Goal: Task Accomplishment & Management: Manage account settings

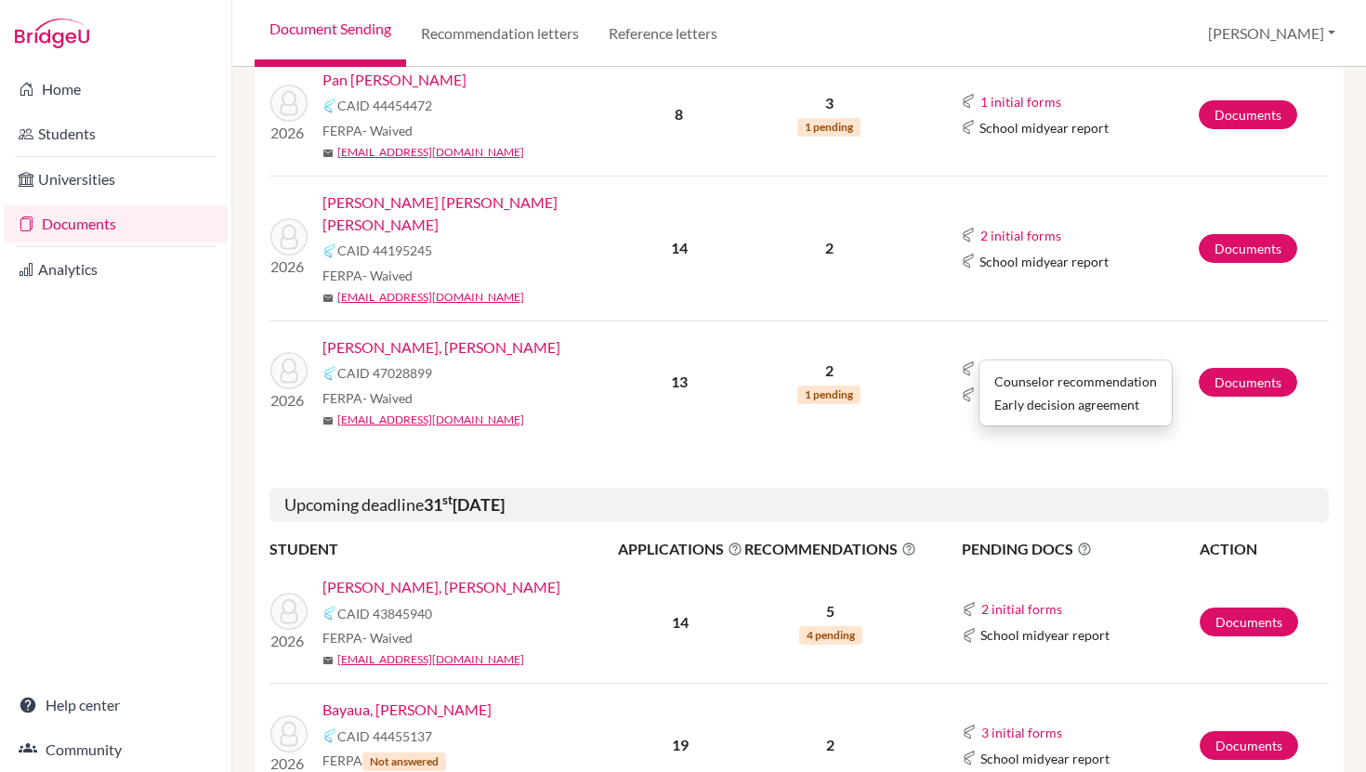
scroll to position [1168, 0]
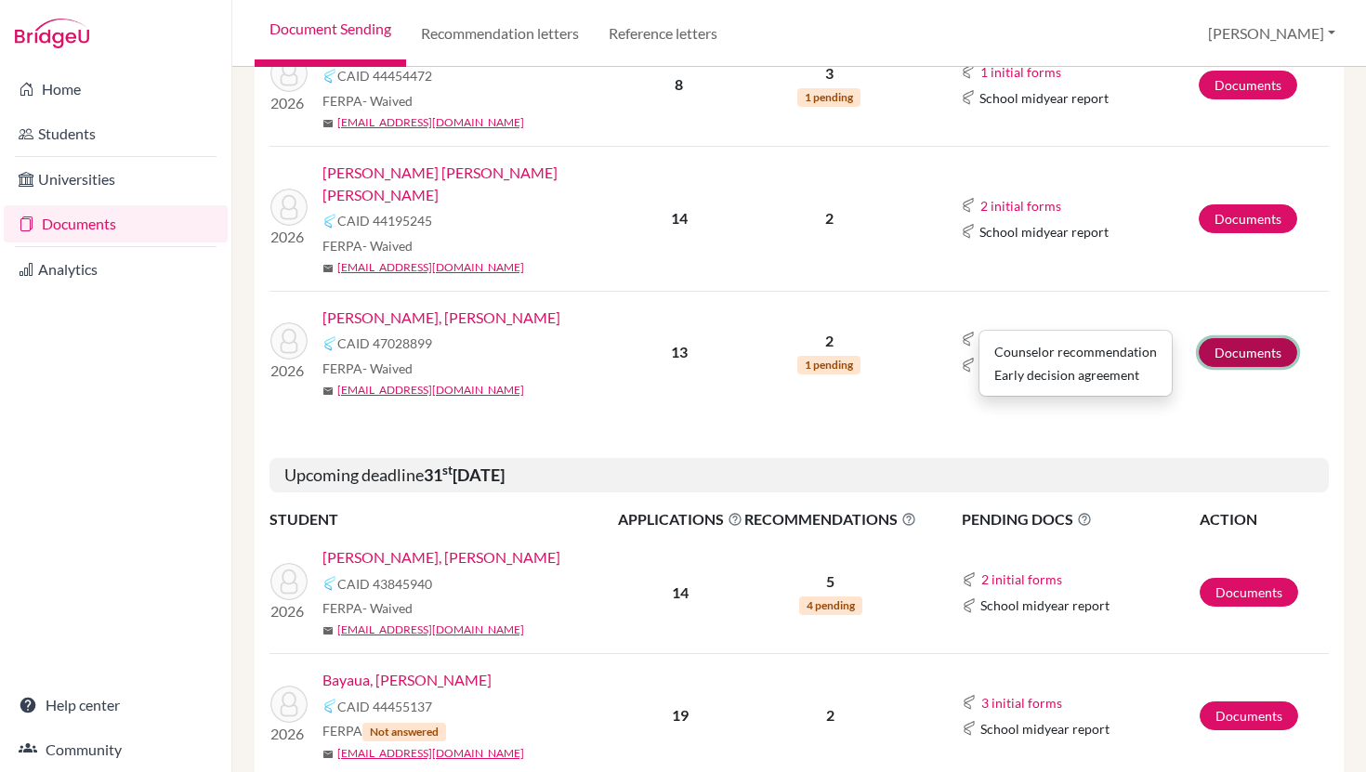
click at [1240, 338] on link "Documents" at bounding box center [1248, 352] width 99 height 29
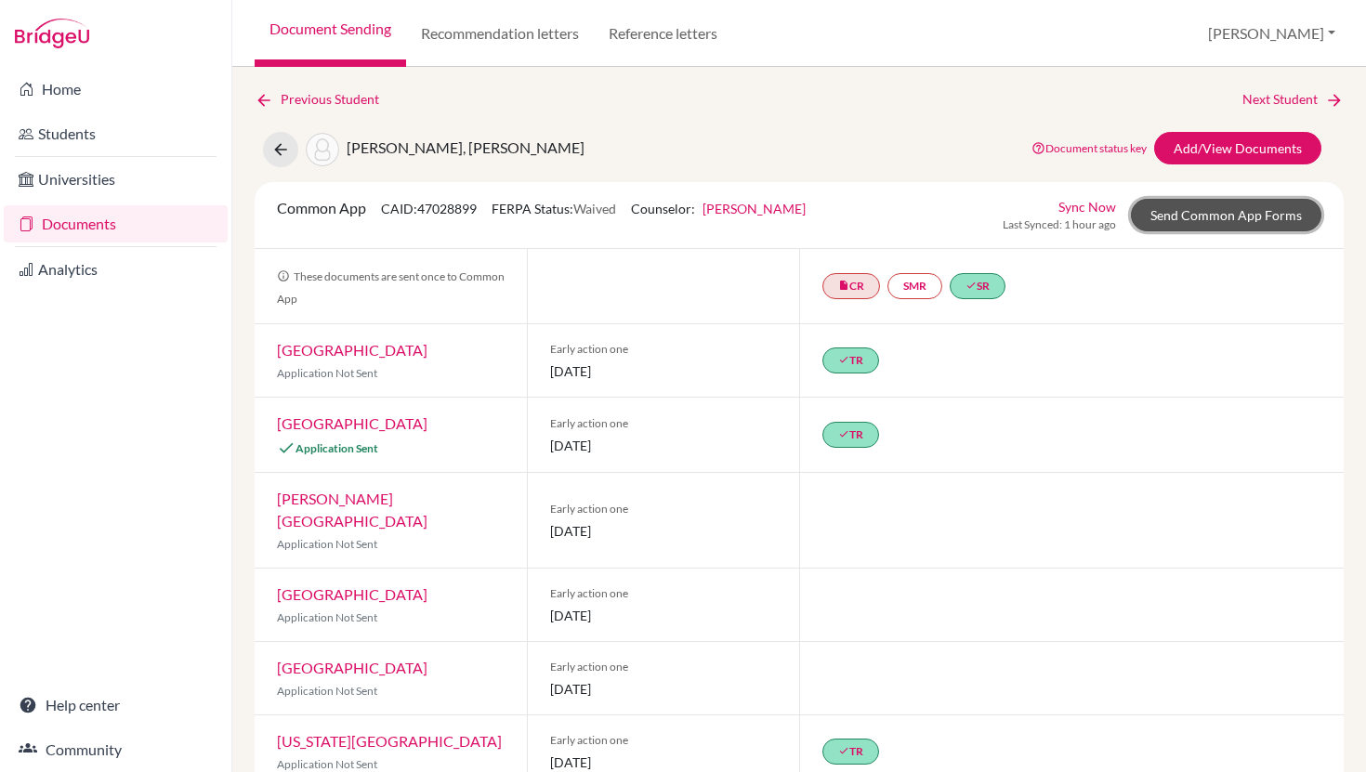
click at [1235, 204] on link "Send Common App Forms" at bounding box center [1226, 215] width 191 height 33
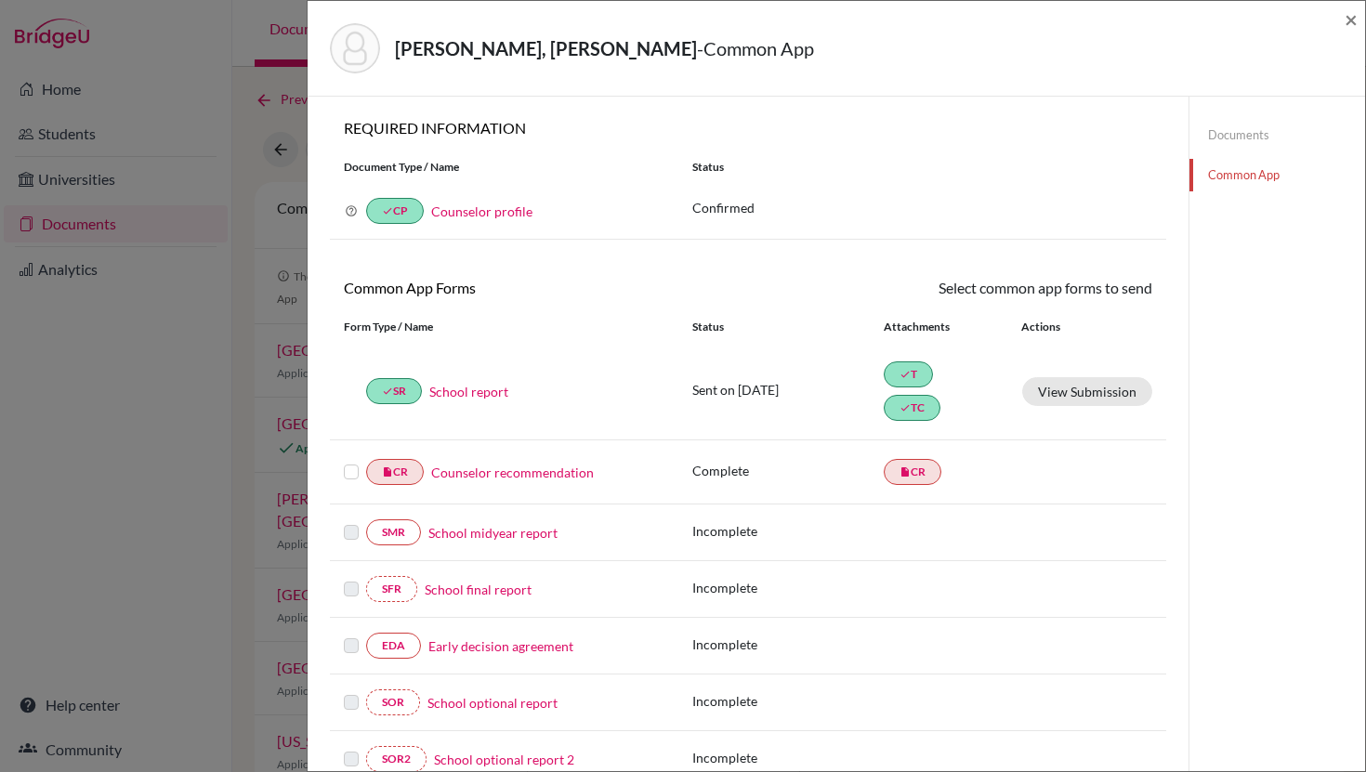
click at [352, 461] on label at bounding box center [351, 461] width 15 height 0
click at [0, 0] on input "checkbox" at bounding box center [0, 0] width 0 height 0
click at [478, 472] on link "Counselor recommendation" at bounding box center [512, 475] width 163 height 20
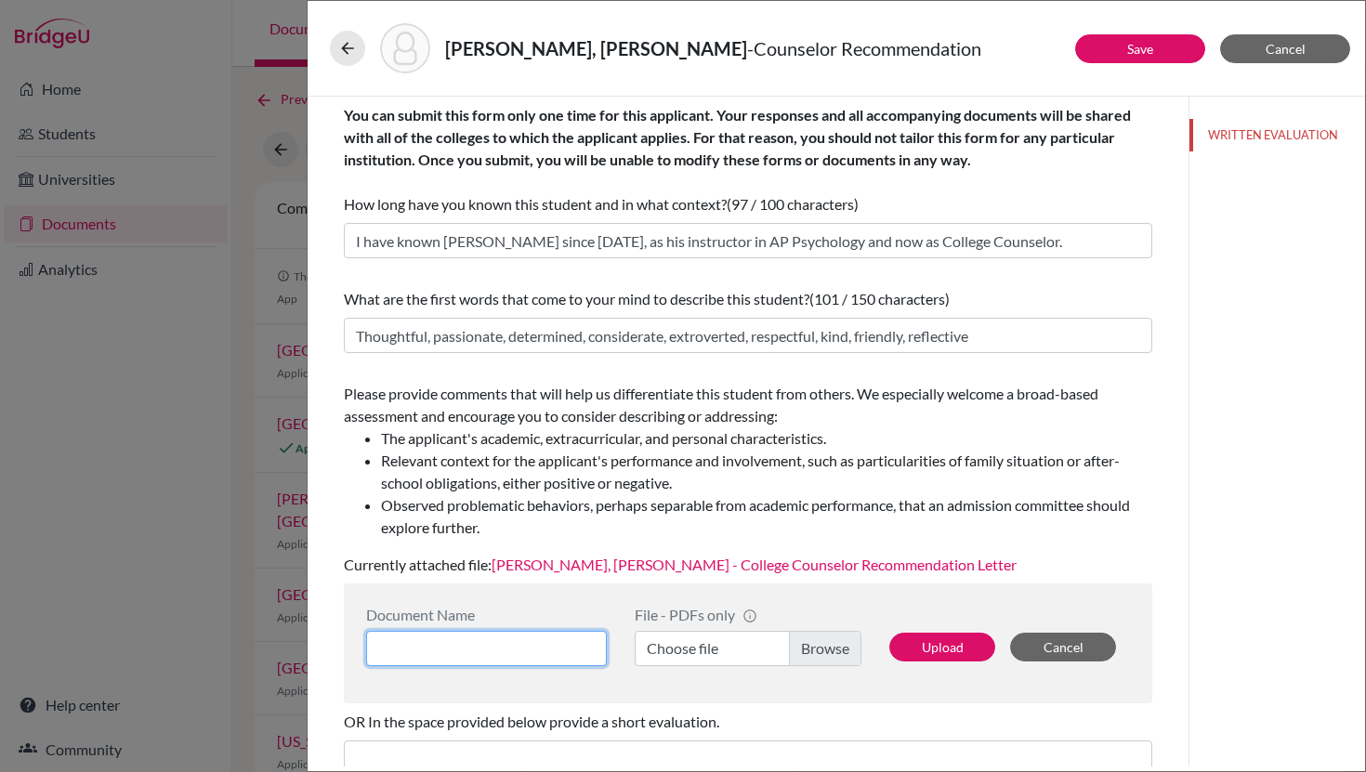
click at [534, 651] on input at bounding box center [486, 648] width 241 height 35
paste input "Vargas Odio, Marcelo Jose - College Counselor Recommendation Letter (1)"
type input "Vargas Odio, Marcelo Jose - College Counselor Recommendation Letter"
click at [741, 647] on label "Choose file" at bounding box center [748, 648] width 227 height 35
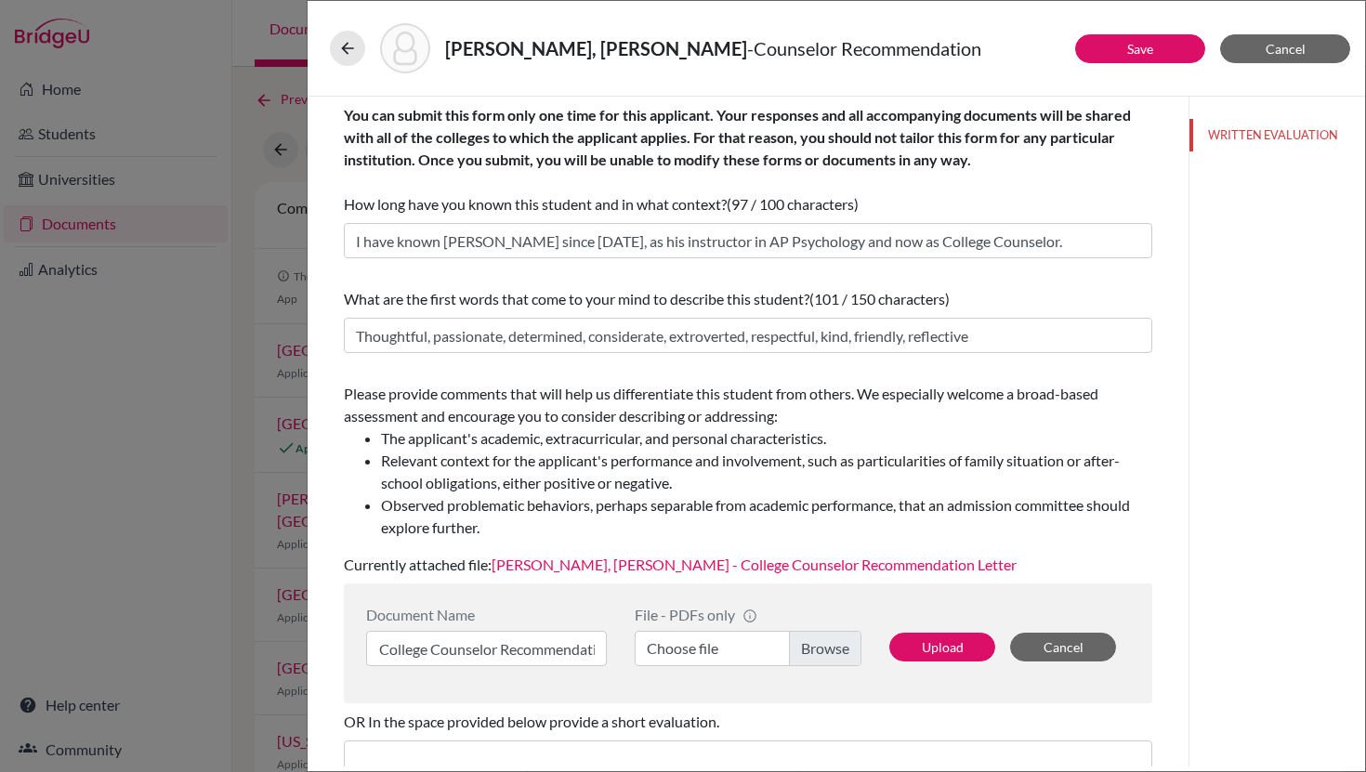
click at [741, 647] on input "Choose file" at bounding box center [748, 648] width 227 height 35
click at [770, 567] on link "Vargas Odio, Marcelo Jose - College Counselor Recommendation Letter" at bounding box center [754, 565] width 525 height 18
click at [816, 641] on label "Vargas Odio, Marcelo Jose - College Counselor Recommendation Letter (1).pdf" at bounding box center [748, 648] width 227 height 35
click at [816, 641] on input "Vargas Odio, Marcelo Jose - College Counselor Recommendation Letter (1).pdf" at bounding box center [748, 648] width 227 height 35
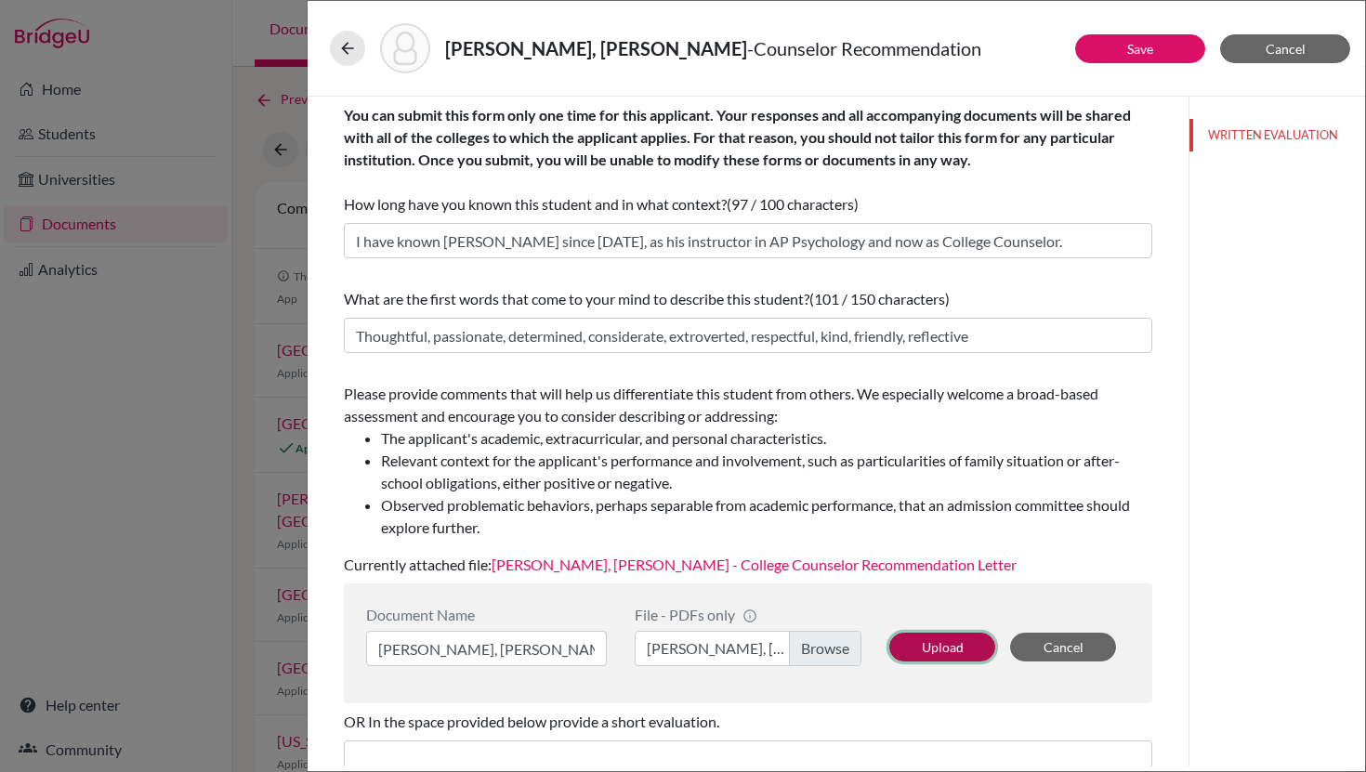
click at [951, 644] on button "Upload" at bounding box center [942, 647] width 106 height 29
click at [754, 564] on link "Vargas Odio, Marcelo Jose - College Counselor Recommendation Letter" at bounding box center [754, 565] width 525 height 18
click at [715, 562] on link "Vargas Odio, Marcelo Jose - College Counselor Recommendation Letter" at bounding box center [754, 565] width 525 height 18
click at [1138, 57] on button "Save" at bounding box center [1140, 48] width 130 height 29
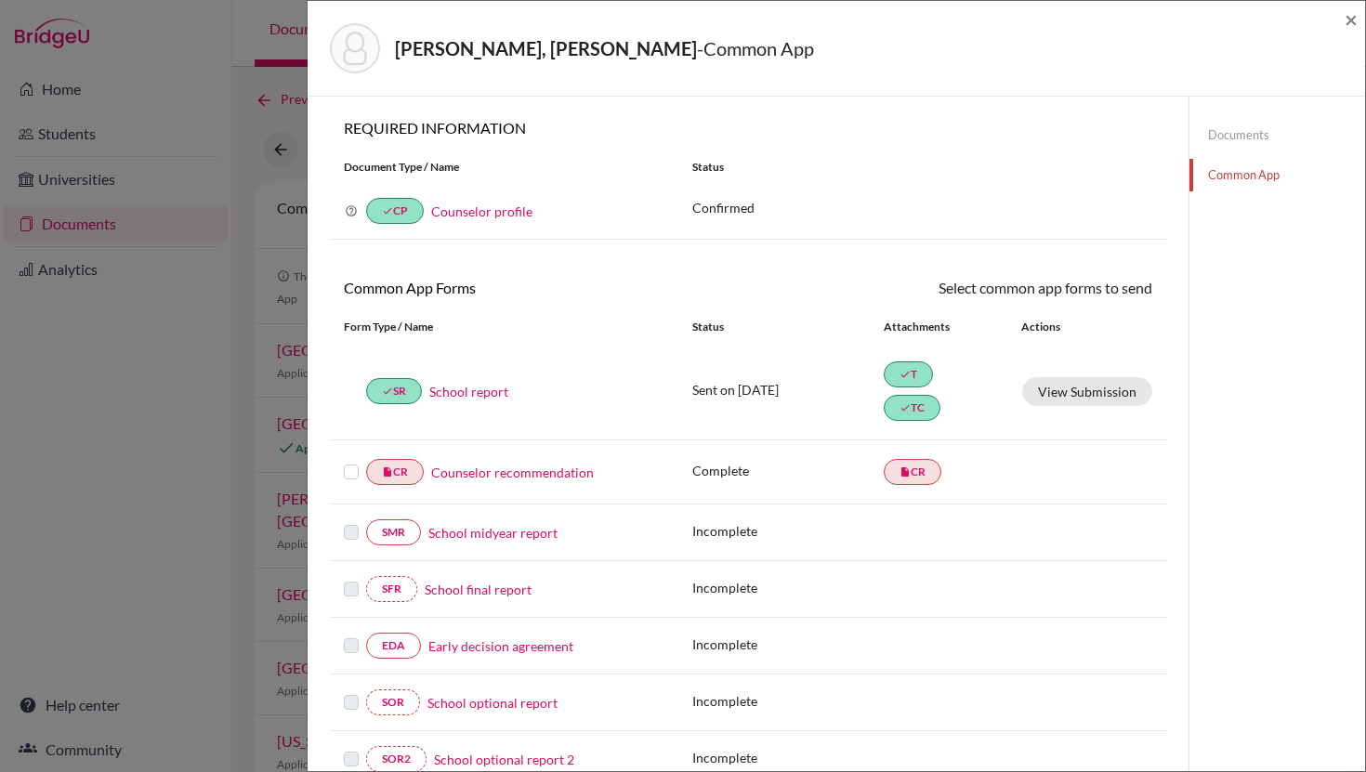
click at [357, 461] on label at bounding box center [351, 461] width 15 height 0
click at [0, 0] on input "checkbox" at bounding box center [0, 0] width 0 height 0
click at [1125, 282] on link "Send" at bounding box center [1113, 291] width 77 height 29
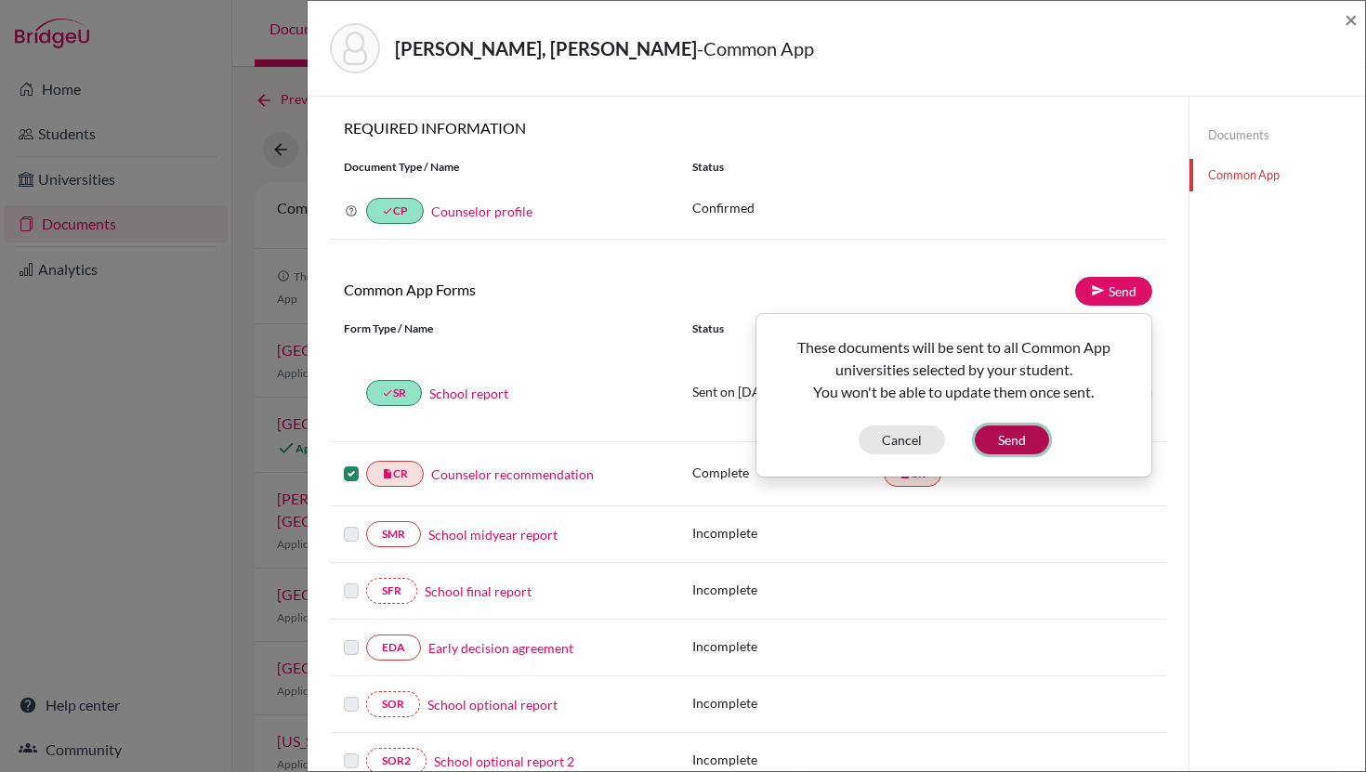
click at [1010, 441] on button "Send" at bounding box center [1012, 440] width 74 height 29
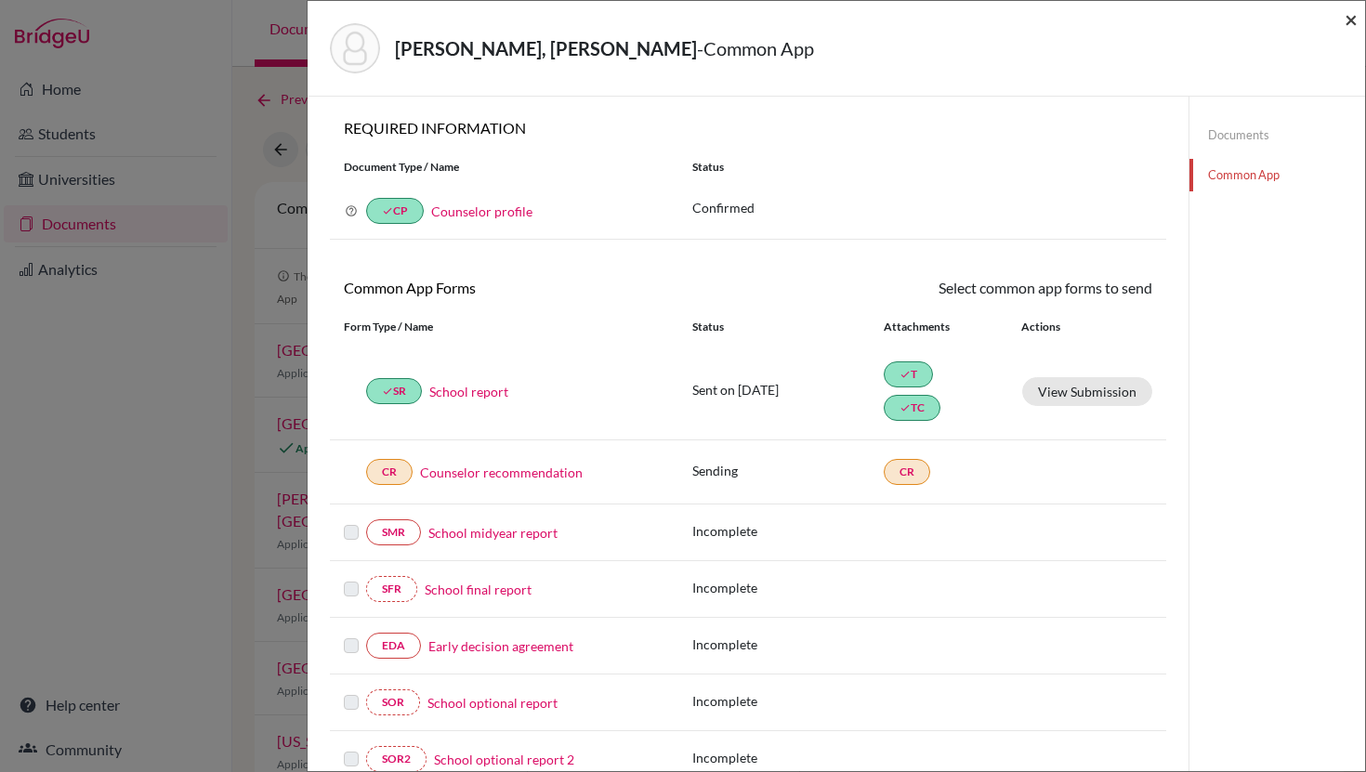
click at [1346, 20] on span "×" at bounding box center [1351, 19] width 13 height 27
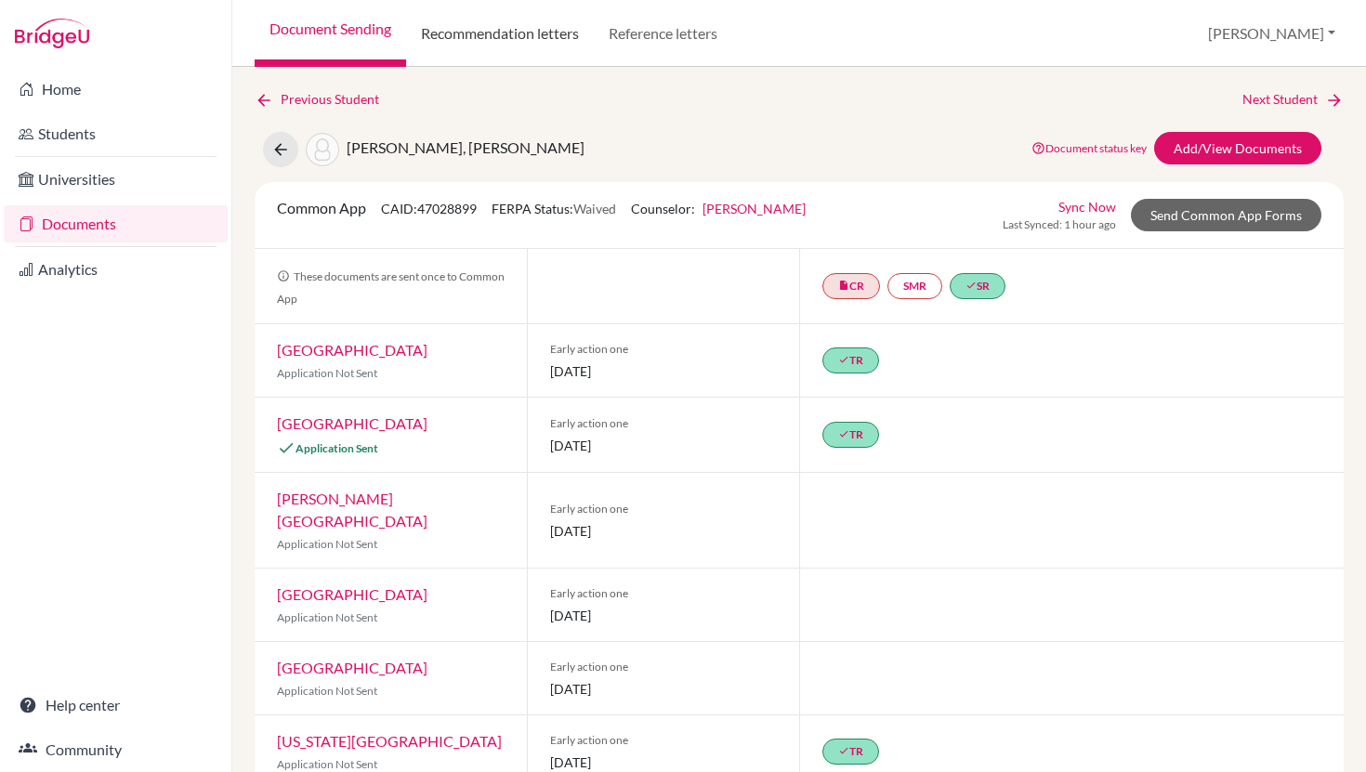
click at [533, 37] on link "Recommendation letters" at bounding box center [500, 33] width 188 height 67
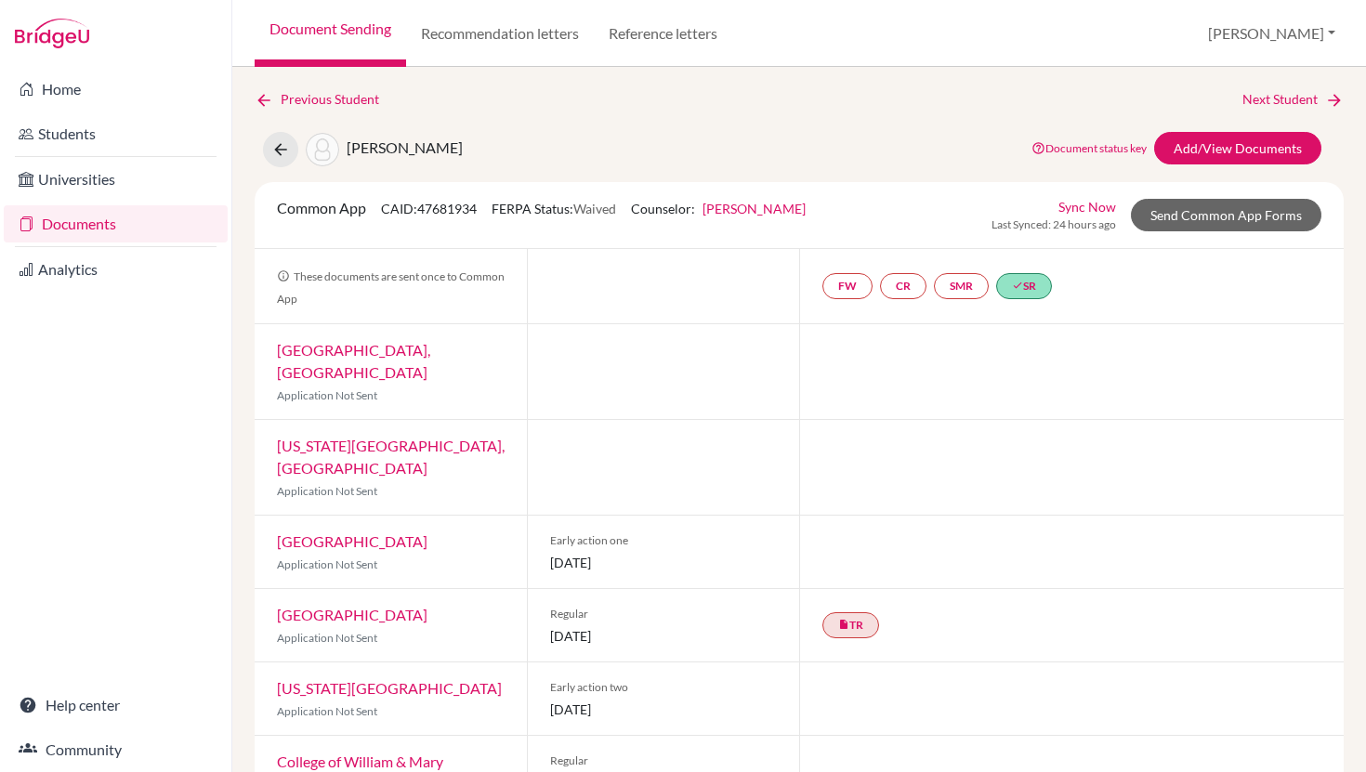
click at [286, 25] on link "Document Sending" at bounding box center [330, 33] width 151 height 67
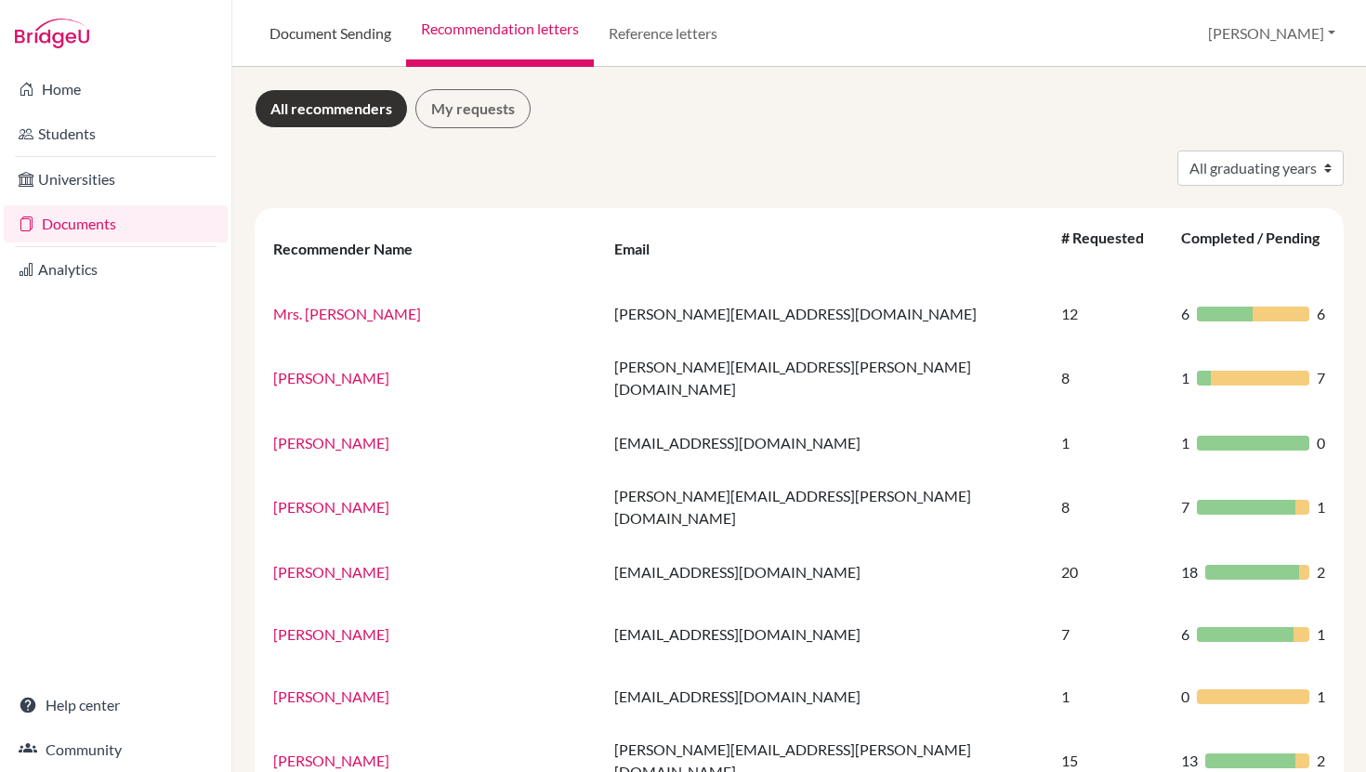
click at [358, 42] on link "Document Sending" at bounding box center [330, 33] width 151 height 67
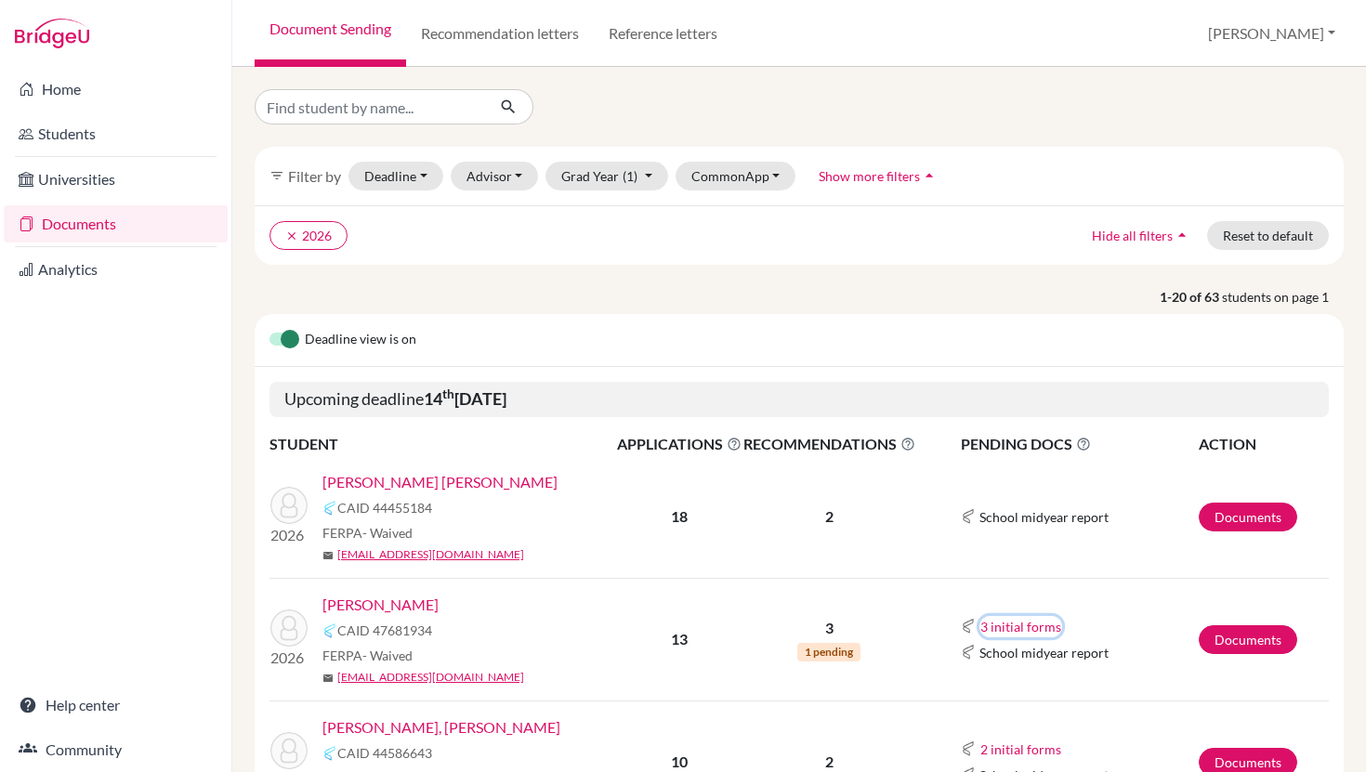
click at [1016, 624] on button "3 initial forms" at bounding box center [1021, 626] width 83 height 21
click at [939, 606] on td "3 initial forms Early decision agreement Early decision agreement 2 Fee waiver …" at bounding box center [1057, 639] width 283 height 123
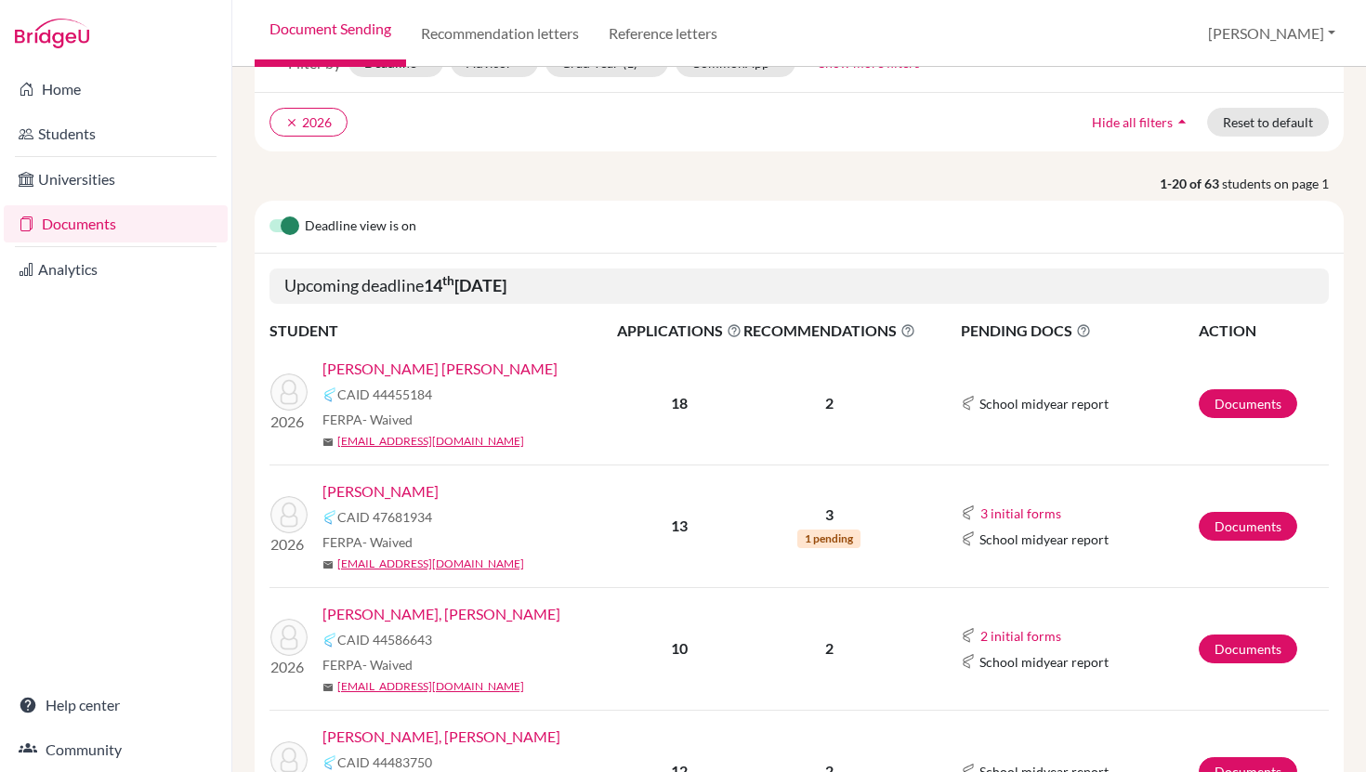
scroll to position [168, 0]
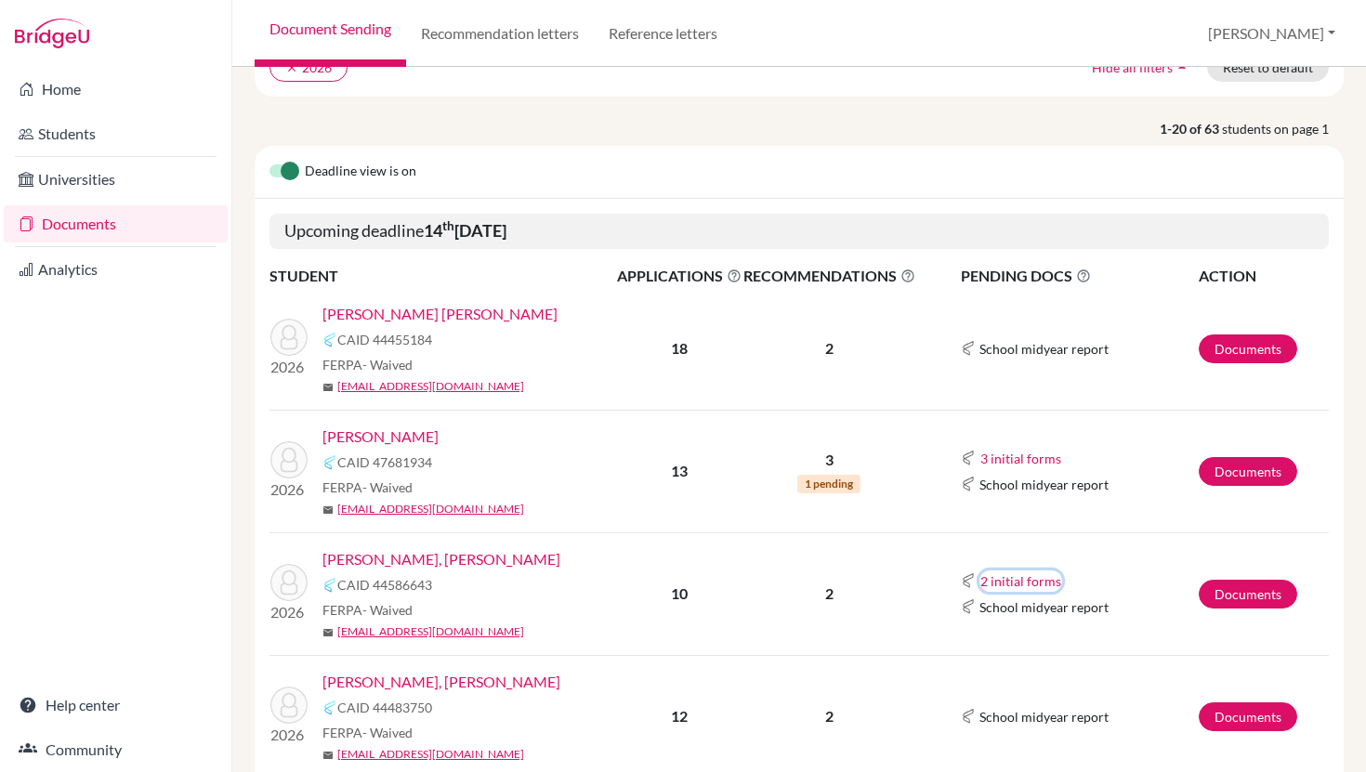
click at [1011, 583] on button "2 initial forms" at bounding box center [1021, 581] width 83 height 21
click at [895, 638] on td "2" at bounding box center [830, 594] width 174 height 123
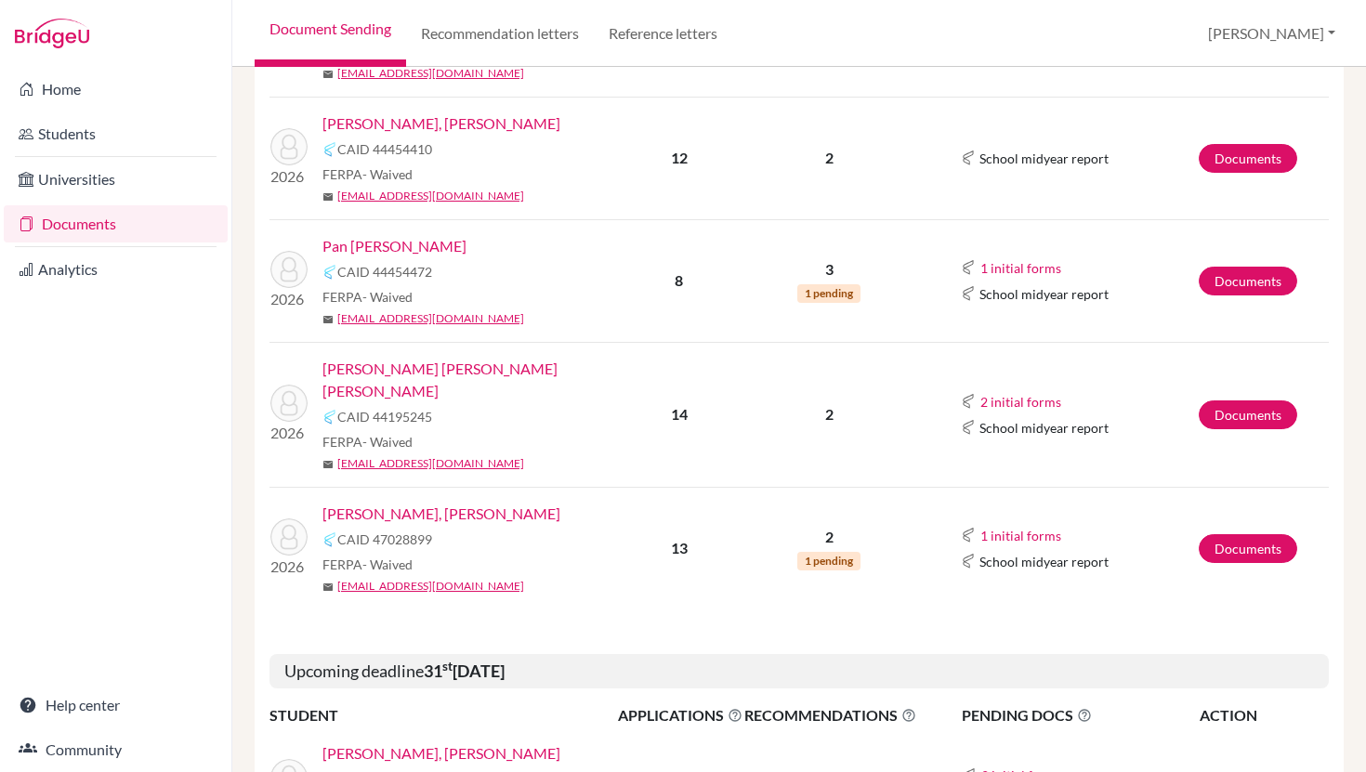
scroll to position [978, 0]
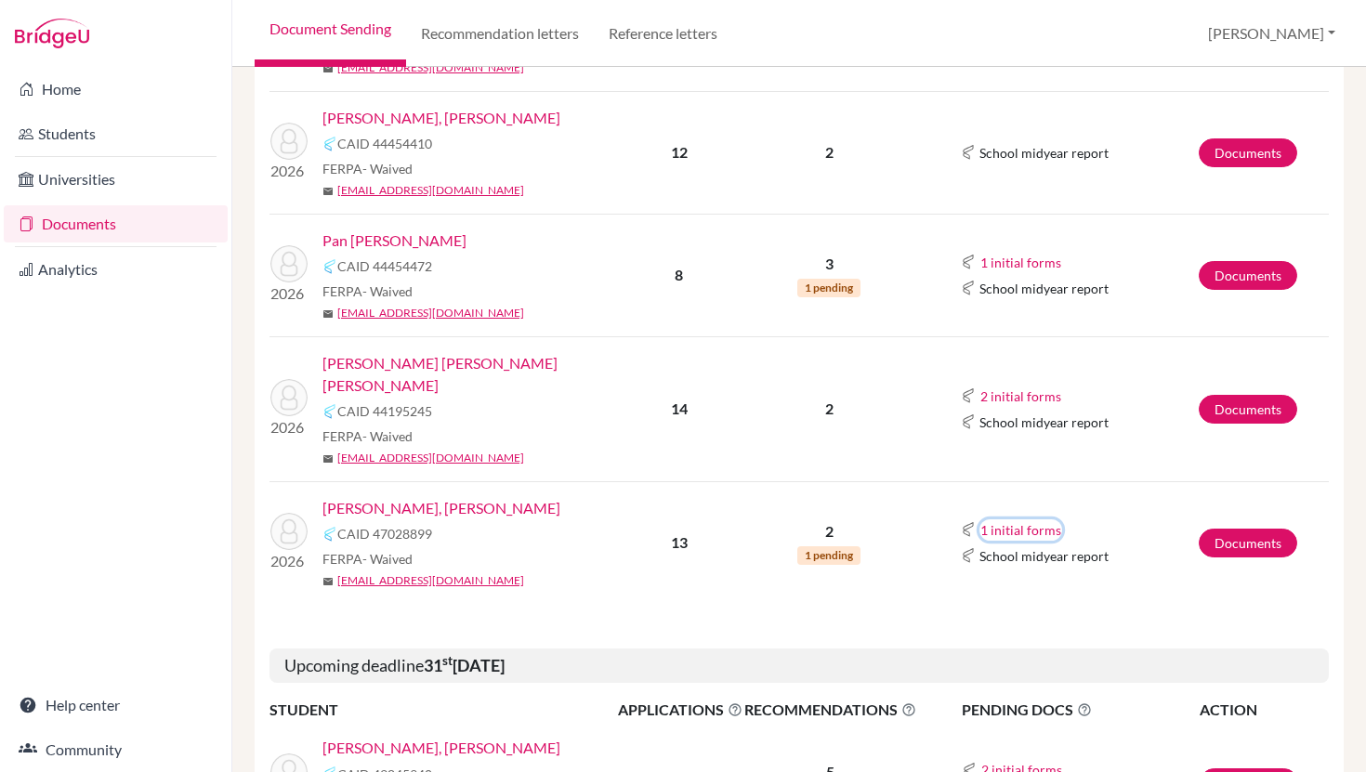
click at [1020, 520] on button "1 initial forms" at bounding box center [1021, 530] width 83 height 21
click at [1025, 388] on button "2 initial forms" at bounding box center [1021, 396] width 83 height 21
click at [997, 520] on button "1 initial forms" at bounding box center [1021, 530] width 83 height 21
click at [454, 497] on link "Vargas Odio, Marcelo Jose" at bounding box center [441, 508] width 238 height 22
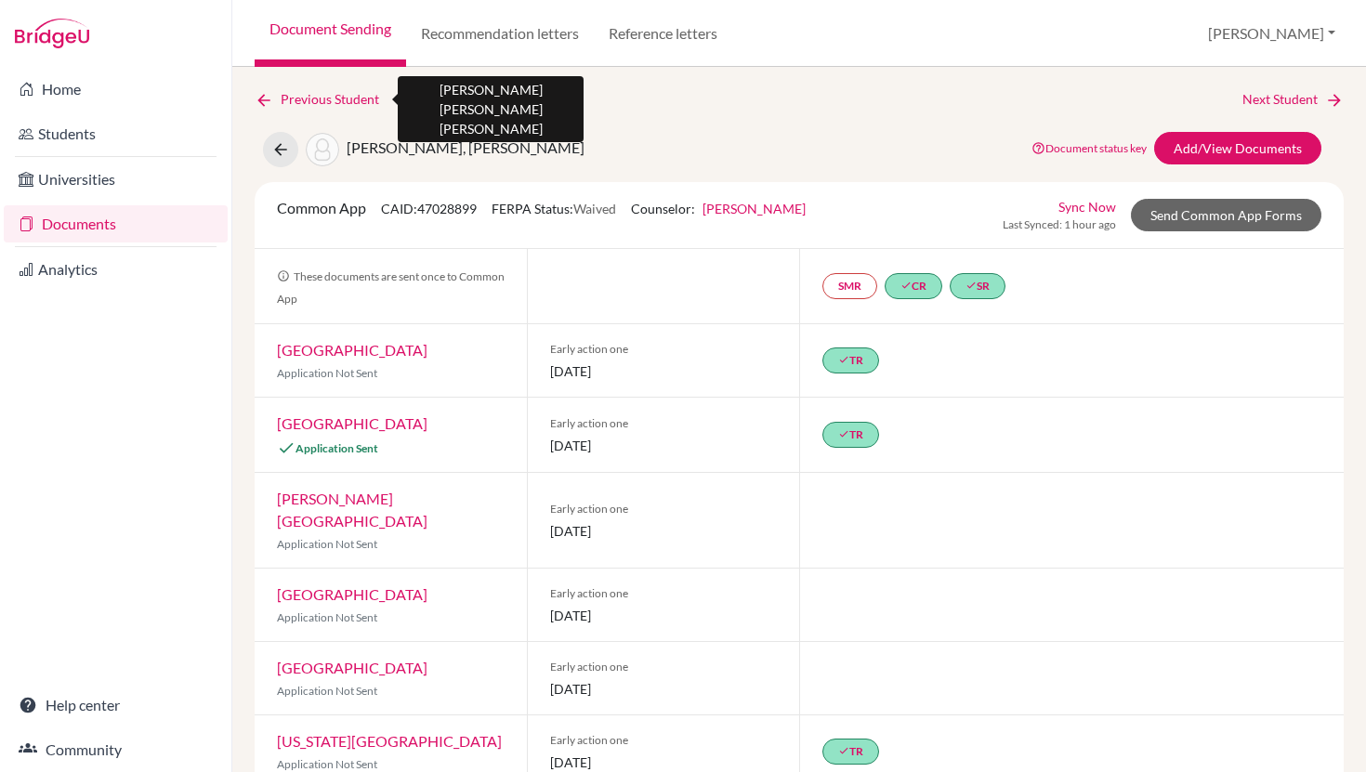
click at [257, 97] on icon at bounding box center [264, 100] width 19 height 19
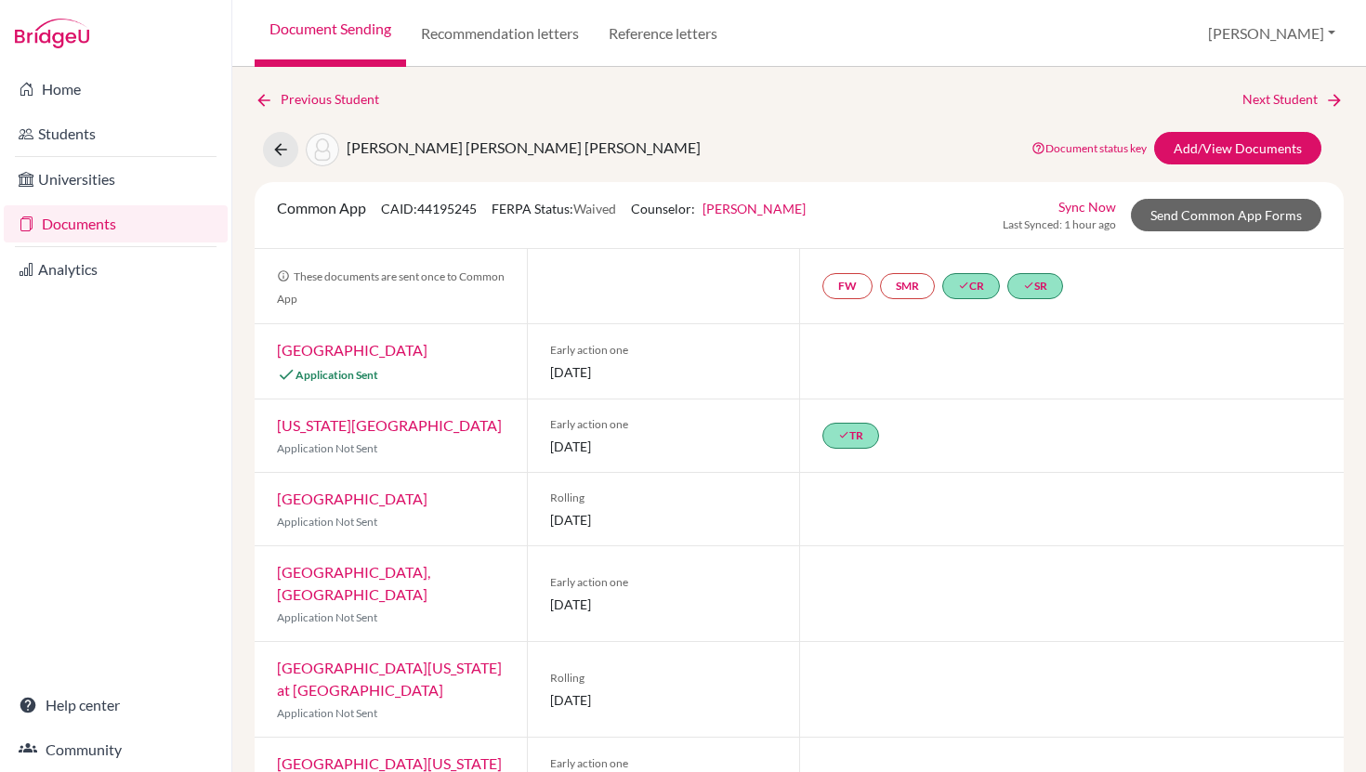
click at [349, 25] on link "Document Sending" at bounding box center [330, 33] width 151 height 67
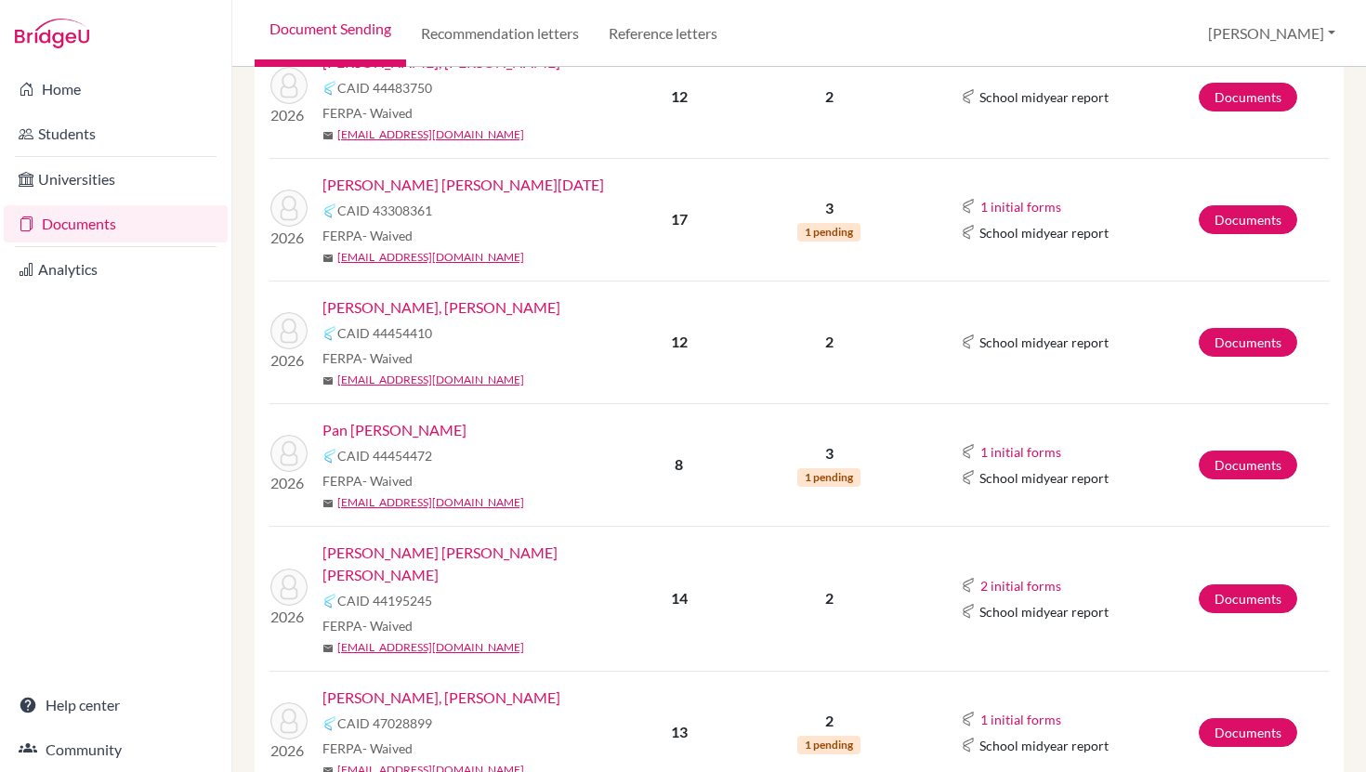
scroll to position [887, 0]
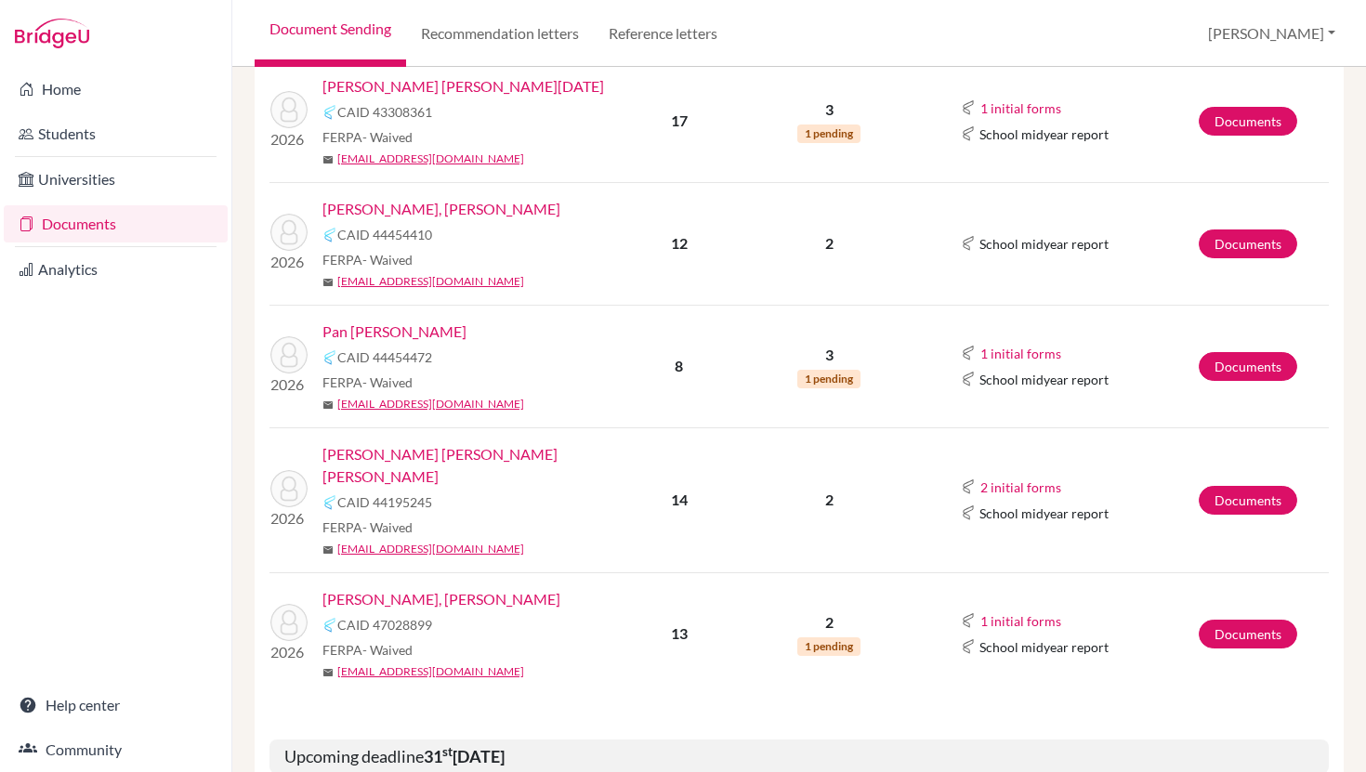
click at [442, 588] on link "[PERSON_NAME], [PERSON_NAME]" at bounding box center [441, 599] width 238 height 22
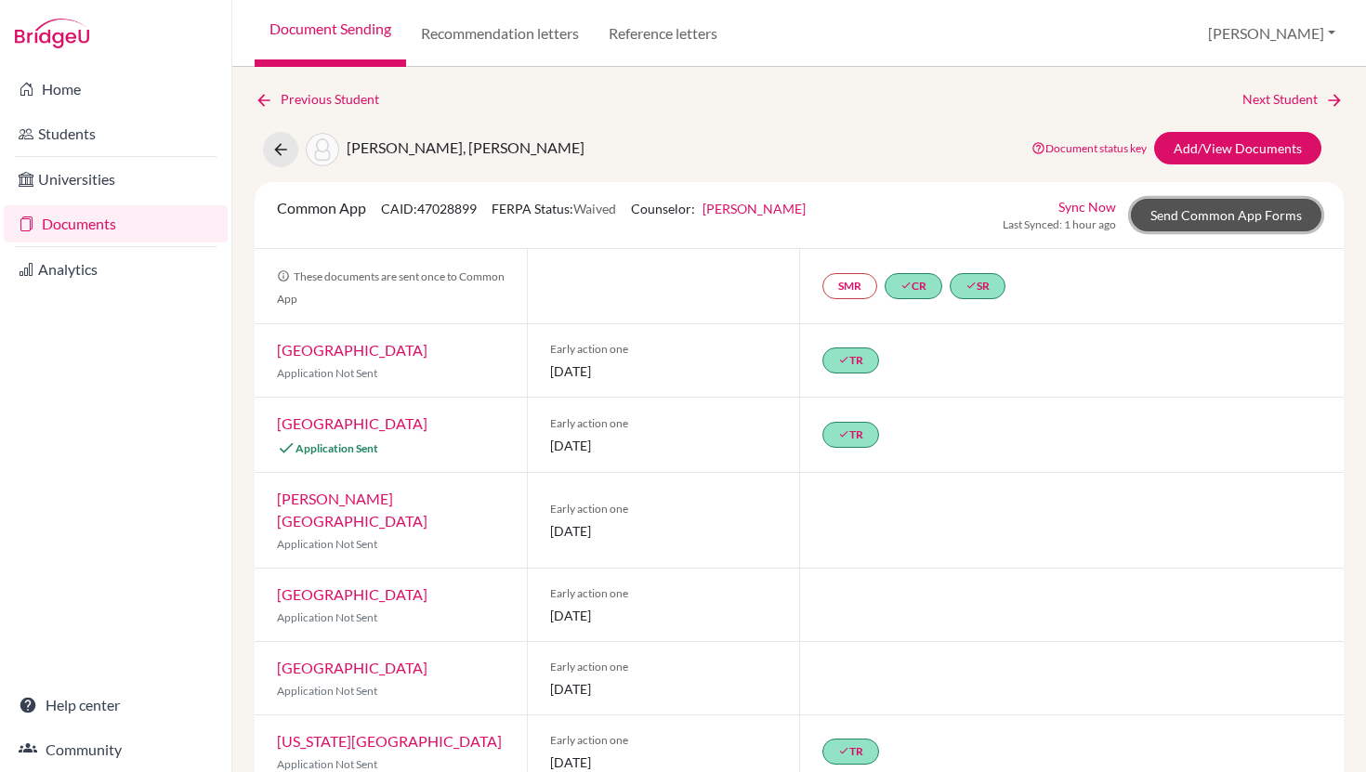
click at [1194, 214] on link "Send Common App Forms" at bounding box center [1226, 215] width 191 height 33
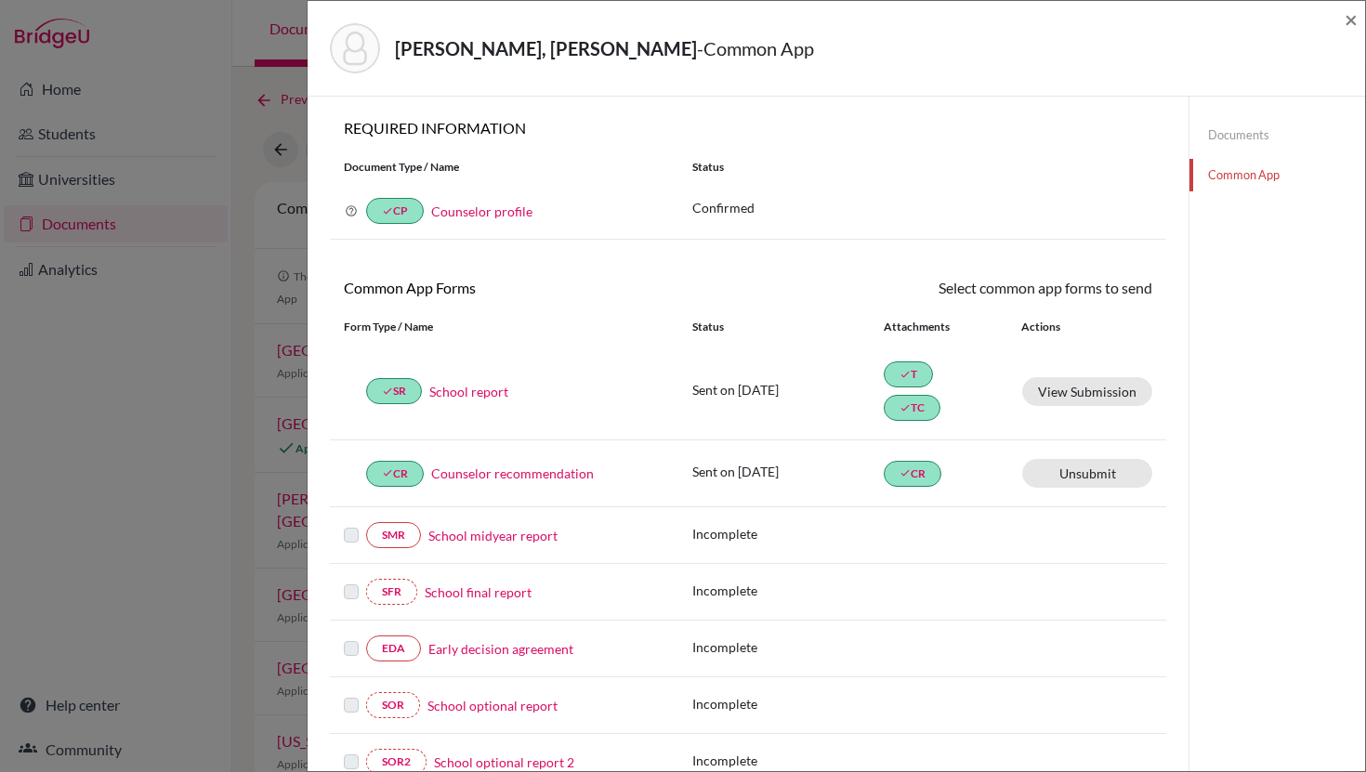
scroll to position [451, 0]
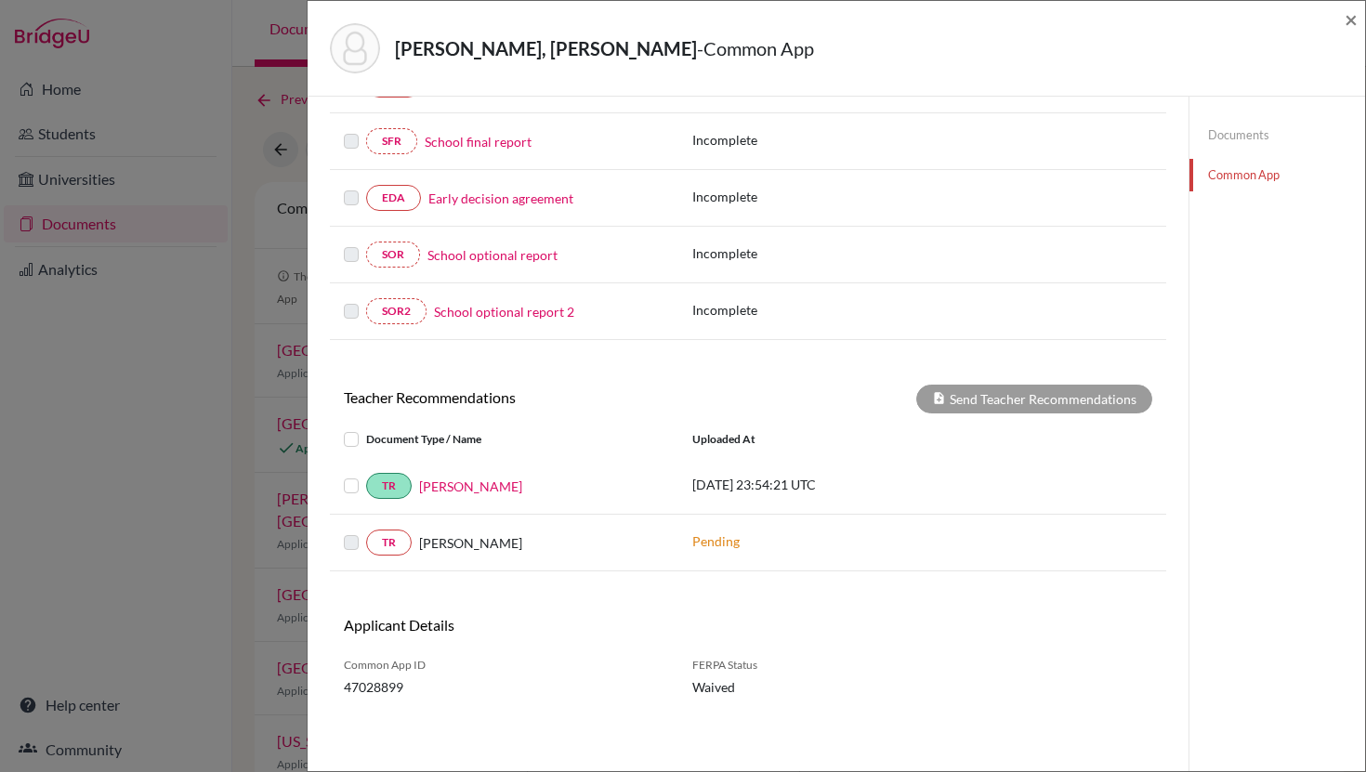
click at [366, 475] on label at bounding box center [366, 475] width 0 height 0
click at [0, 0] on input "checkbox" at bounding box center [0, 0] width 0 height 0
click at [1006, 395] on button "Send Teacher Recommendations" at bounding box center [1034, 399] width 236 height 29
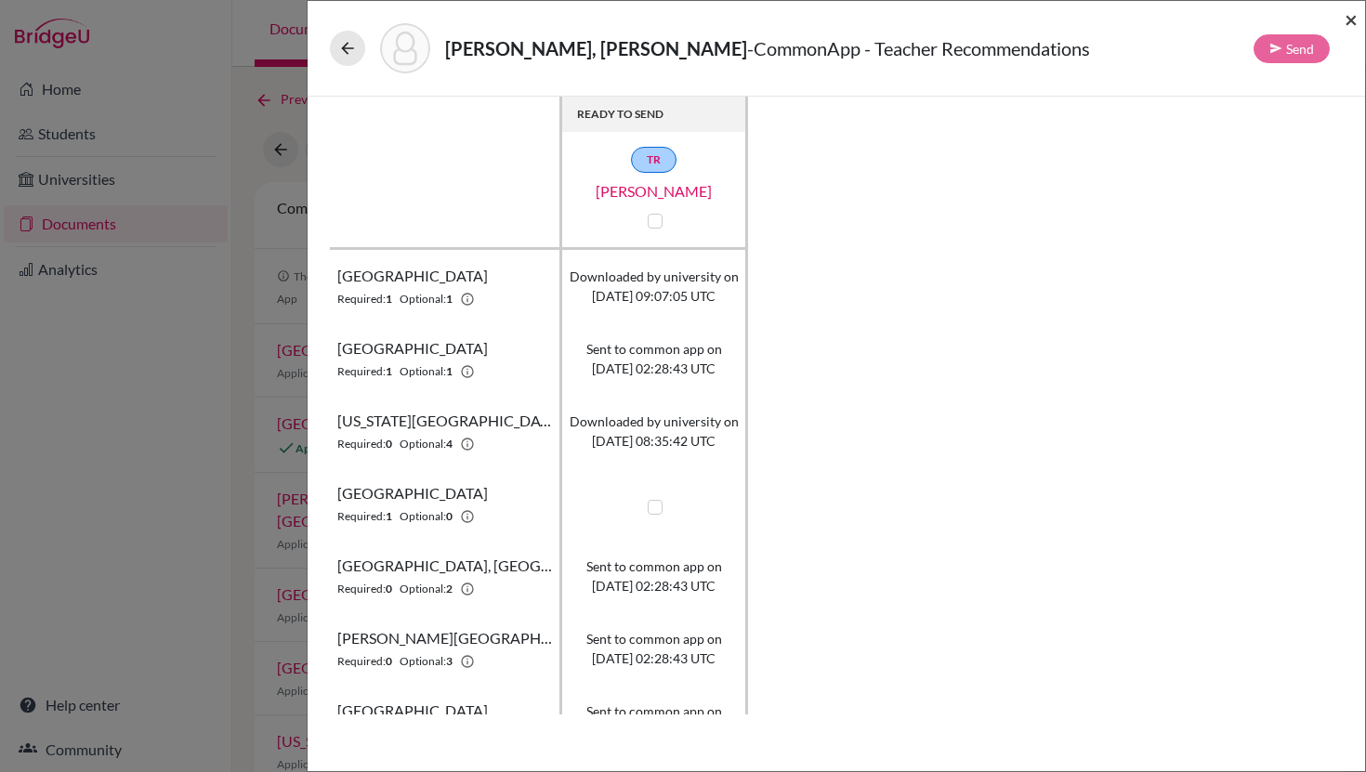
click at [1352, 15] on span "×" at bounding box center [1351, 19] width 13 height 27
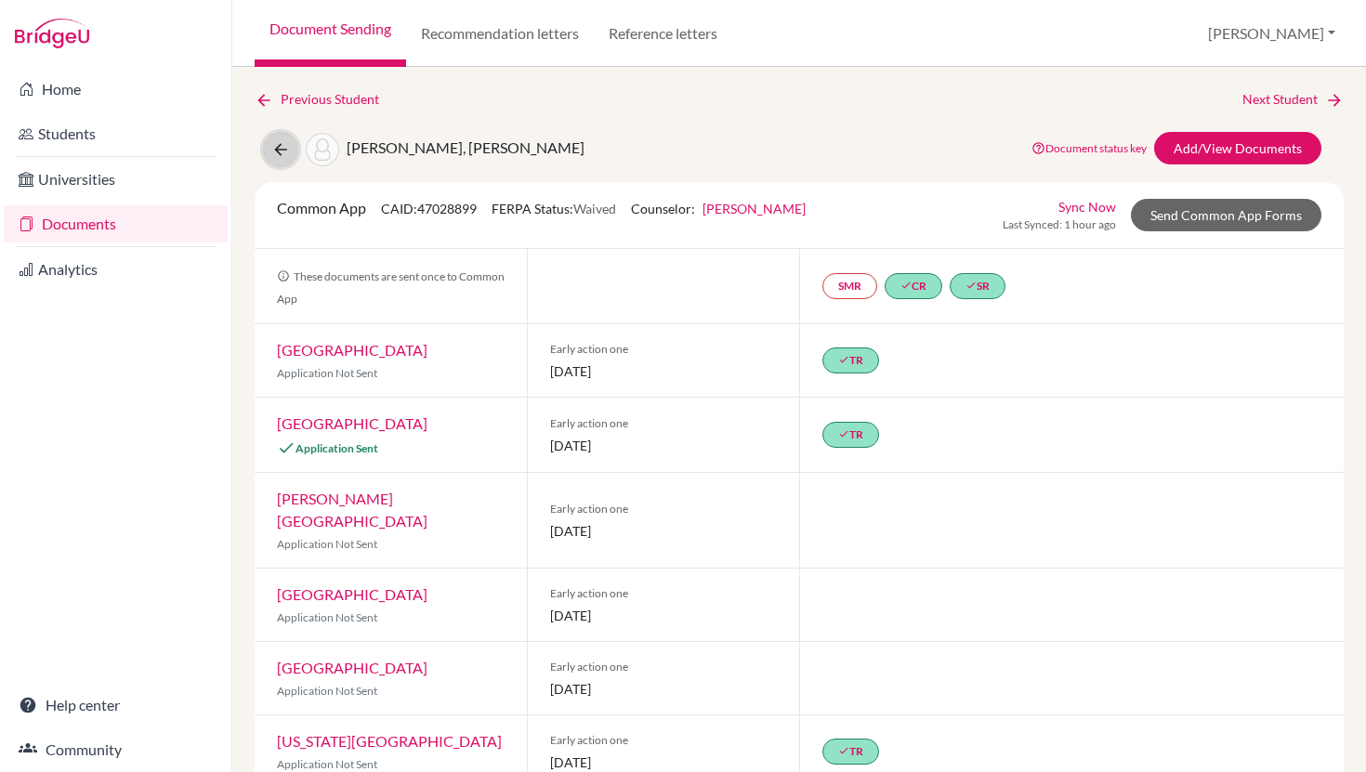
click at [284, 144] on icon at bounding box center [280, 149] width 19 height 19
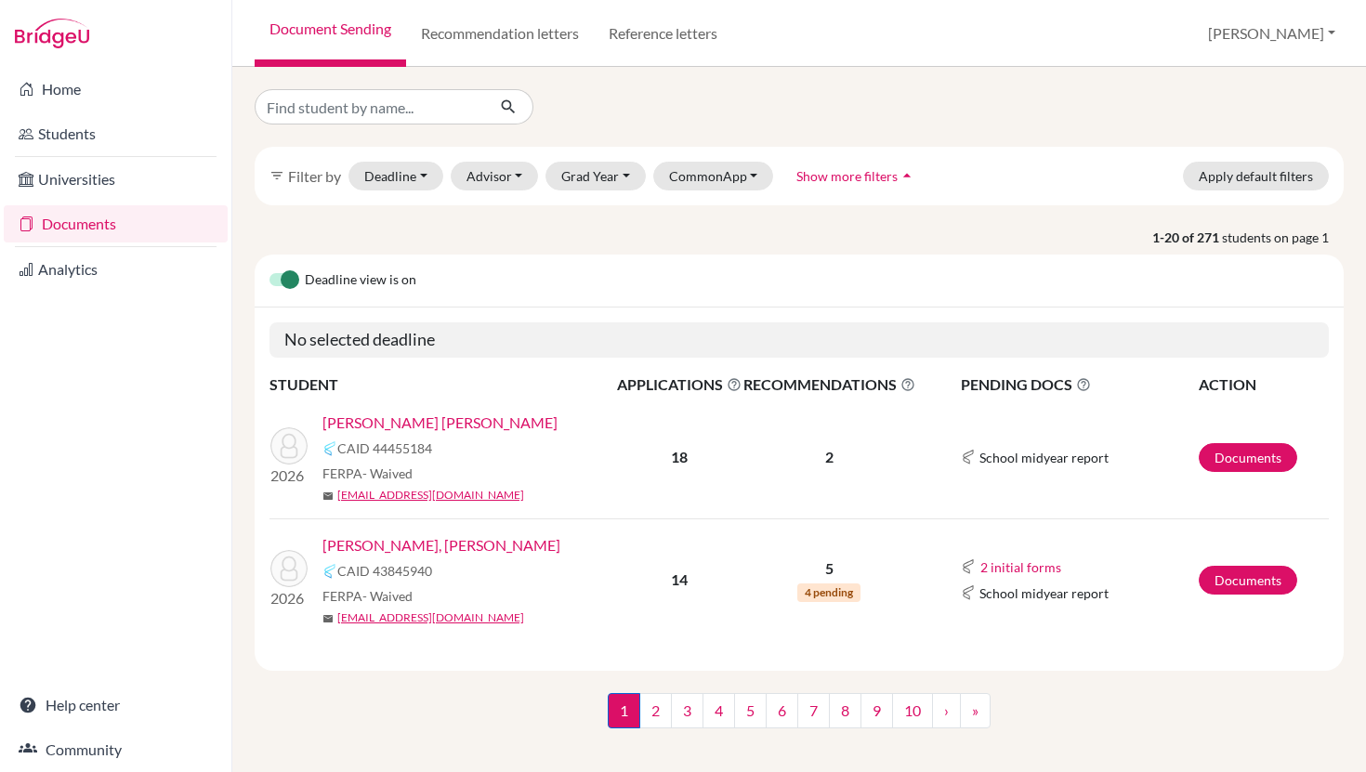
click at [84, 217] on link "Documents" at bounding box center [116, 223] width 224 height 37
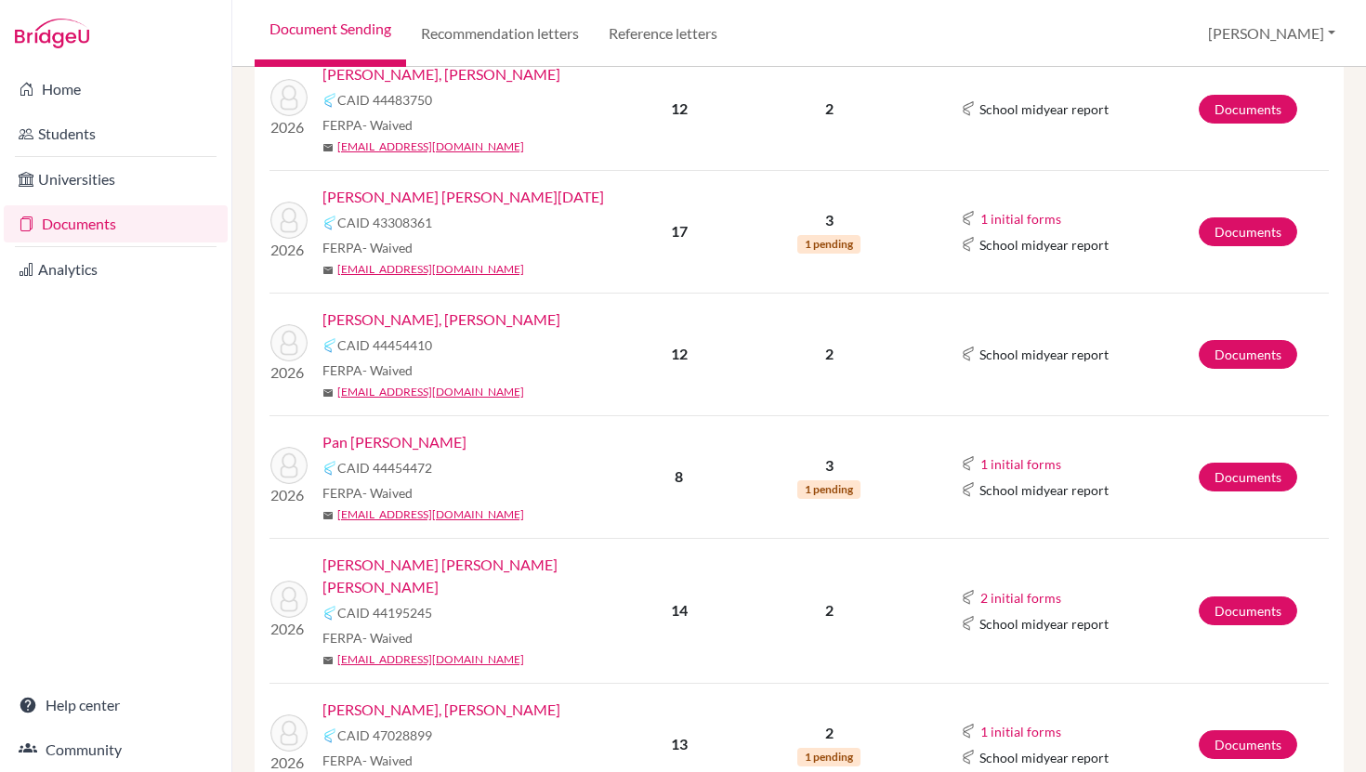
scroll to position [718, 0]
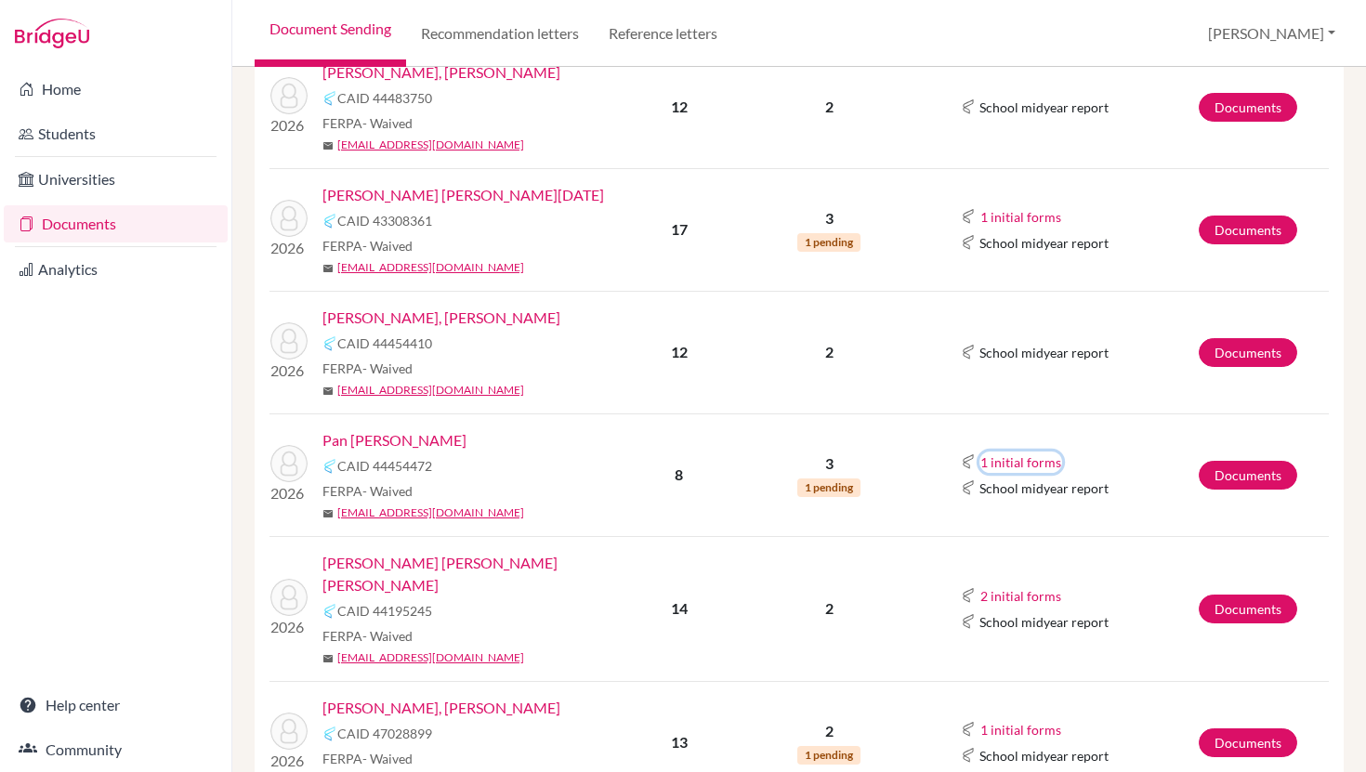
click at [1032, 463] on button "1 initial forms" at bounding box center [1021, 462] width 83 height 21
click at [850, 492] on span "1 pending" at bounding box center [828, 488] width 63 height 19
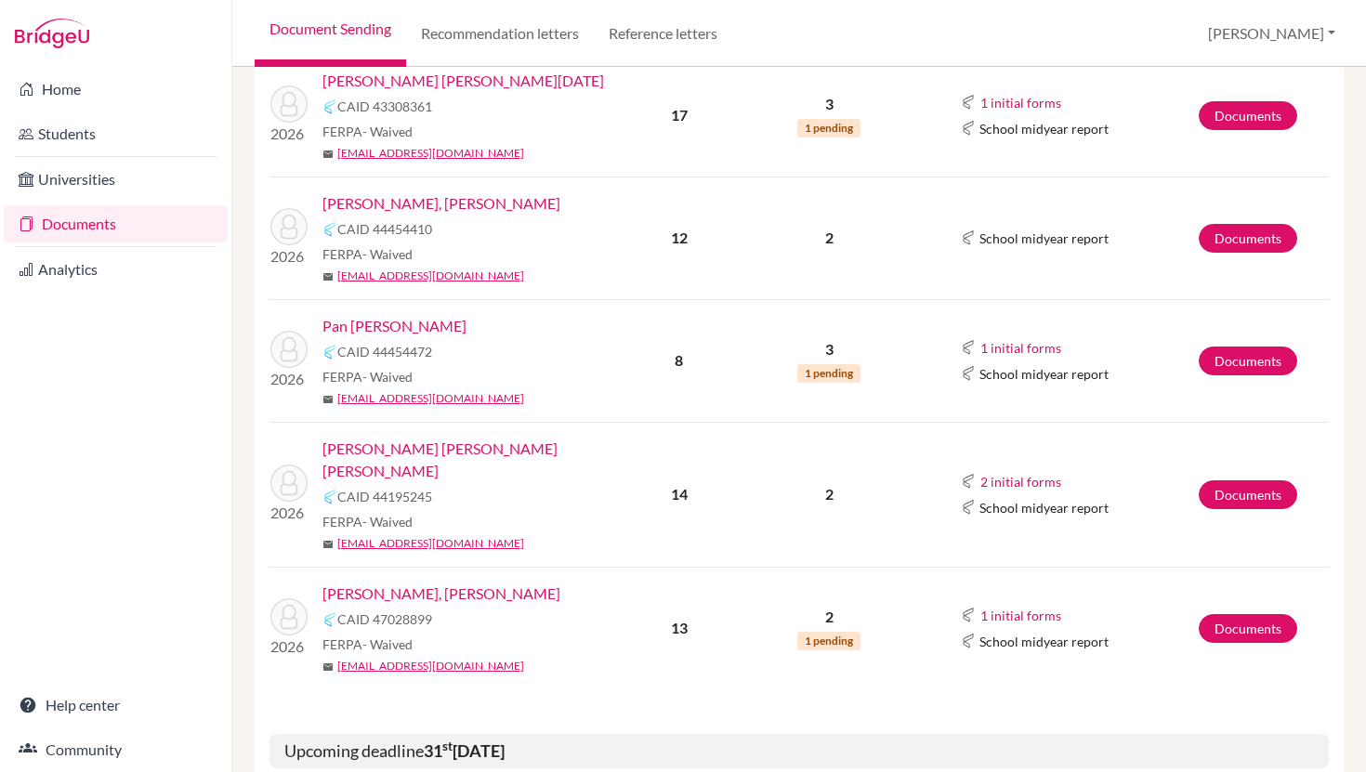
scroll to position [876, 0]
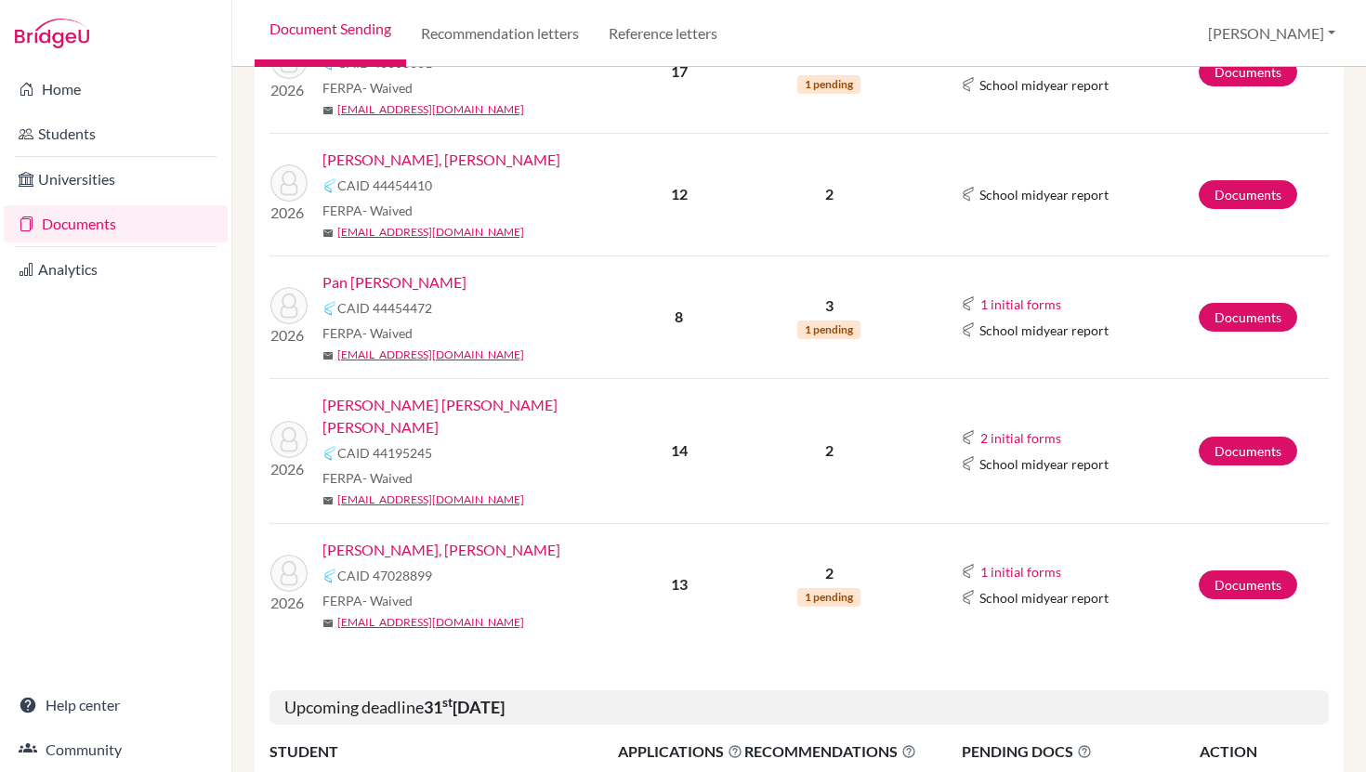
click at [816, 588] on span "1 pending" at bounding box center [828, 597] width 63 height 19
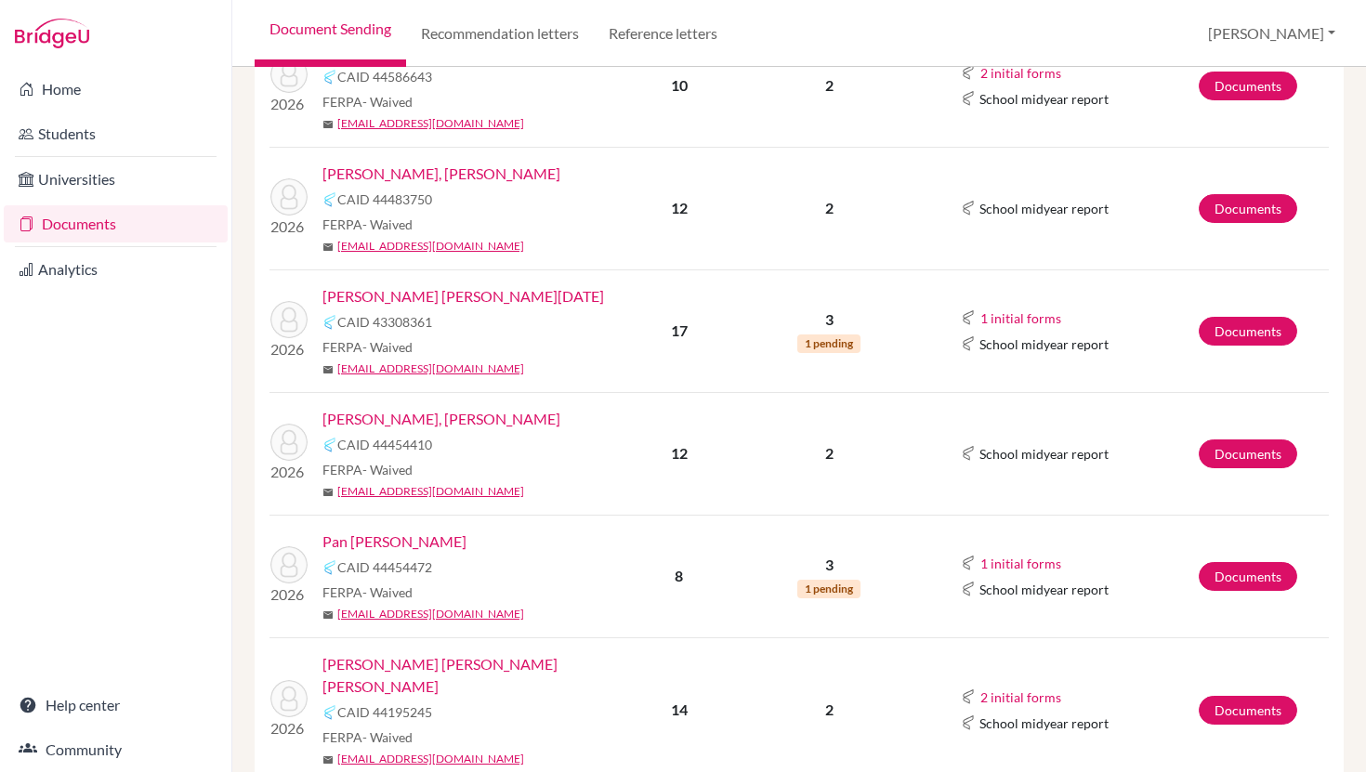
scroll to position [622, 0]
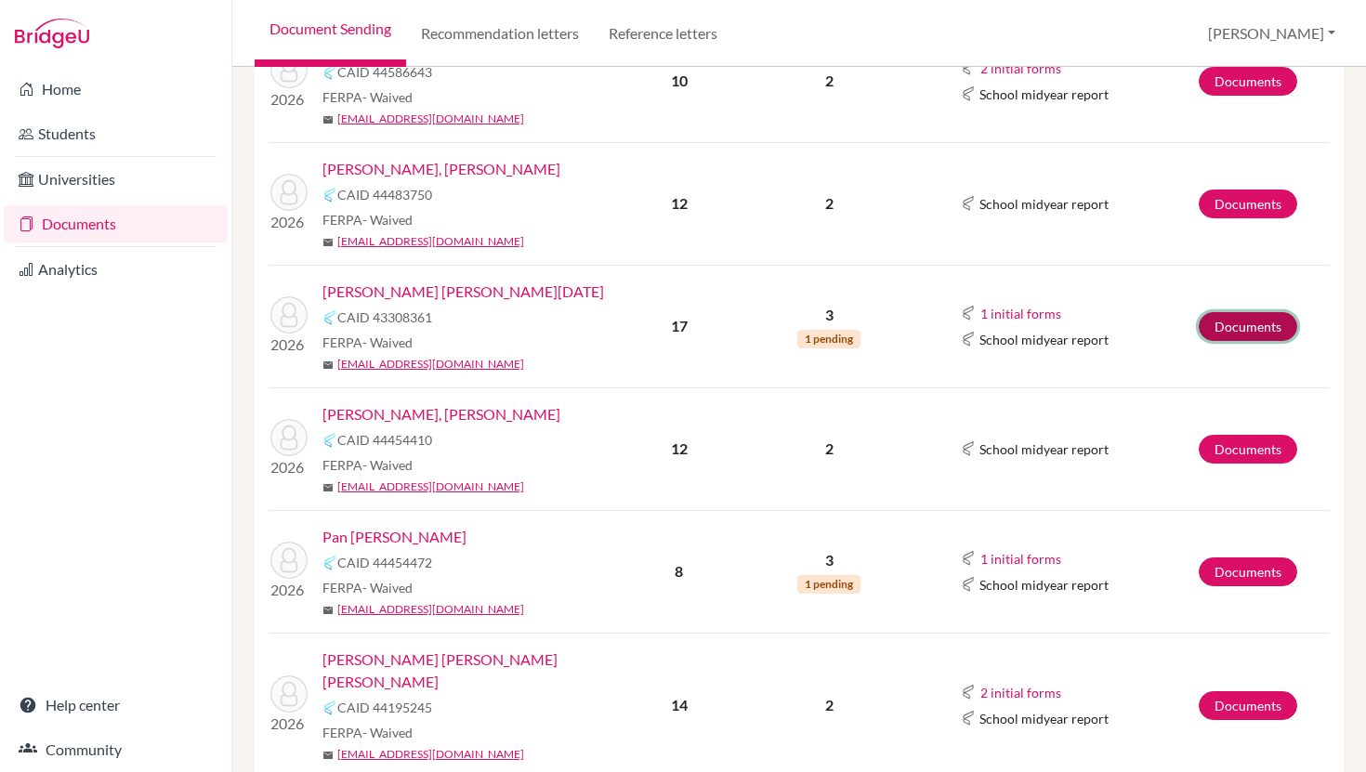
click at [1226, 328] on link "Documents" at bounding box center [1248, 326] width 99 height 29
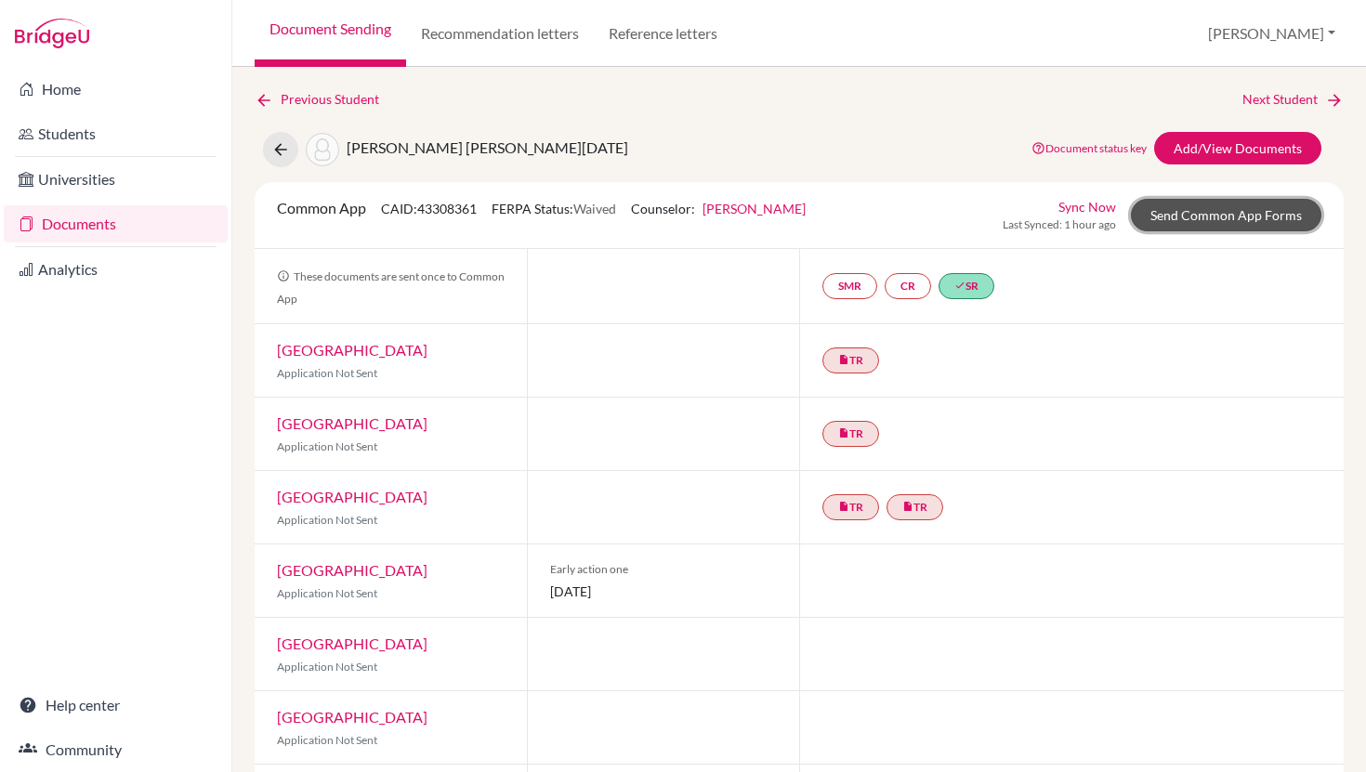
click at [1177, 221] on link "Send Common App Forms" at bounding box center [1226, 215] width 191 height 33
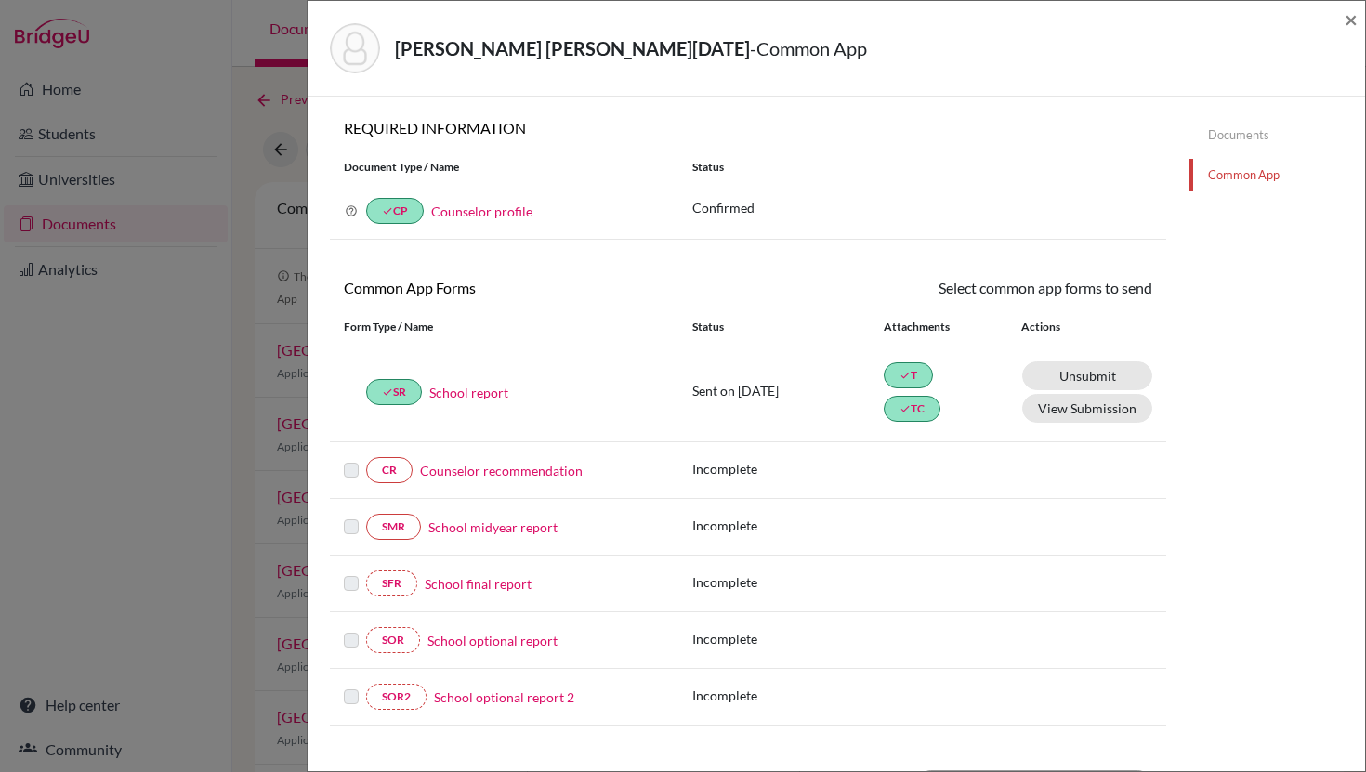
scroll to position [442, 0]
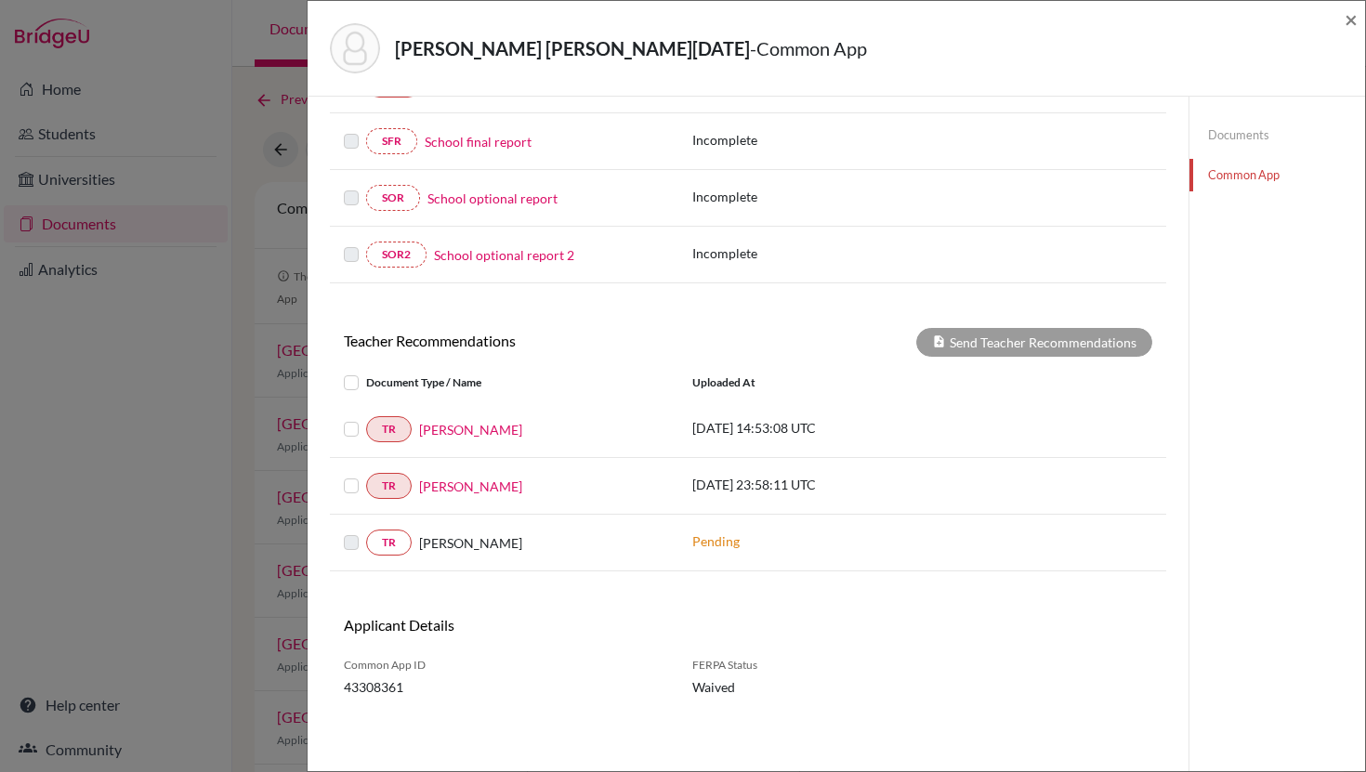
click at [366, 418] on label at bounding box center [366, 418] width 0 height 0
click at [0, 0] on input "checkbox" at bounding box center [0, 0] width 0 height 0
click at [366, 475] on label at bounding box center [366, 475] width 0 height 0
click at [0, 0] on input "checkbox" at bounding box center [0, 0] width 0 height 0
click at [989, 351] on button "Send Teacher Recommendations" at bounding box center [1034, 342] width 236 height 29
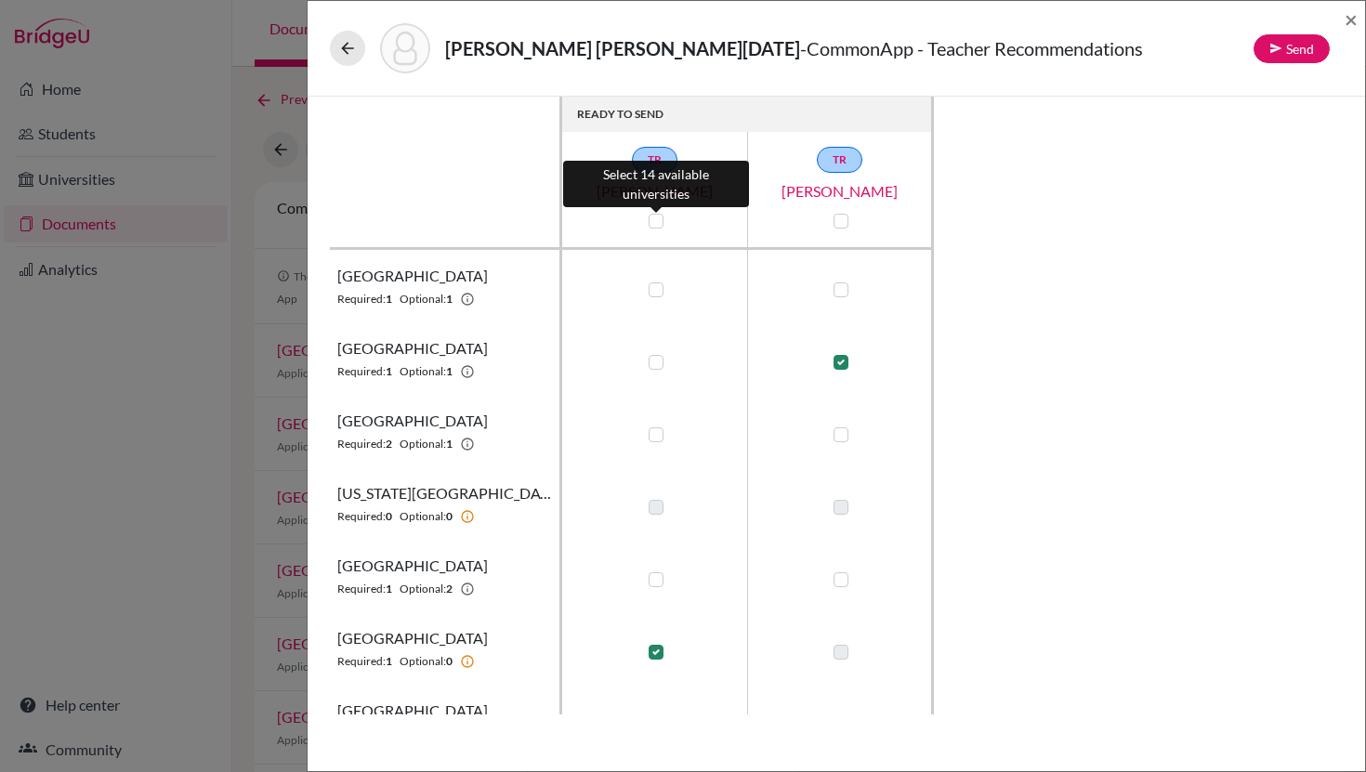
click at [652, 222] on label at bounding box center [656, 221] width 15 height 15
click at [652, 222] on input "checkbox" at bounding box center [651, 219] width 15 height 19
checkbox input "true"
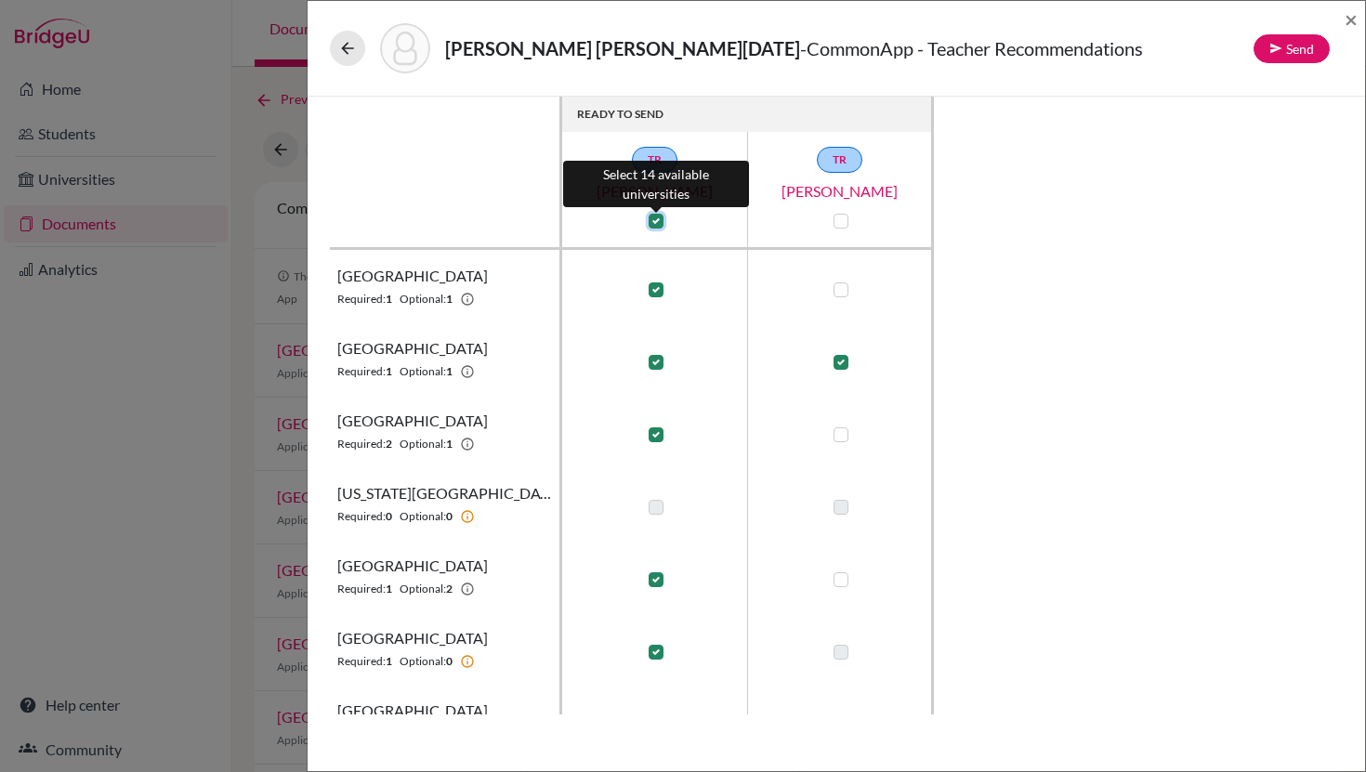
checkbox input "true"
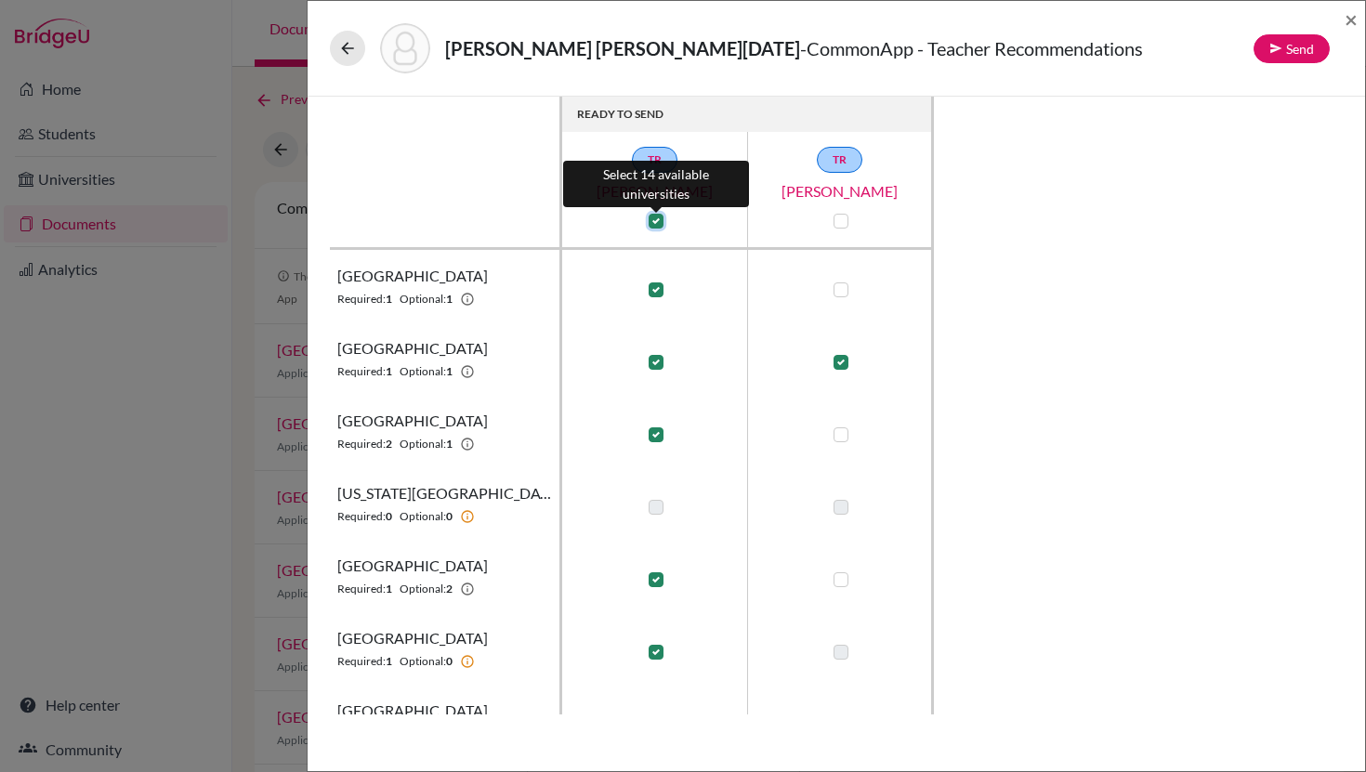
checkbox input "true"
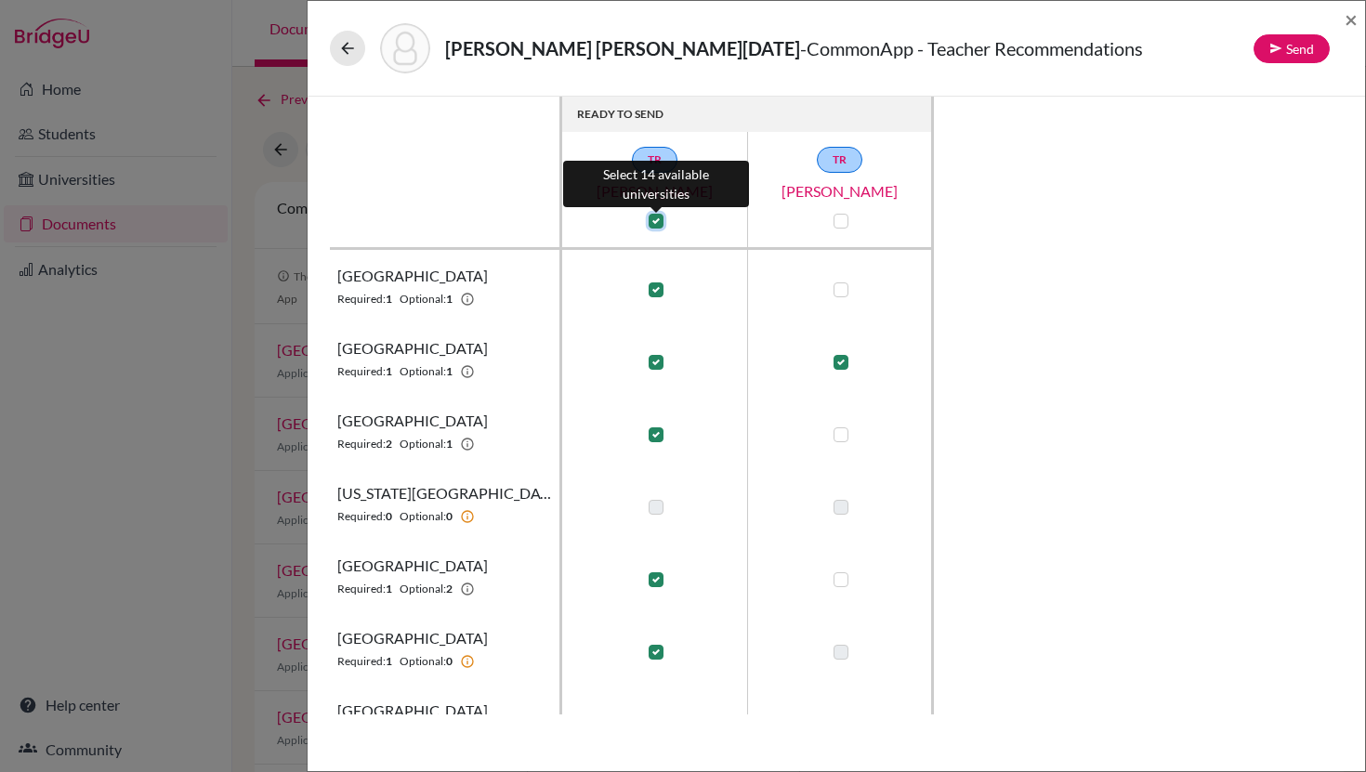
checkbox input "true"
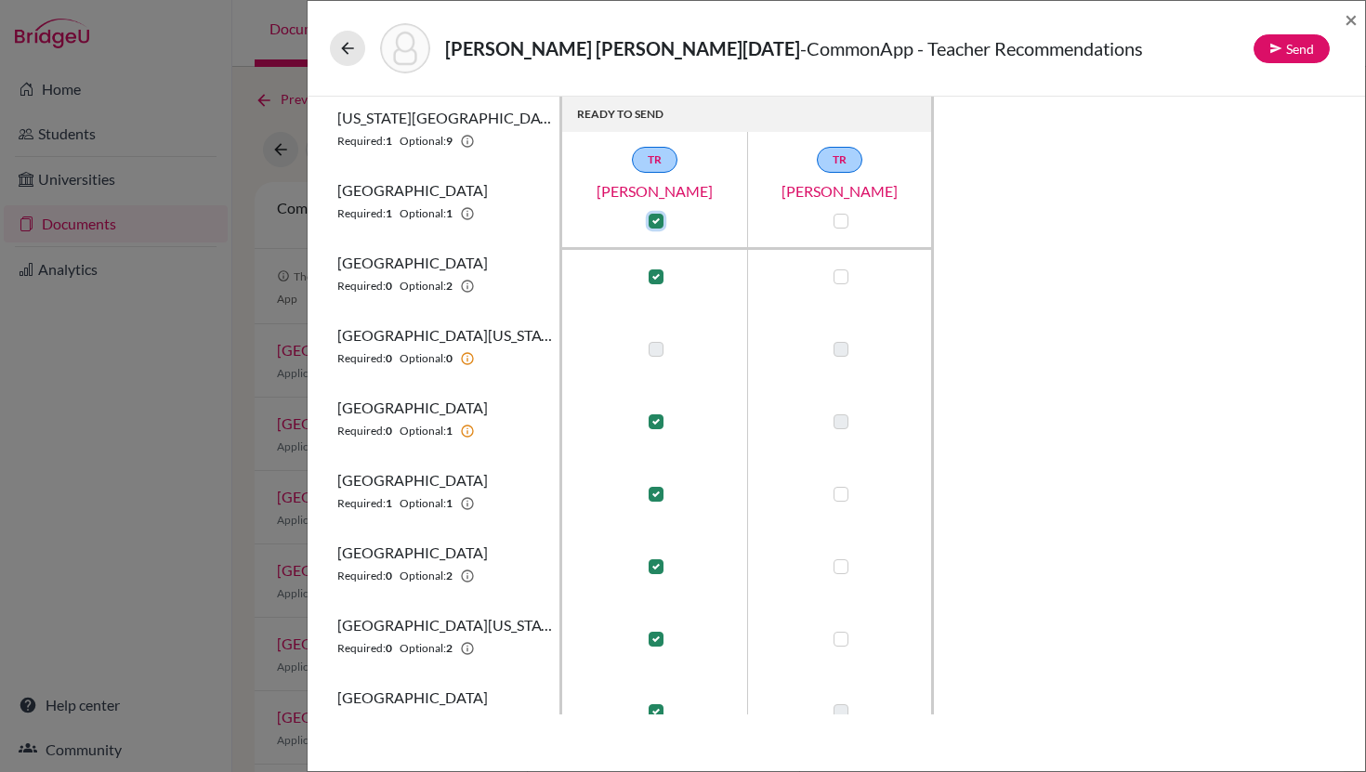
scroll to position [768, 0]
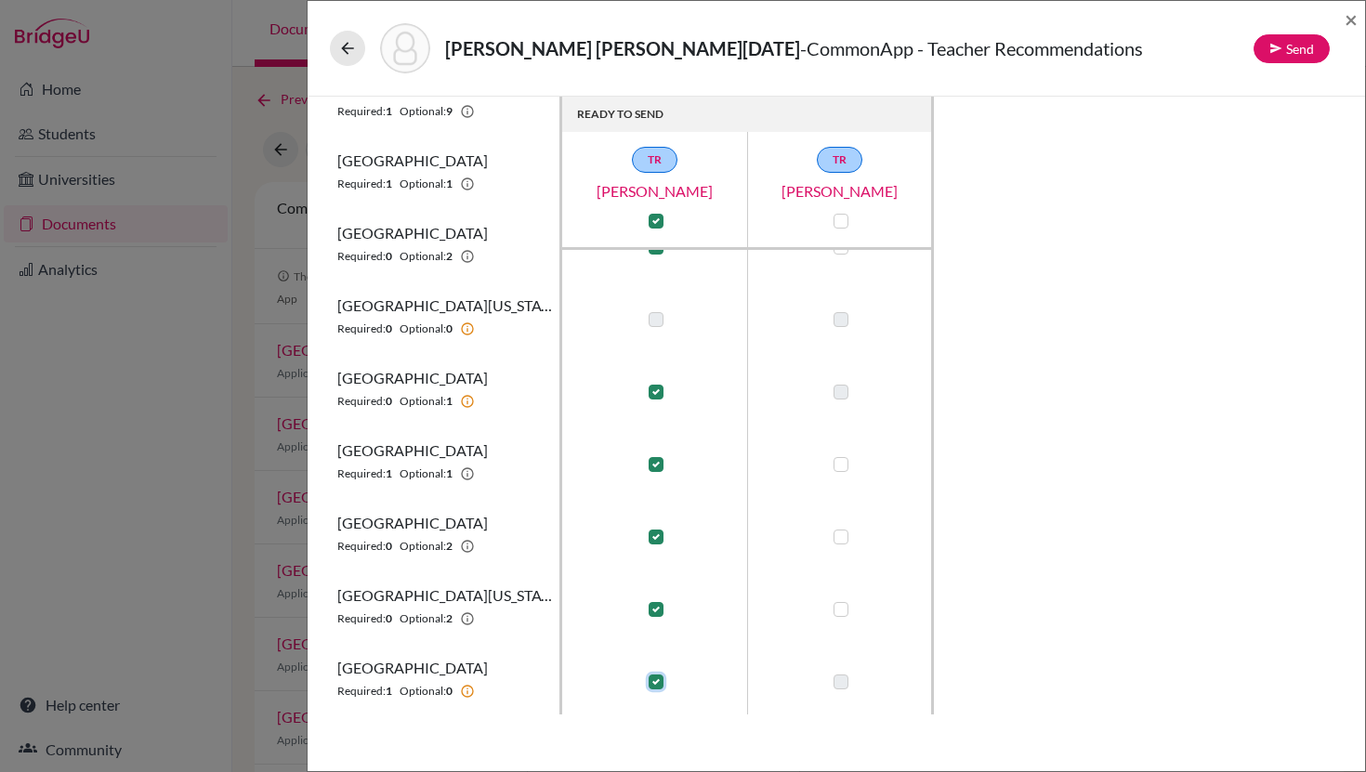
click at [655, 673] on input "checkbox" at bounding box center [651, 680] width 15 height 19
checkbox input "false"
click at [660, 530] on label at bounding box center [656, 537] width 15 height 15
click at [659, 530] on input "checkbox" at bounding box center [651, 535] width 15 height 19
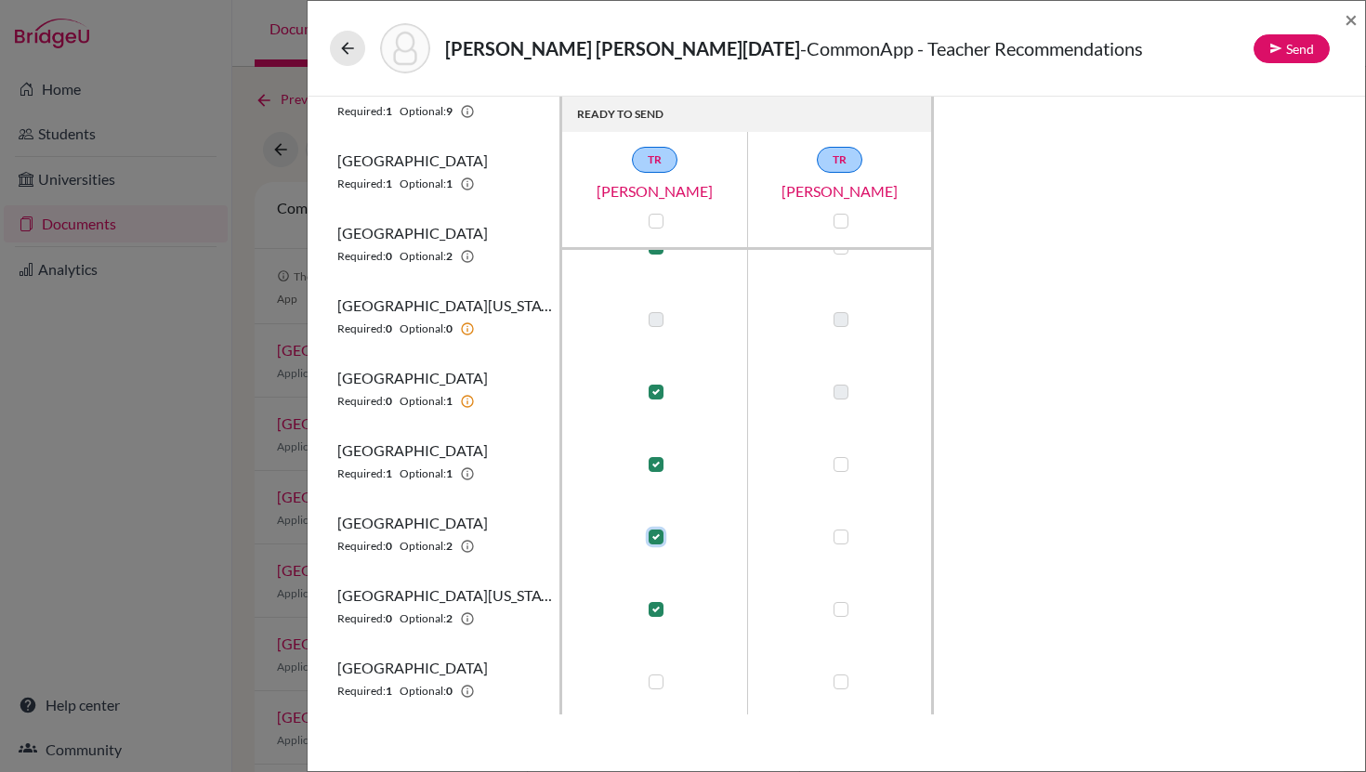
checkbox input "false"
click at [661, 464] on label at bounding box center [656, 464] width 15 height 15
click at [659, 464] on input "checkbox" at bounding box center [651, 463] width 15 height 19
checkbox input "false"
click at [661, 387] on label at bounding box center [656, 392] width 15 height 15
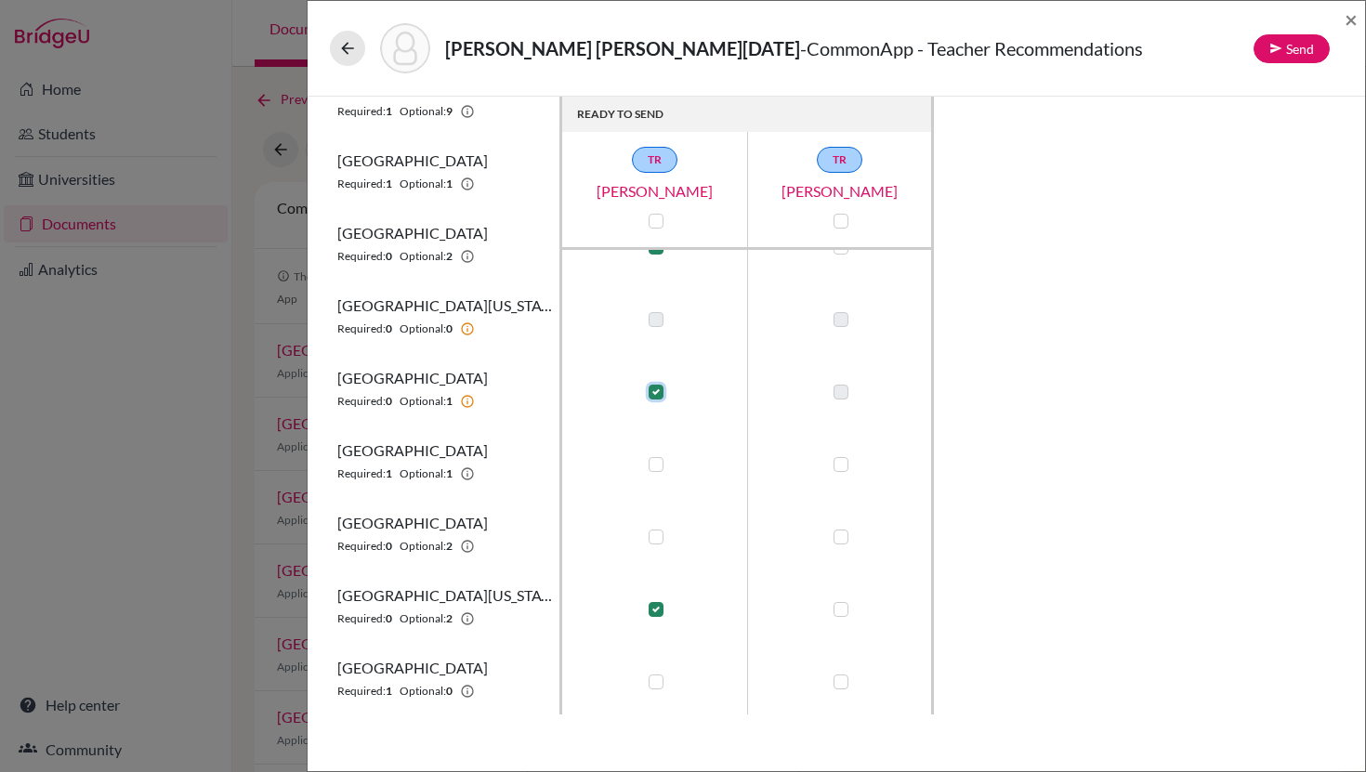
click at [659, 387] on input "checkbox" at bounding box center [651, 390] width 15 height 19
checkbox input "false"
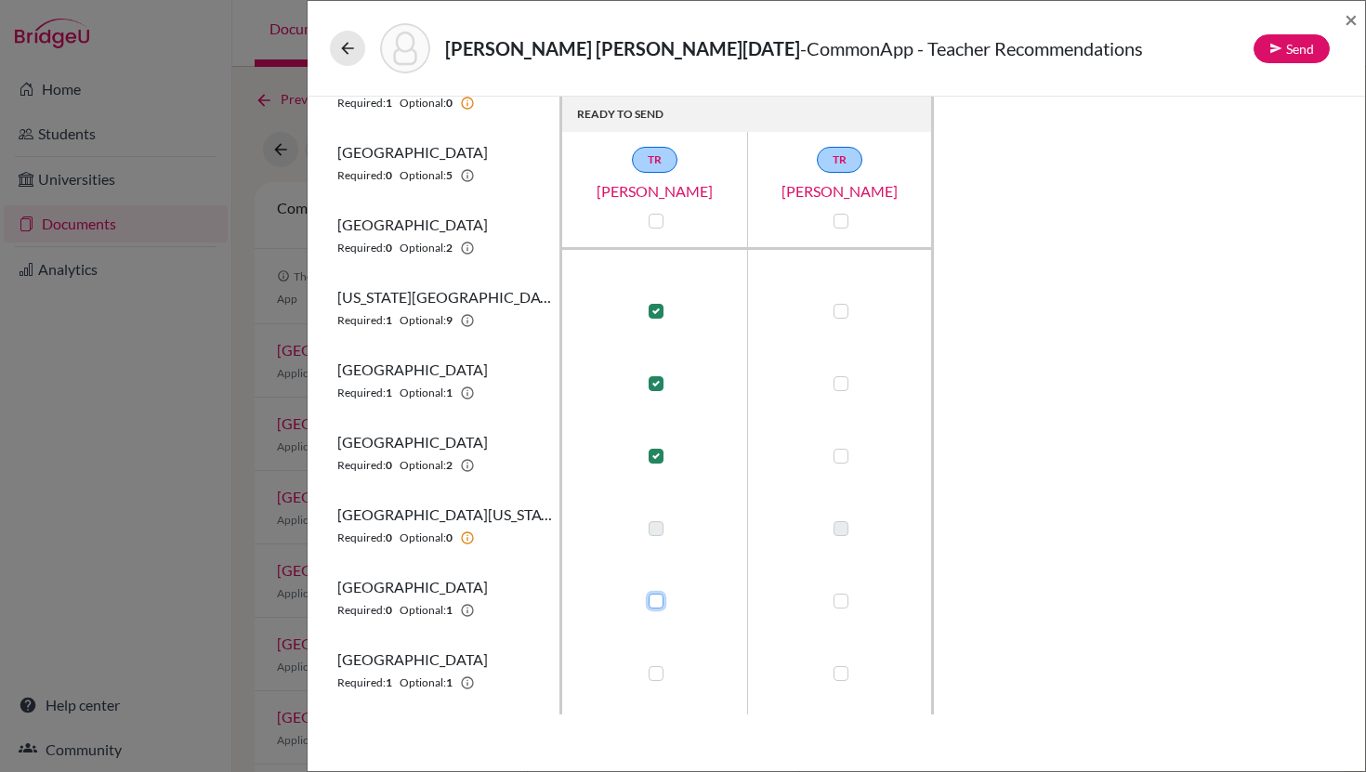
scroll to position [557, 0]
click at [651, 459] on label at bounding box center [656, 458] width 15 height 15
click at [651, 459] on input "checkbox" at bounding box center [651, 456] width 15 height 19
checkbox input "false"
click at [651, 381] on label at bounding box center [656, 385] width 15 height 15
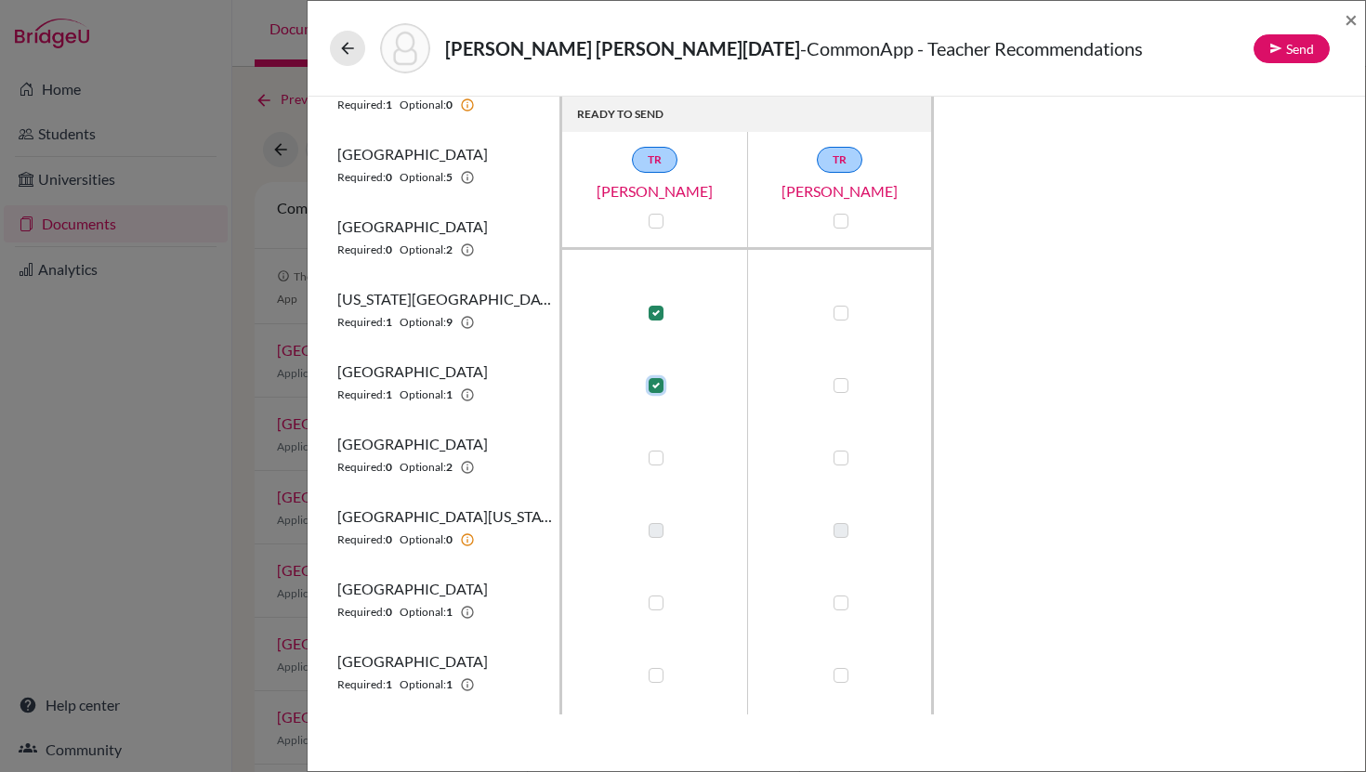
click at [651, 381] on input "checkbox" at bounding box center [651, 384] width 15 height 19
checkbox input "false"
click at [655, 300] on td at bounding box center [655, 309] width 186 height 72
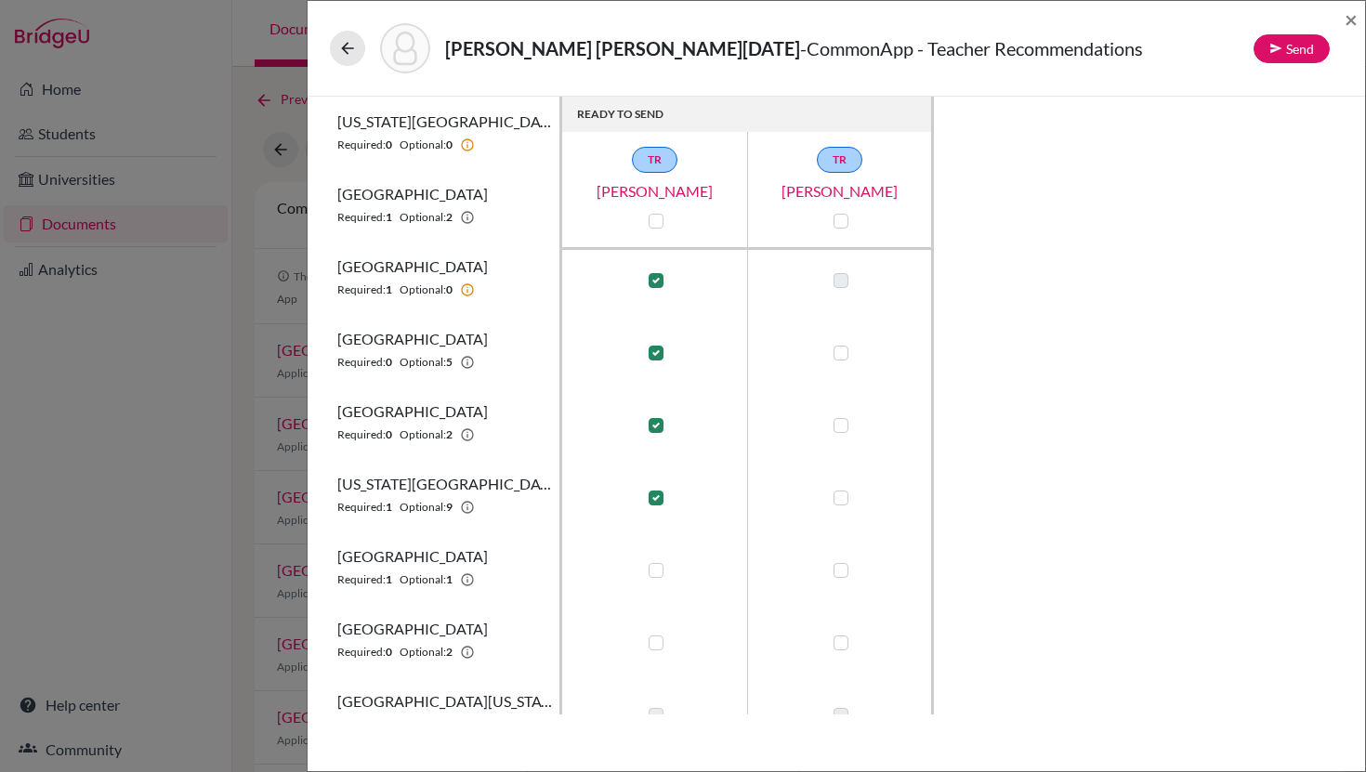
scroll to position [355, 0]
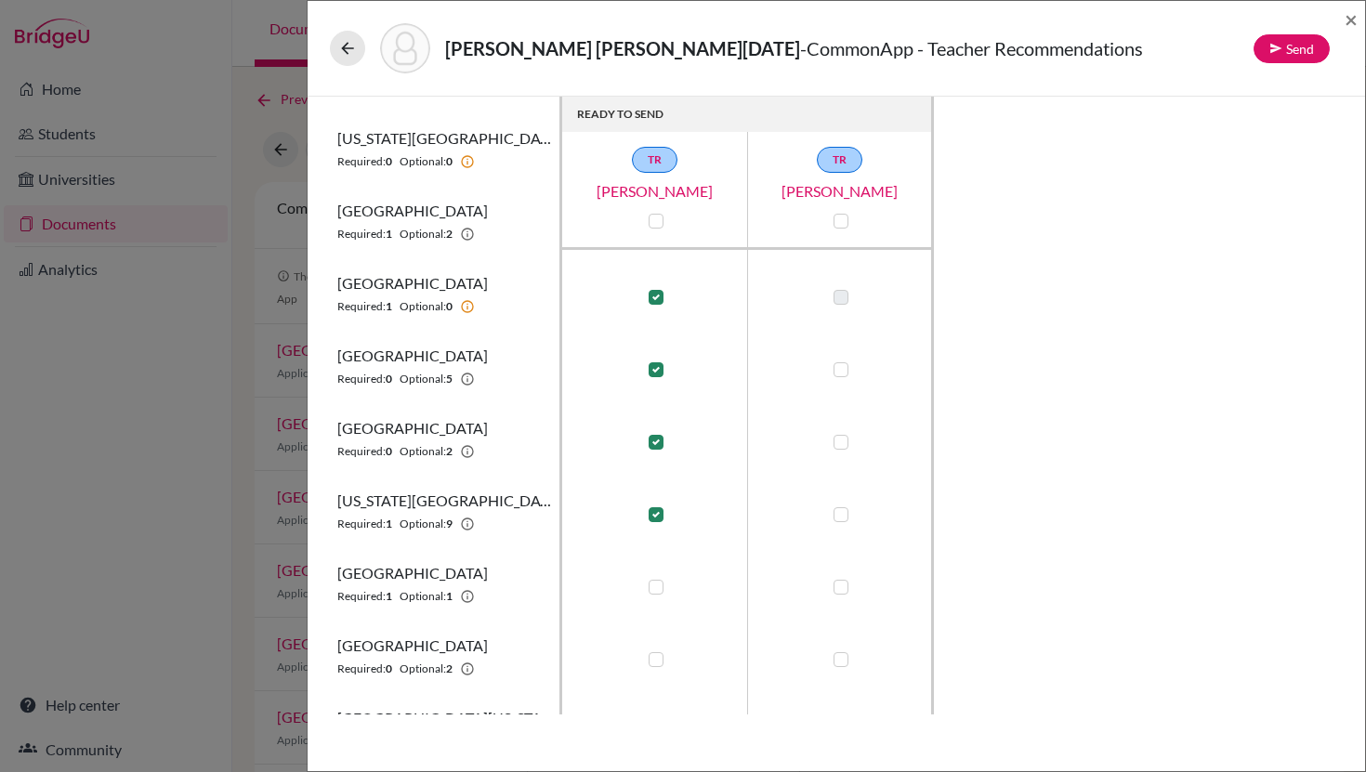
click at [657, 440] on label at bounding box center [656, 442] width 15 height 15
click at [657, 440] on input "checkbox" at bounding box center [651, 440] width 15 height 19
checkbox input "false"
click at [656, 296] on label at bounding box center [656, 297] width 15 height 15
click at [656, 296] on input "checkbox" at bounding box center [651, 295] width 15 height 19
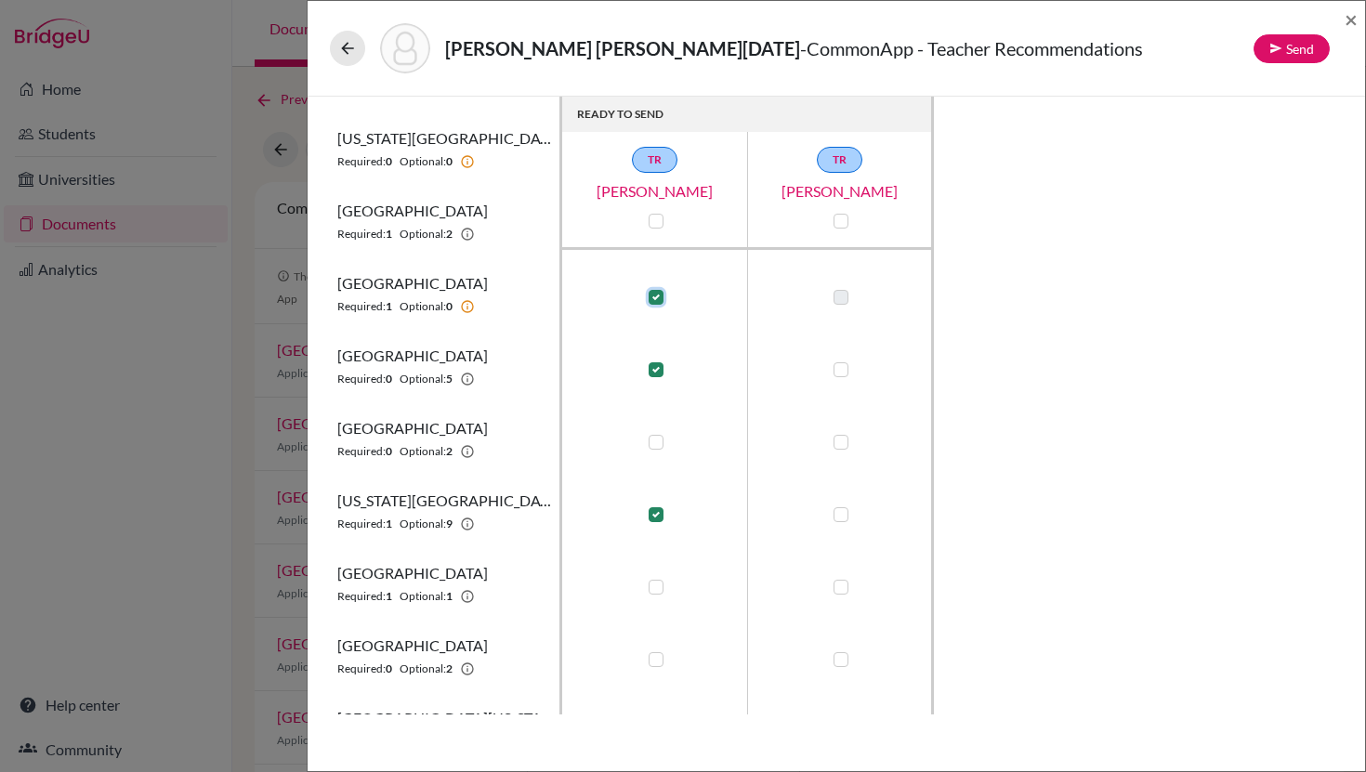
checkbox input "false"
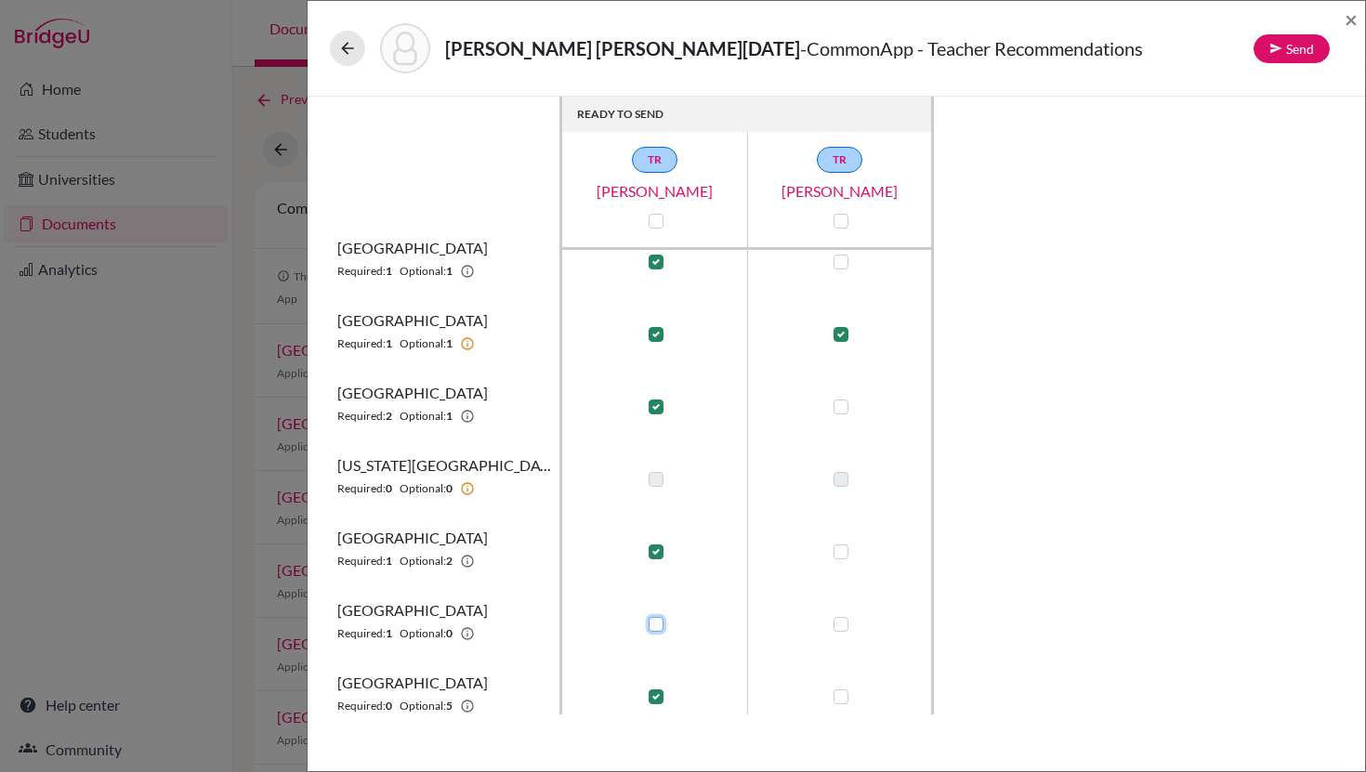
scroll to position [0, 0]
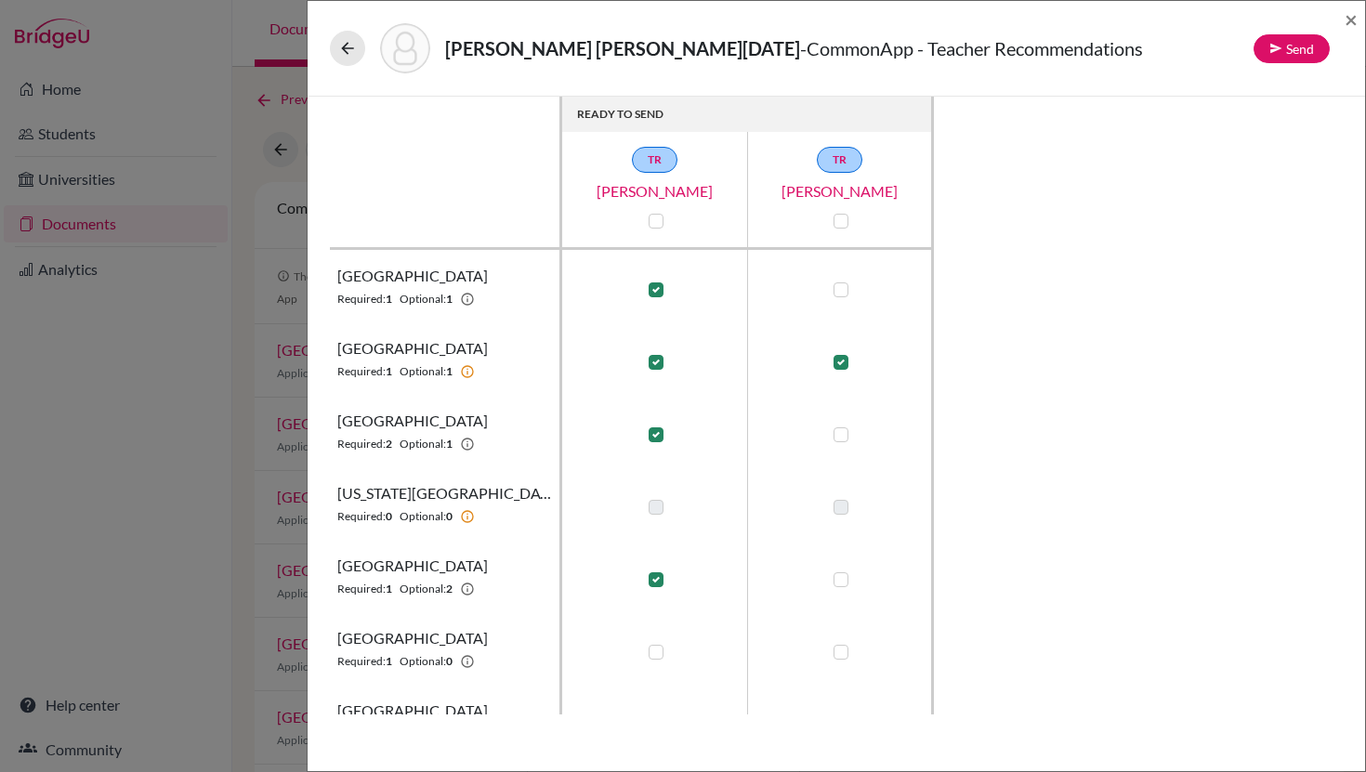
click at [659, 358] on label at bounding box center [656, 362] width 15 height 15
click at [659, 358] on input "checkbox" at bounding box center [651, 360] width 15 height 19
checkbox input "false"
click at [659, 290] on label at bounding box center [656, 290] width 15 height 15
click at [659, 290] on input "checkbox" at bounding box center [651, 288] width 15 height 19
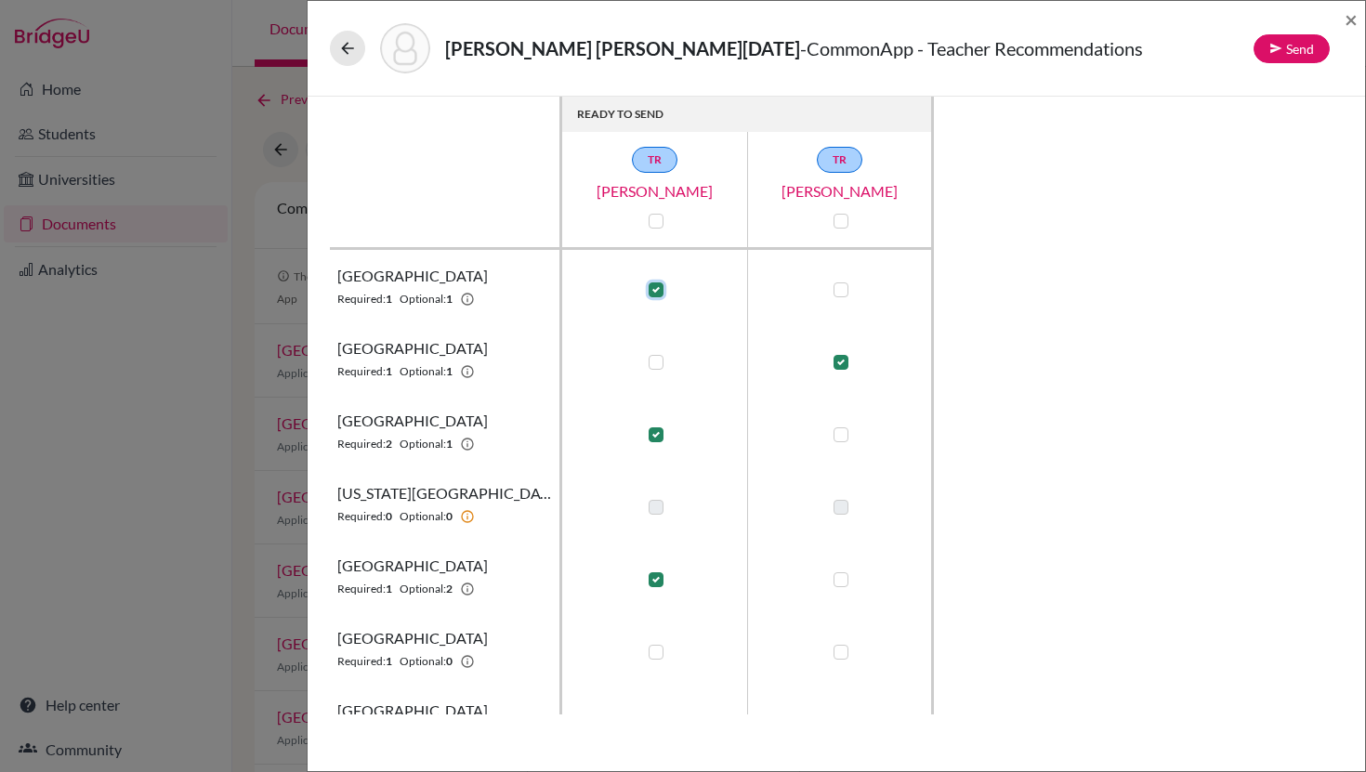
checkbox input "false"
click at [677, 196] on link "Lisa Lippay" at bounding box center [655, 191] width 186 height 22
click at [842, 367] on label at bounding box center [841, 362] width 15 height 15
click at [842, 367] on input "checkbox" at bounding box center [836, 360] width 15 height 19
checkbox input "false"
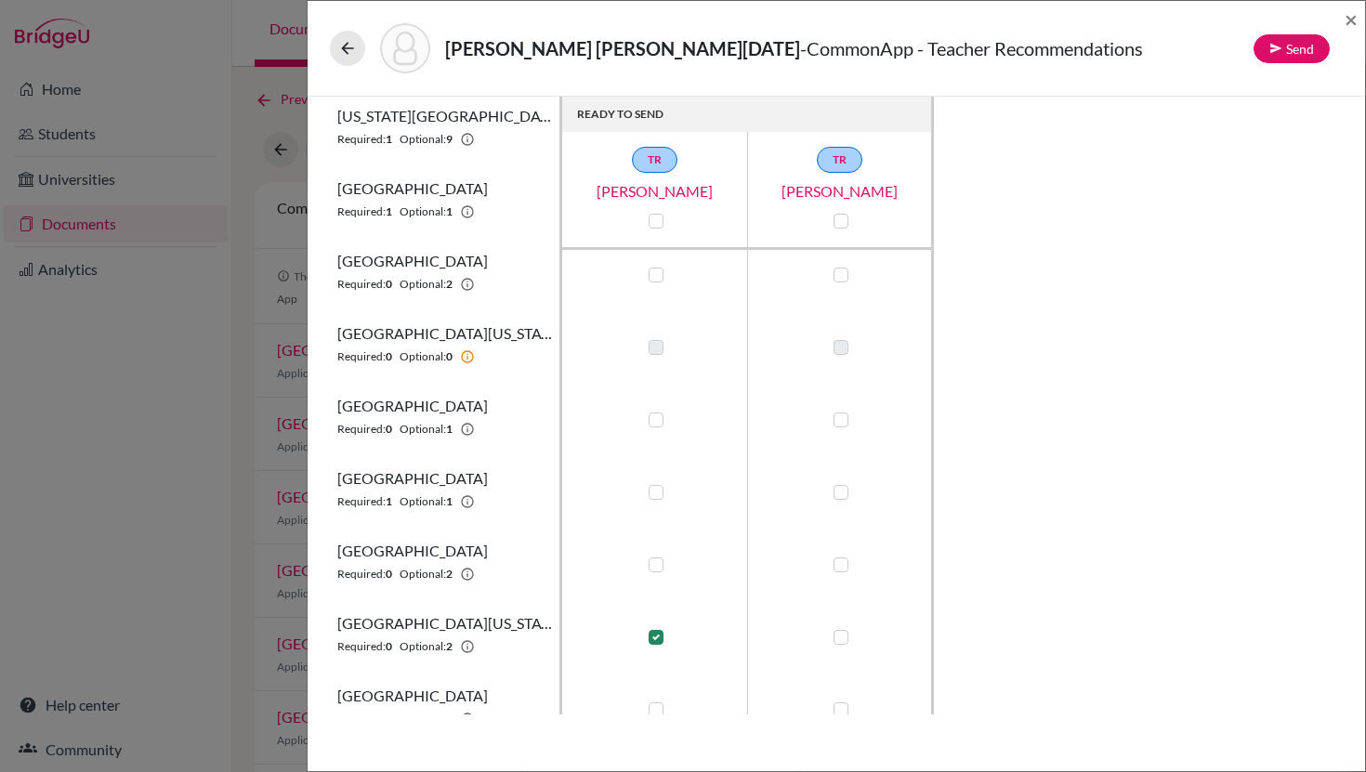
scroll to position [768, 0]
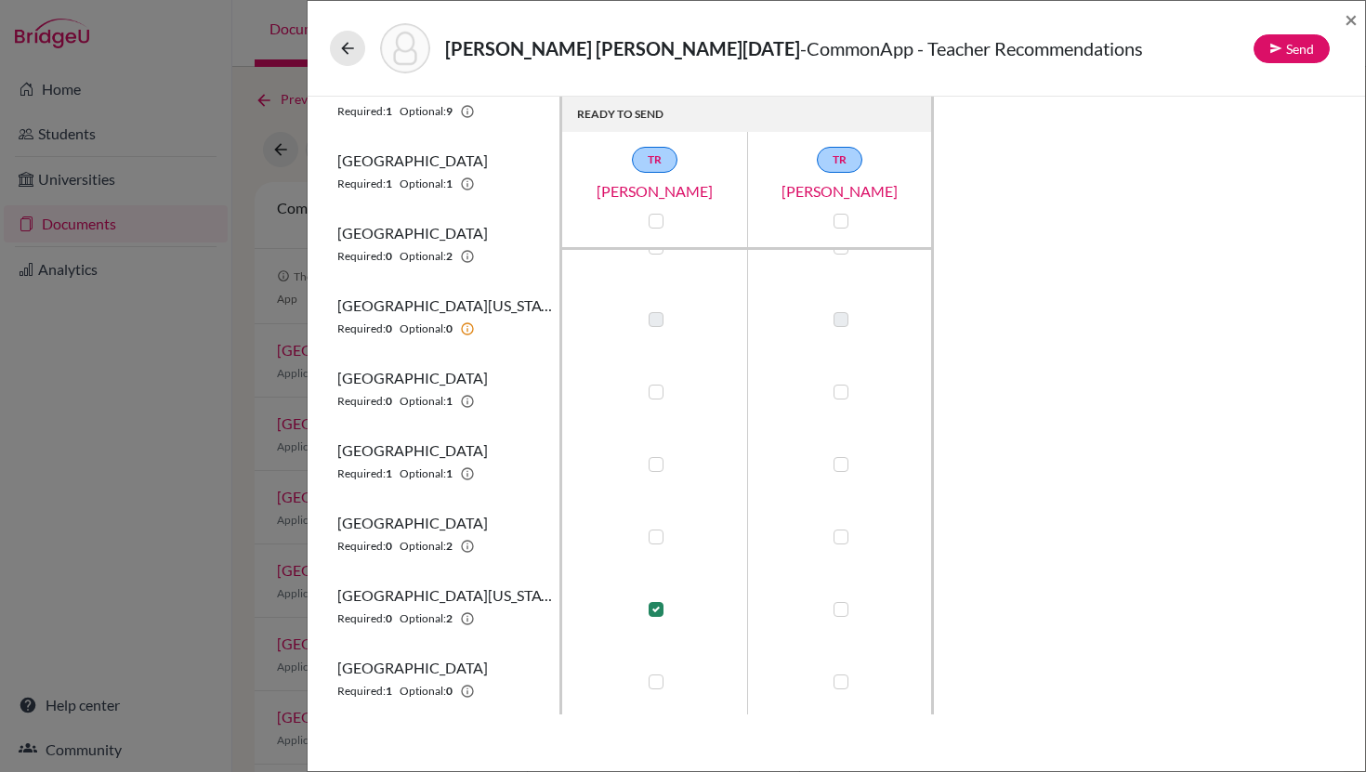
click at [841, 604] on label at bounding box center [841, 609] width 15 height 15
click at [841, 604] on input "checkbox" at bounding box center [836, 607] width 15 height 19
checkbox input "true"
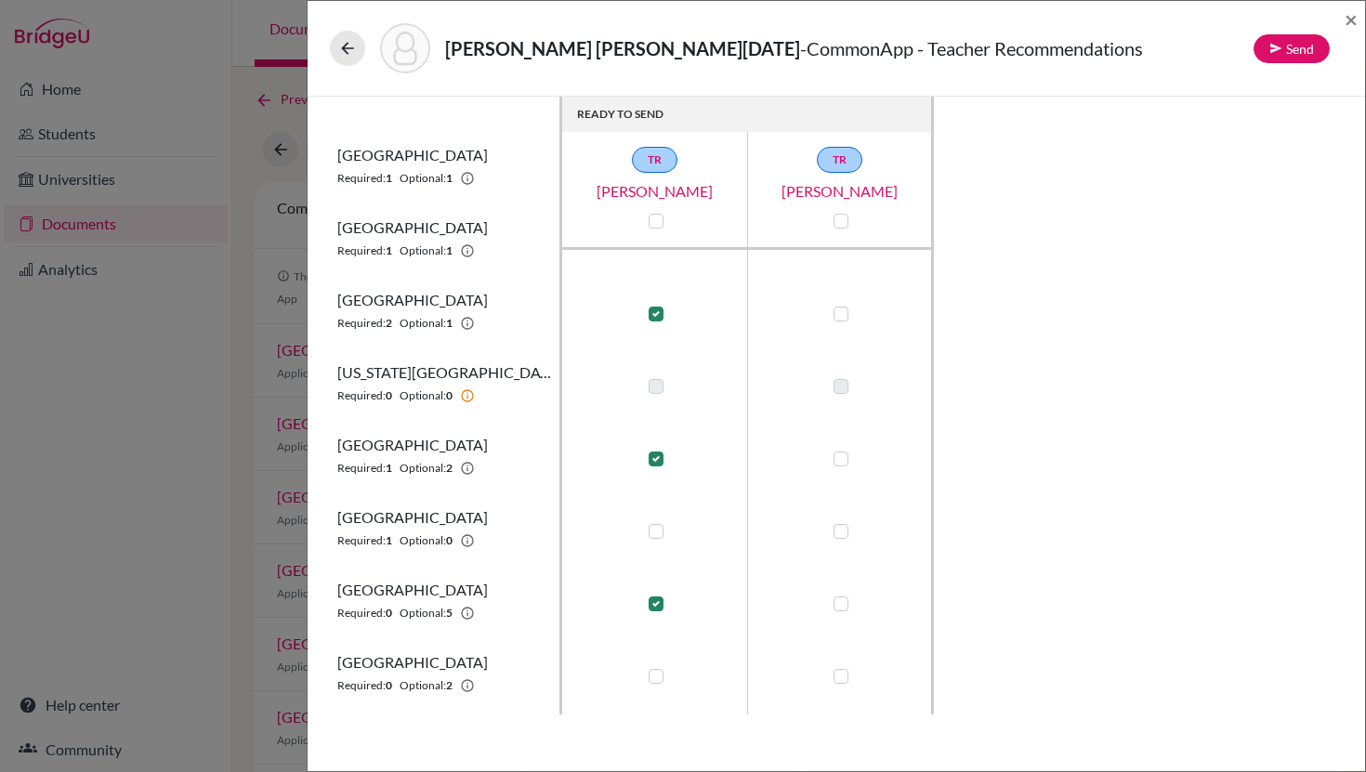
scroll to position [0, 0]
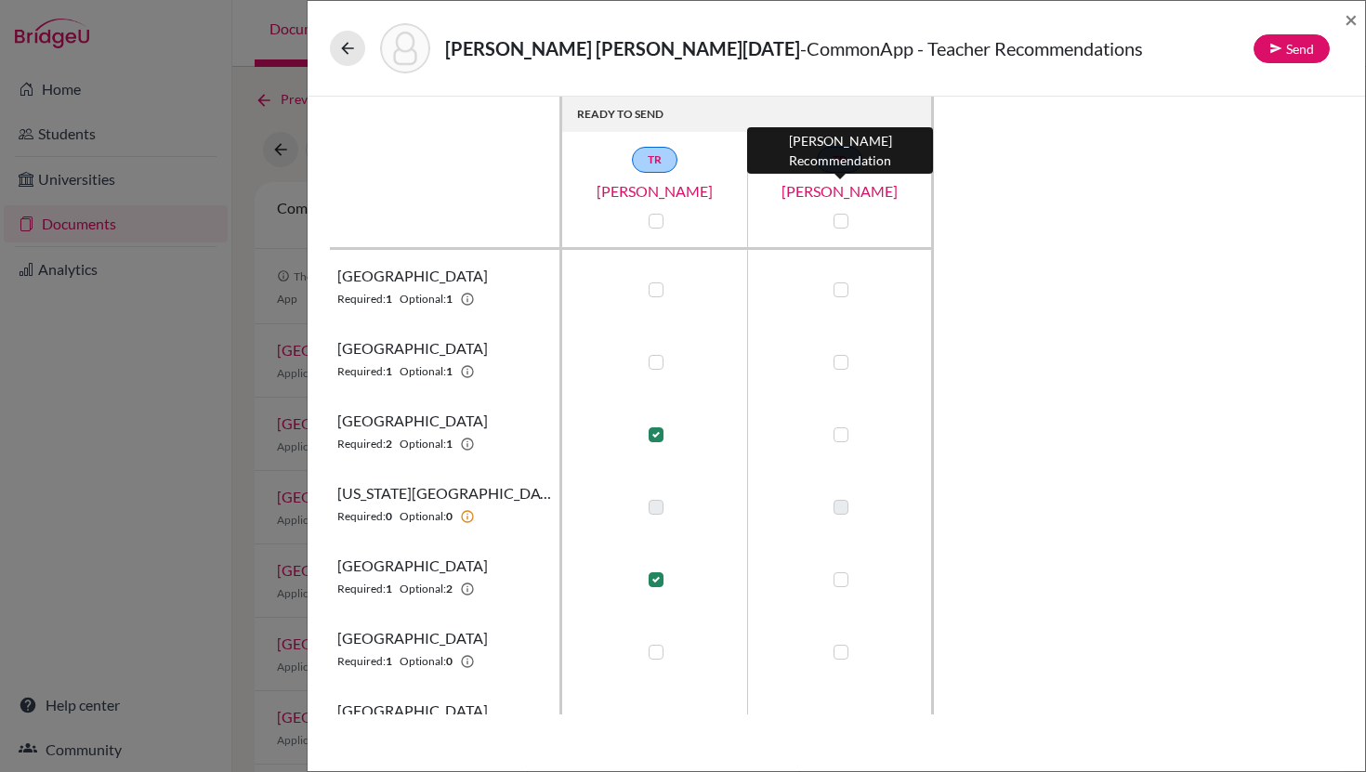
click at [830, 199] on link "Rodrigo Diaz" at bounding box center [840, 191] width 186 height 22
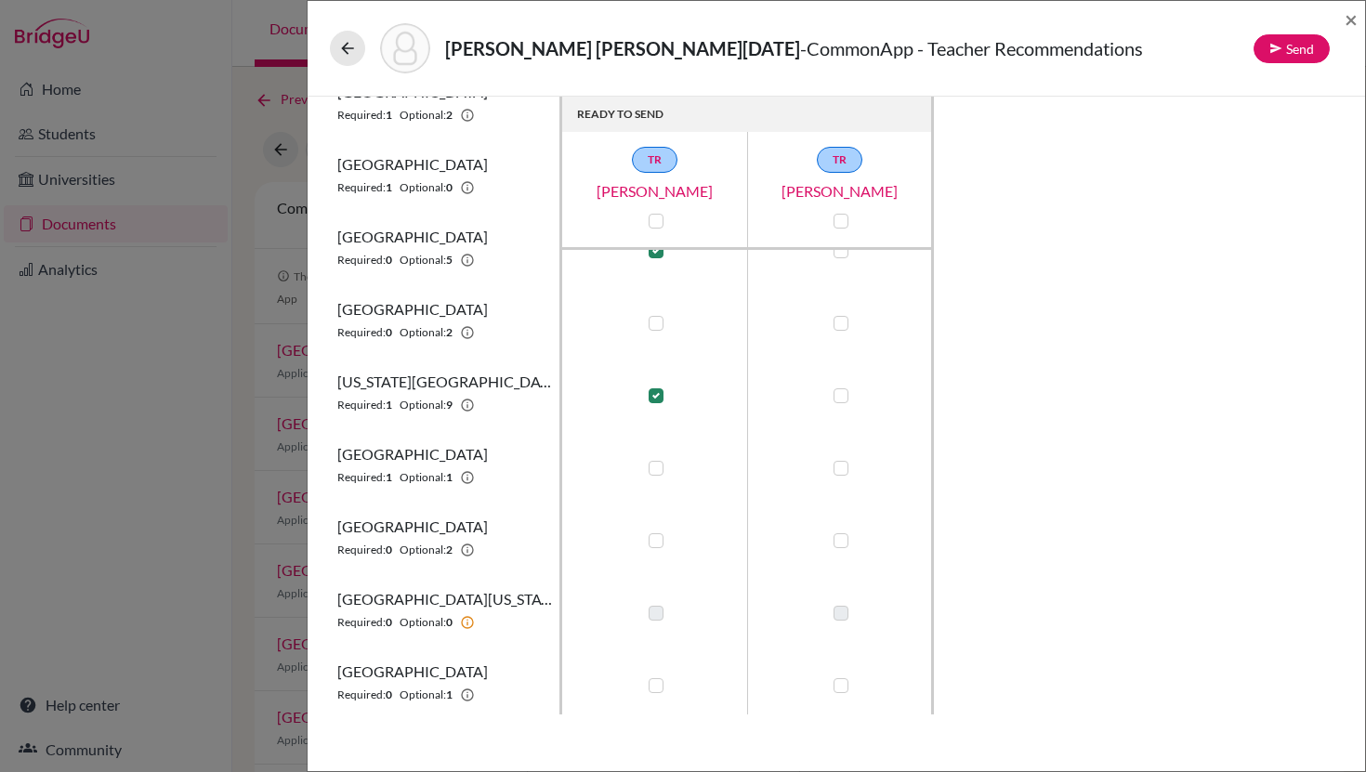
scroll to position [768, 0]
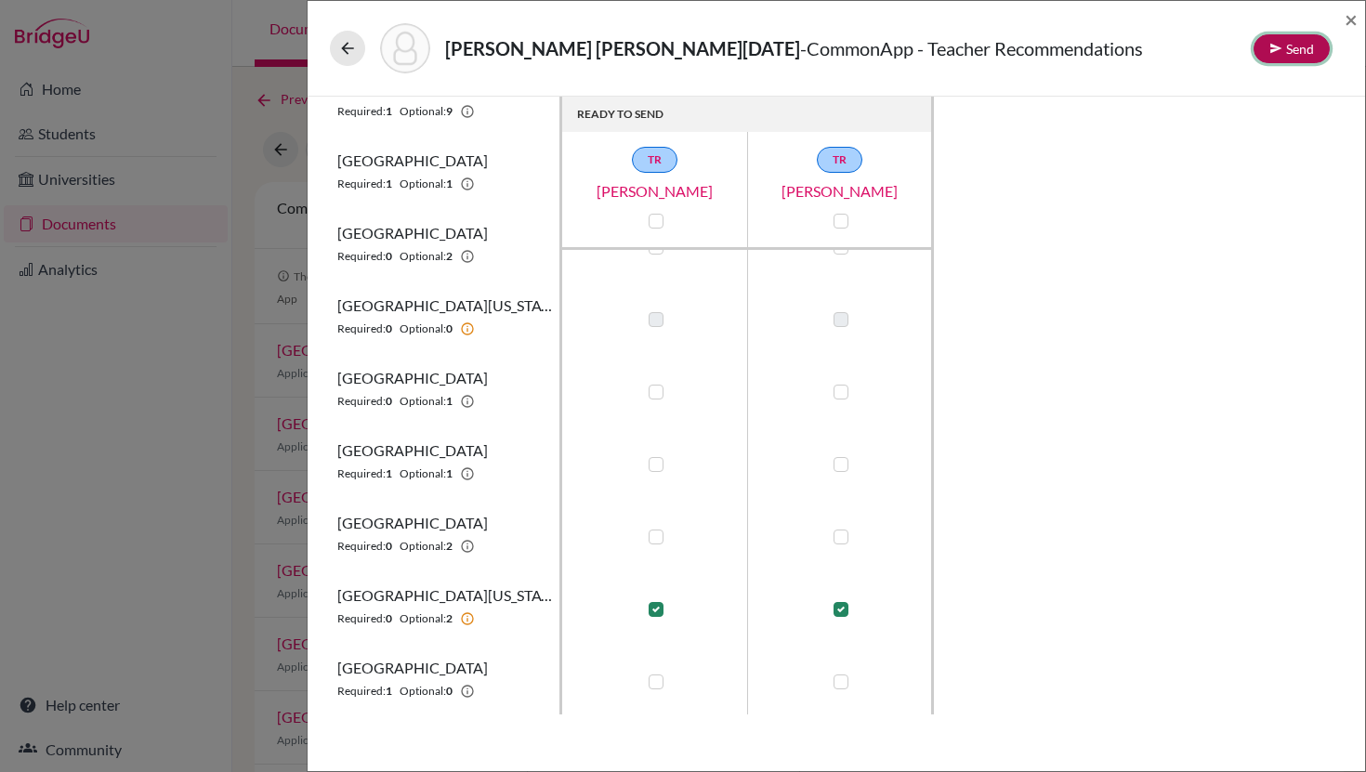
click at [1281, 51] on icon at bounding box center [1275, 48] width 13 height 13
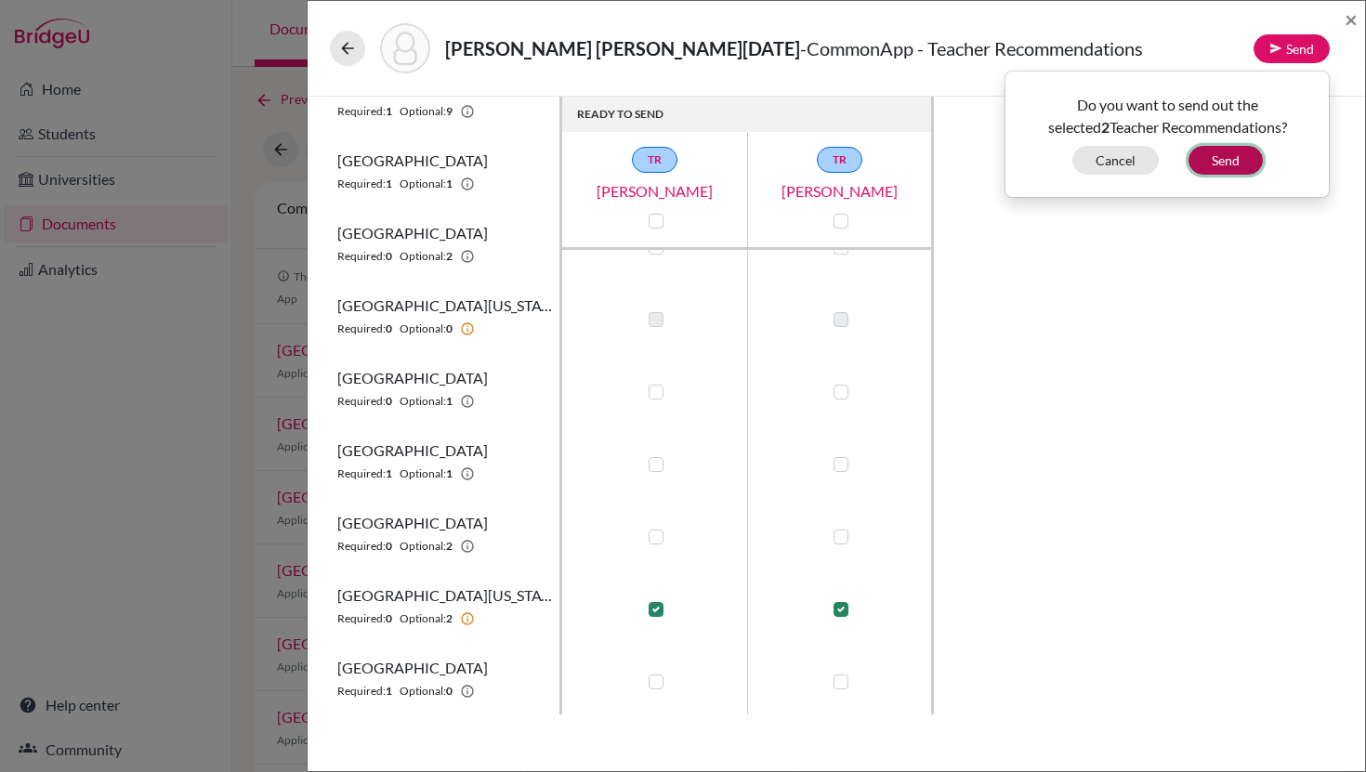
click at [1211, 163] on button "Send" at bounding box center [1226, 160] width 74 height 29
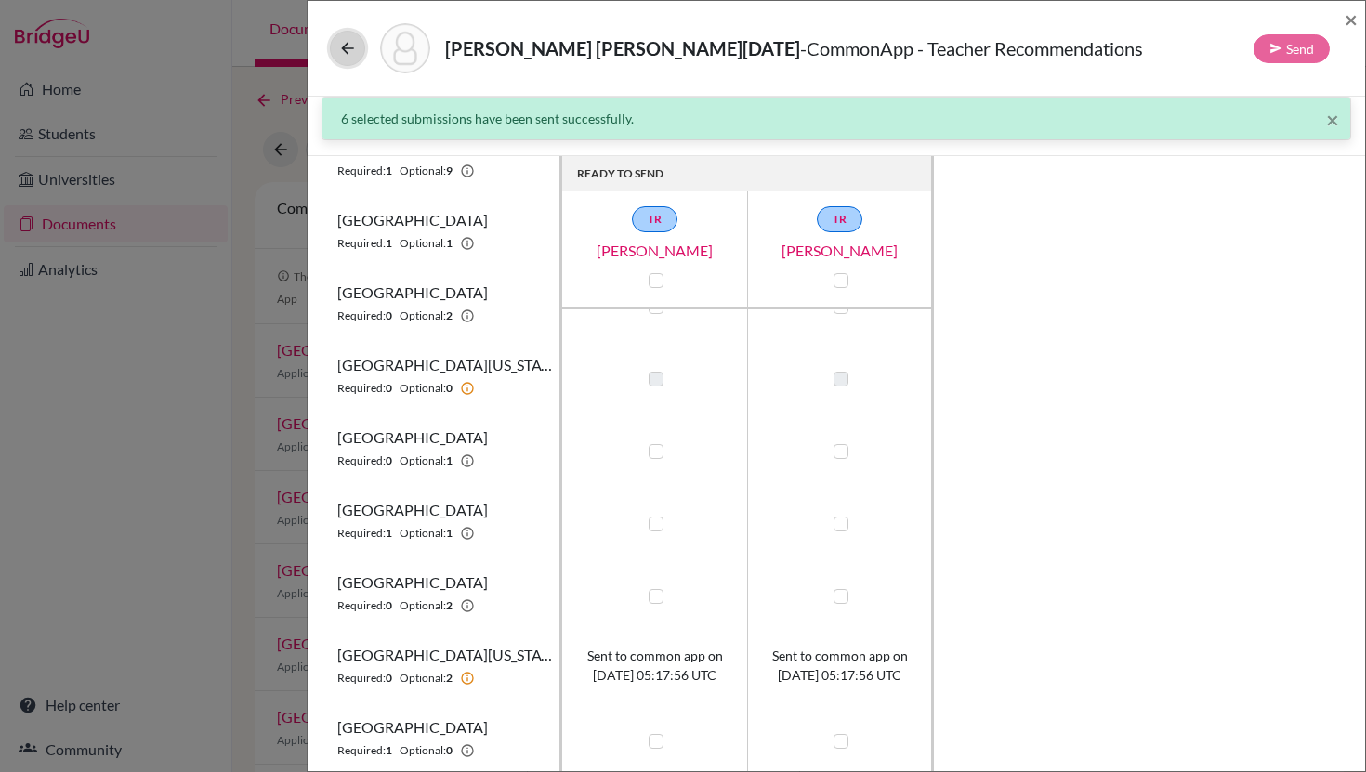
click at [355, 44] on icon at bounding box center [347, 48] width 19 height 19
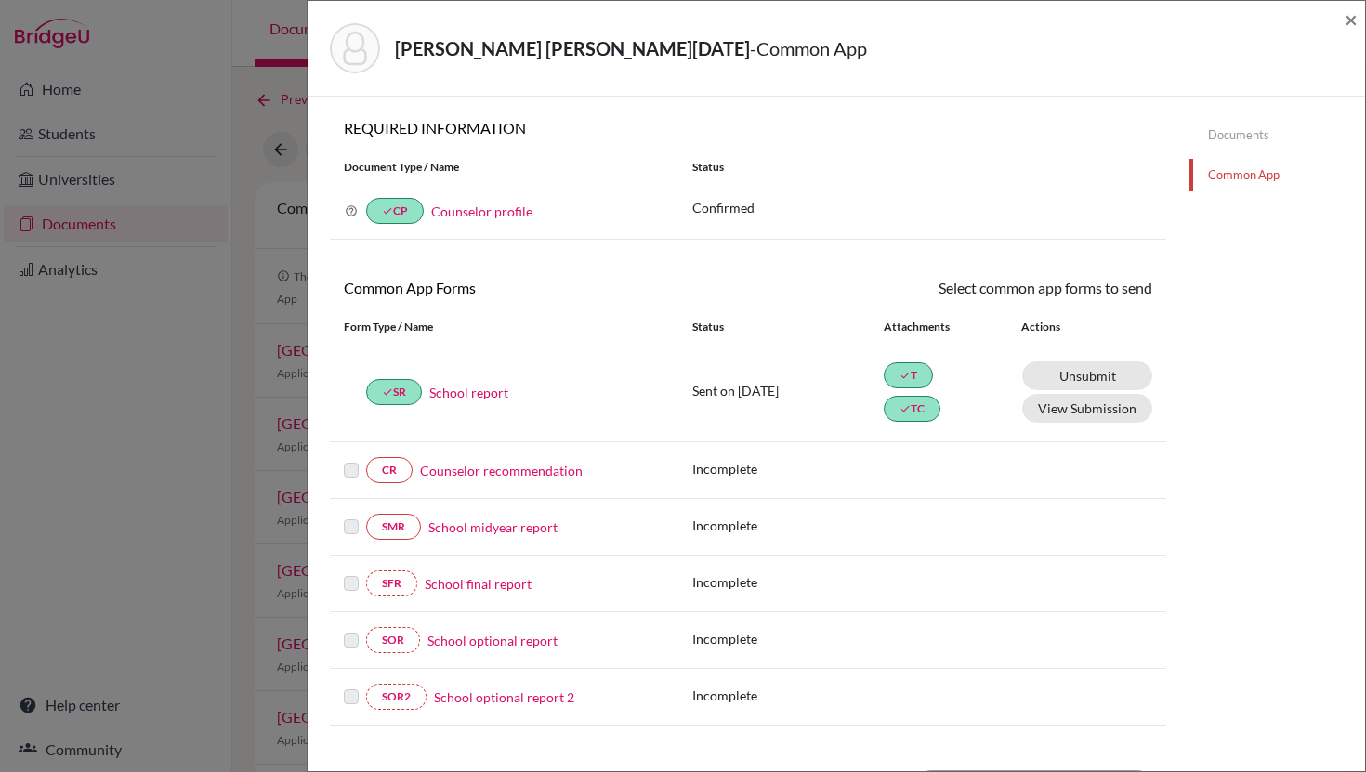
click at [530, 473] on link "Counselor recommendation" at bounding box center [501, 471] width 163 height 20
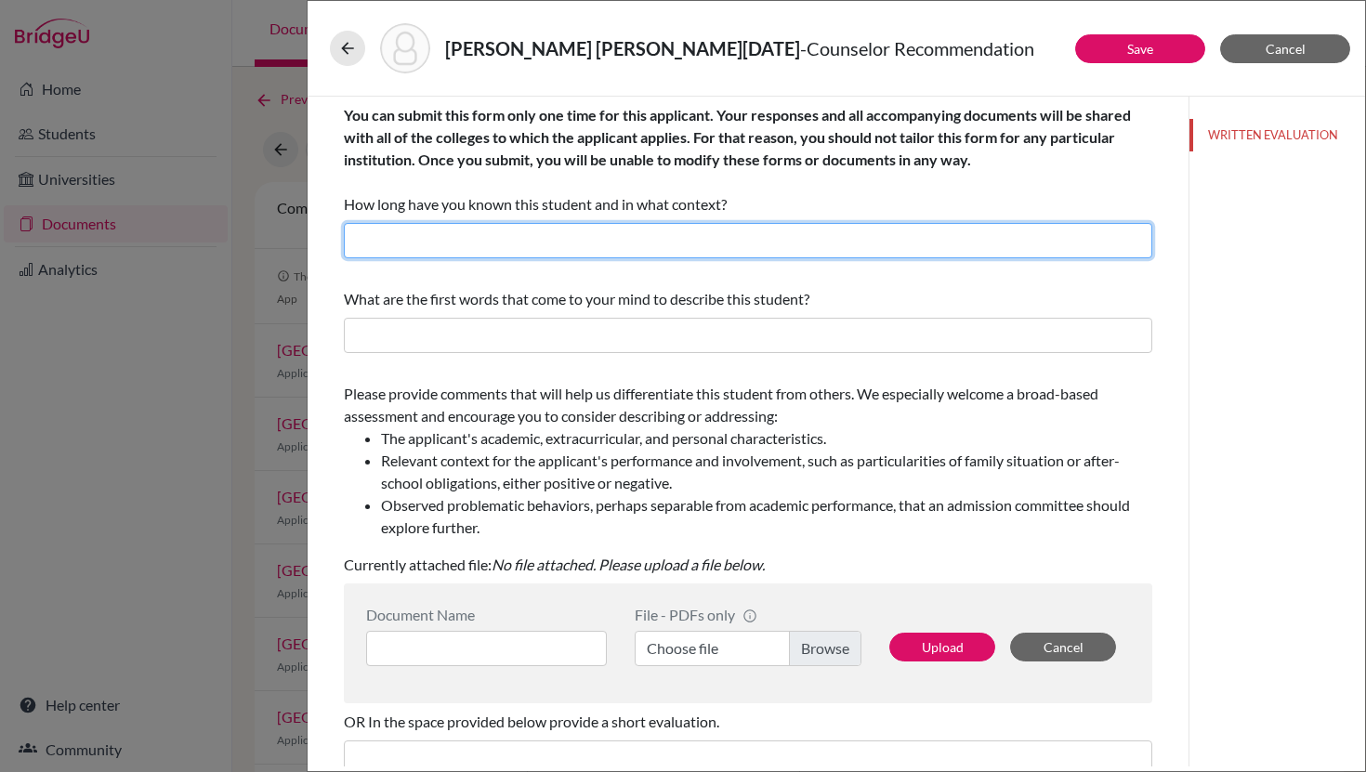
click at [522, 240] on input "text" at bounding box center [748, 240] width 809 height 35
click at [563, 242] on input "I have known Luciana since 2023 as her College Counselor." at bounding box center [748, 240] width 809 height 35
click at [495, 240] on input "I have known Luciana since 2024 as her College Counselor." at bounding box center [748, 240] width 809 height 35
type input "I have known Luciasince 2024 as her College Counselor."
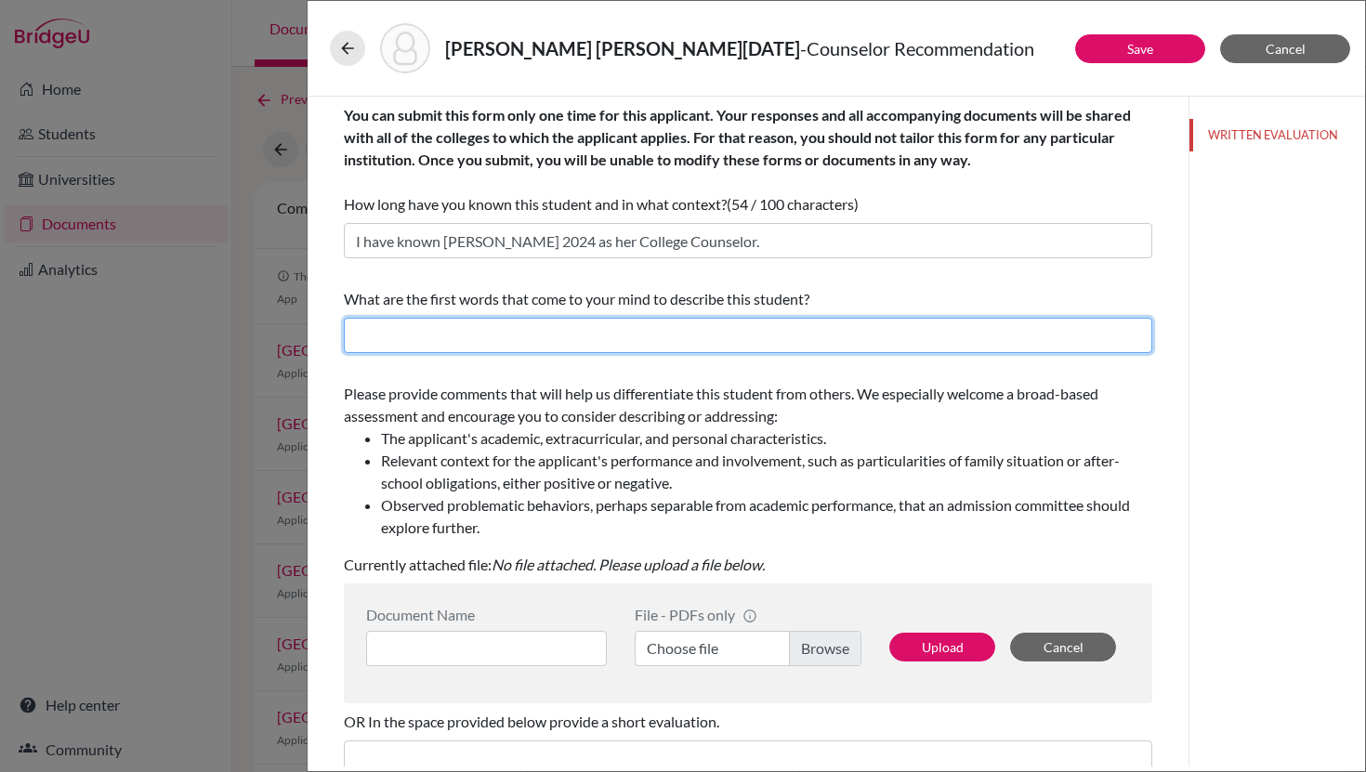
click at [533, 326] on input "text" at bounding box center [748, 335] width 809 height 35
type input "kind, warm, high-achieving, friendly,"
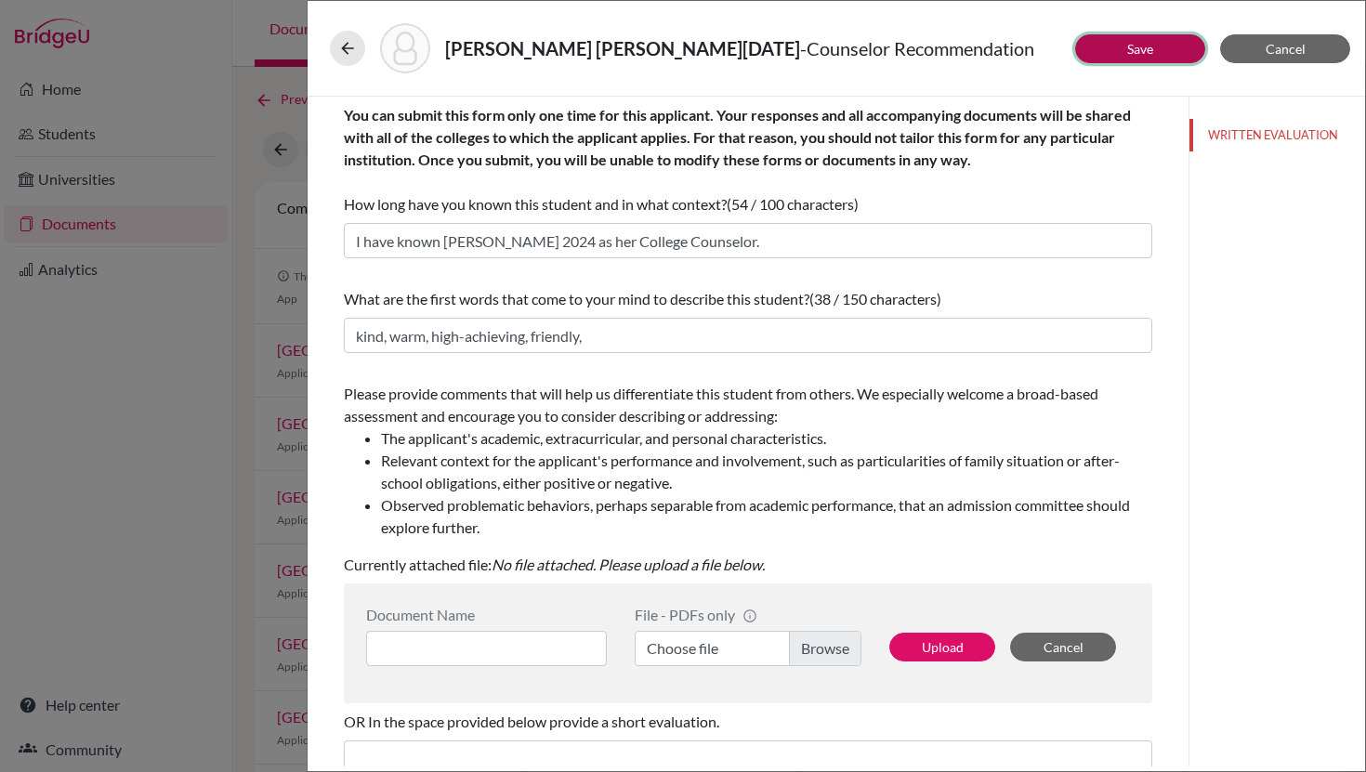
click at [1119, 43] on button "Save" at bounding box center [1140, 48] width 130 height 29
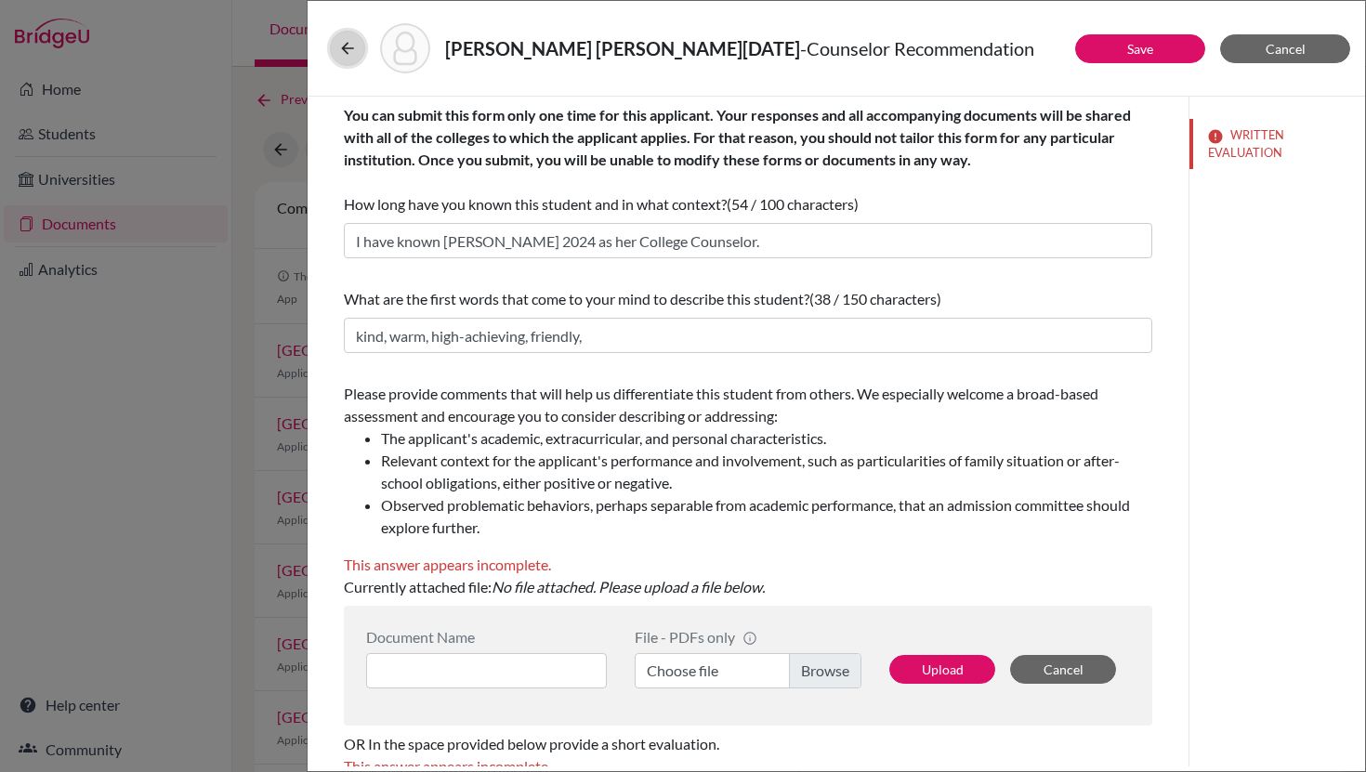
click at [339, 52] on icon at bounding box center [347, 48] width 19 height 19
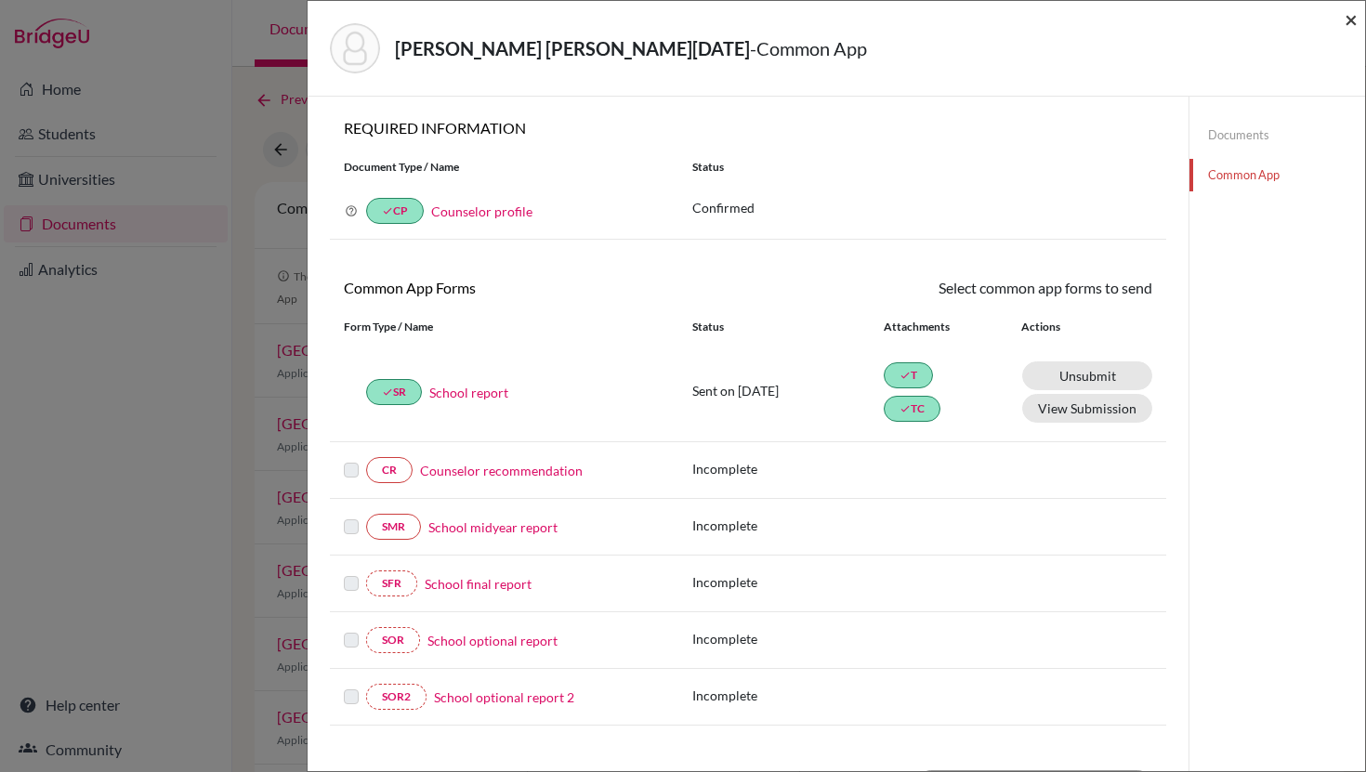
click at [1352, 21] on span "×" at bounding box center [1351, 19] width 13 height 27
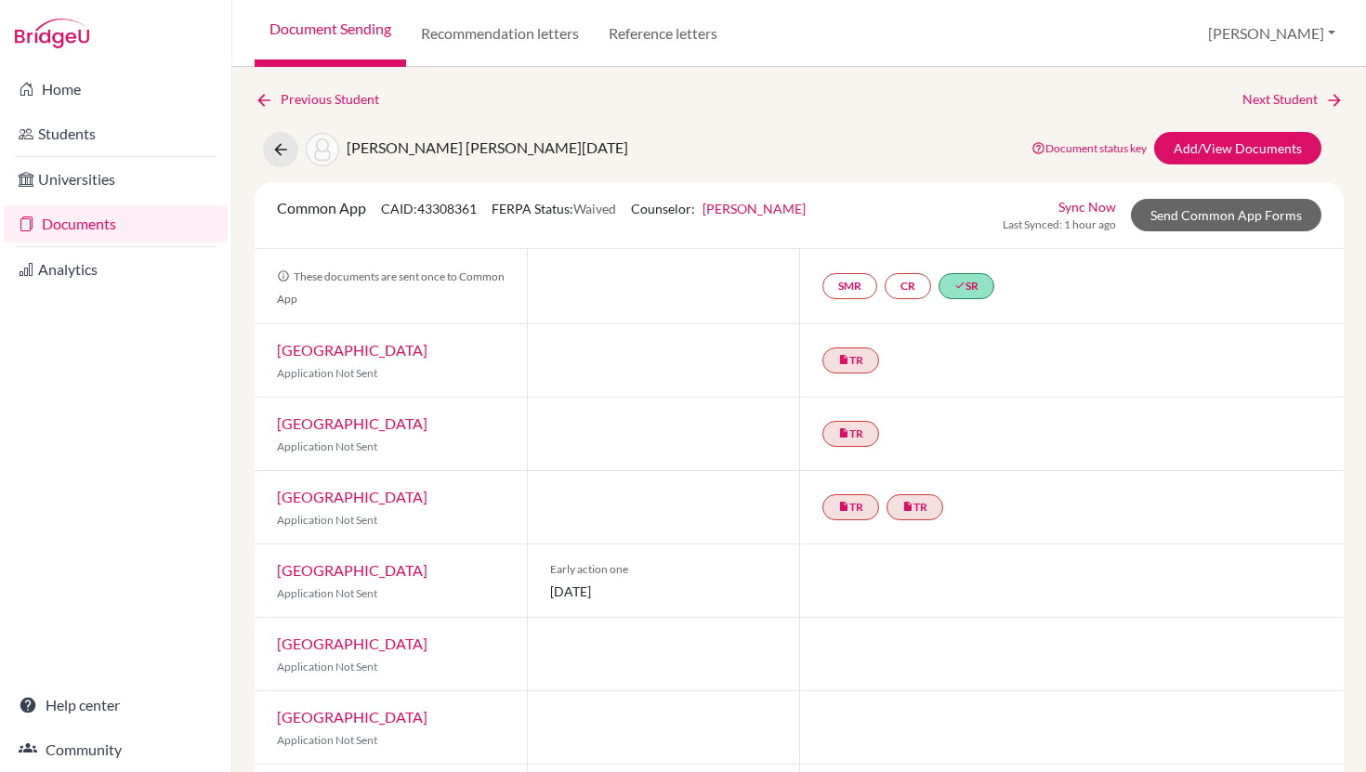
click at [369, 31] on link "Document Sending" at bounding box center [330, 33] width 151 height 67
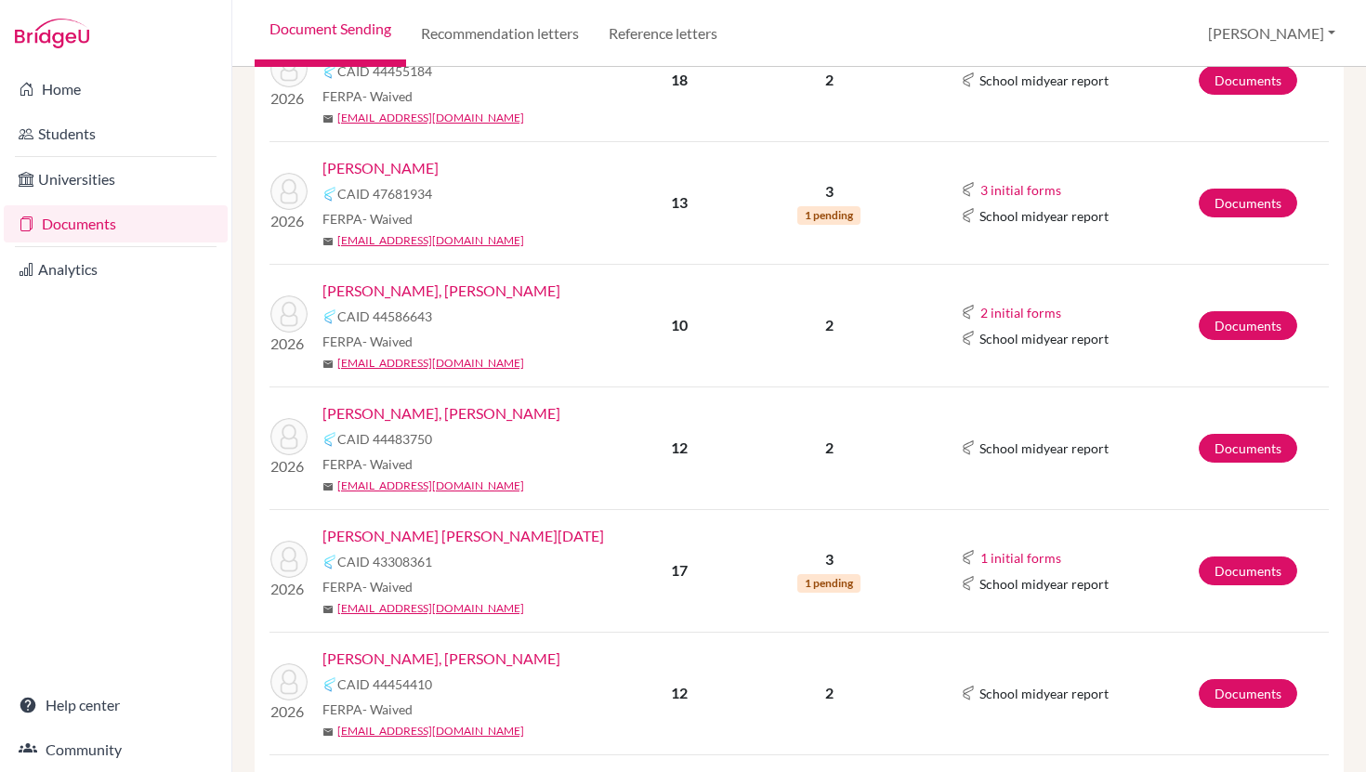
scroll to position [484, 0]
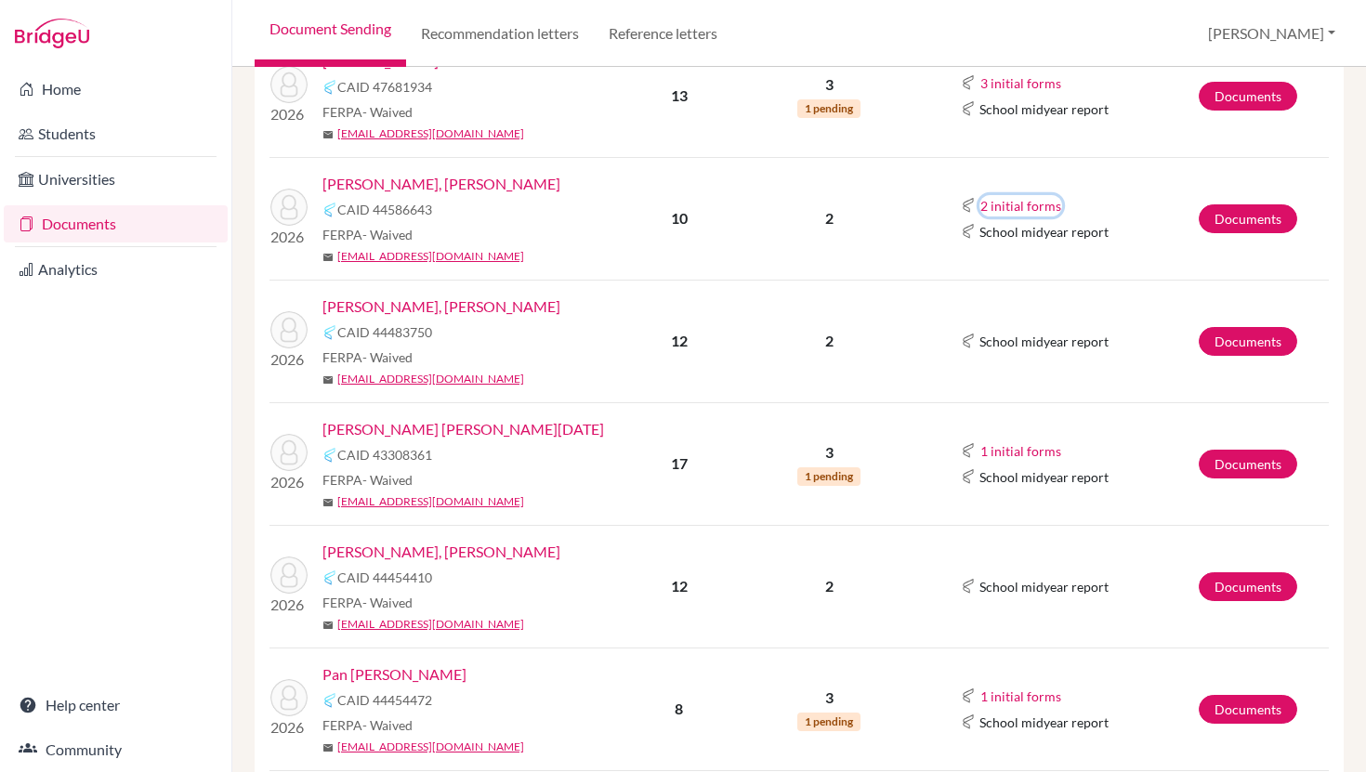
click at [1030, 207] on button "2 initial forms" at bounding box center [1021, 205] width 83 height 21
click at [1011, 448] on button "1 initial forms" at bounding box center [1021, 451] width 83 height 21
click at [992, 559] on td "School midyear report" at bounding box center [1057, 586] width 283 height 123
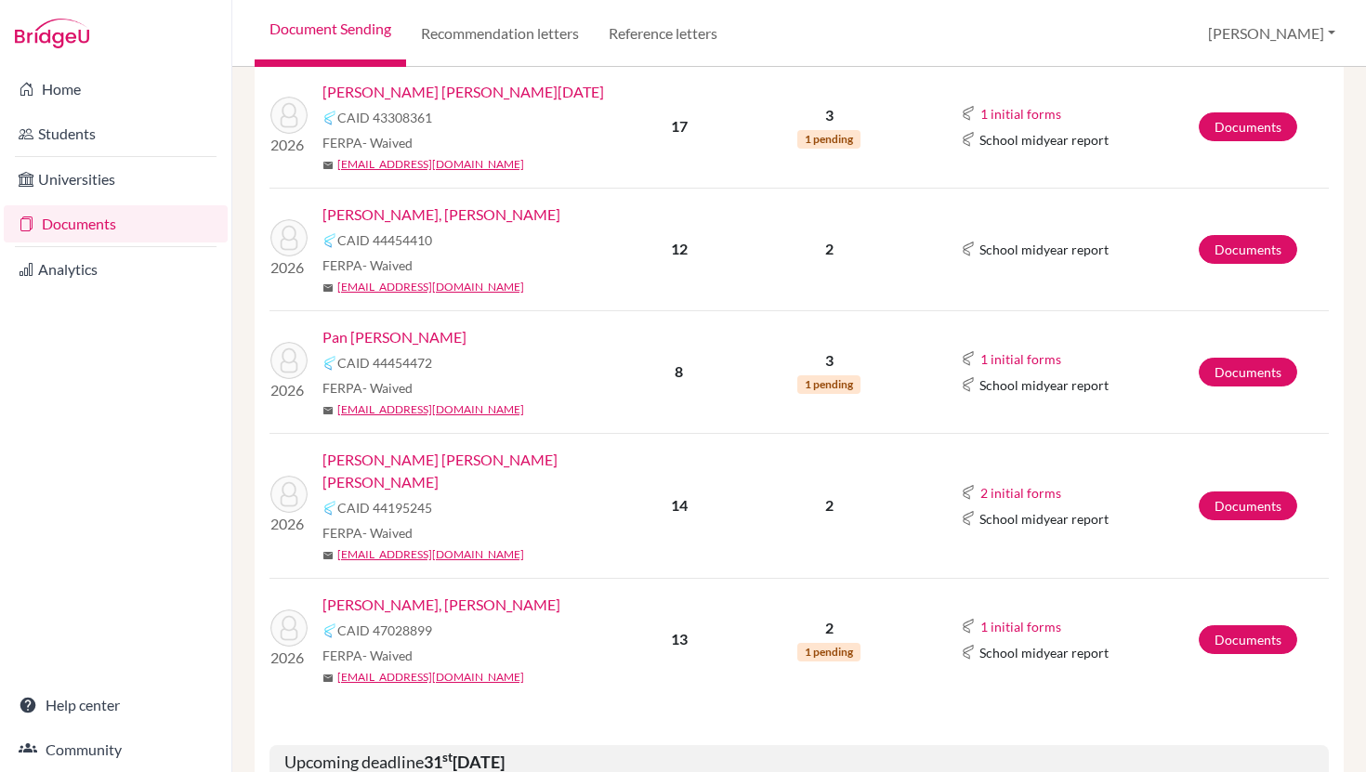
scroll to position [883, 0]
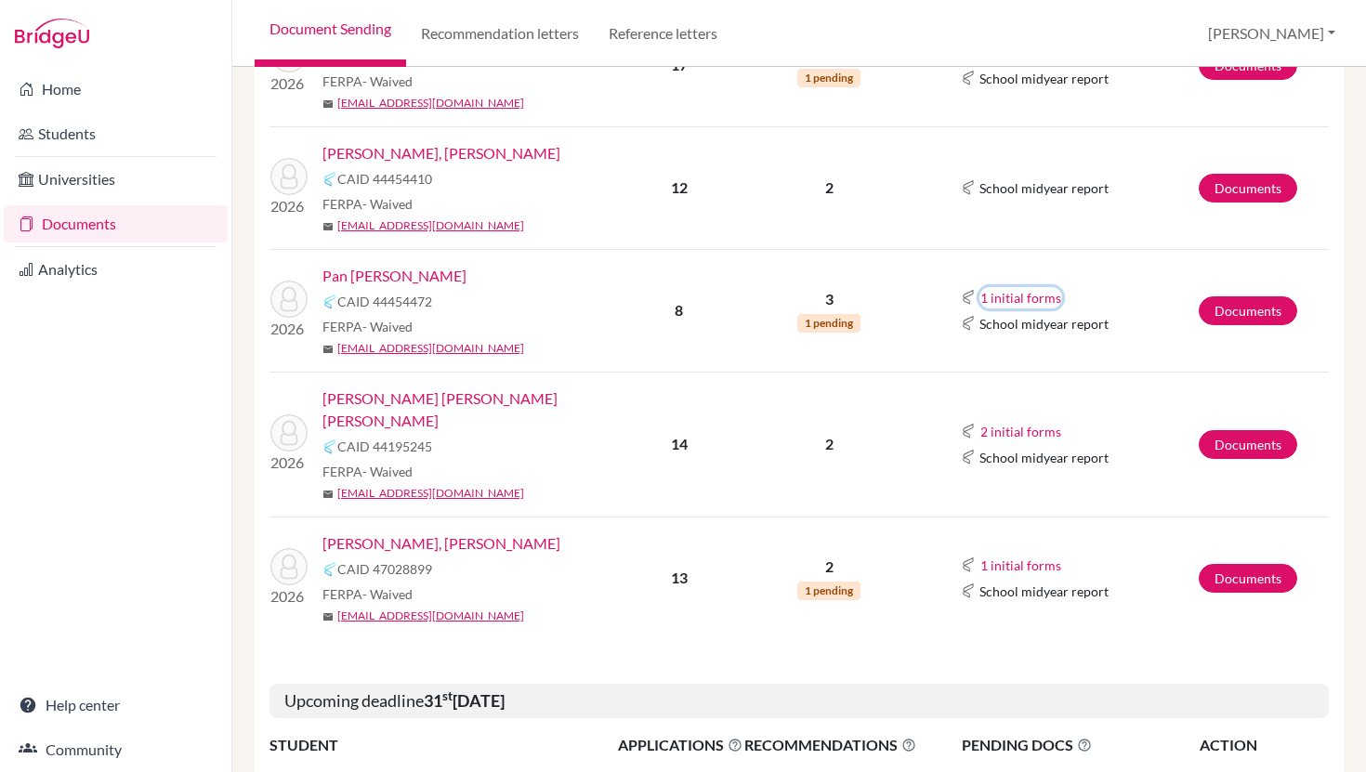
click at [1003, 295] on button "1 initial forms" at bounding box center [1021, 297] width 83 height 21
click at [848, 327] on span "1 pending" at bounding box center [828, 323] width 63 height 19
click at [1031, 425] on button "2 initial forms" at bounding box center [1021, 431] width 83 height 21
click at [1014, 555] on button "1 initial forms" at bounding box center [1021, 565] width 83 height 21
click at [1024, 421] on button "2 initial forms" at bounding box center [1021, 431] width 83 height 21
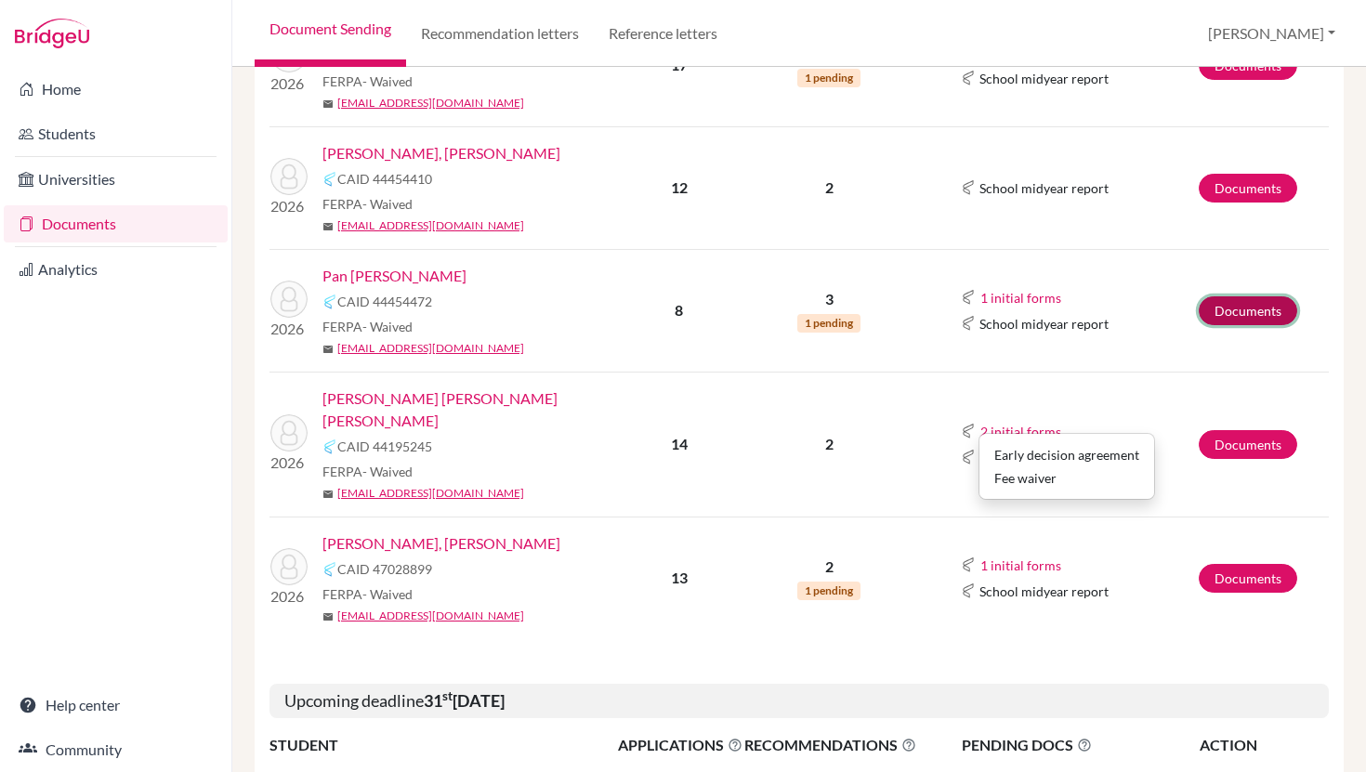
click at [1251, 309] on link "Documents" at bounding box center [1248, 310] width 99 height 29
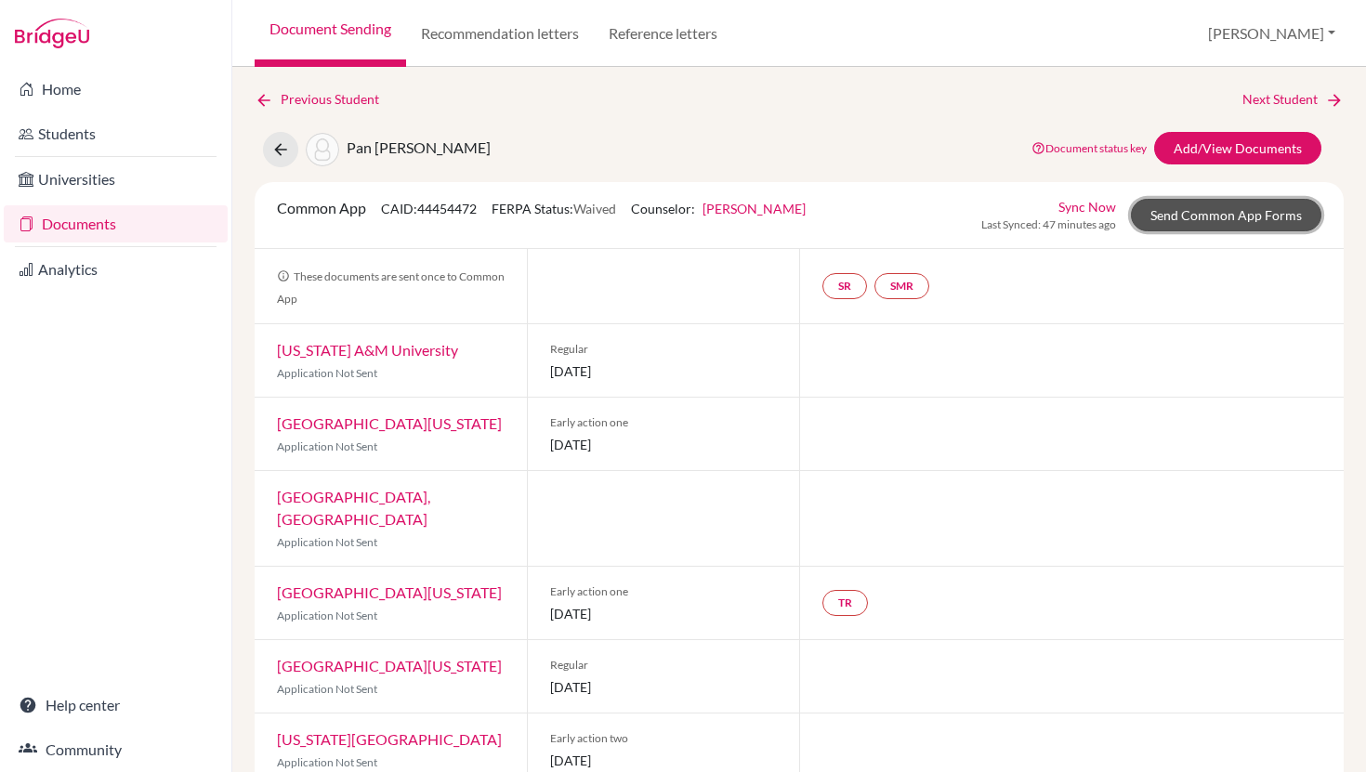
click at [1186, 217] on link "Send Common App Forms" at bounding box center [1226, 215] width 191 height 33
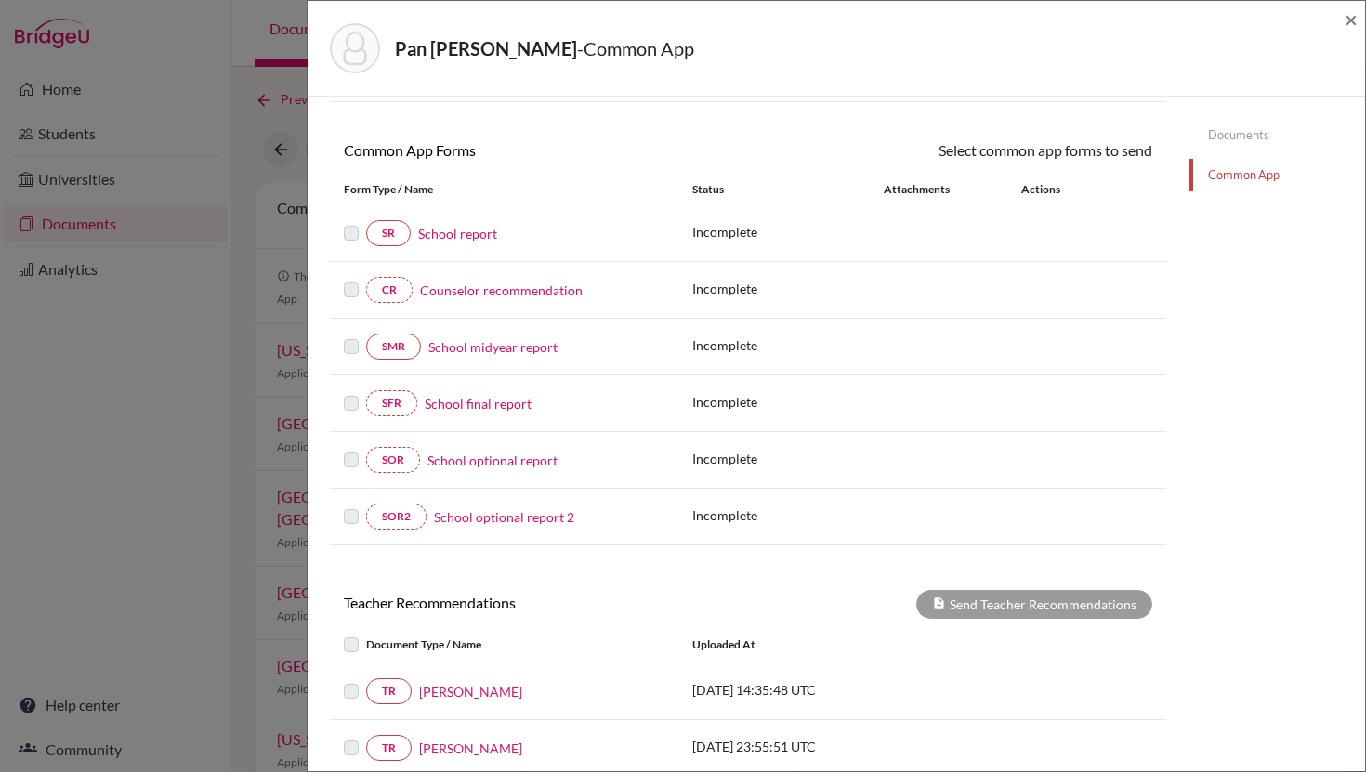
scroll to position [400, 0]
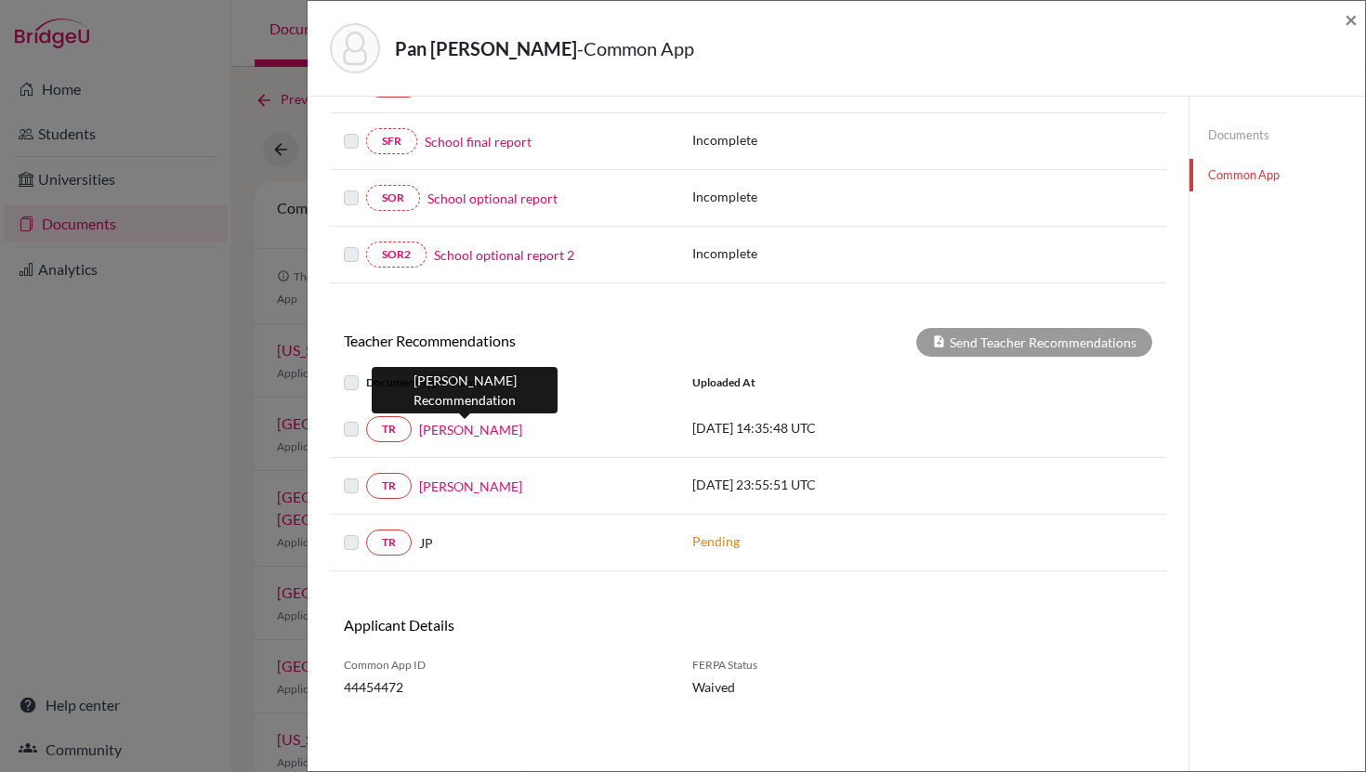
click at [488, 434] on link "[PERSON_NAME]" at bounding box center [470, 430] width 103 height 20
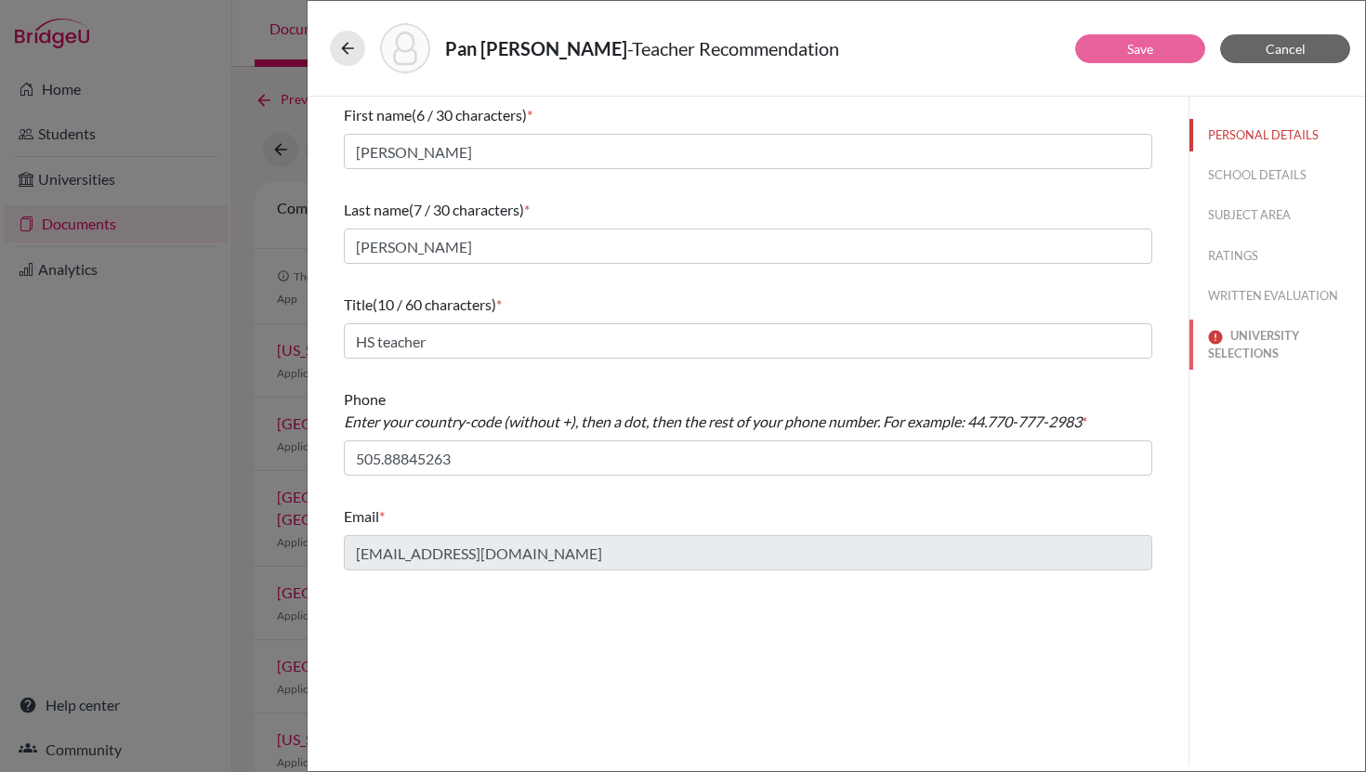
click at [1249, 335] on button "UNIVERSITY SELECTIONS" at bounding box center [1278, 345] width 176 height 50
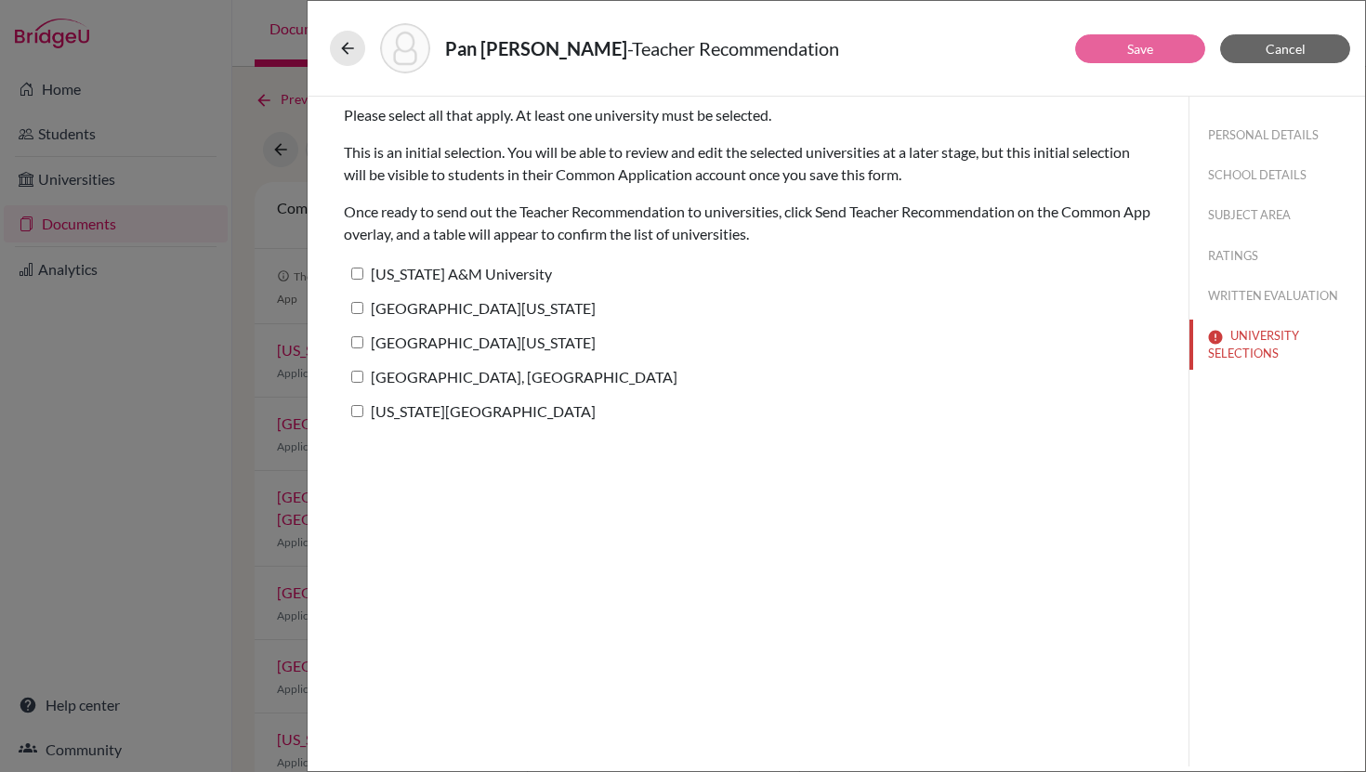
click at [355, 305] on input "University of Texas at Austin" at bounding box center [357, 308] width 12 height 12
checkbox input "true"
click at [1173, 45] on button "Save" at bounding box center [1140, 48] width 130 height 29
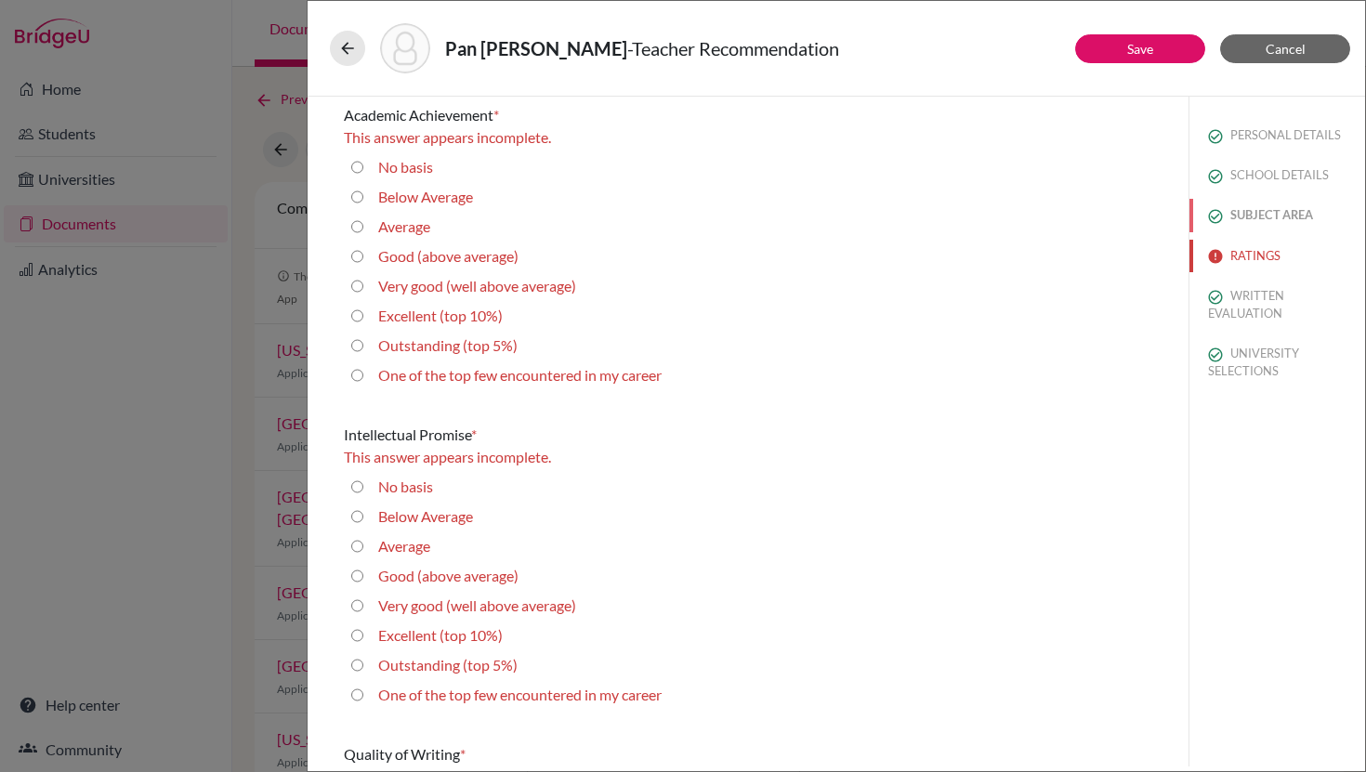
click at [1261, 214] on button "SUBJECT AREA" at bounding box center [1278, 215] width 176 height 33
select select "6"
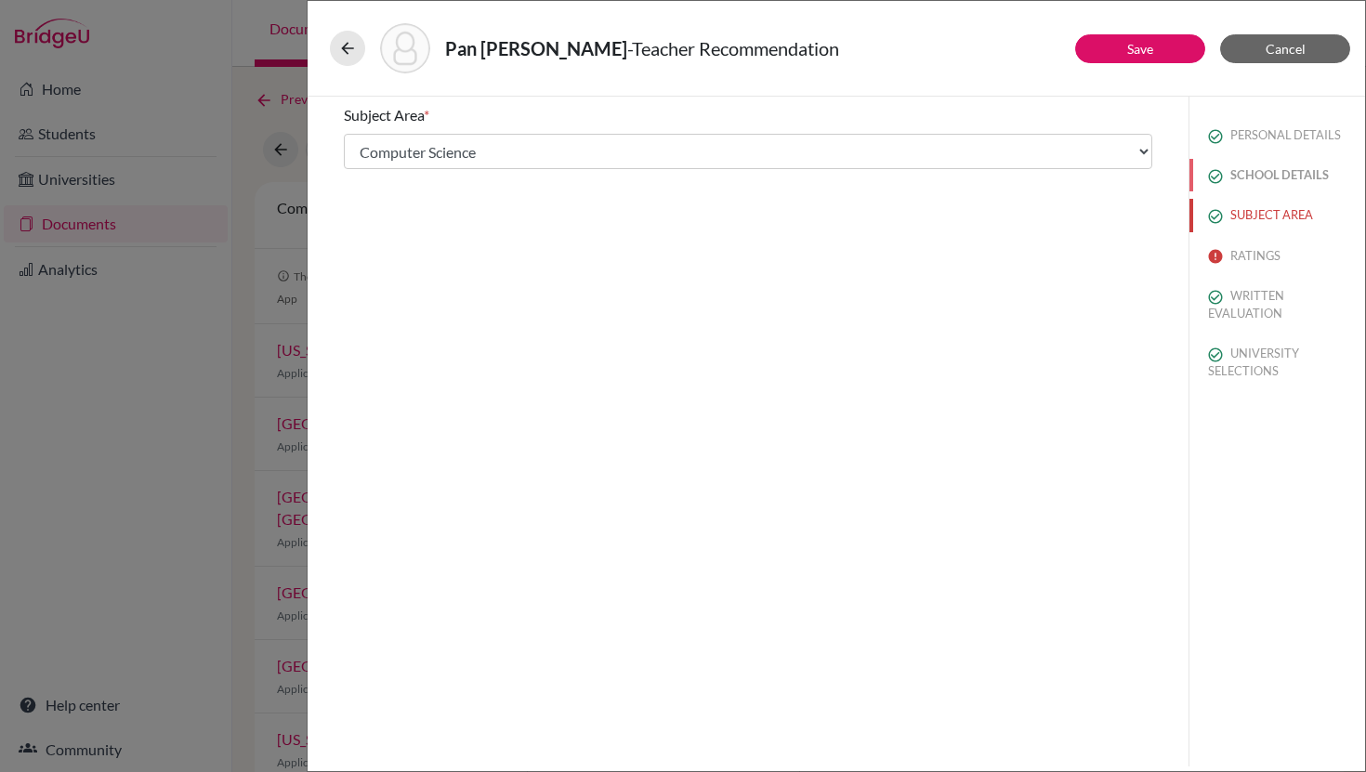
click at [1252, 168] on button "SCHOOL DETAILS" at bounding box center [1278, 175] width 176 height 33
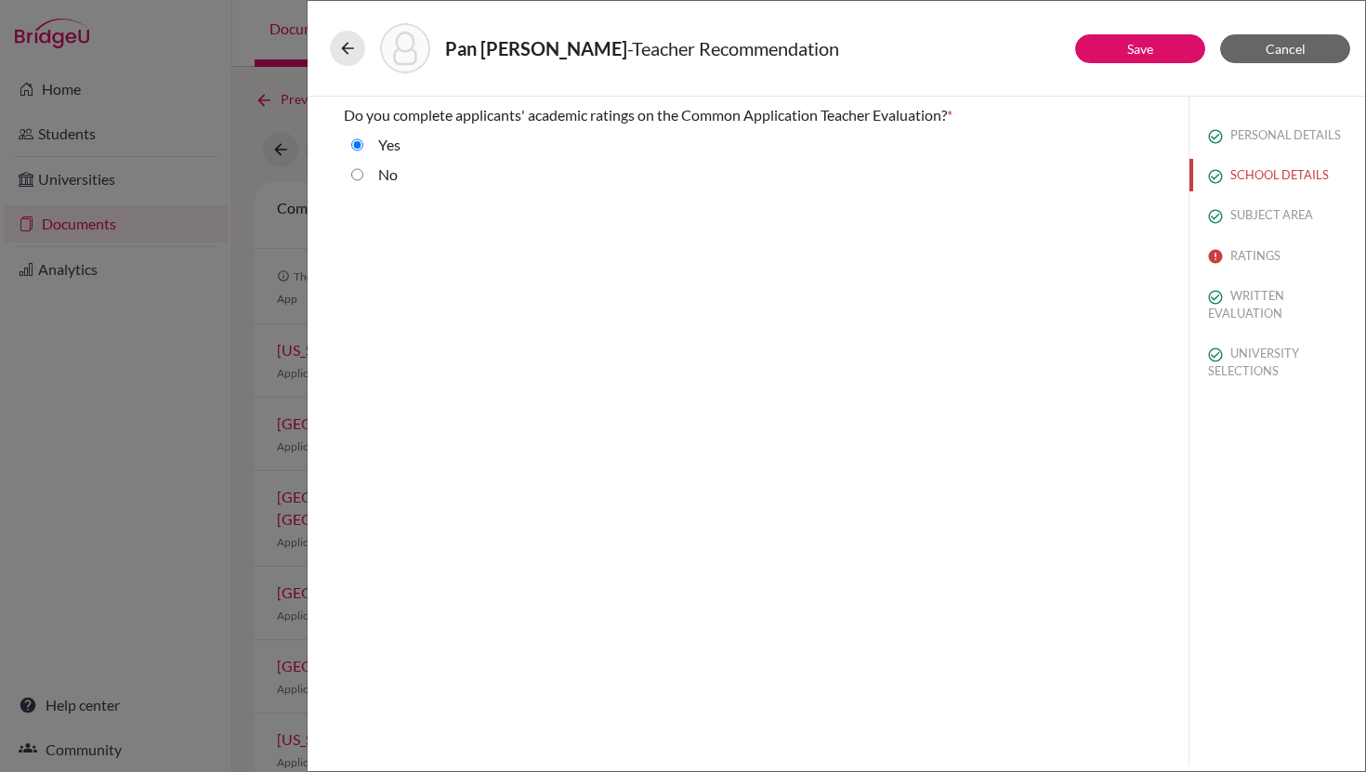
click at [360, 174] on input "No" at bounding box center [357, 175] width 12 height 22
radio input "true"
click at [1141, 50] on link "Save" at bounding box center [1140, 49] width 26 height 16
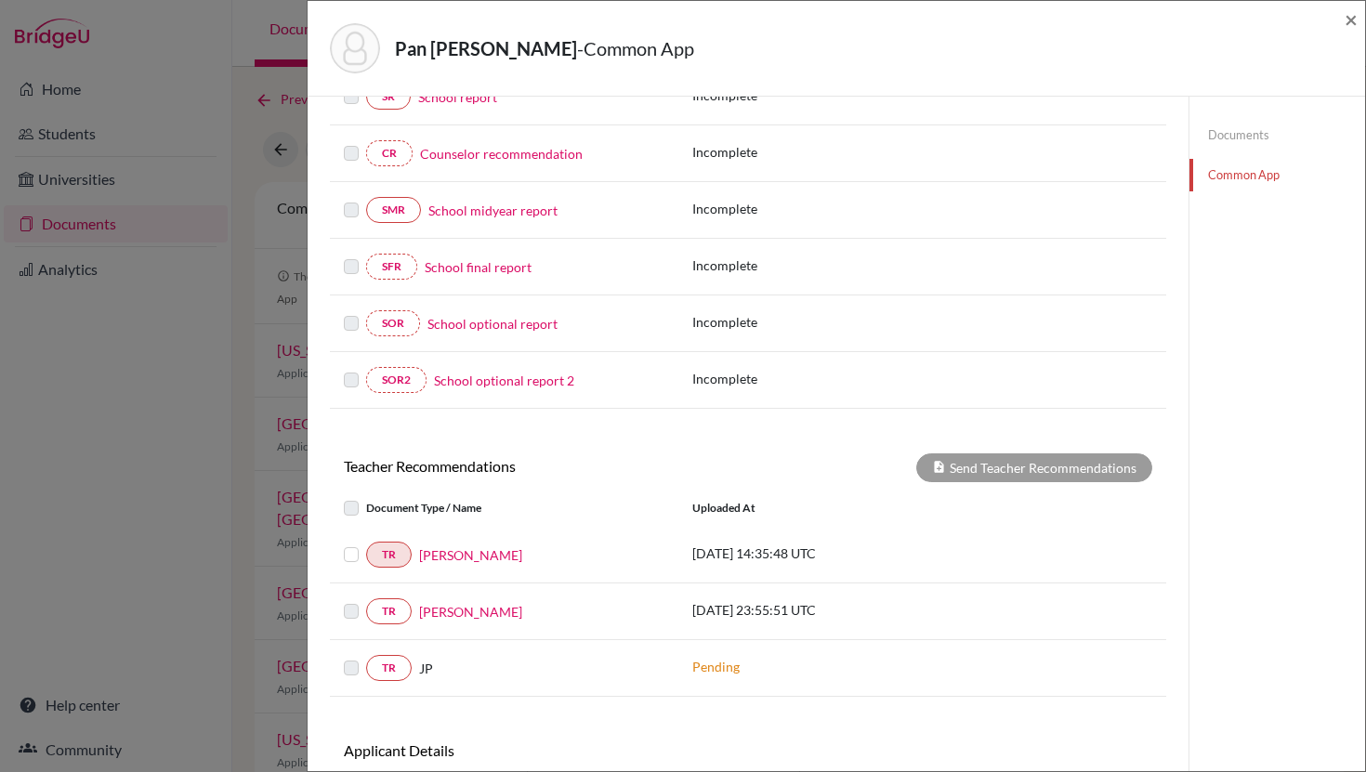
scroll to position [400, 0]
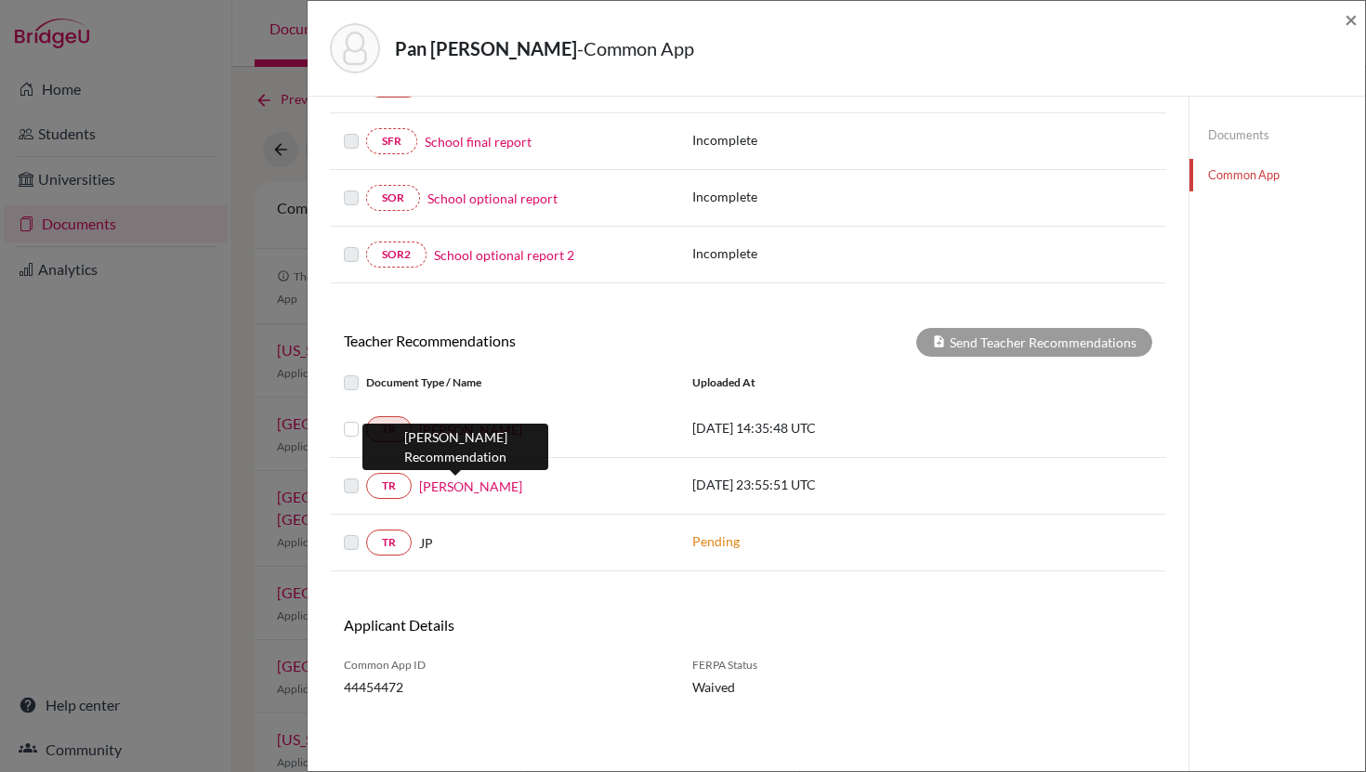
click at [459, 482] on link "Rodrigo Diaz" at bounding box center [470, 487] width 103 height 20
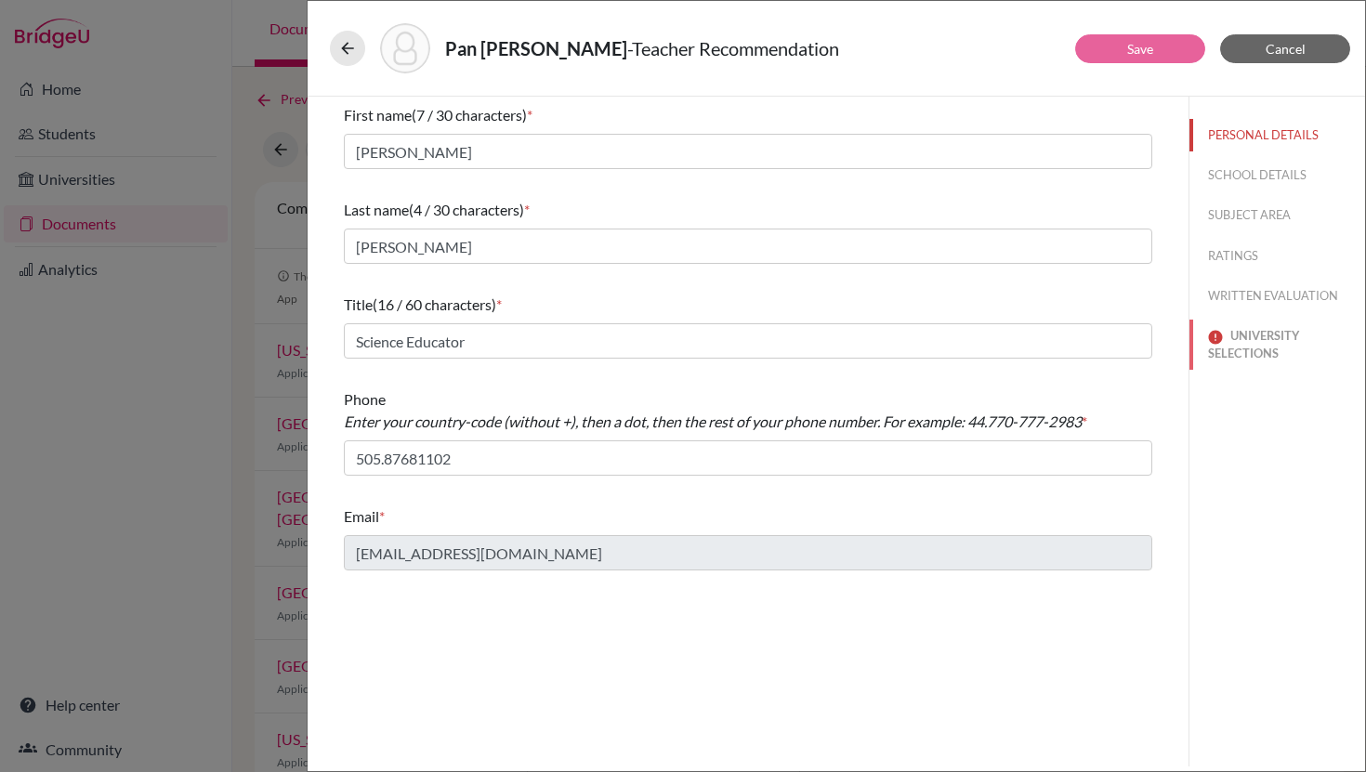
click at [1284, 336] on button "UNIVERSITY SELECTIONS" at bounding box center [1278, 345] width 176 height 50
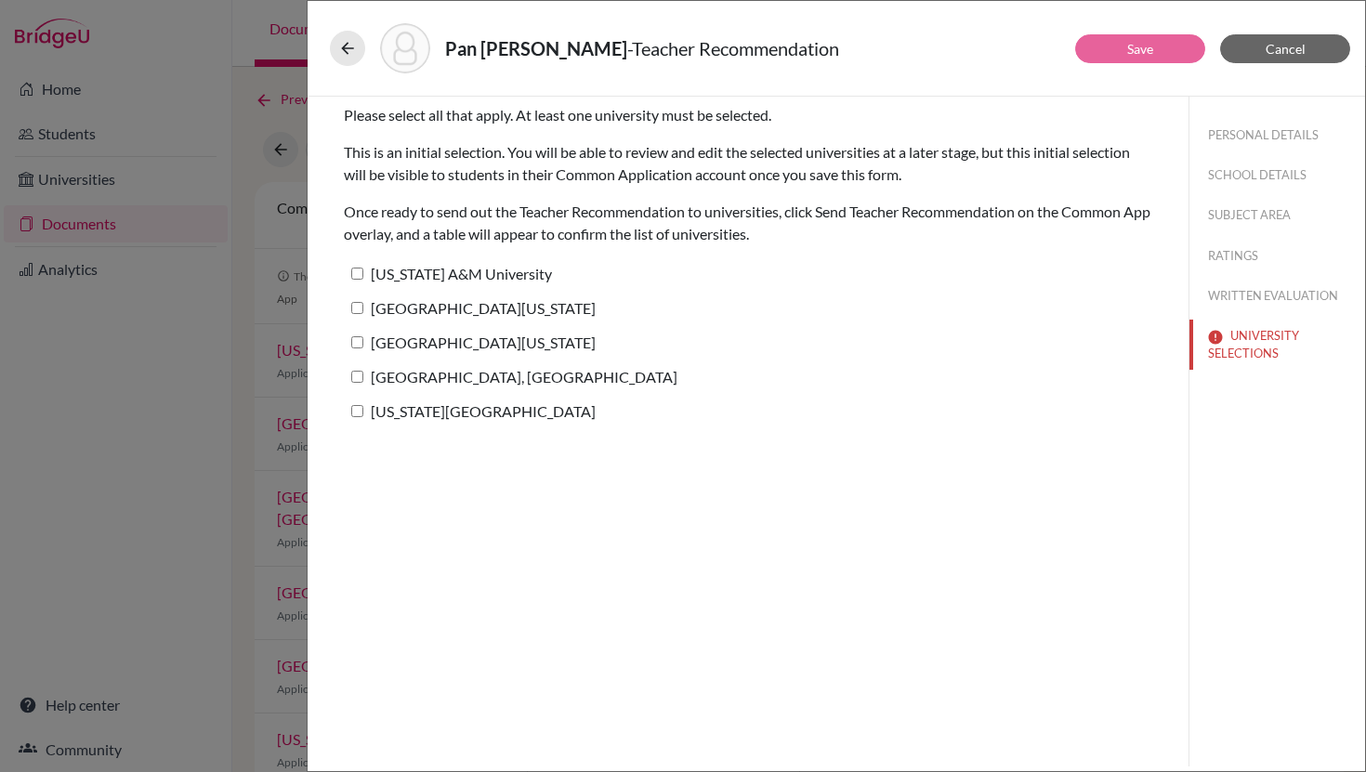
click at [361, 309] on input "University of Texas at Austin" at bounding box center [357, 308] width 12 height 12
checkbox input "true"
click at [1133, 53] on link "Save" at bounding box center [1140, 49] width 26 height 16
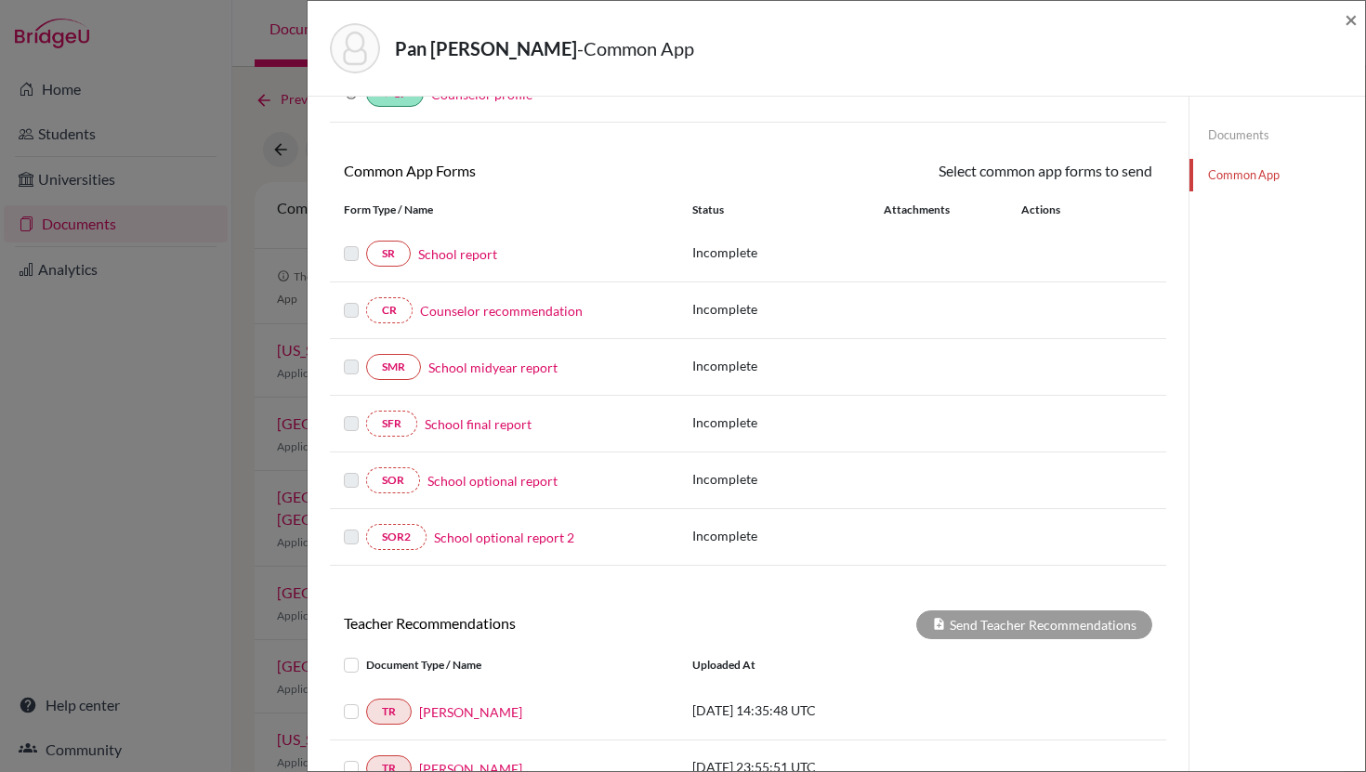
scroll to position [400, 0]
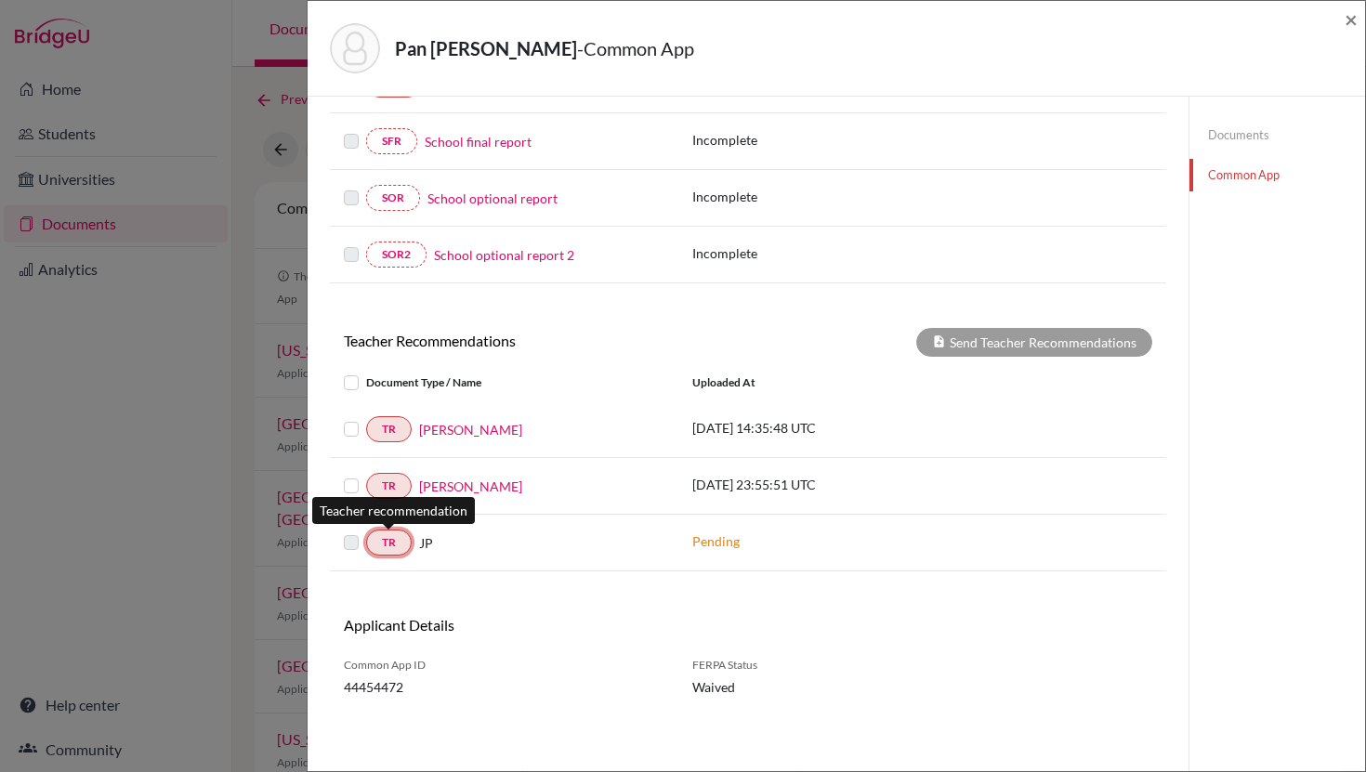
click at [403, 549] on link "TR" at bounding box center [389, 543] width 46 height 26
click at [419, 546] on span "JP" at bounding box center [426, 543] width 14 height 20
click at [366, 372] on label at bounding box center [366, 372] width 0 height 0
click at [0, 0] on input "checkbox" at bounding box center [0, 0] width 0 height 0
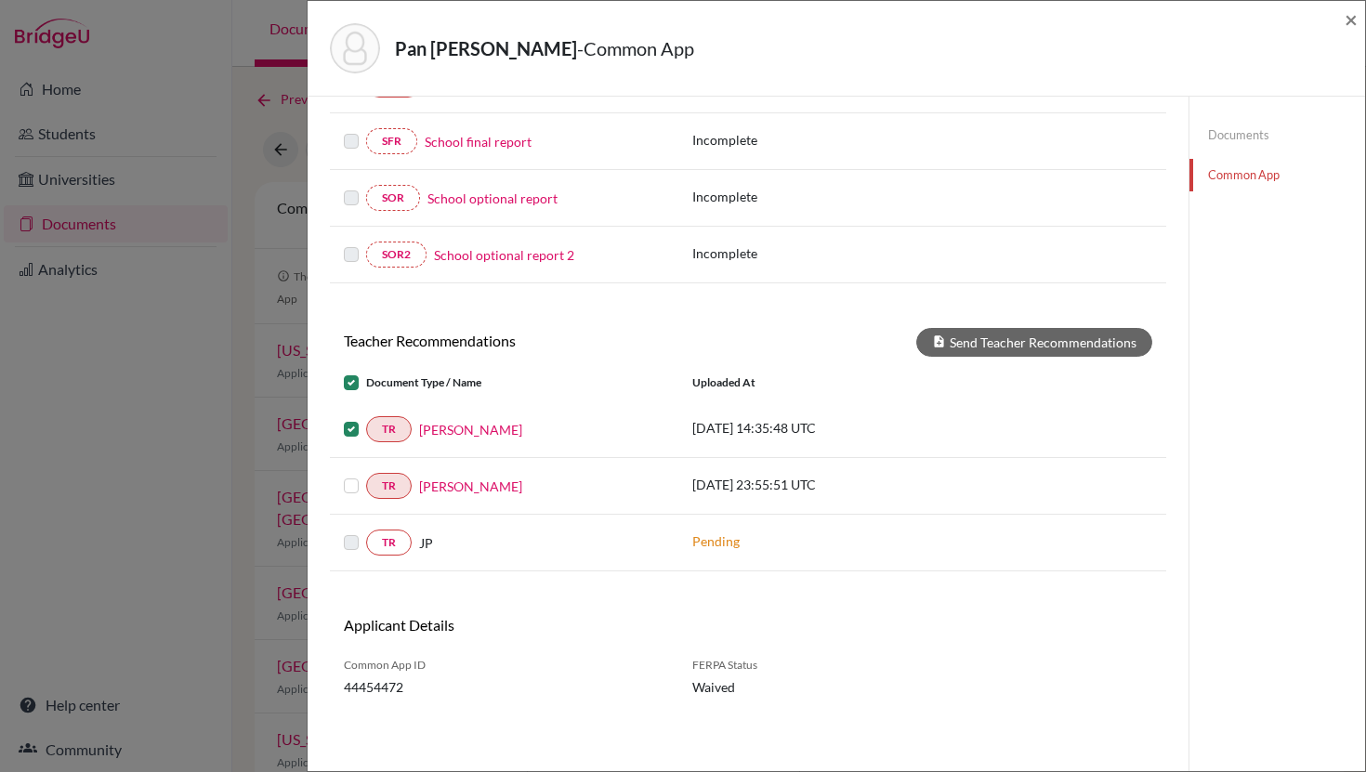
click at [366, 475] on label at bounding box center [366, 475] width 0 height 0
click at [0, 0] on input "checkbox" at bounding box center [0, 0] width 0 height 0
click at [1055, 352] on button "Send Teacher Recommendations" at bounding box center [1034, 342] width 236 height 29
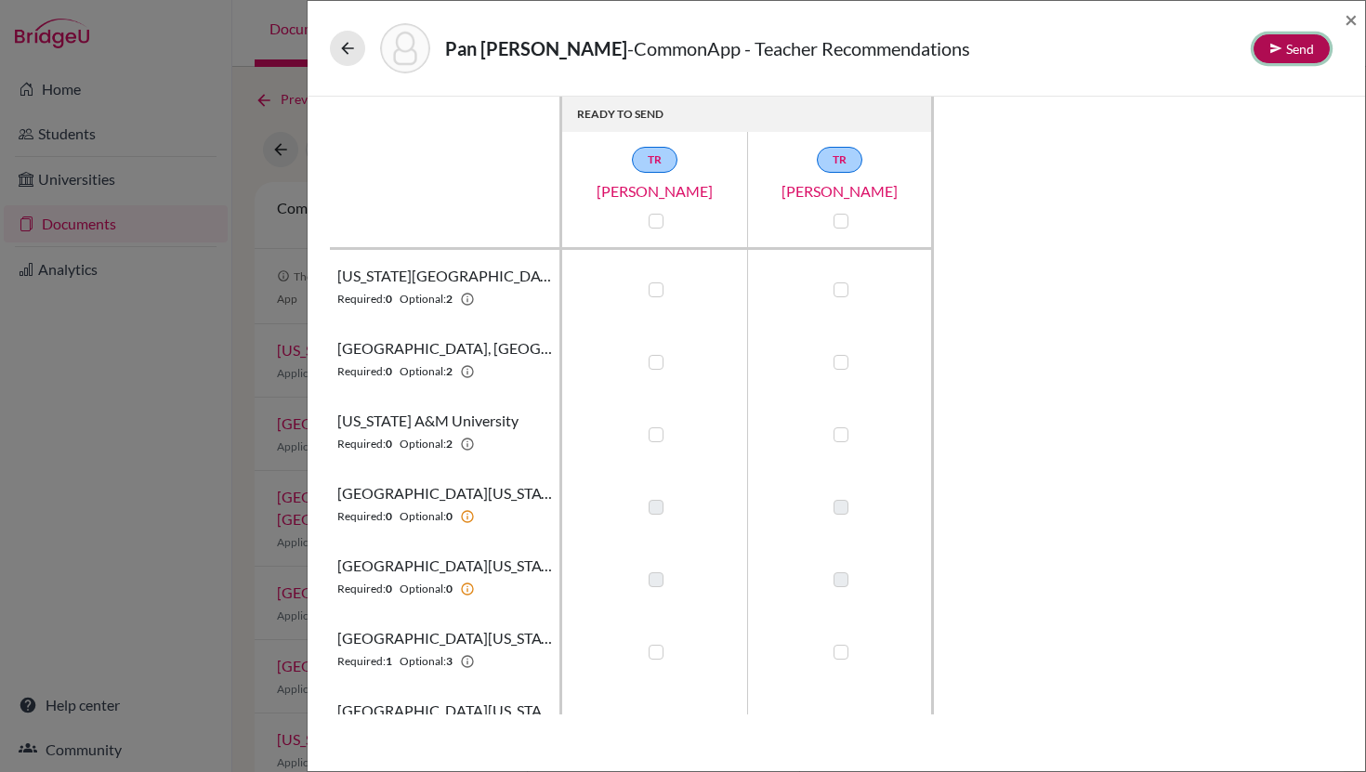
click at [1290, 45] on button "Send" at bounding box center [1292, 48] width 76 height 29
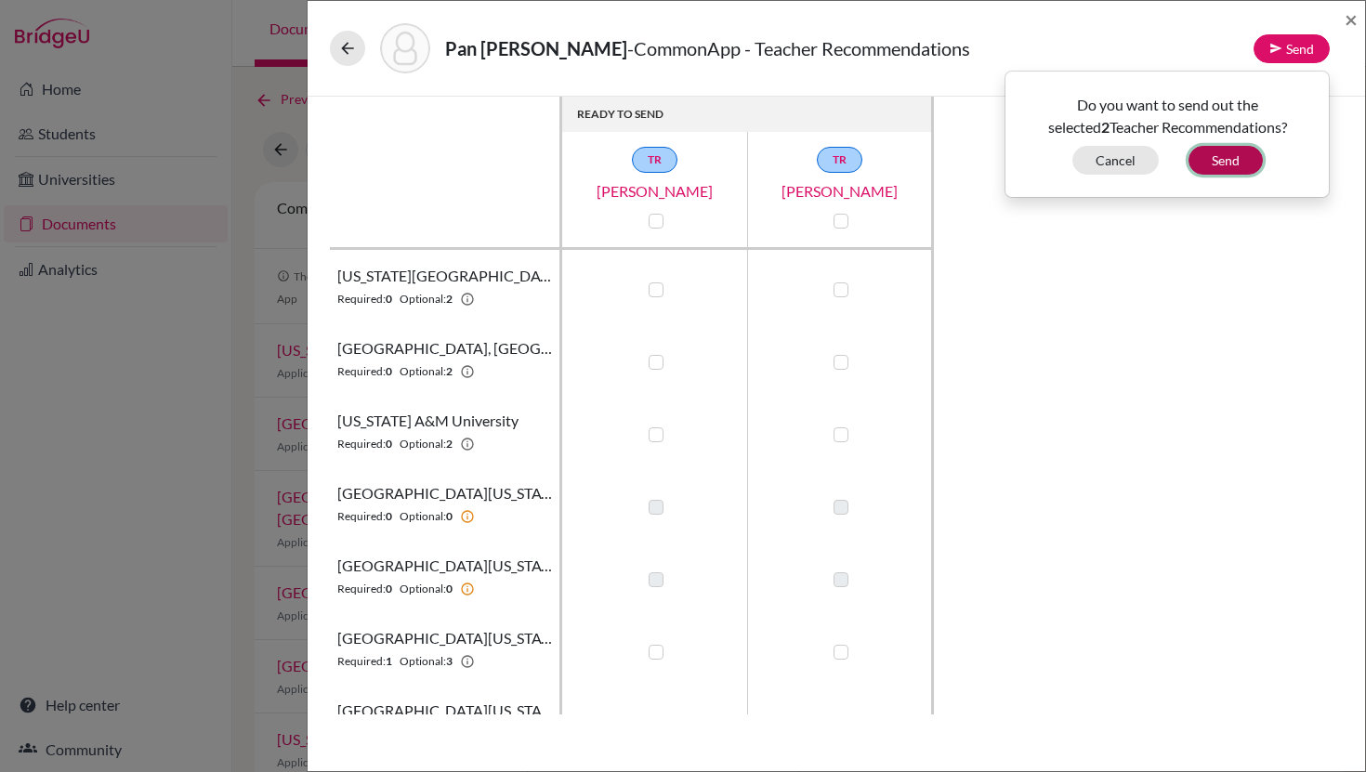
click at [1220, 168] on button "Send" at bounding box center [1226, 160] width 74 height 29
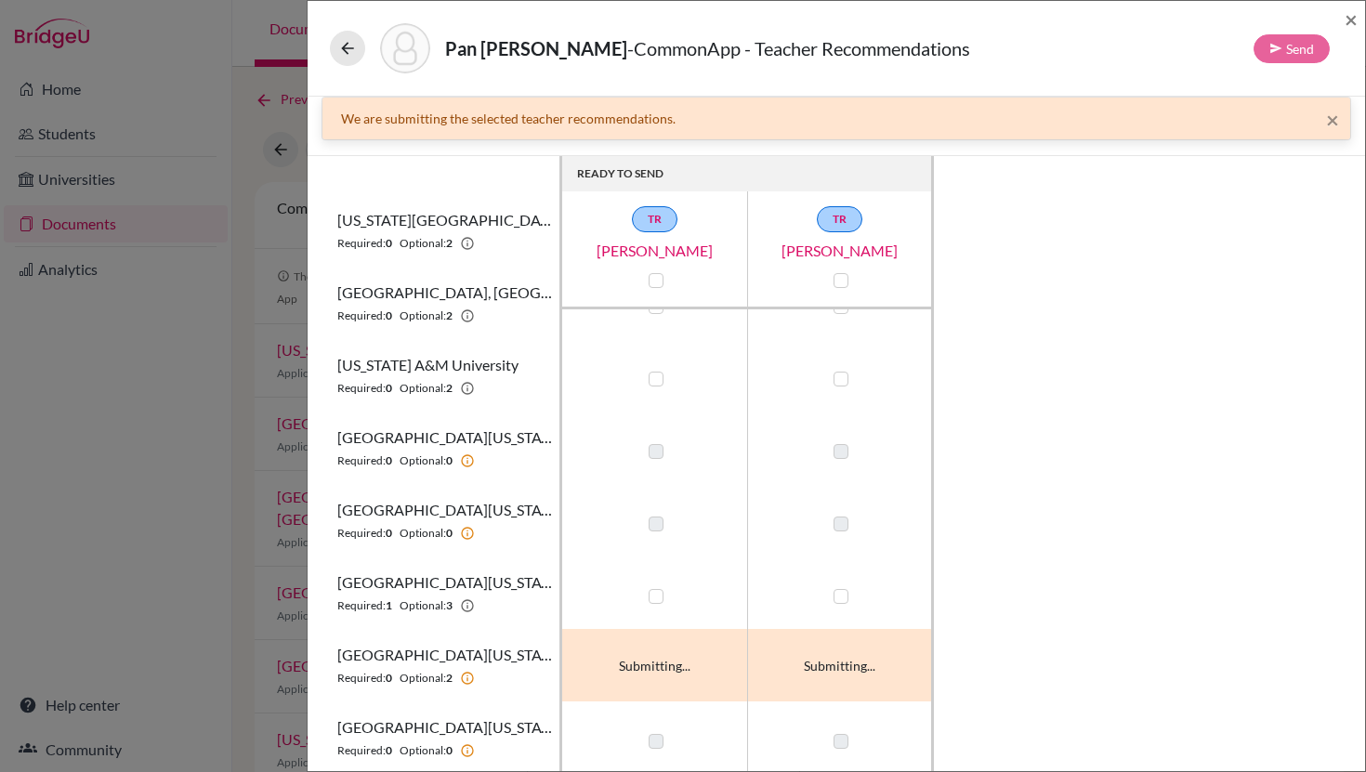
scroll to position [3, 0]
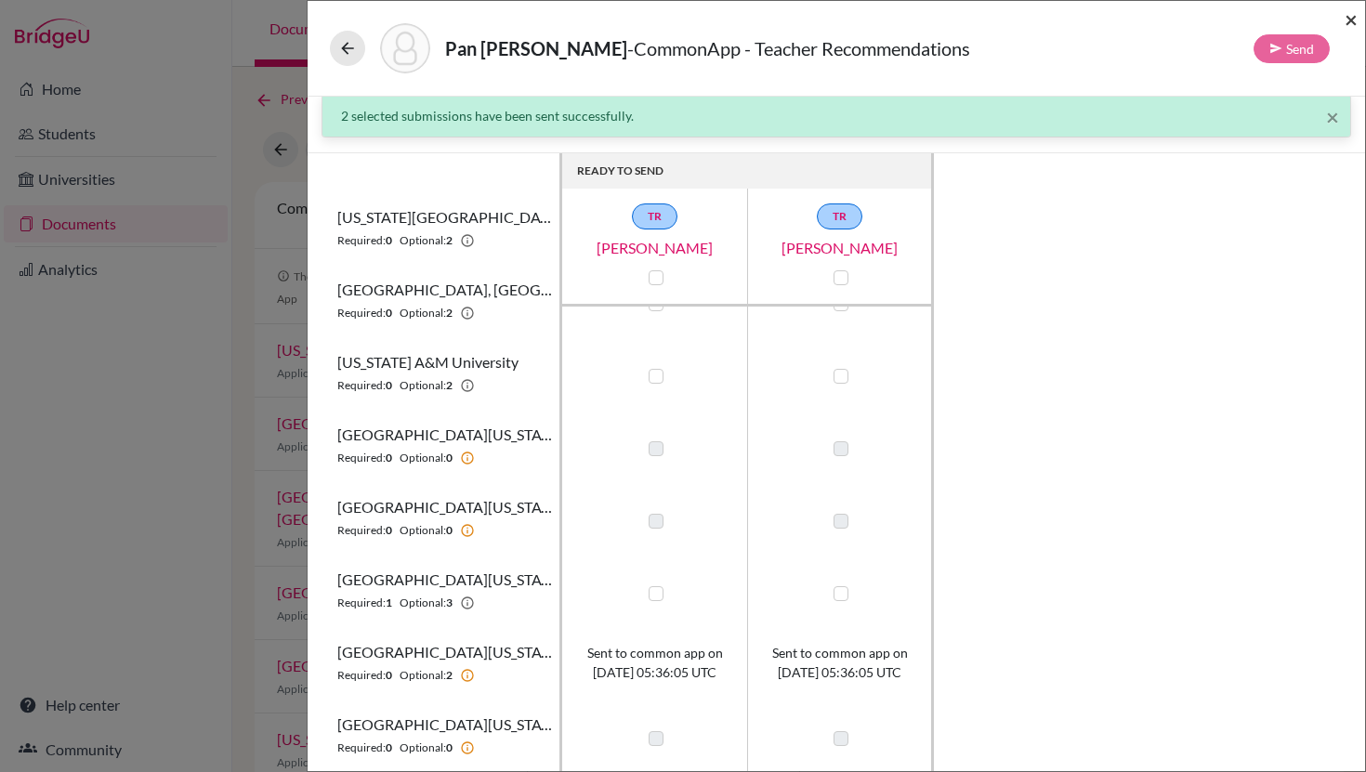
click at [1350, 23] on span "×" at bounding box center [1351, 19] width 13 height 27
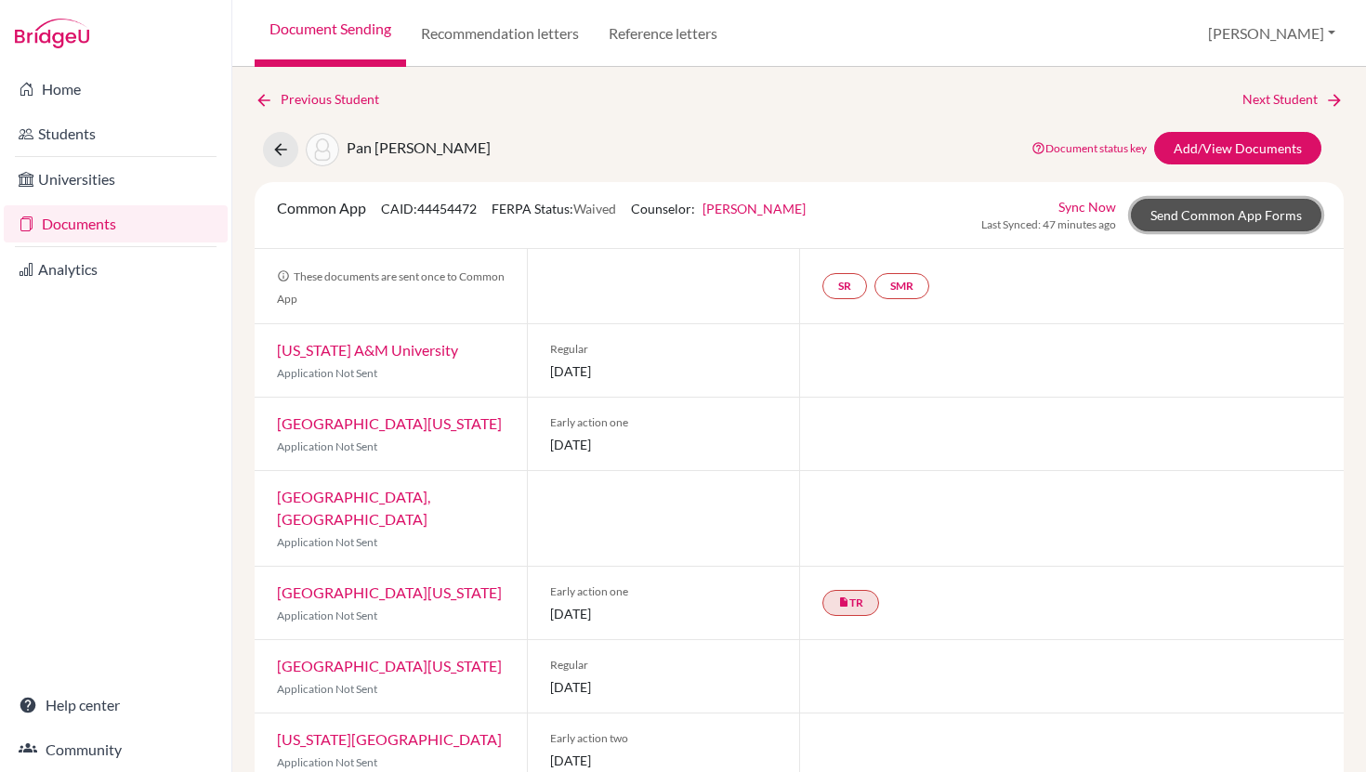
click at [1208, 223] on link "Send Common App Forms" at bounding box center [1226, 215] width 191 height 33
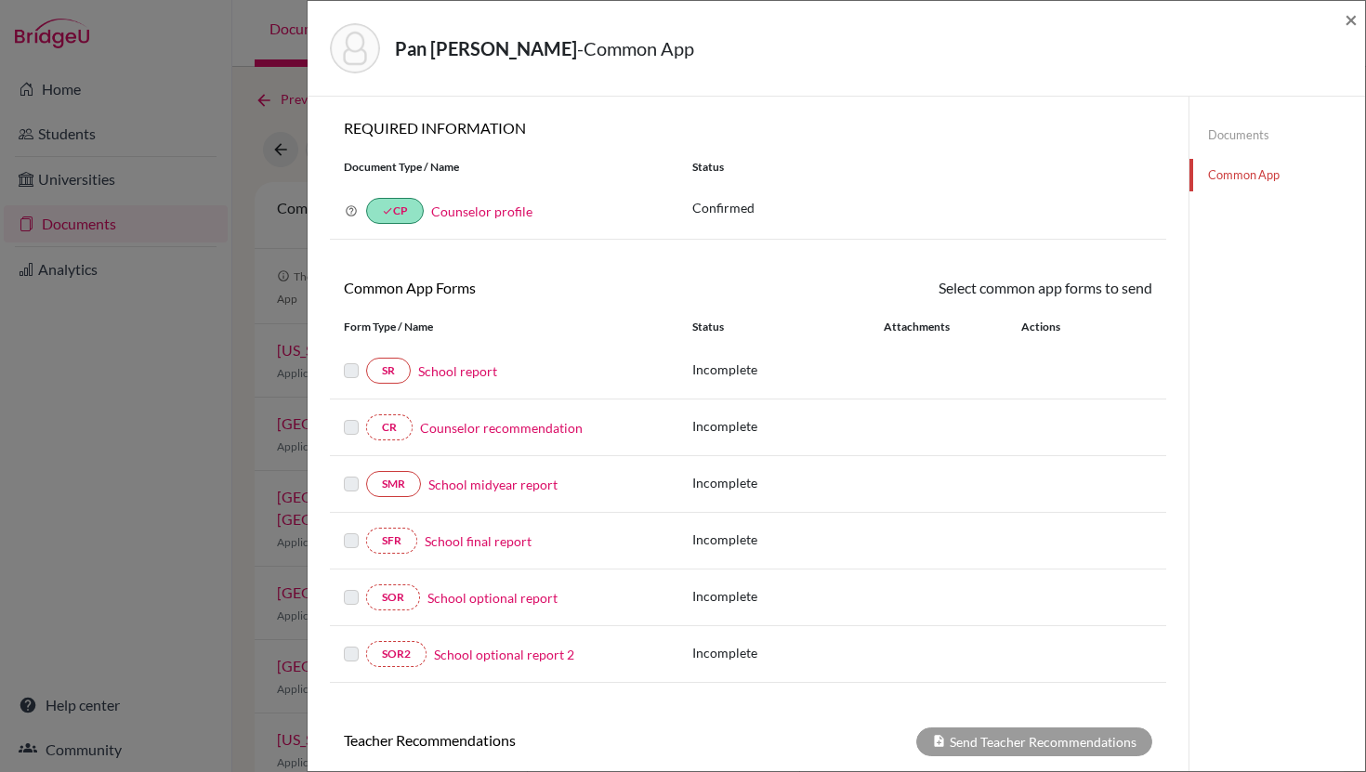
click at [467, 375] on link "School report" at bounding box center [457, 372] width 79 height 20
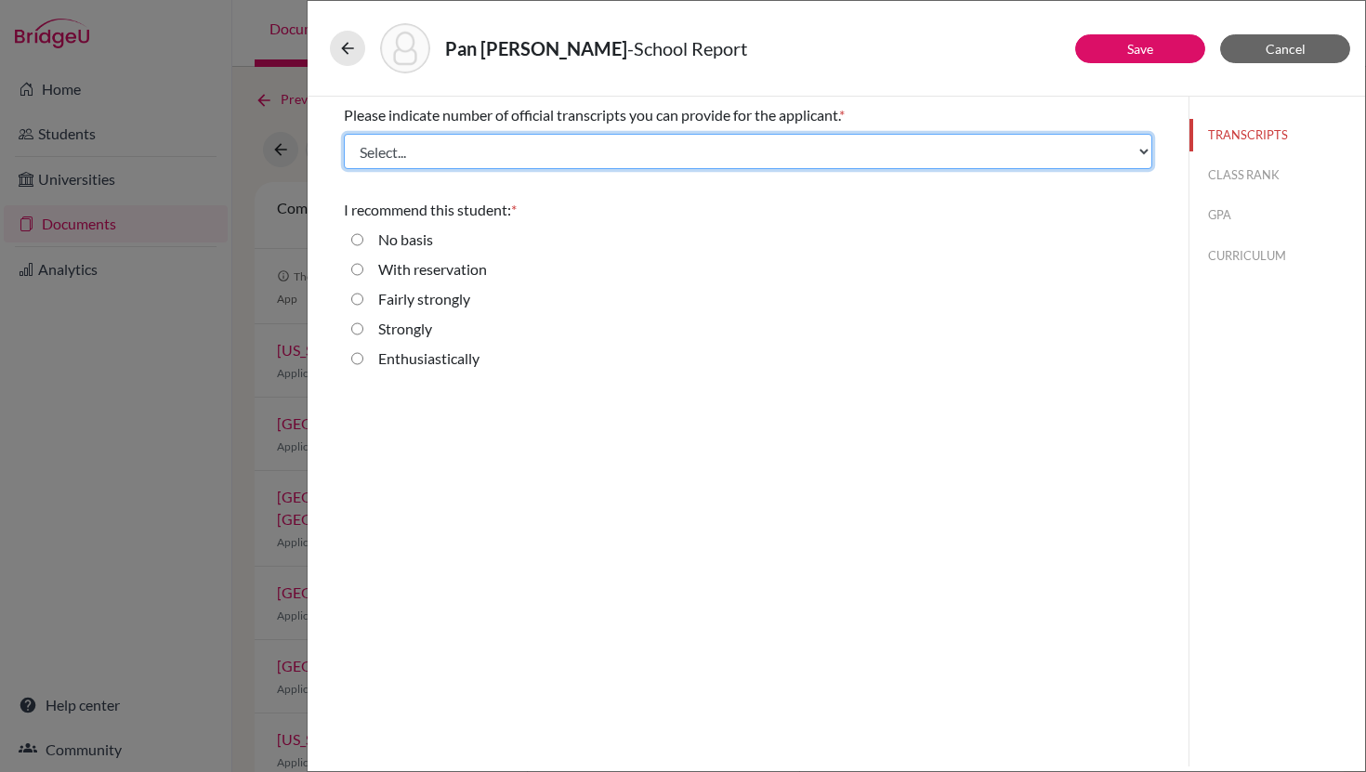
click at [523, 155] on select "Select... 1 2 3 4" at bounding box center [748, 151] width 809 height 35
select select "1"
click at [344, 134] on select "Select... 1 2 3 4" at bounding box center [748, 151] width 809 height 35
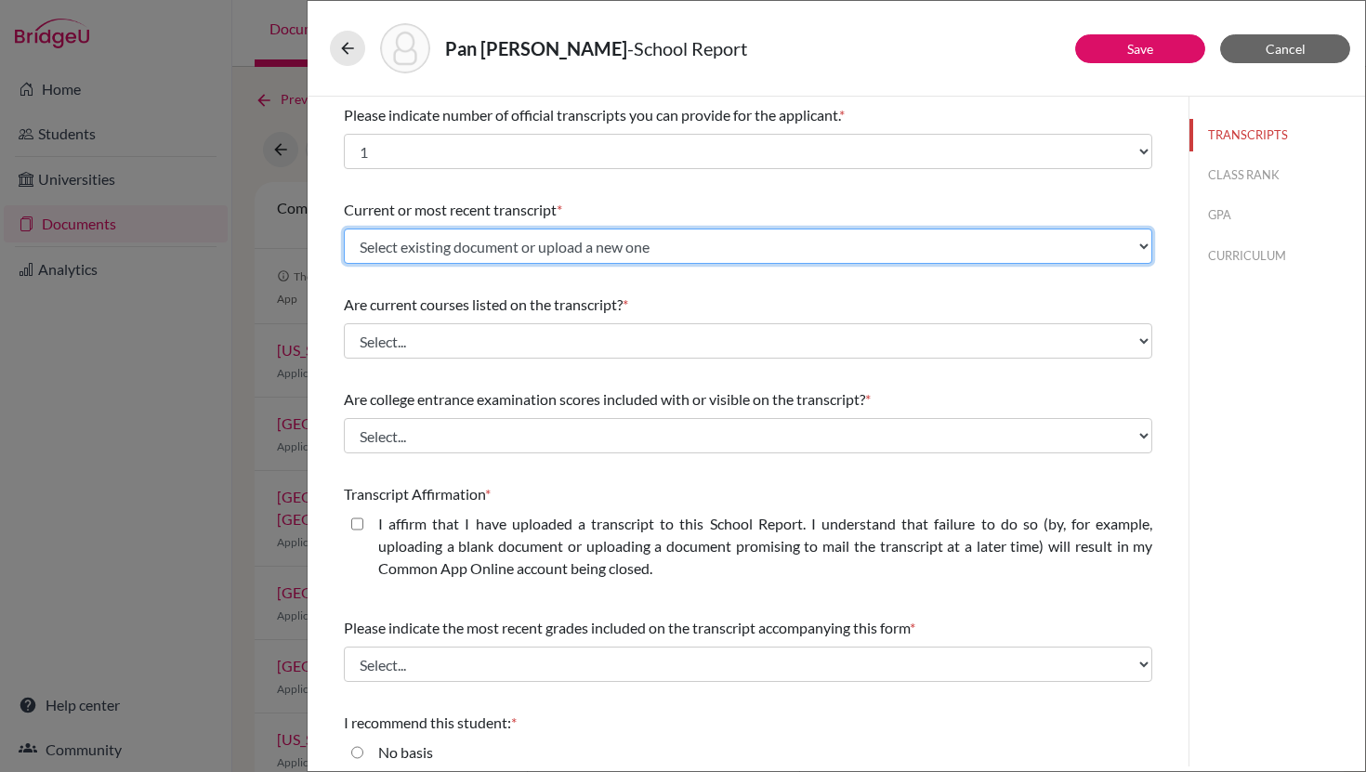
click at [566, 241] on select "Select existing document or upload a new one Initial Transcript Upload New File" at bounding box center [748, 246] width 809 height 35
select select "656767"
click at [344, 229] on select "Select existing document or upload a new one Initial Transcript Upload New File" at bounding box center [748, 246] width 809 height 35
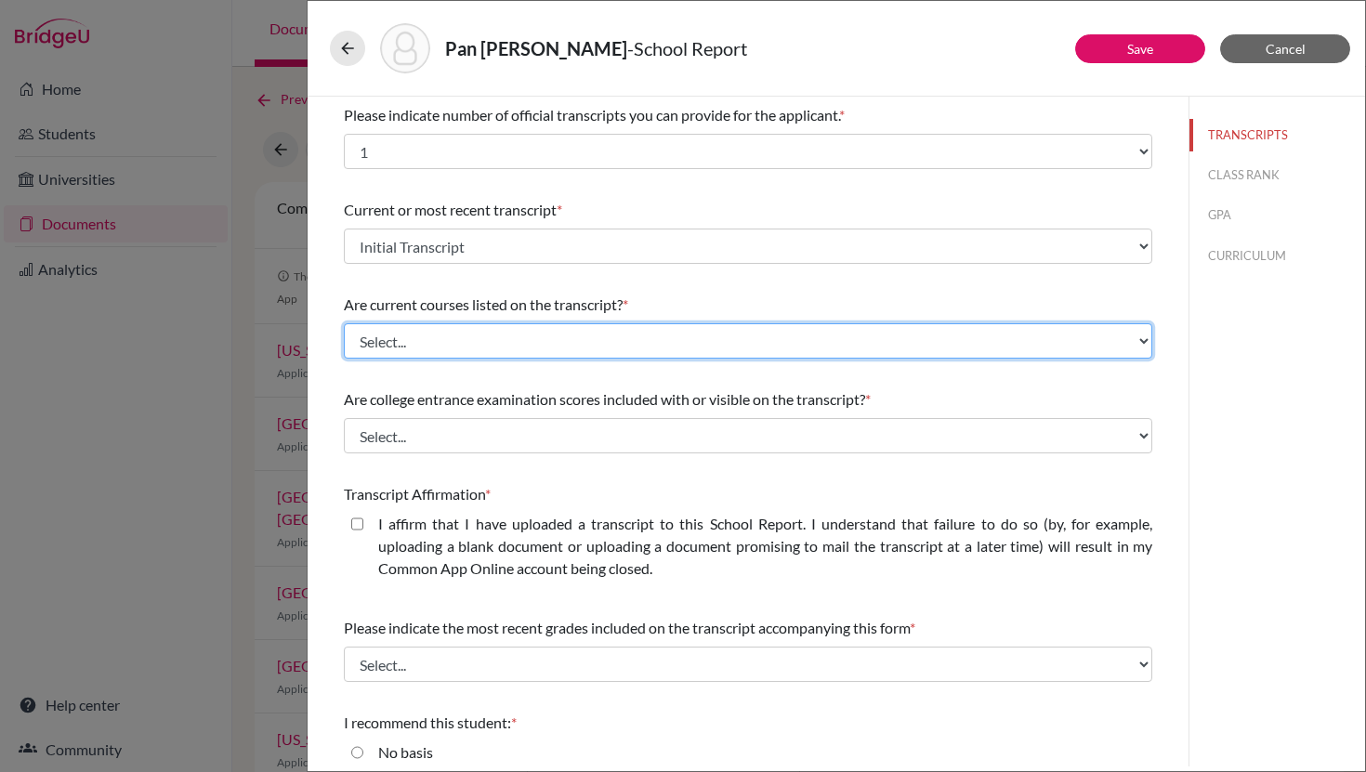
click at [494, 340] on select "Select... Yes No" at bounding box center [748, 340] width 809 height 35
select select "1"
click at [344, 323] on select "Select... Yes No" at bounding box center [748, 340] width 809 height 35
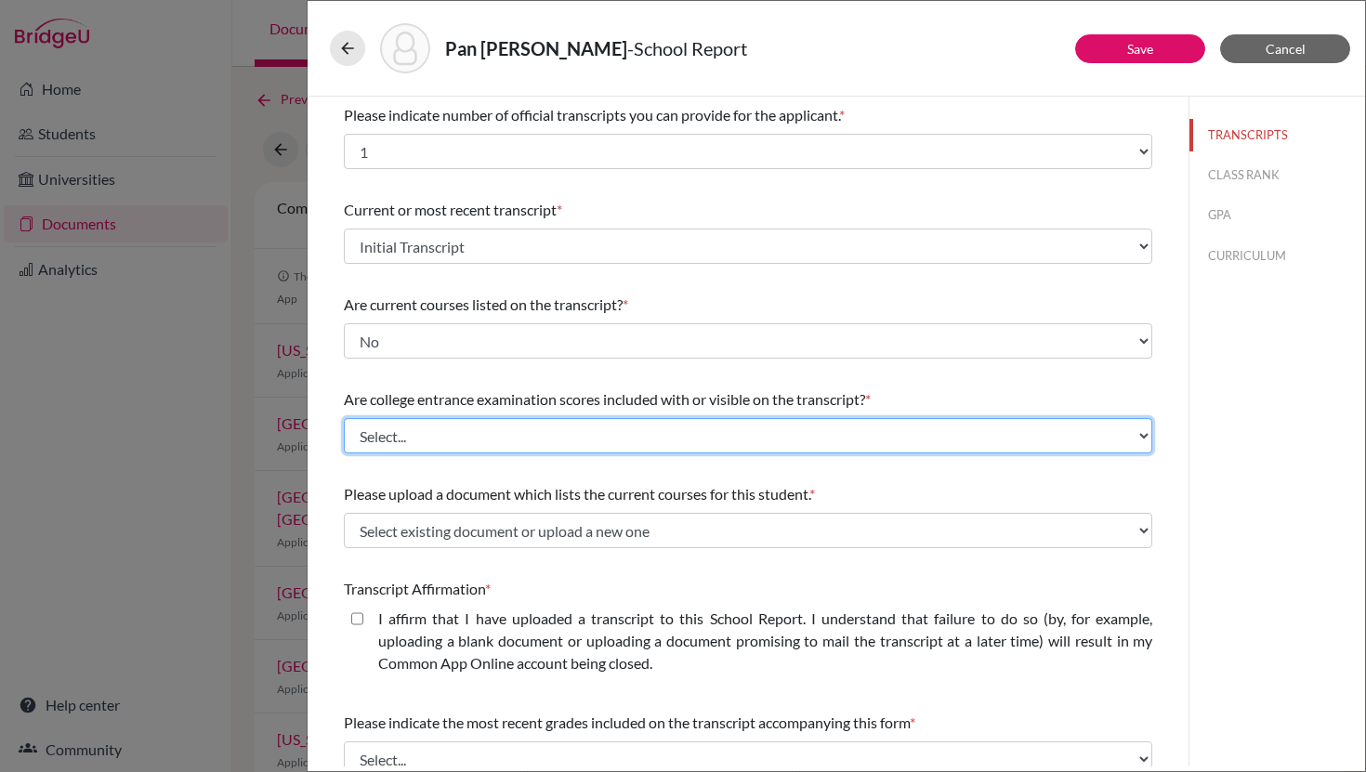
click at [447, 440] on select "Select... Yes No" at bounding box center [748, 435] width 809 height 35
select select "1"
click at [344, 418] on select "Select... Yes No" at bounding box center [748, 435] width 809 height 35
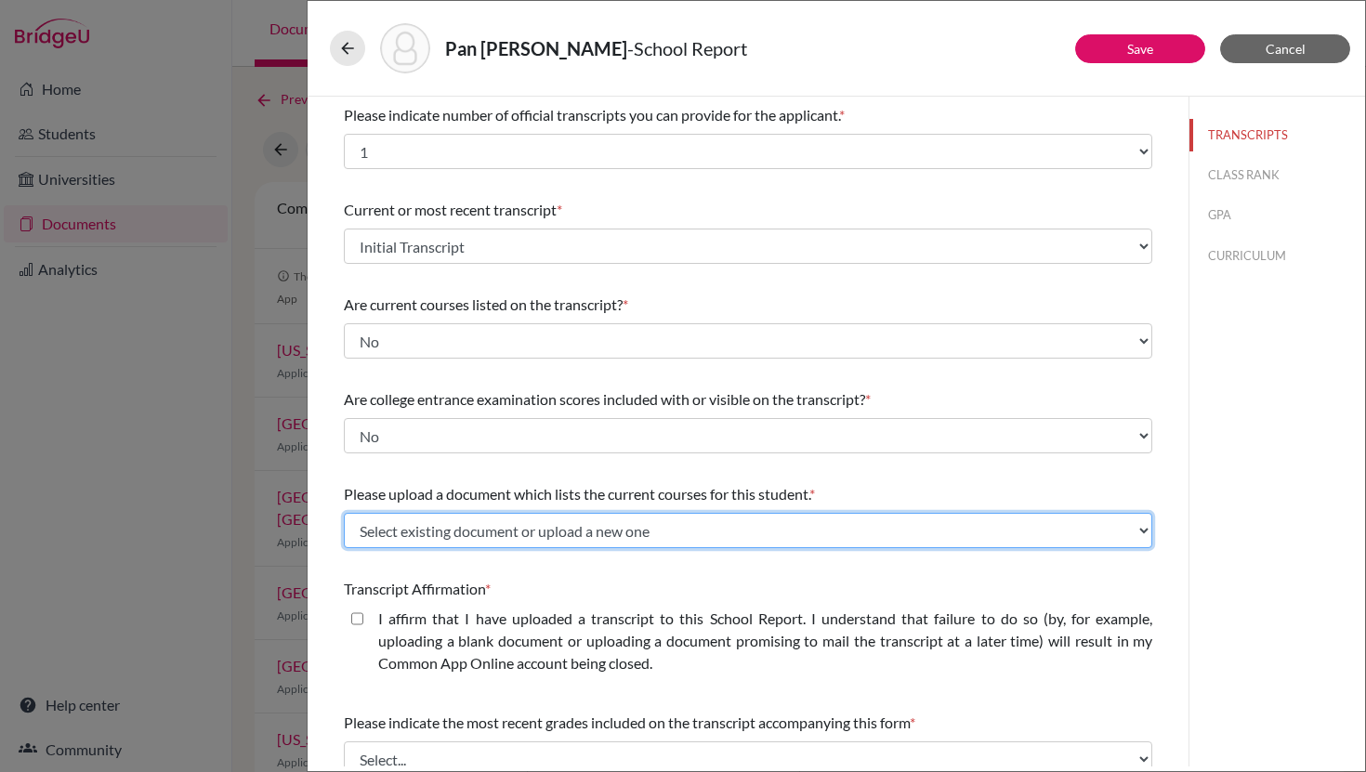
click at [485, 535] on select "Select existing document or upload a new one 12th Grade Courses Upload New File" at bounding box center [748, 530] width 809 height 35
select select "669343"
click at [344, 513] on select "Select existing document or upload a new one 12th Grade Courses Upload New File" at bounding box center [748, 530] width 809 height 35
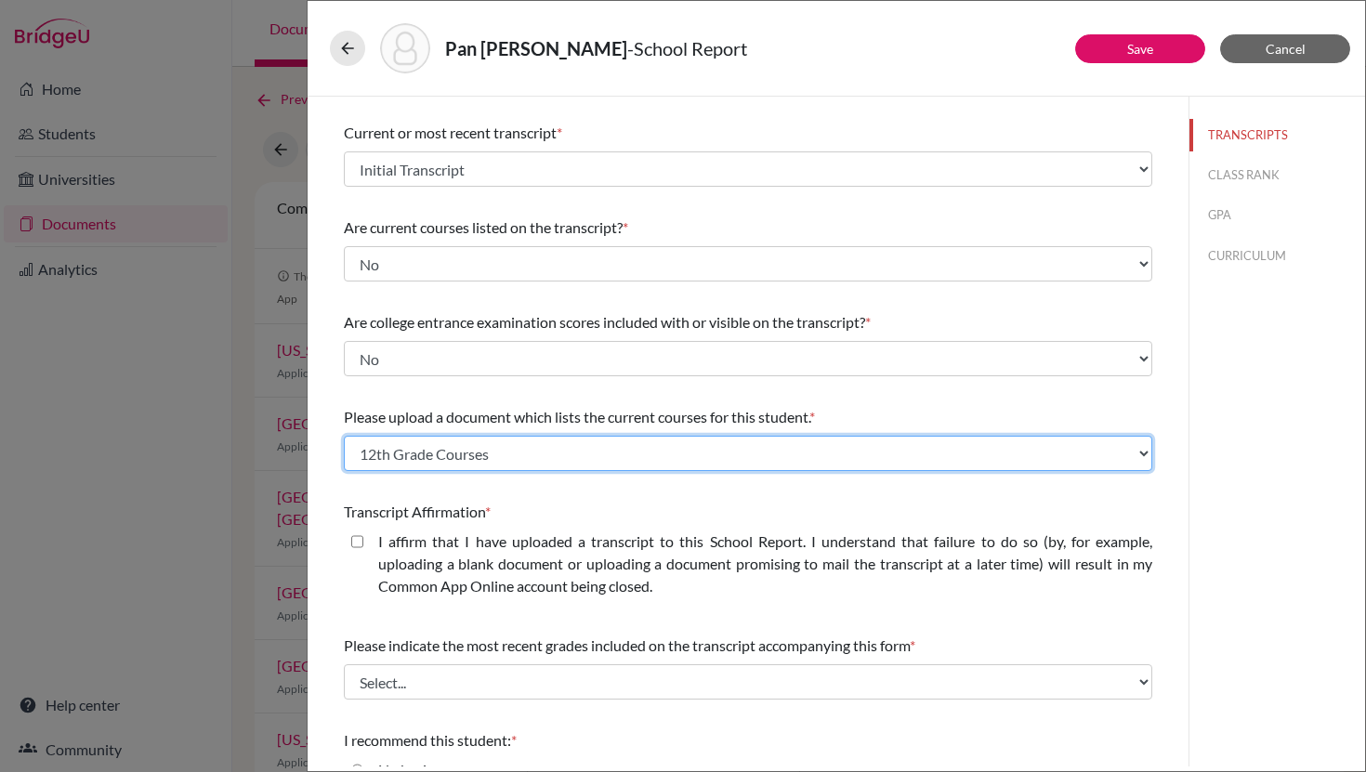
scroll to position [100, 0]
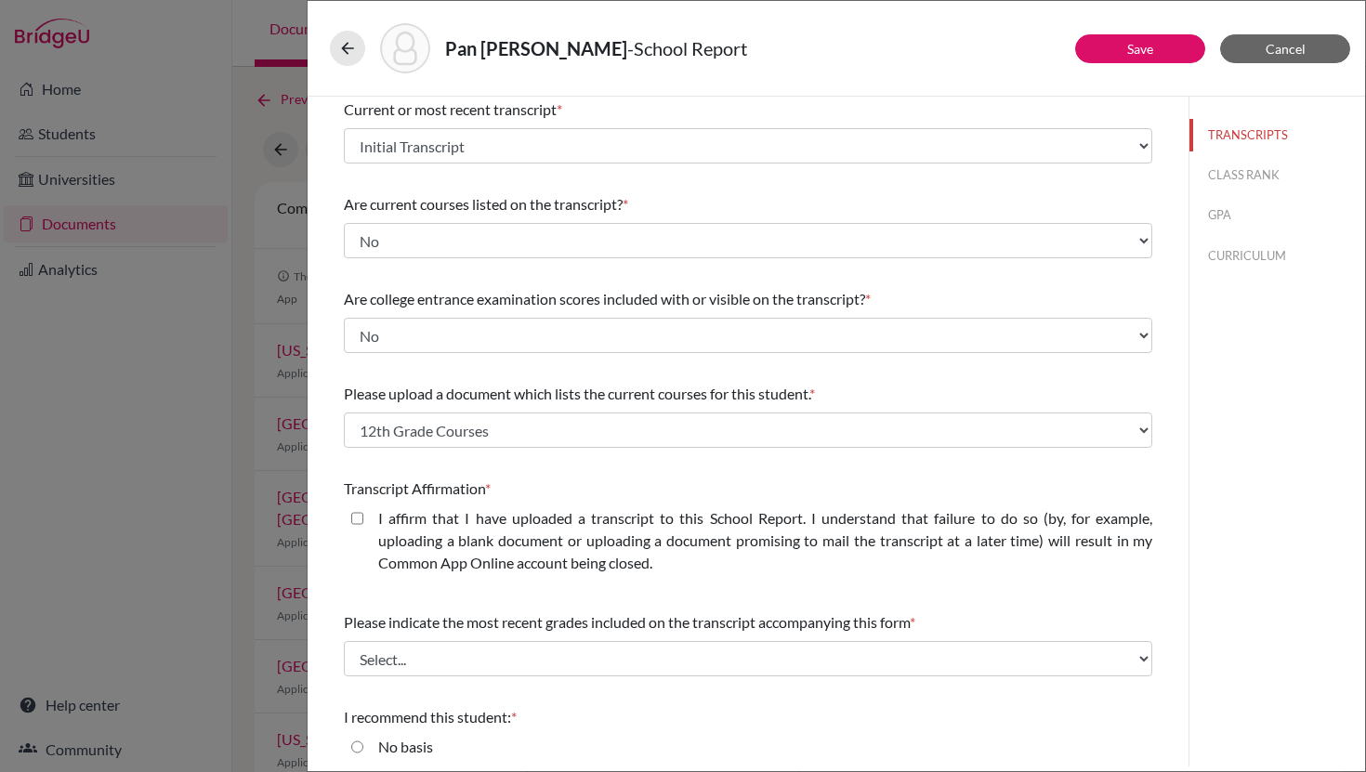
click at [356, 514] on closed\ "I affirm that I have uploaded a transcript to this School Report. I understand …" at bounding box center [357, 518] width 12 height 22
checkbox closed\ "true"
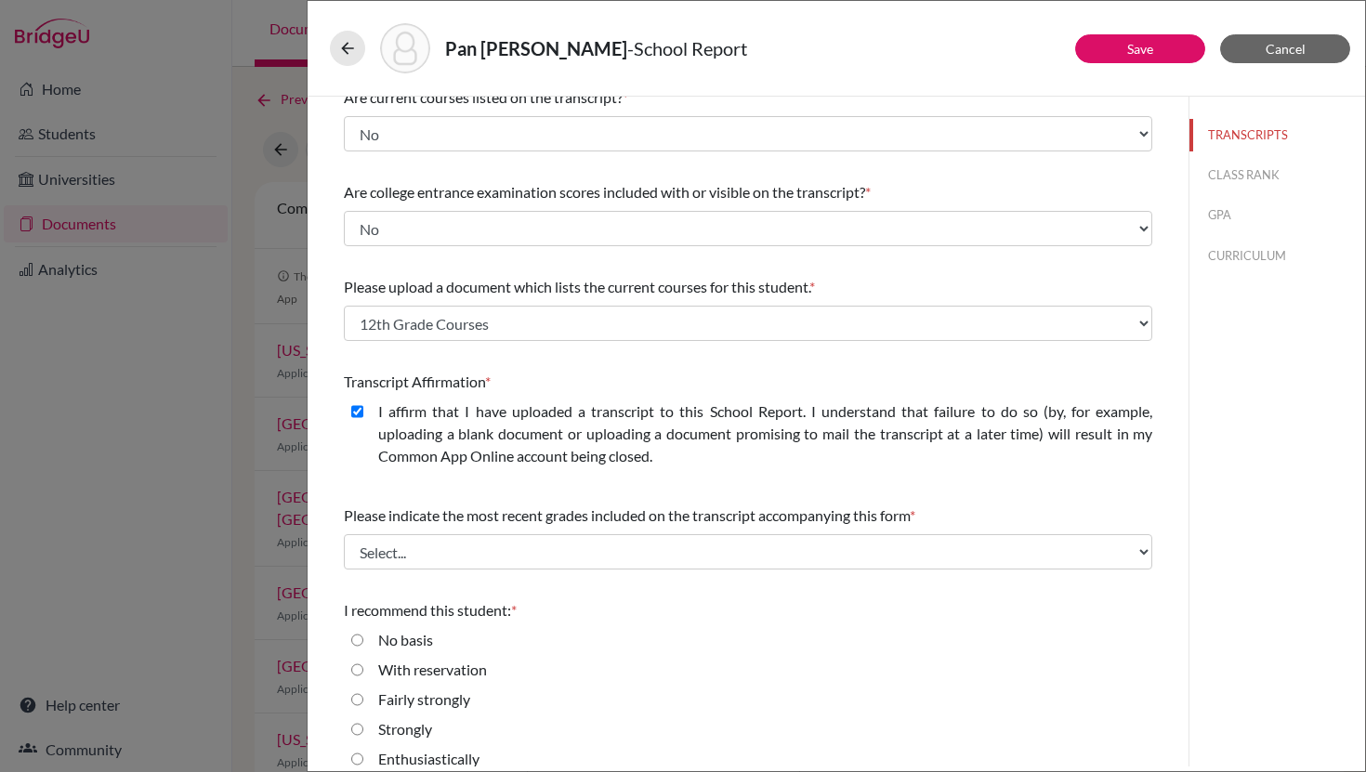
scroll to position [226, 0]
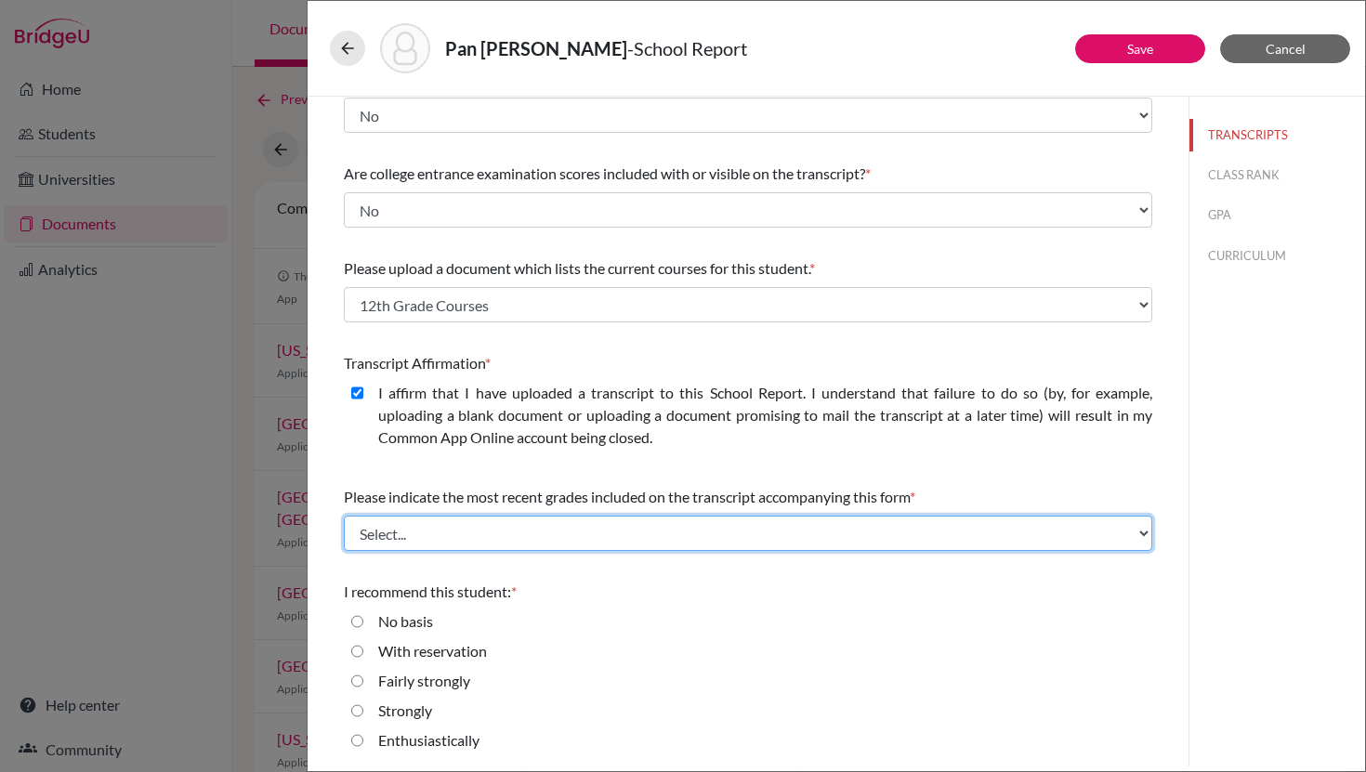
click at [480, 536] on select "Select... Final junior year grades 1st Quarter senior year grades 2nd Quarter/1…" at bounding box center [748, 533] width 809 height 35
select select "0"
click at [344, 516] on select "Select... Final junior year grades 1st Quarter senior year grades 2nd Quarter/1…" at bounding box center [748, 533] width 809 height 35
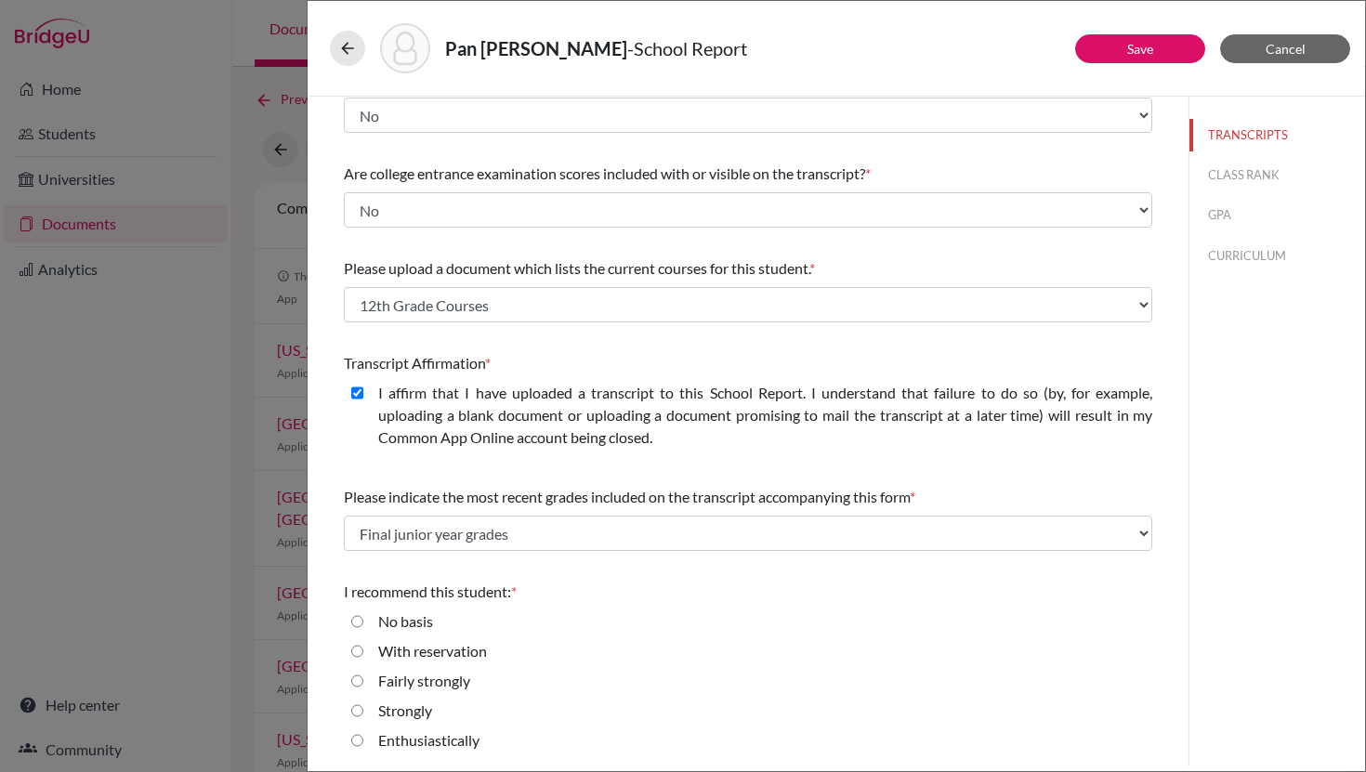
click at [357, 741] on input "Enthusiastically" at bounding box center [357, 741] width 12 height 22
radio input "true"
click at [1226, 173] on button "CLASS RANK" at bounding box center [1278, 175] width 176 height 33
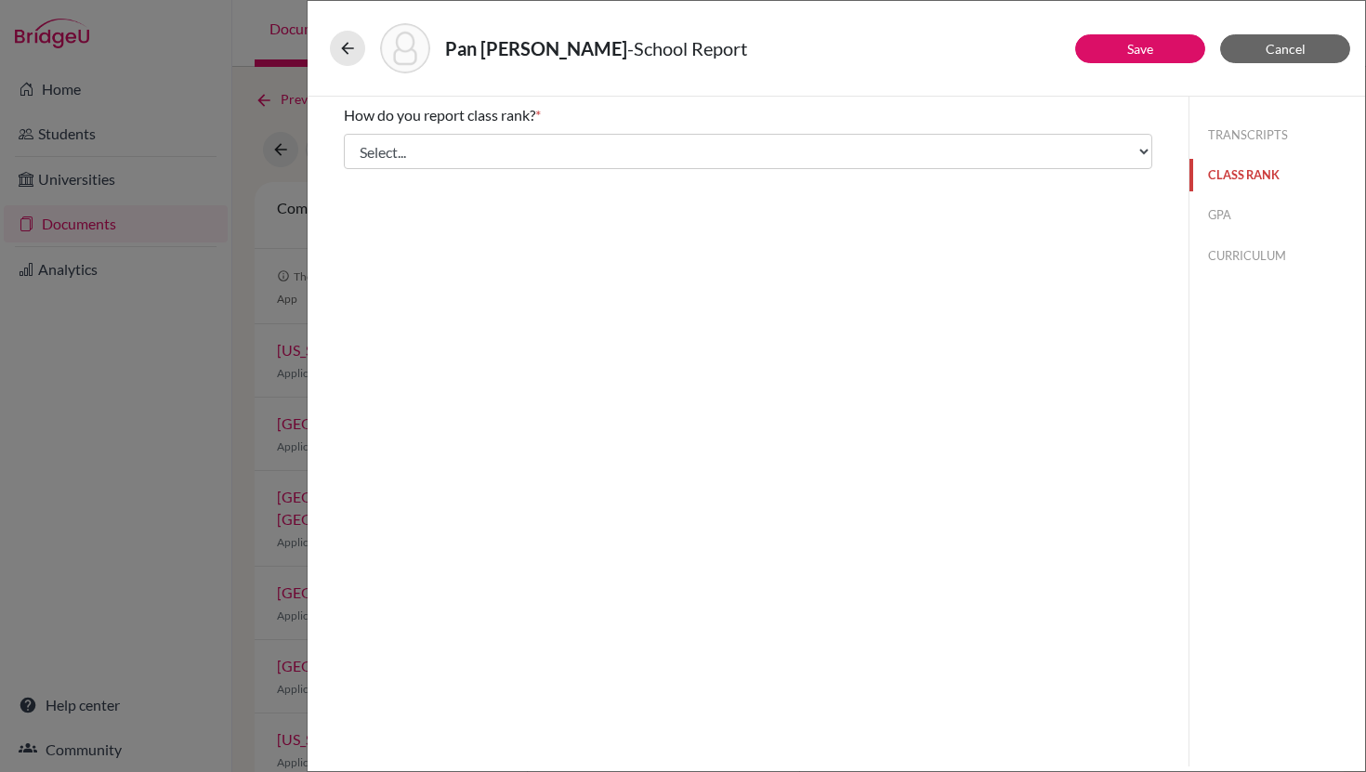
scroll to position [0, 0]
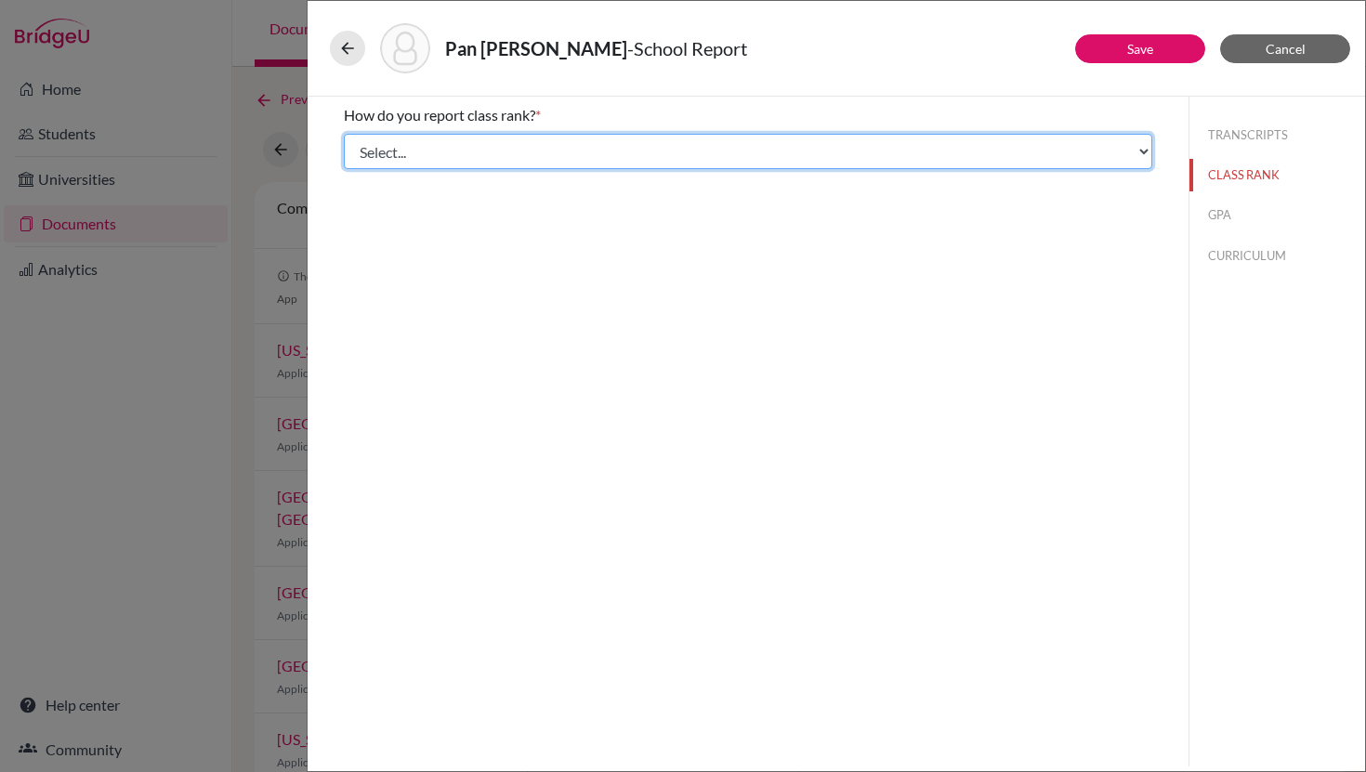
click at [950, 147] on select "Select... Exact Decile Quintile Quartile None" at bounding box center [748, 151] width 809 height 35
select select "5"
click at [344, 134] on select "Select... Exact Decile Quintile Quartile None" at bounding box center [748, 151] width 809 height 35
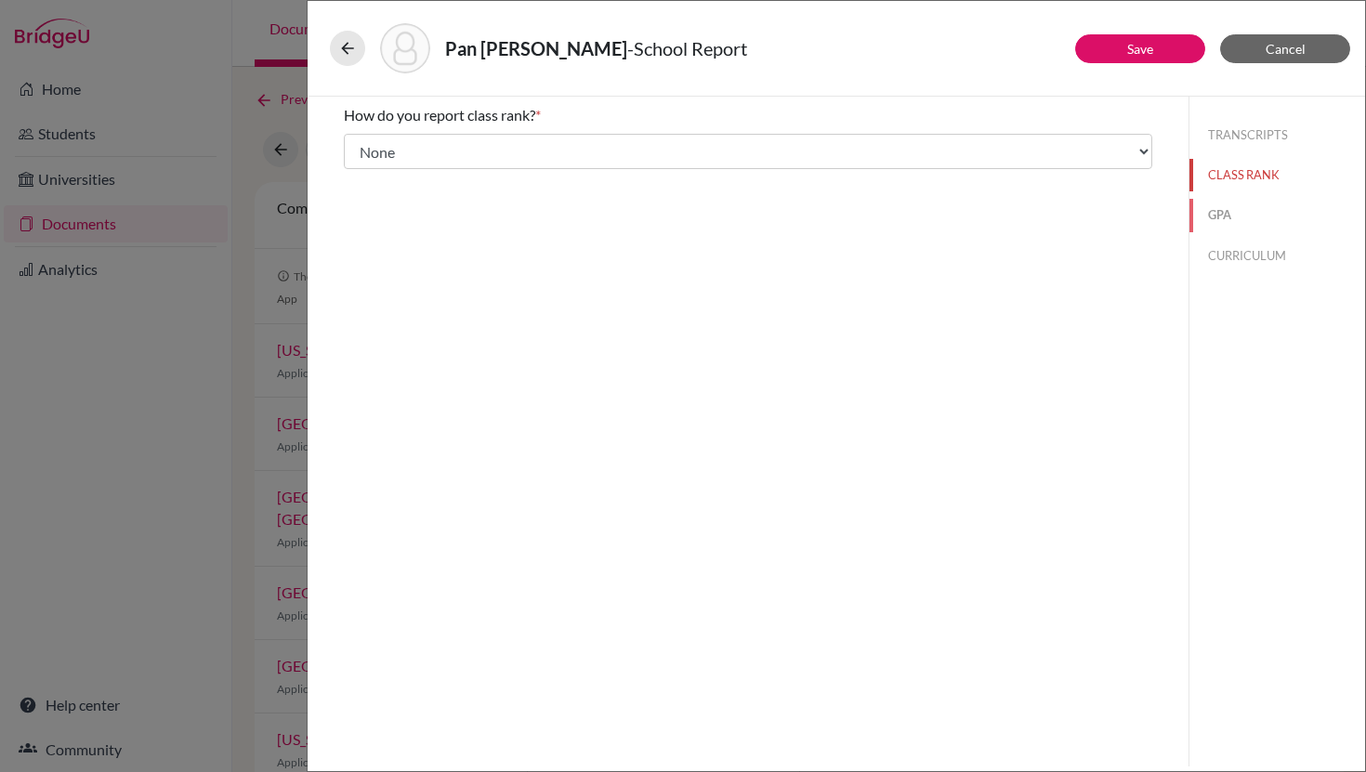
click at [1228, 222] on button "GPA" at bounding box center [1278, 215] width 176 height 33
click at [357, 143] on input "Yes" at bounding box center [357, 145] width 12 height 22
radio input "true"
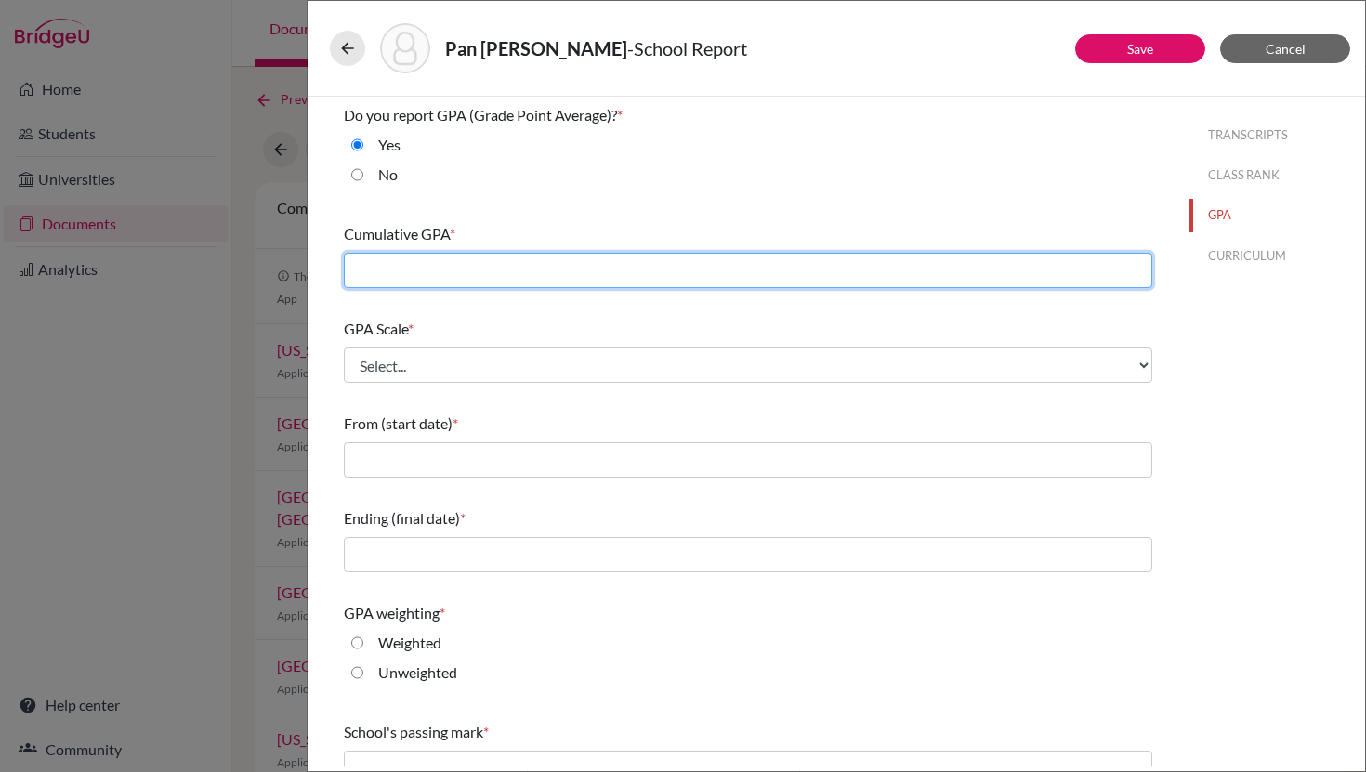
click at [471, 266] on input "text" at bounding box center [748, 270] width 809 height 35
type input "4.01"
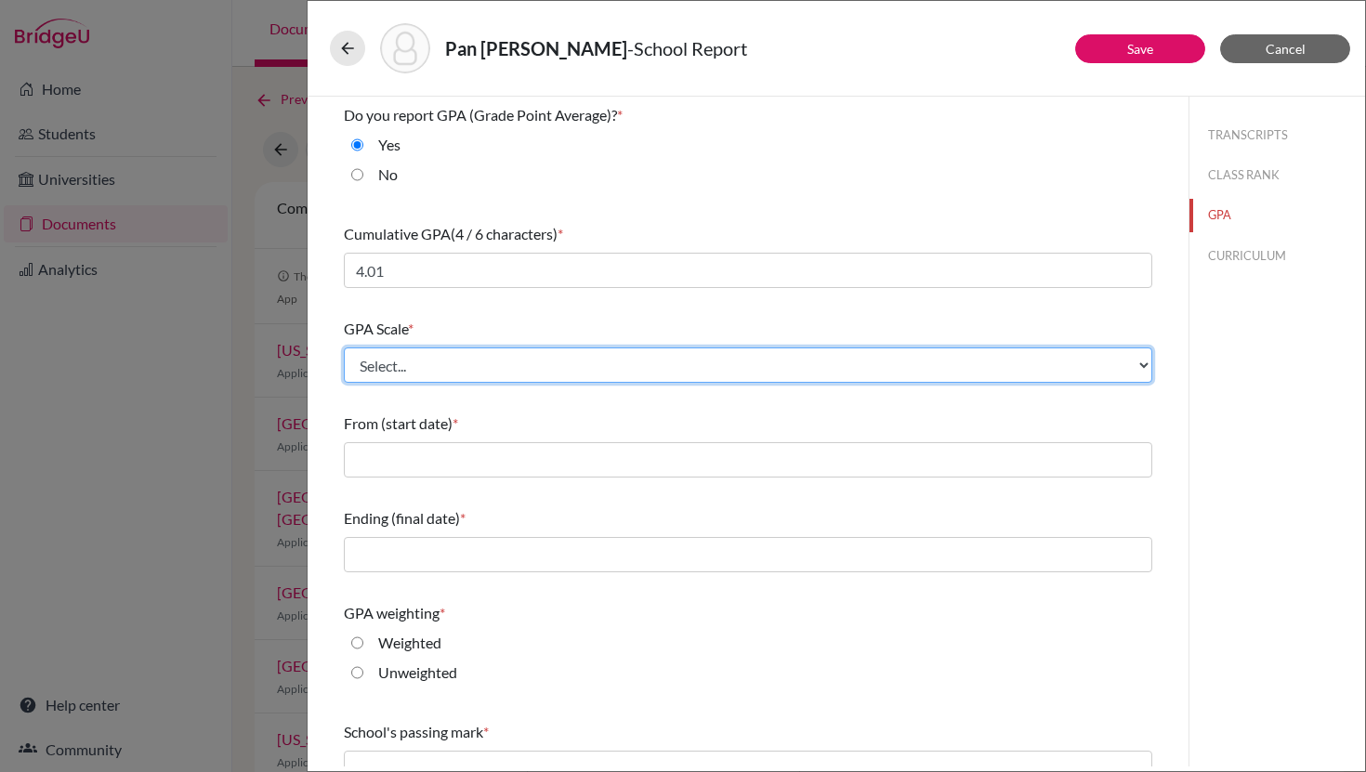
click at [409, 363] on select "Select... 4 5 6 7 8 9 10 11 12 13 14 15 16 17 18 19 20 100" at bounding box center [748, 365] width 809 height 35
select select "5"
click at [344, 348] on select "Select... 4 5 6 7 8 9 10 11 12 13 14 15 16 17 18 19 20 100" at bounding box center [748, 365] width 809 height 35
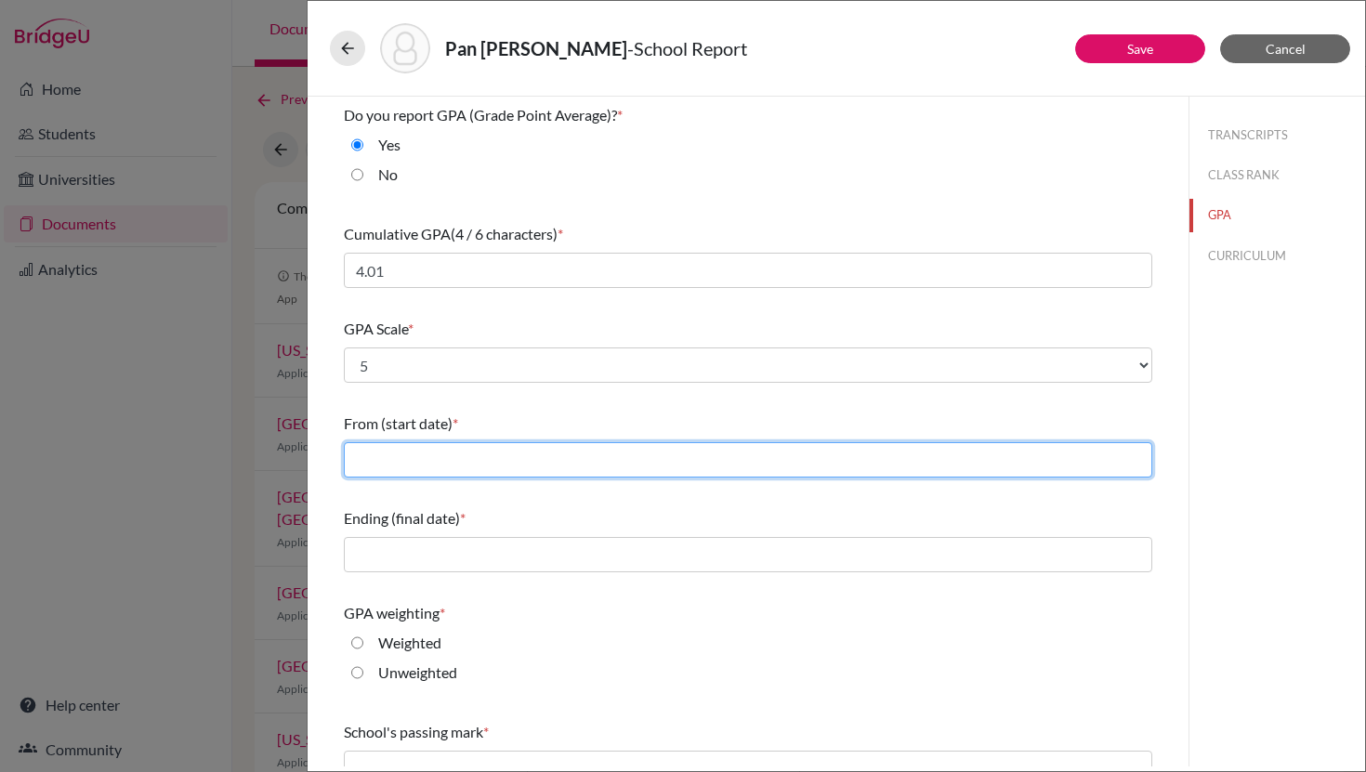
click at [442, 457] on input "text" at bounding box center [748, 459] width 809 height 35
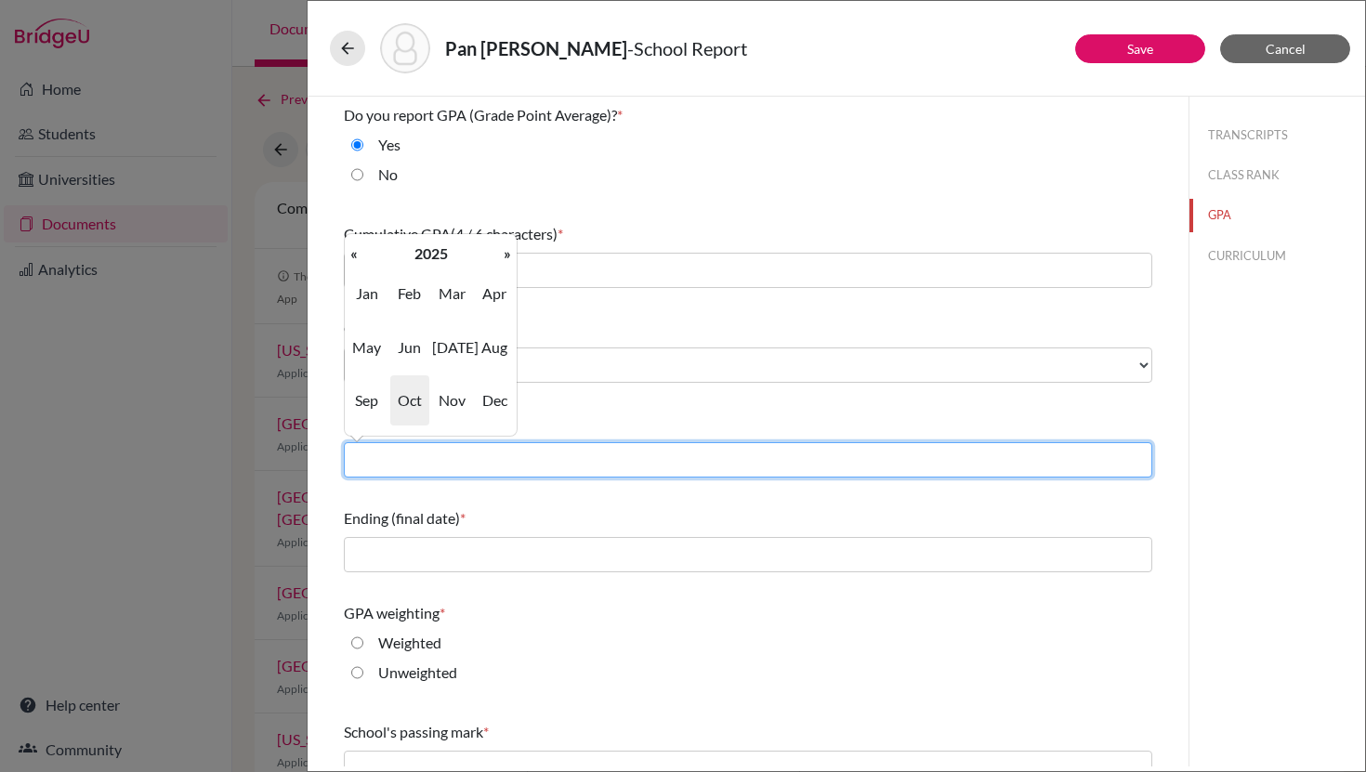
type input "08/2022"
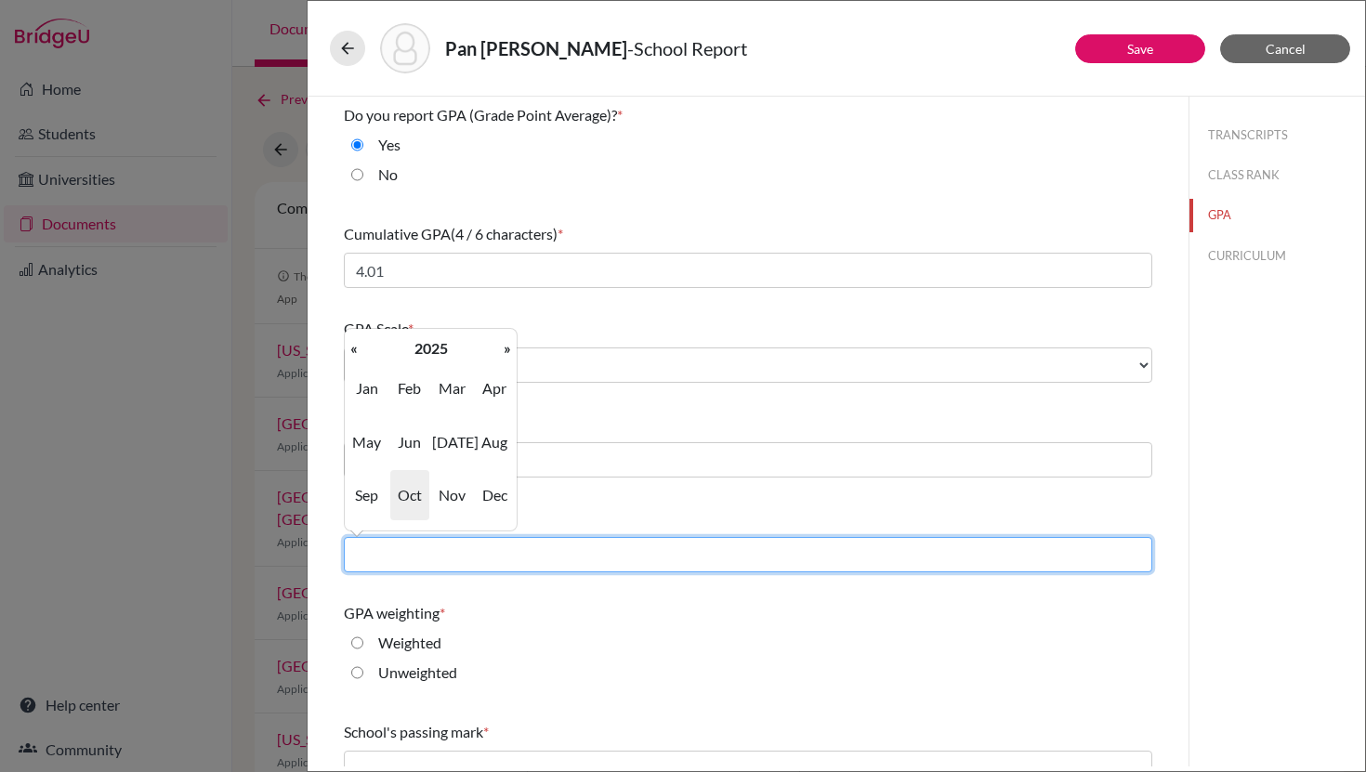
click at [437, 561] on input "text" at bounding box center [748, 554] width 809 height 35
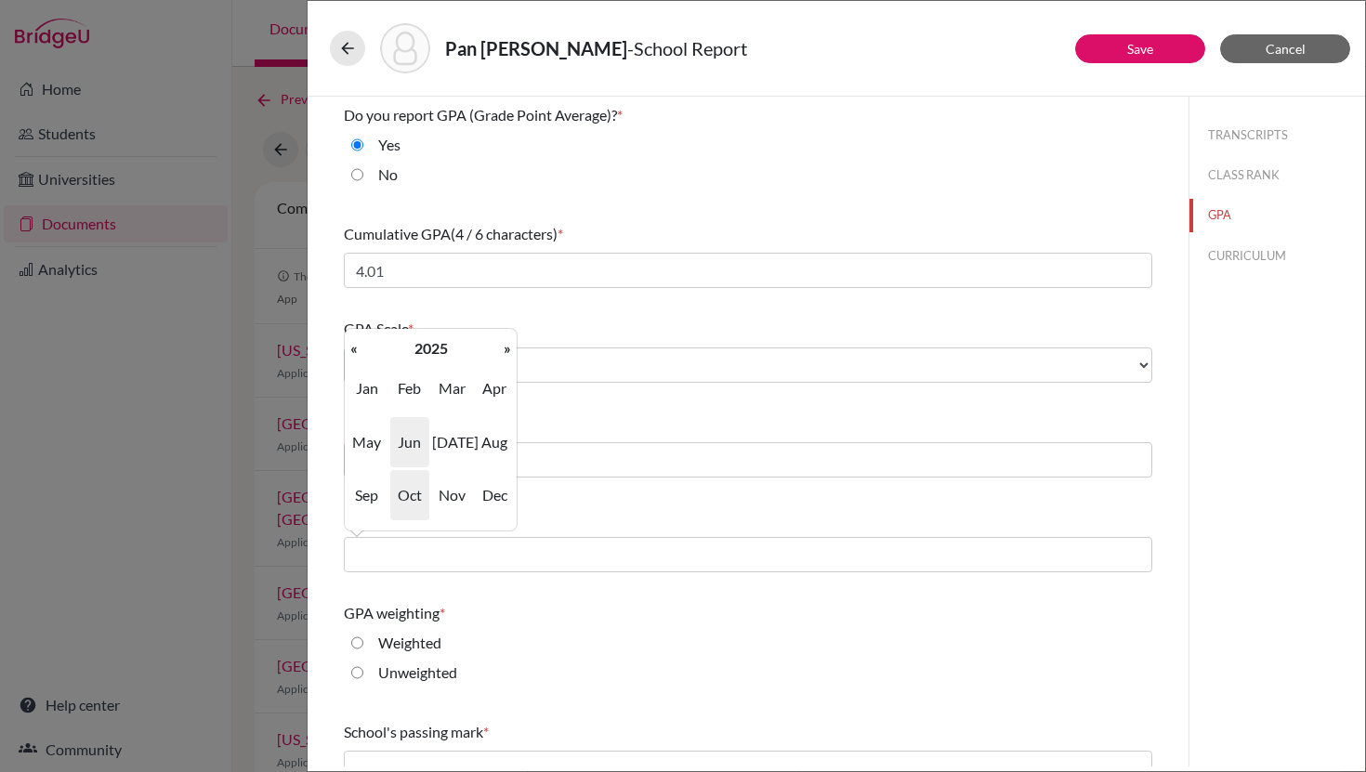
click at [418, 445] on span "Jun" at bounding box center [409, 442] width 39 height 50
type input "06/2025"
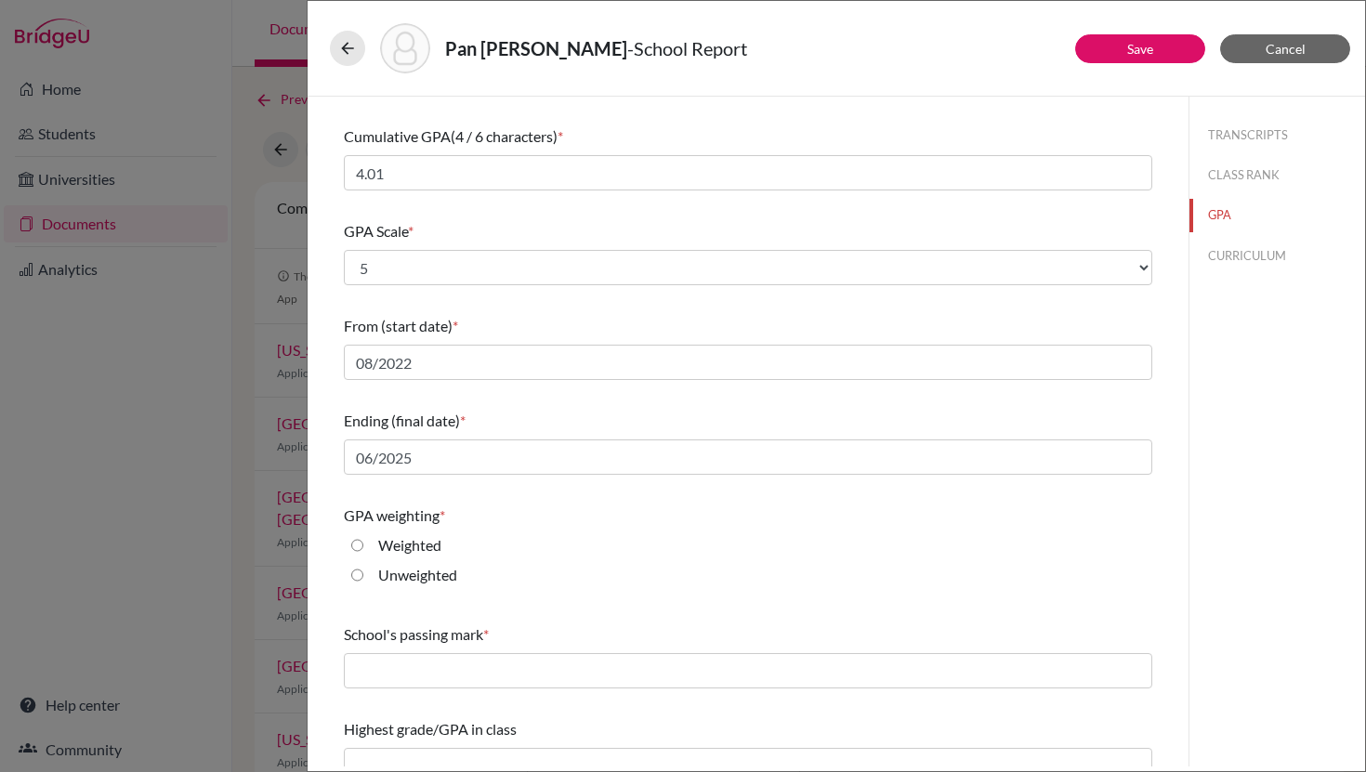
scroll to position [103, 0]
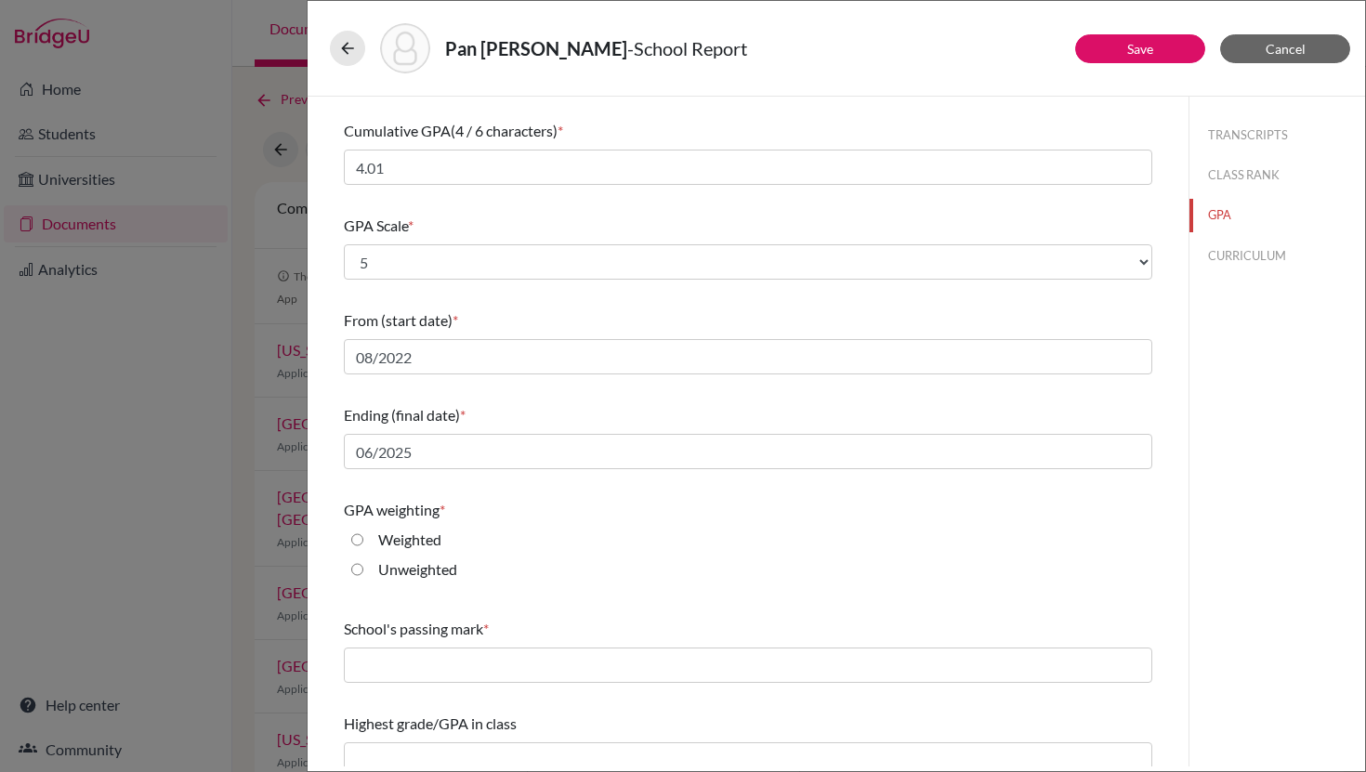
click at [359, 538] on input "Weighted" at bounding box center [357, 540] width 12 height 22
radio input "true"
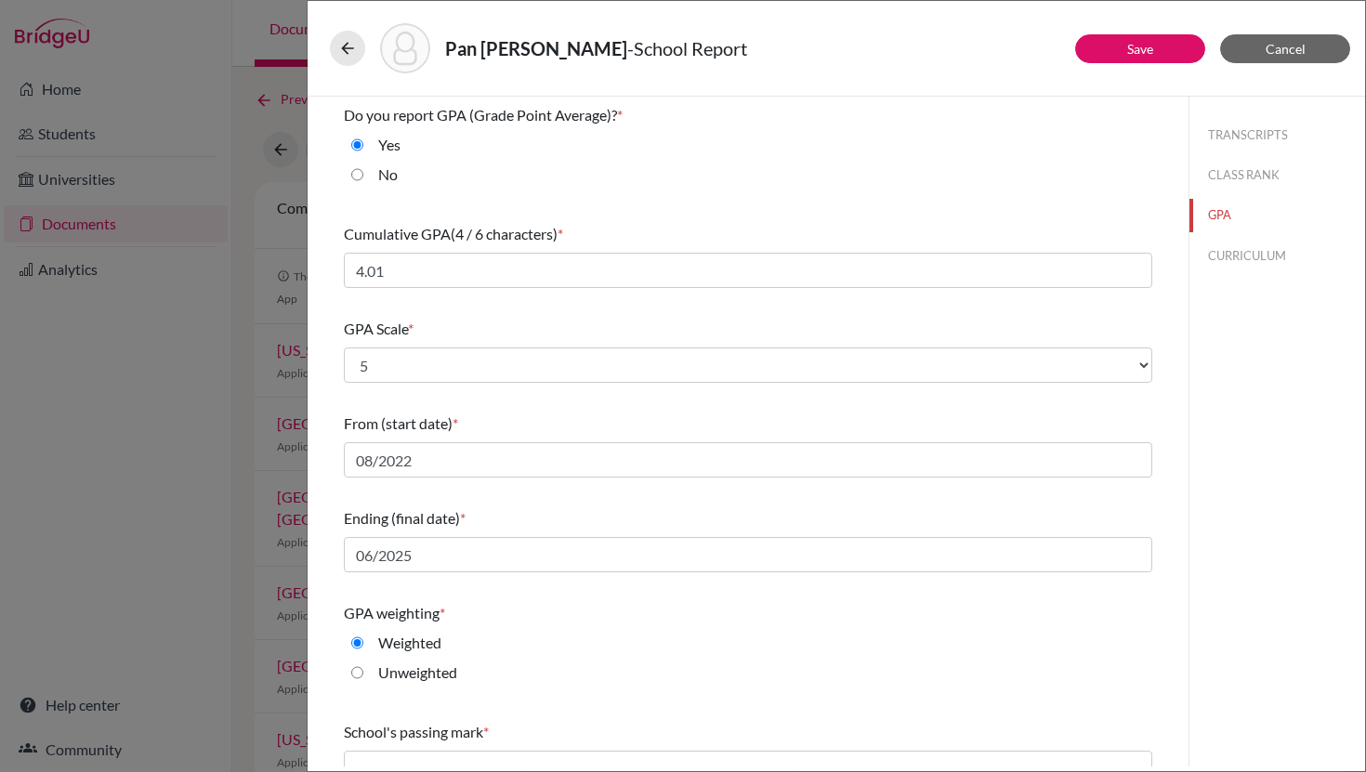
scroll to position [122, 0]
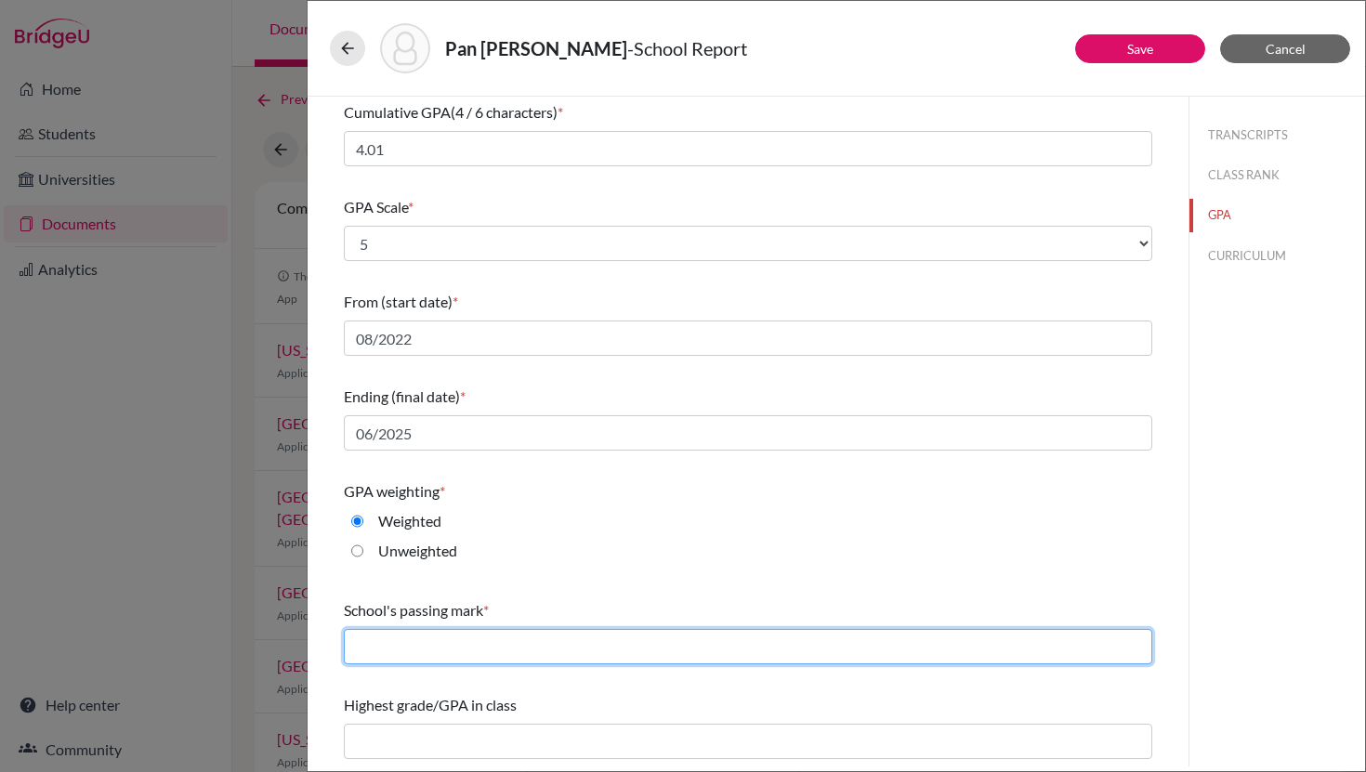
click at [511, 645] on input "text" at bounding box center [748, 646] width 809 height 35
type input "60"
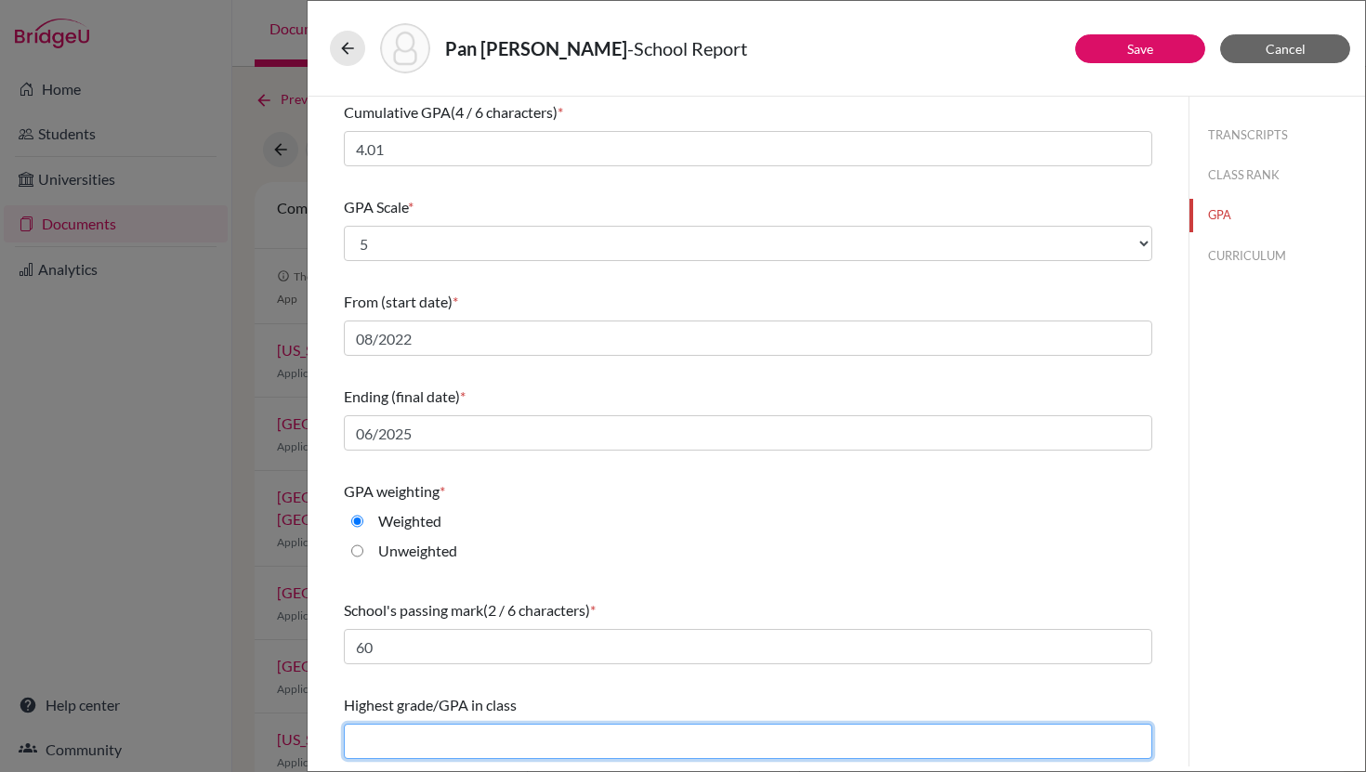
click at [455, 735] on input "text" at bounding box center [748, 741] width 809 height 35
type input "4.39"
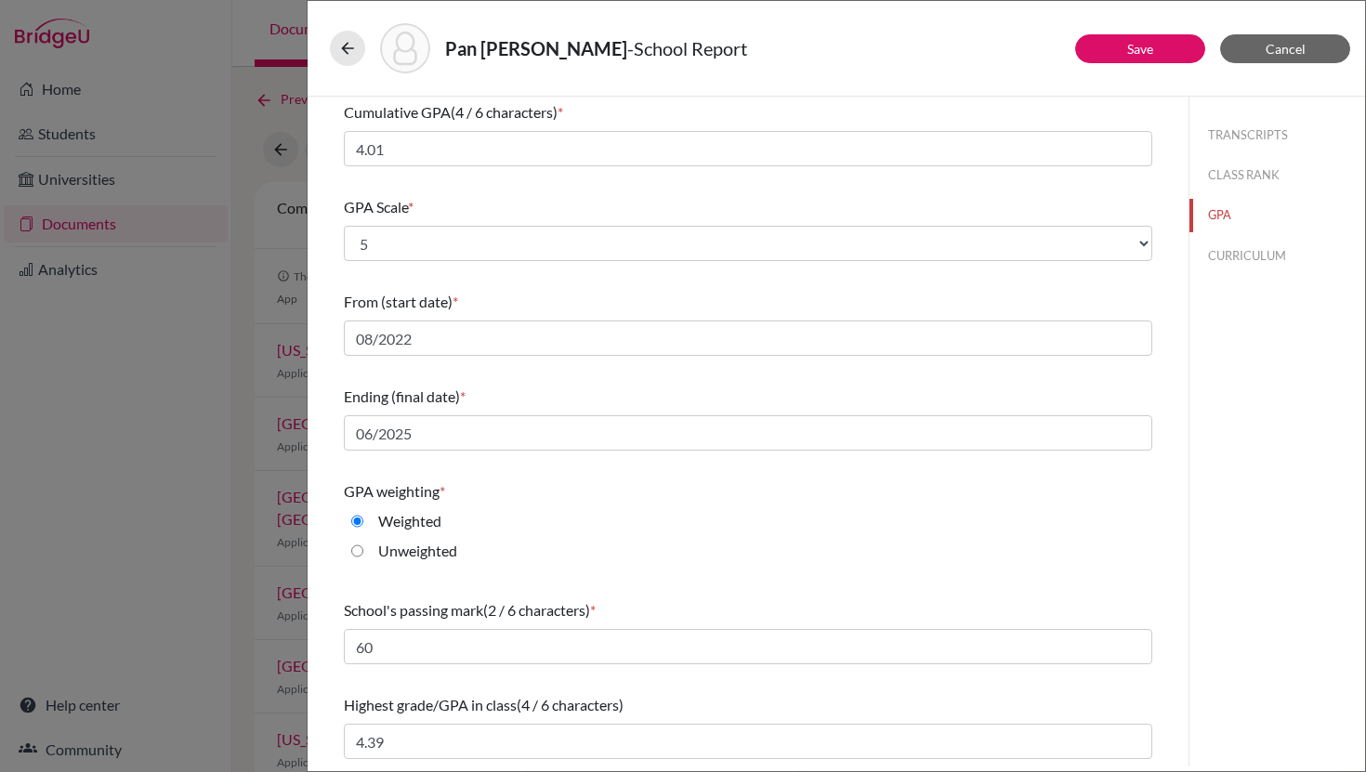
click at [654, 593] on div "School's passing mark (2 / 6 characters) * 60" at bounding box center [748, 632] width 809 height 80
click at [1228, 245] on button "CURRICULUM" at bounding box center [1278, 256] width 176 height 33
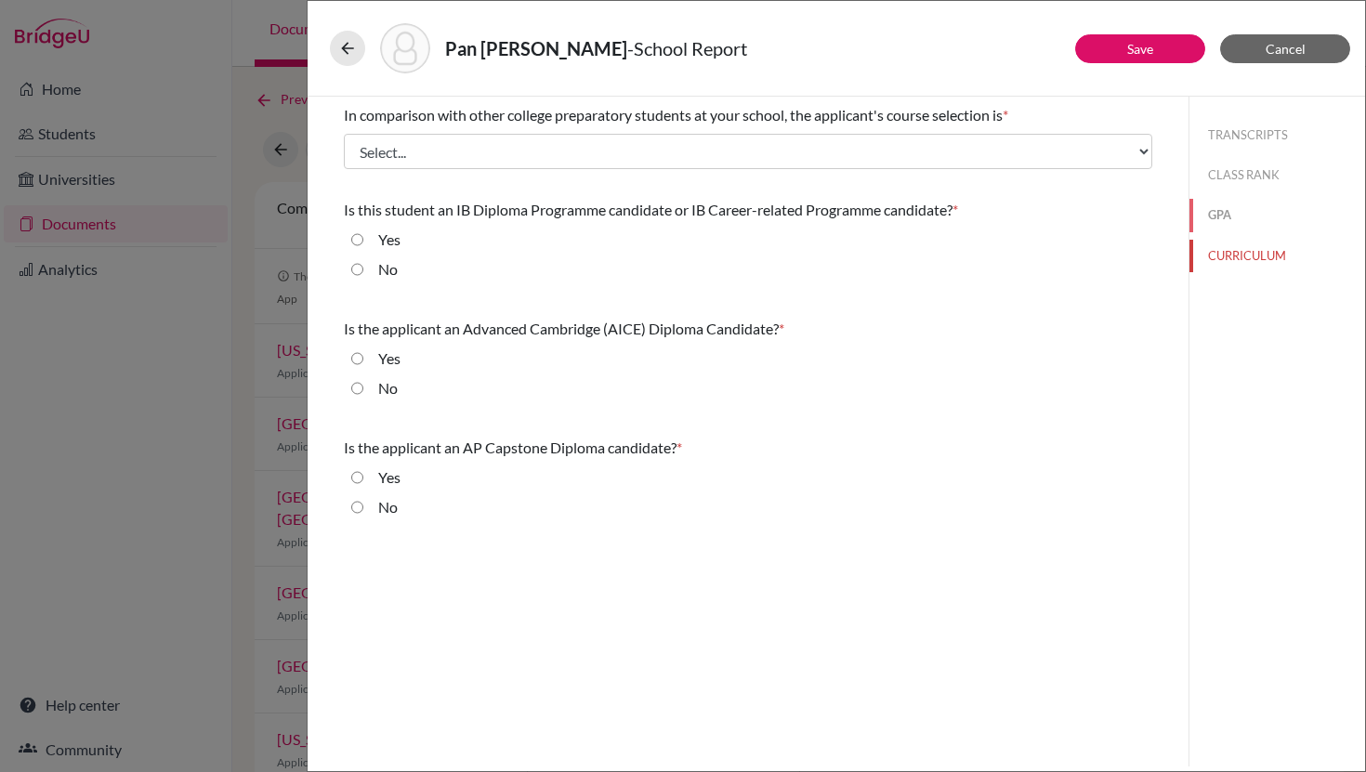
click at [1216, 213] on button "GPA" at bounding box center [1278, 215] width 176 height 33
select select "5"
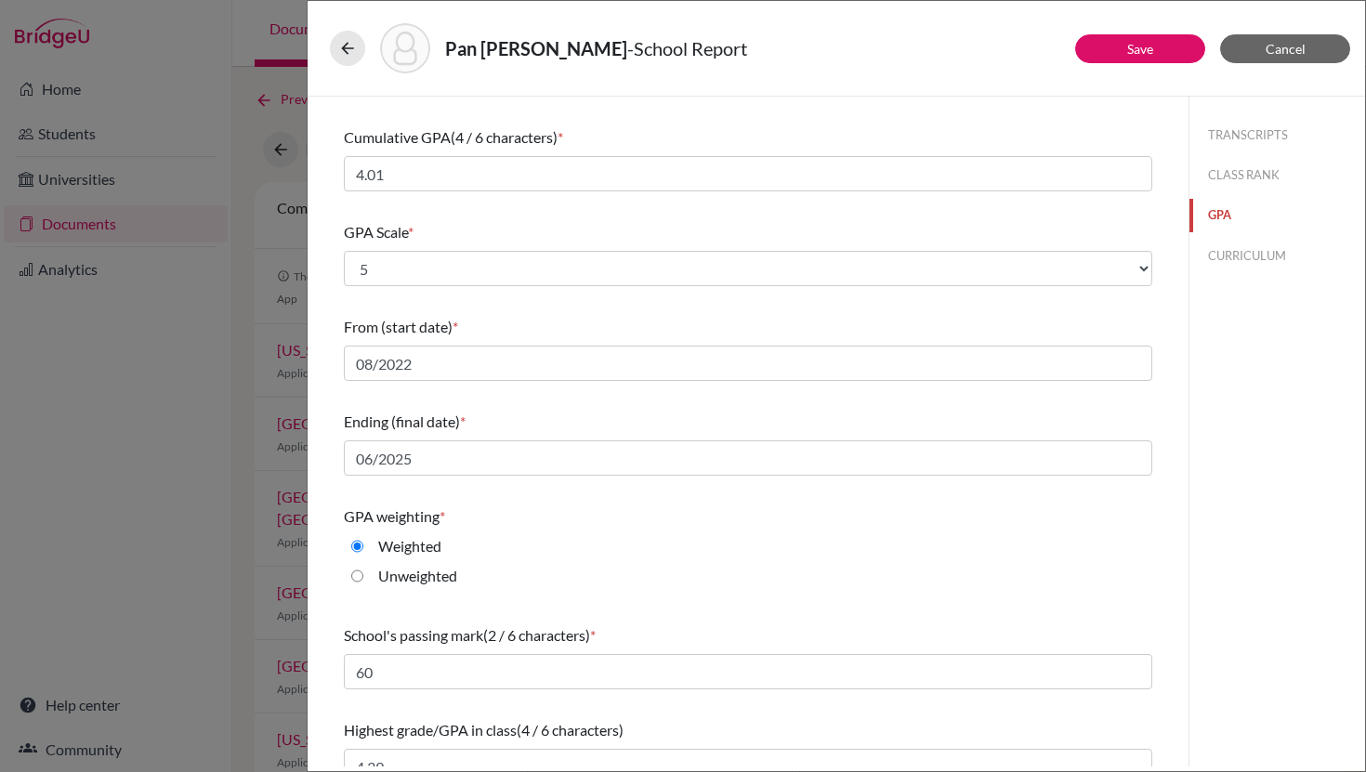
scroll to position [122, 0]
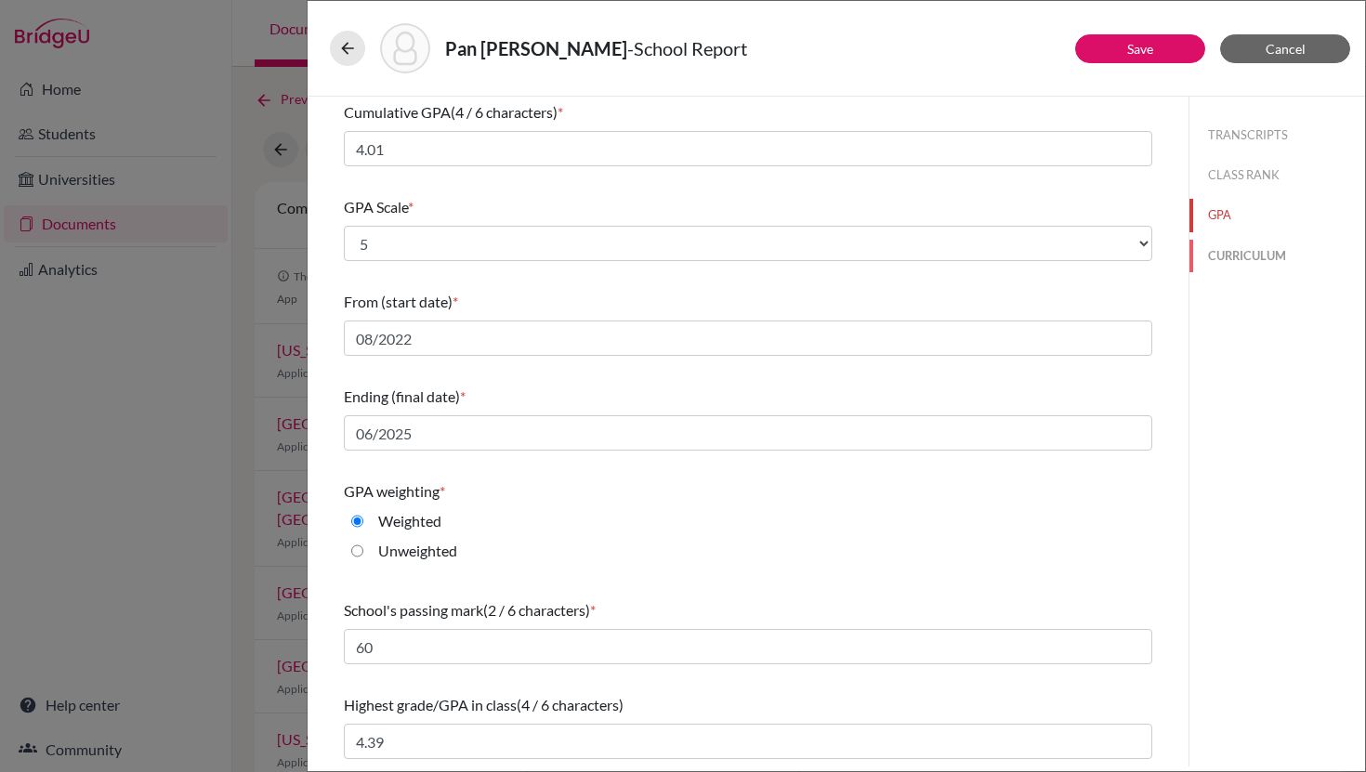
click at [1233, 254] on button "CURRICULUM" at bounding box center [1278, 256] width 176 height 33
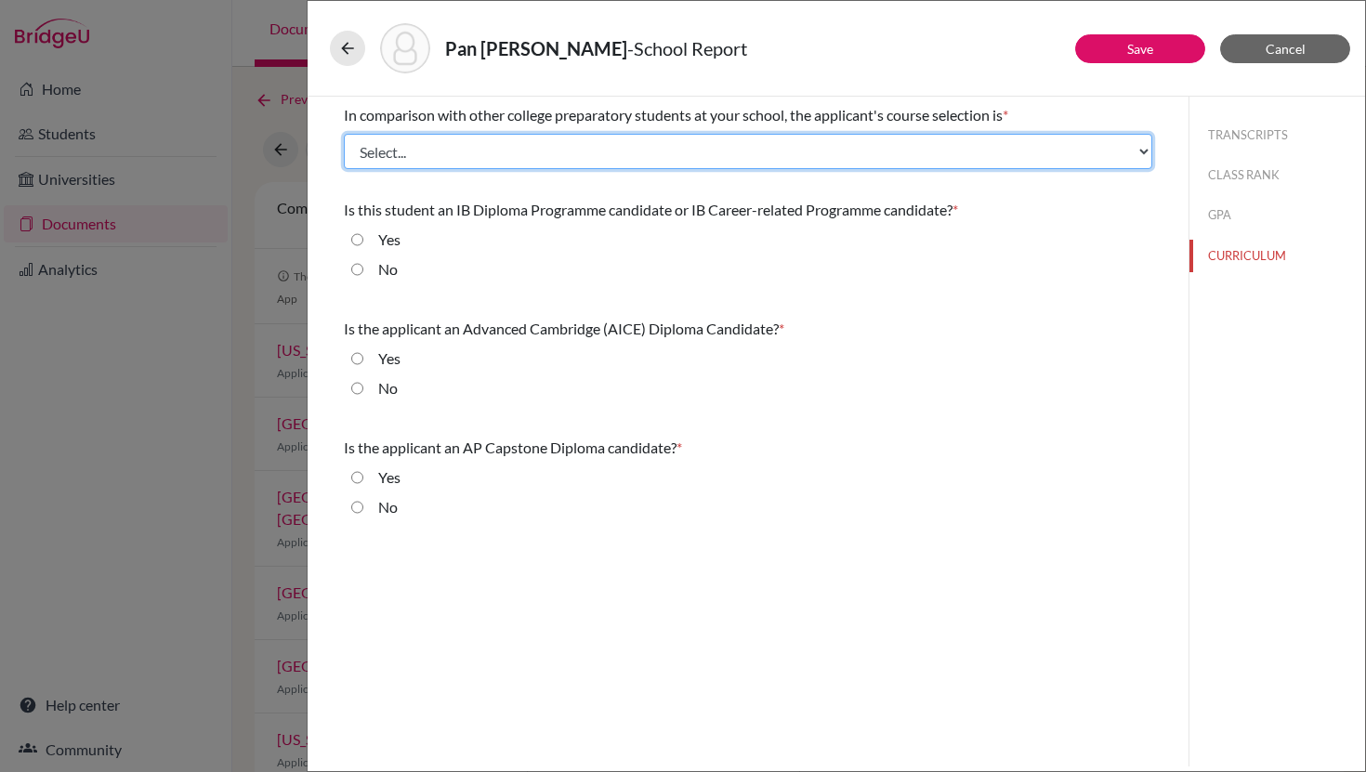
click at [680, 152] on select "Select... Less than demanding Average Demanding Very demanding Most demanding P…" at bounding box center [748, 151] width 809 height 35
select select "4"
click at [344, 134] on select "Select... Less than demanding Average Demanding Very demanding Most demanding P…" at bounding box center [748, 151] width 809 height 35
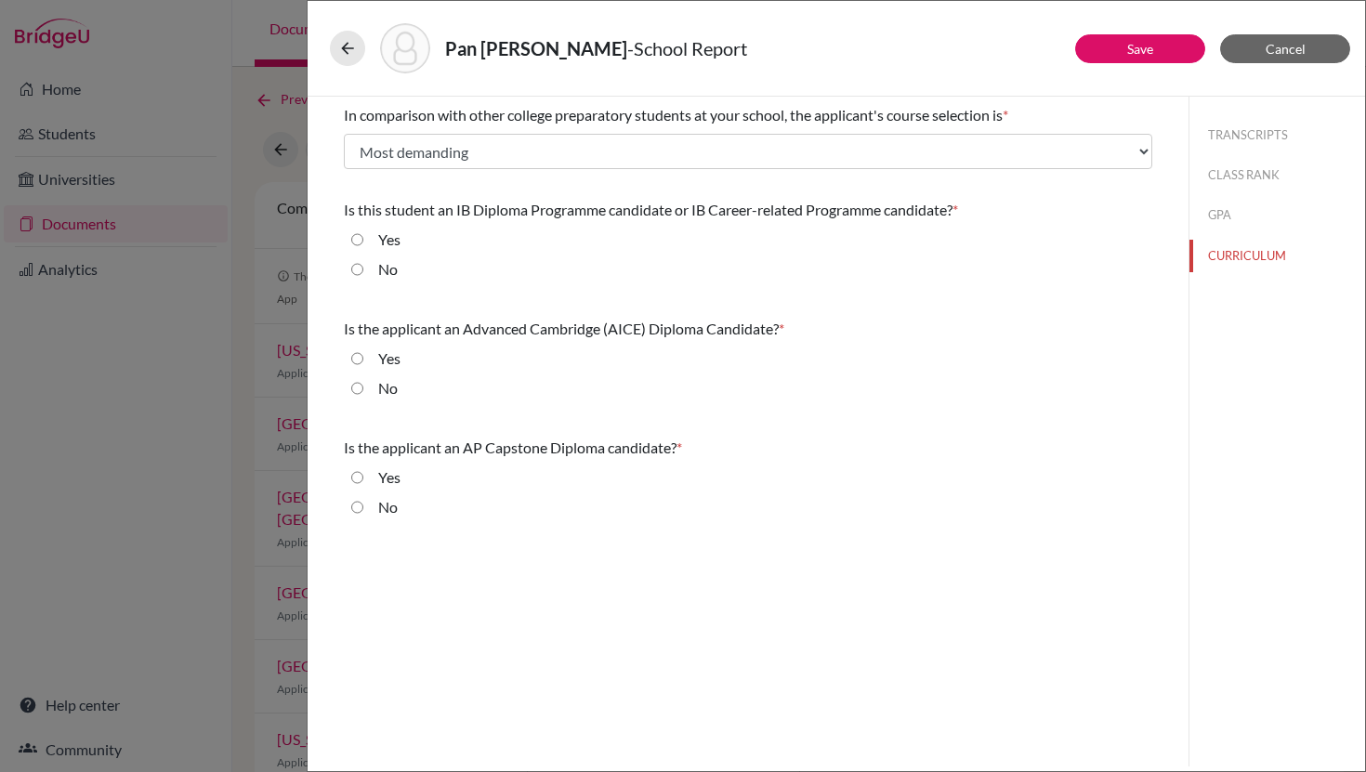
click at [363, 267] on div "No" at bounding box center [380, 273] width 34 height 30
click at [363, 266] on div "No" at bounding box center [380, 273] width 34 height 30
click at [357, 272] on input "No" at bounding box center [357, 269] width 12 height 22
radio input "true"
click at [359, 383] on input "No" at bounding box center [357, 388] width 12 height 22
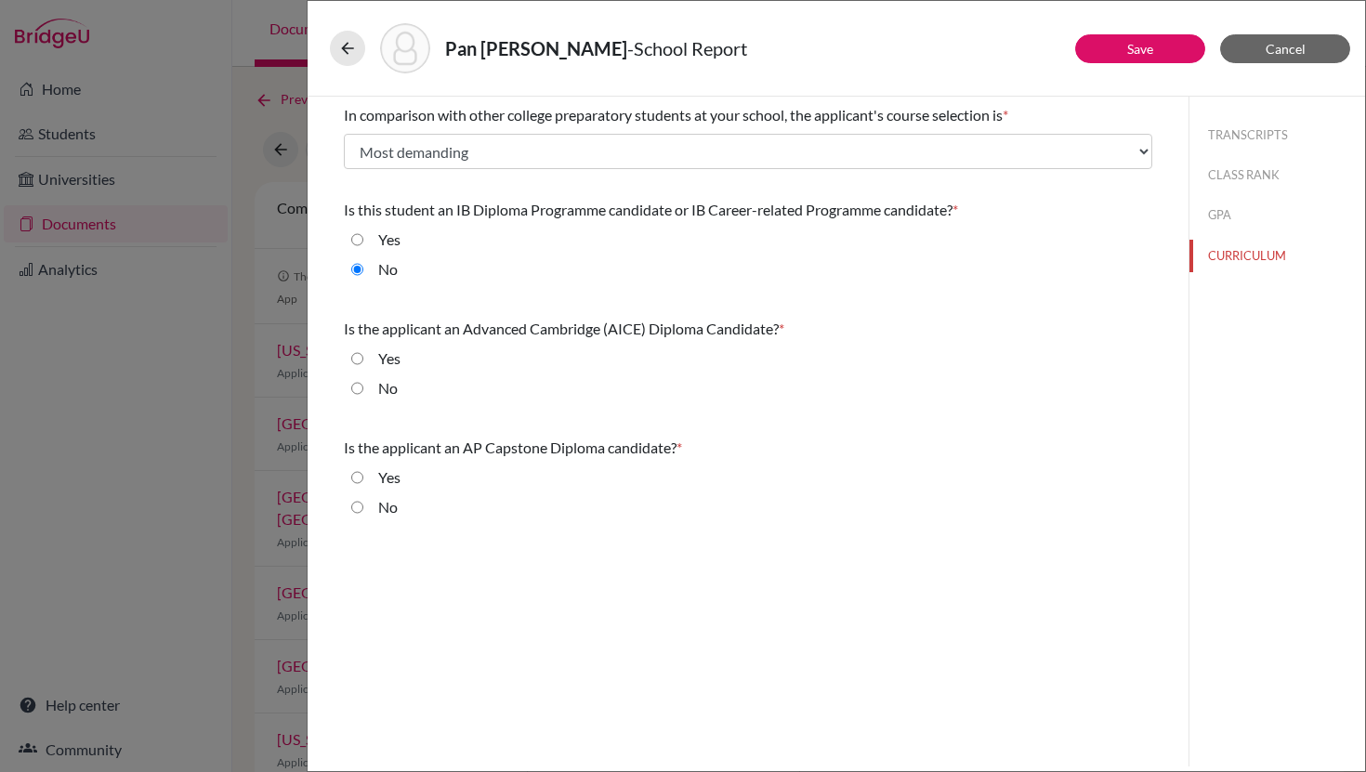
radio input "true"
click at [353, 504] on input "No" at bounding box center [357, 507] width 12 height 22
radio input "true"
click at [1239, 254] on button "CURRICULUM" at bounding box center [1278, 256] width 176 height 33
click at [1222, 215] on button "GPA" at bounding box center [1278, 215] width 176 height 33
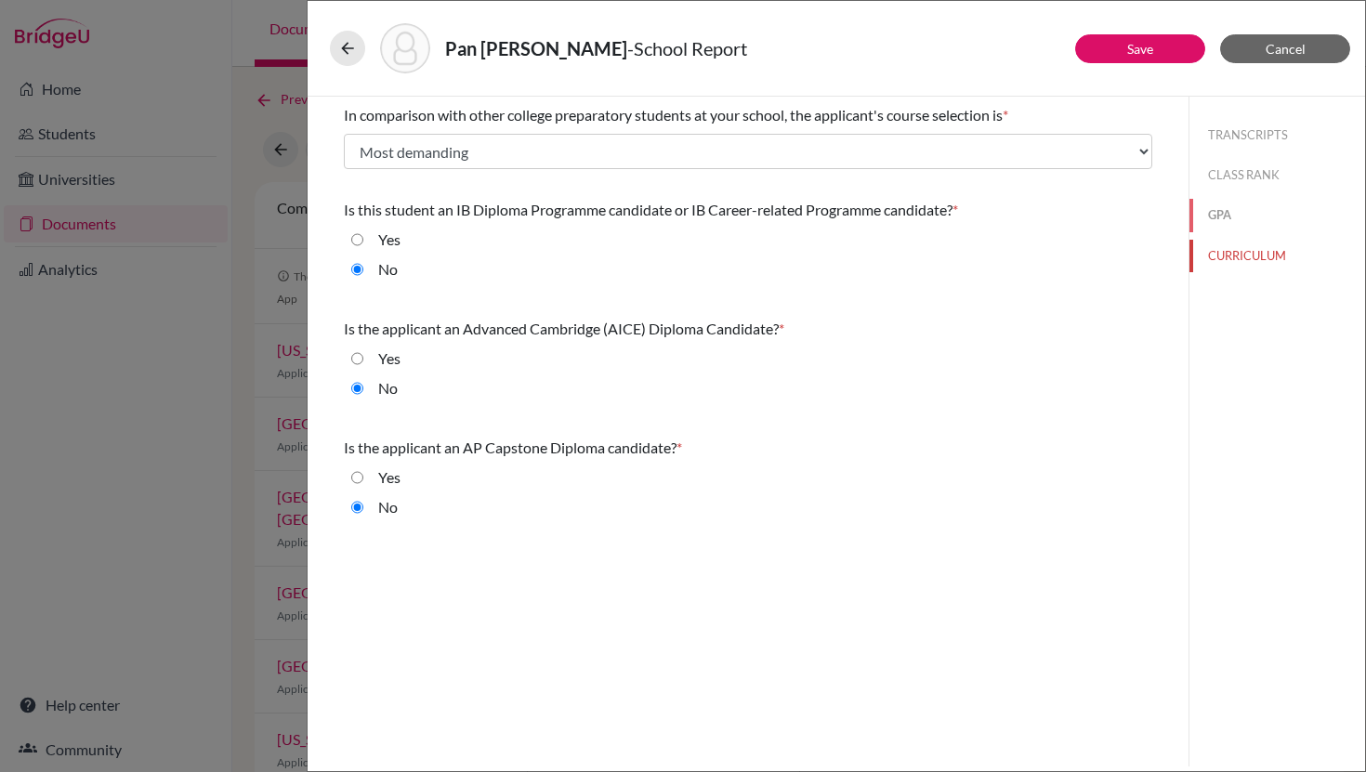
select select "5"
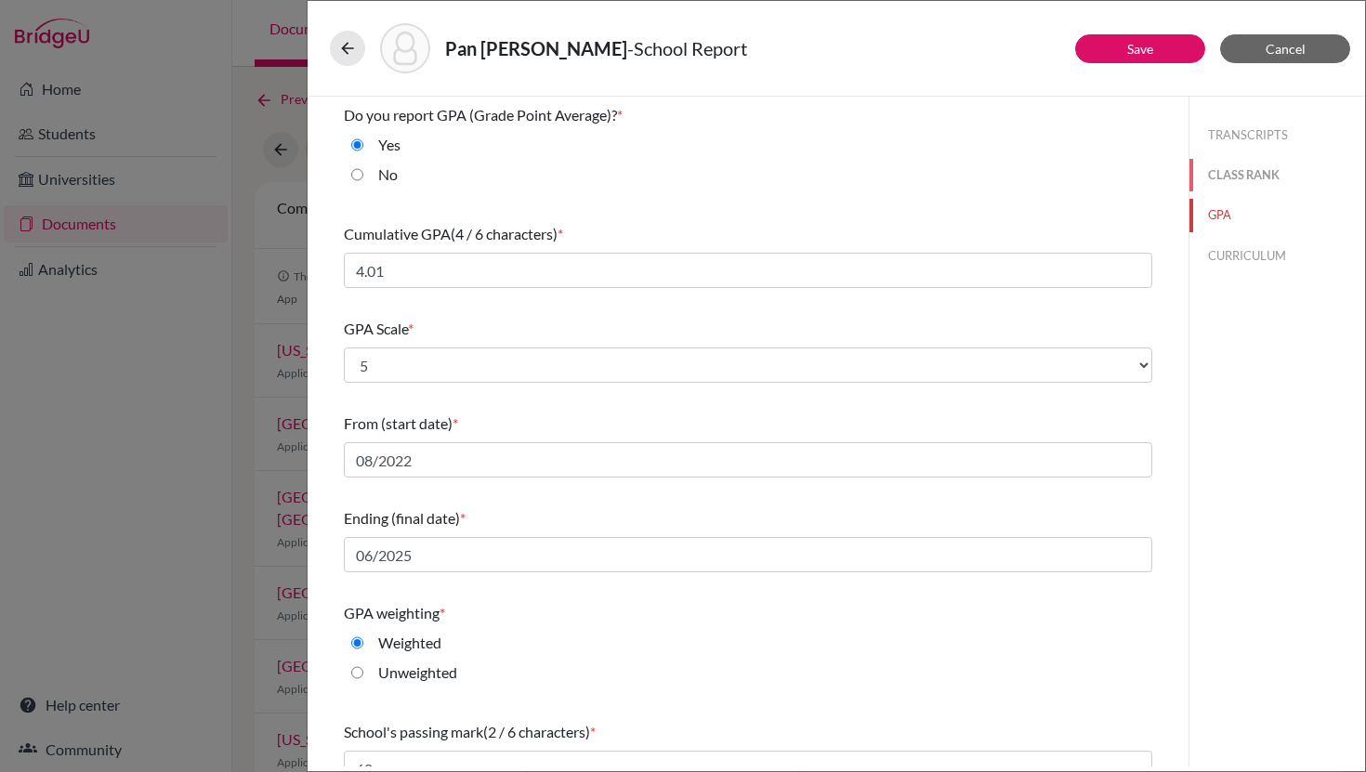
click at [1221, 165] on button "CLASS RANK" at bounding box center [1278, 175] width 176 height 33
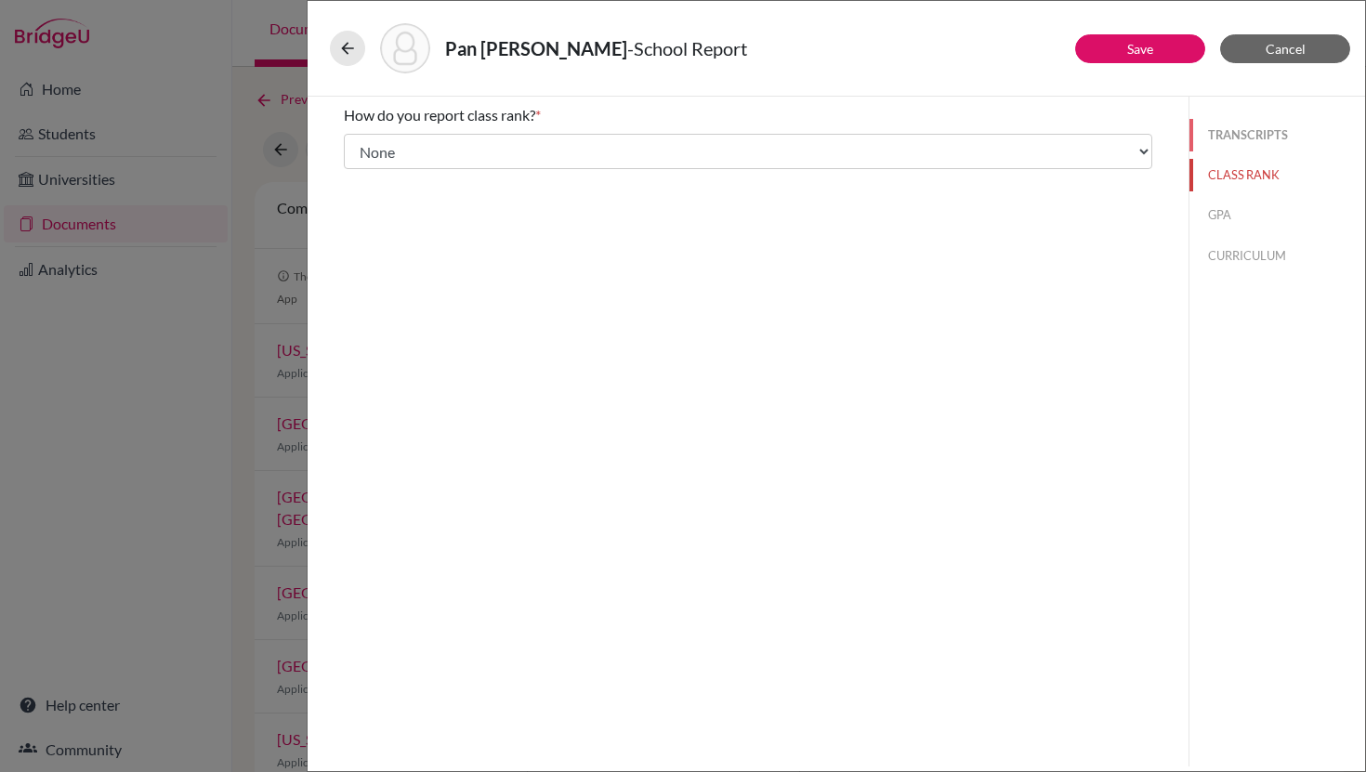
click at [1240, 133] on button "TRANSCRIPTS" at bounding box center [1278, 135] width 176 height 33
select select "1"
select select "0"
select select "656767"
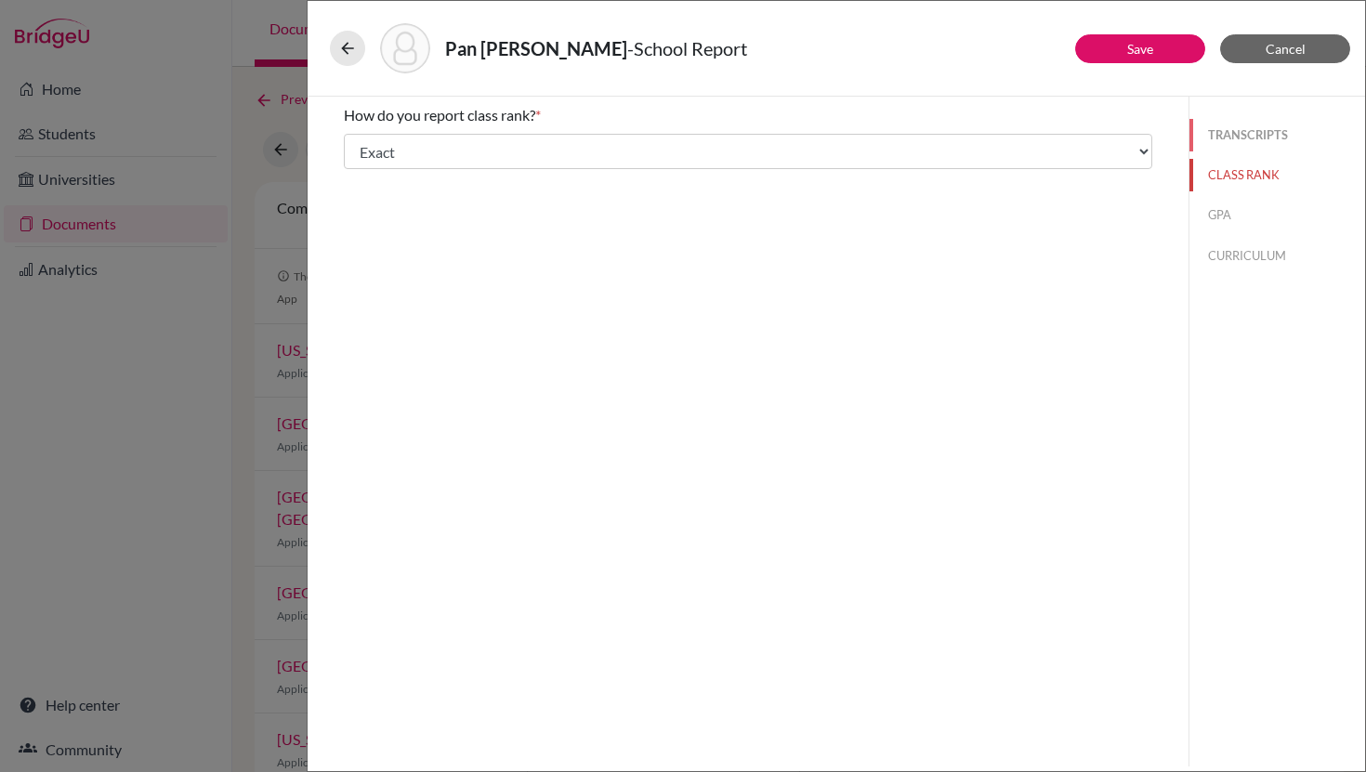
select select "1"
select select "669343"
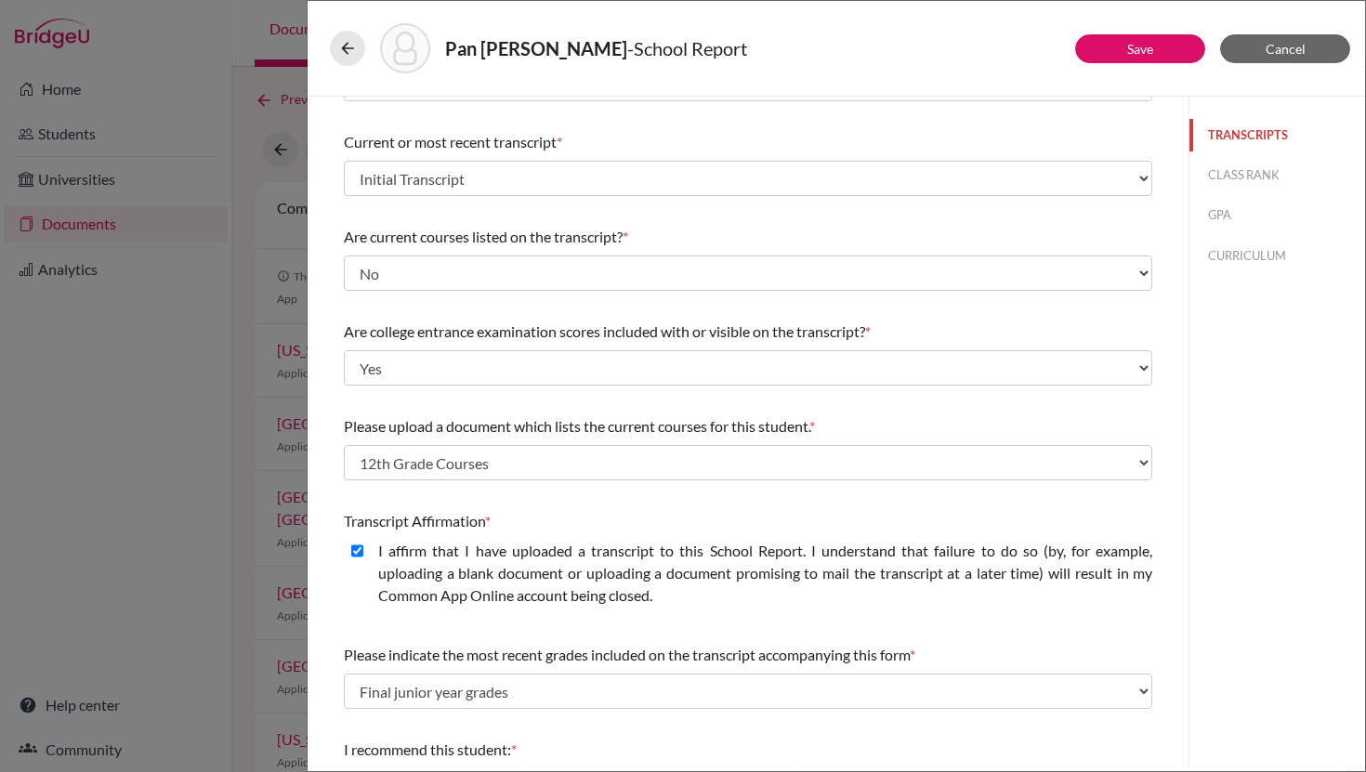
scroll to position [226, 0]
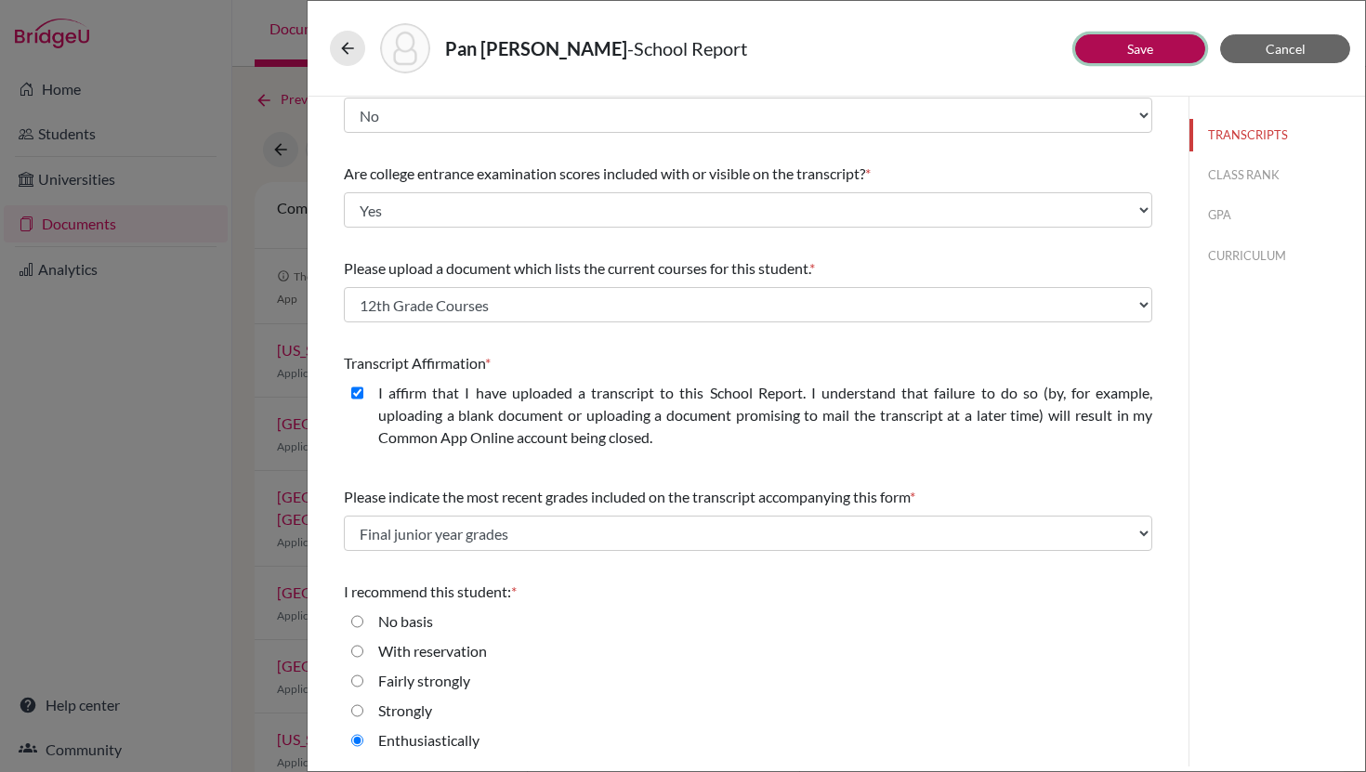
click at [1128, 48] on link "Save" at bounding box center [1140, 49] width 26 height 16
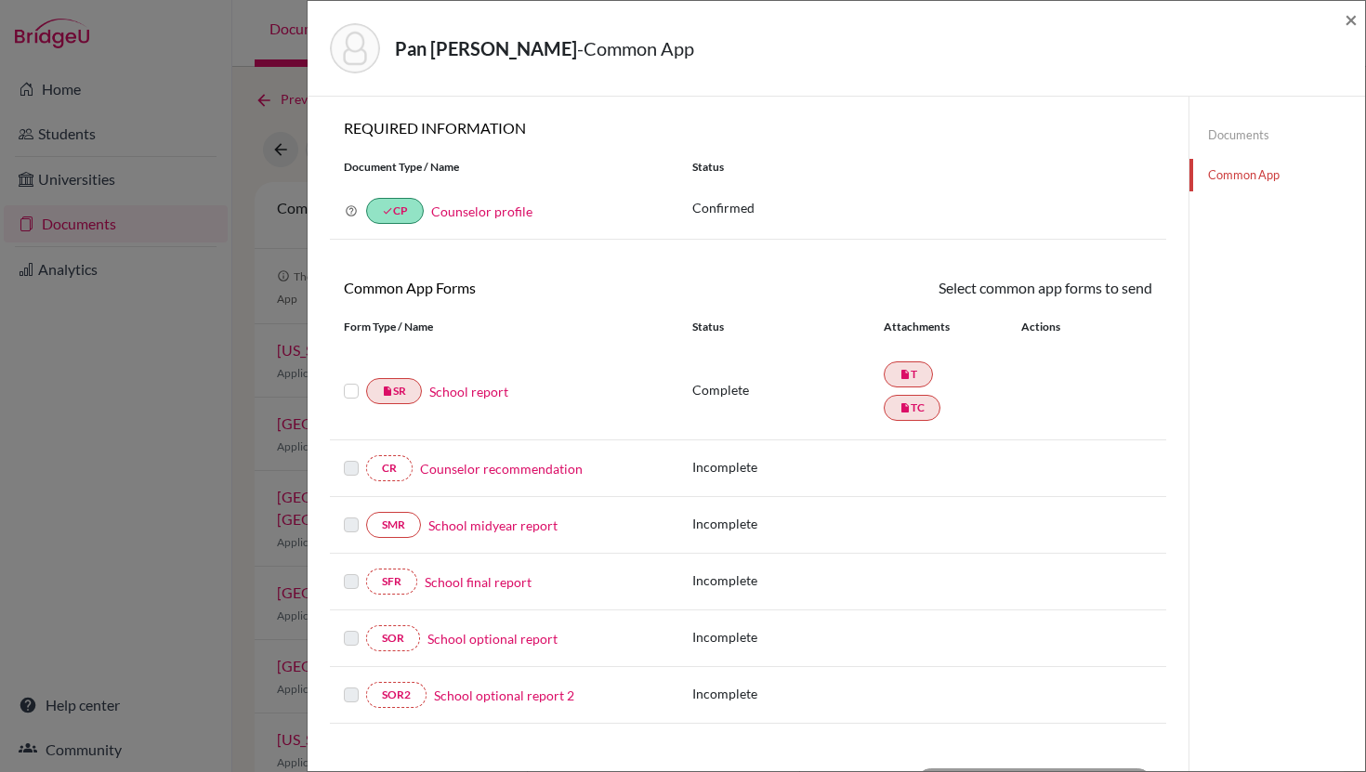
click at [357, 380] on label at bounding box center [351, 380] width 15 height 0
click at [0, 0] on input "checkbox" at bounding box center [0, 0] width 0 height 0
click at [1122, 290] on link "Send" at bounding box center [1113, 291] width 77 height 29
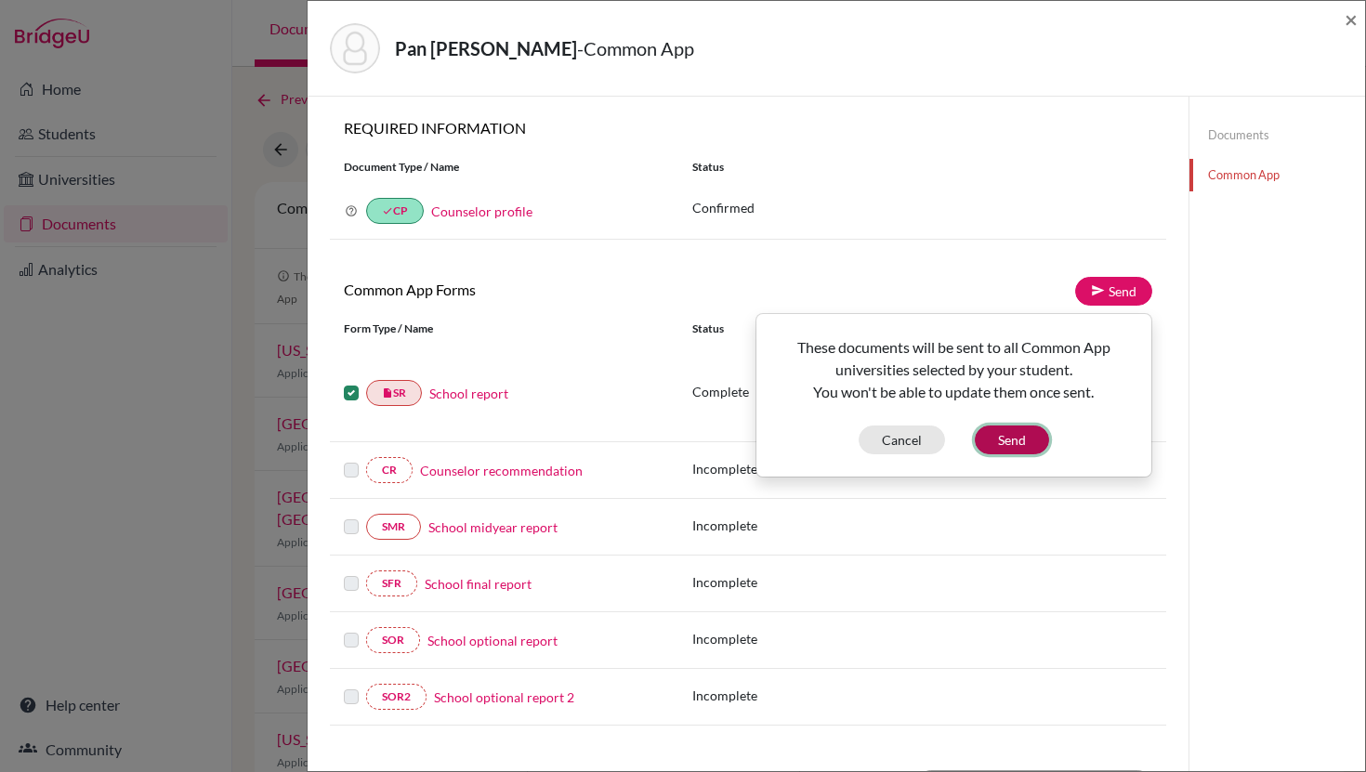
click at [1006, 440] on button "Send" at bounding box center [1012, 440] width 74 height 29
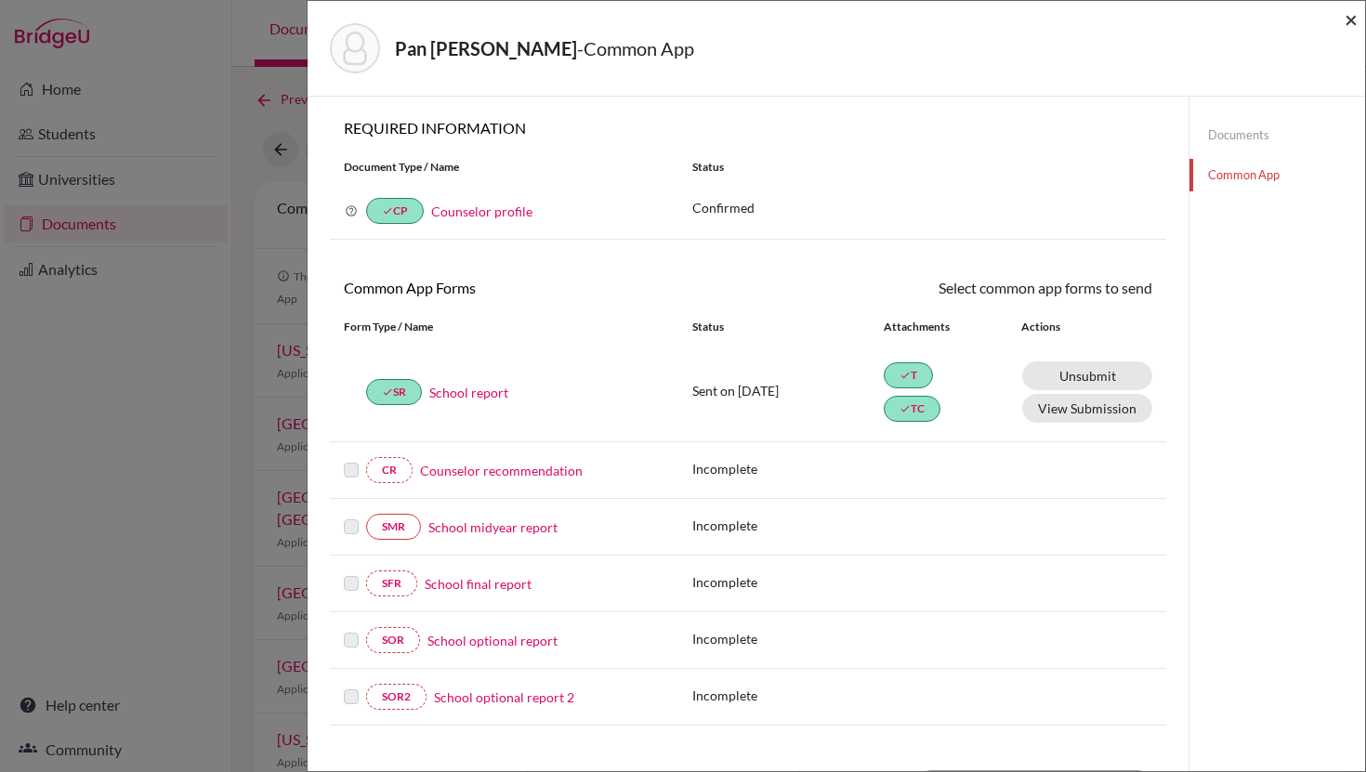
click at [1346, 16] on span "×" at bounding box center [1351, 19] width 13 height 27
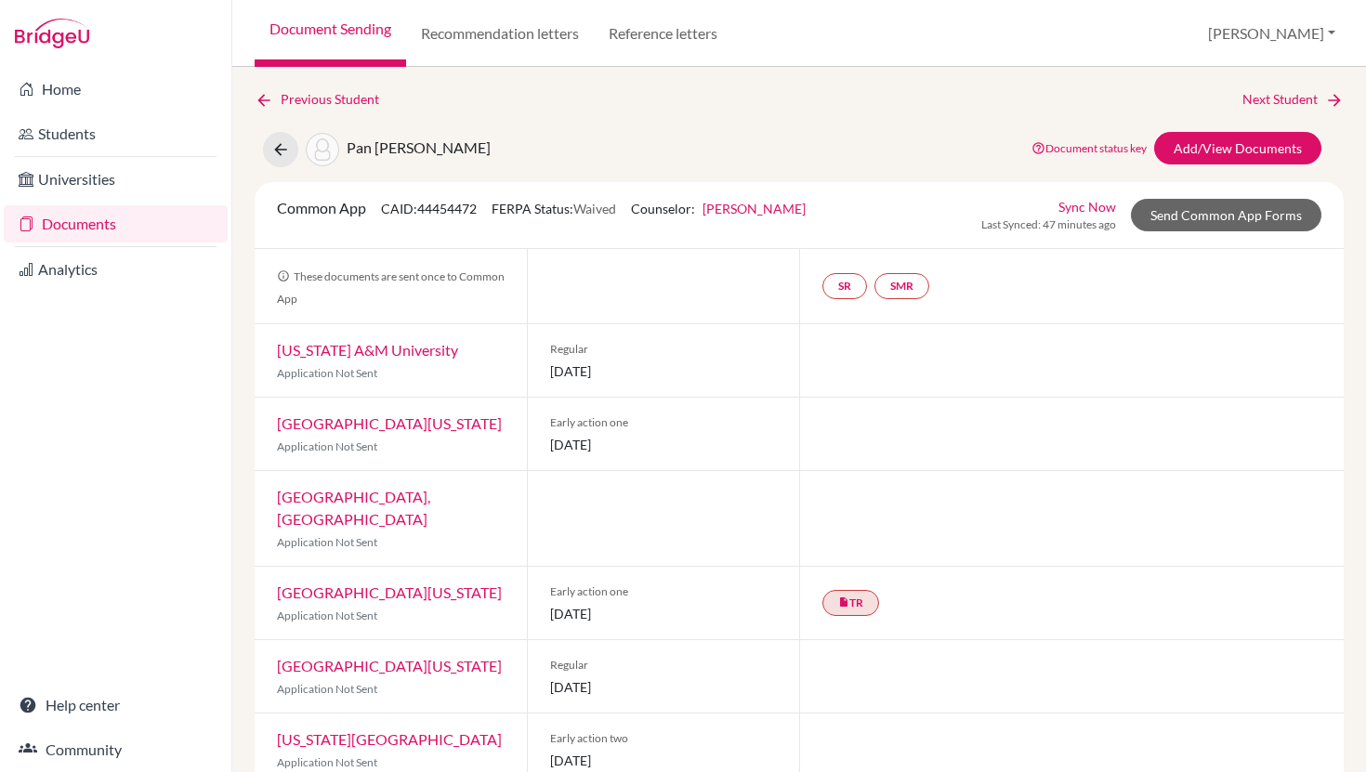
click at [359, 25] on link "Document Sending" at bounding box center [330, 33] width 151 height 67
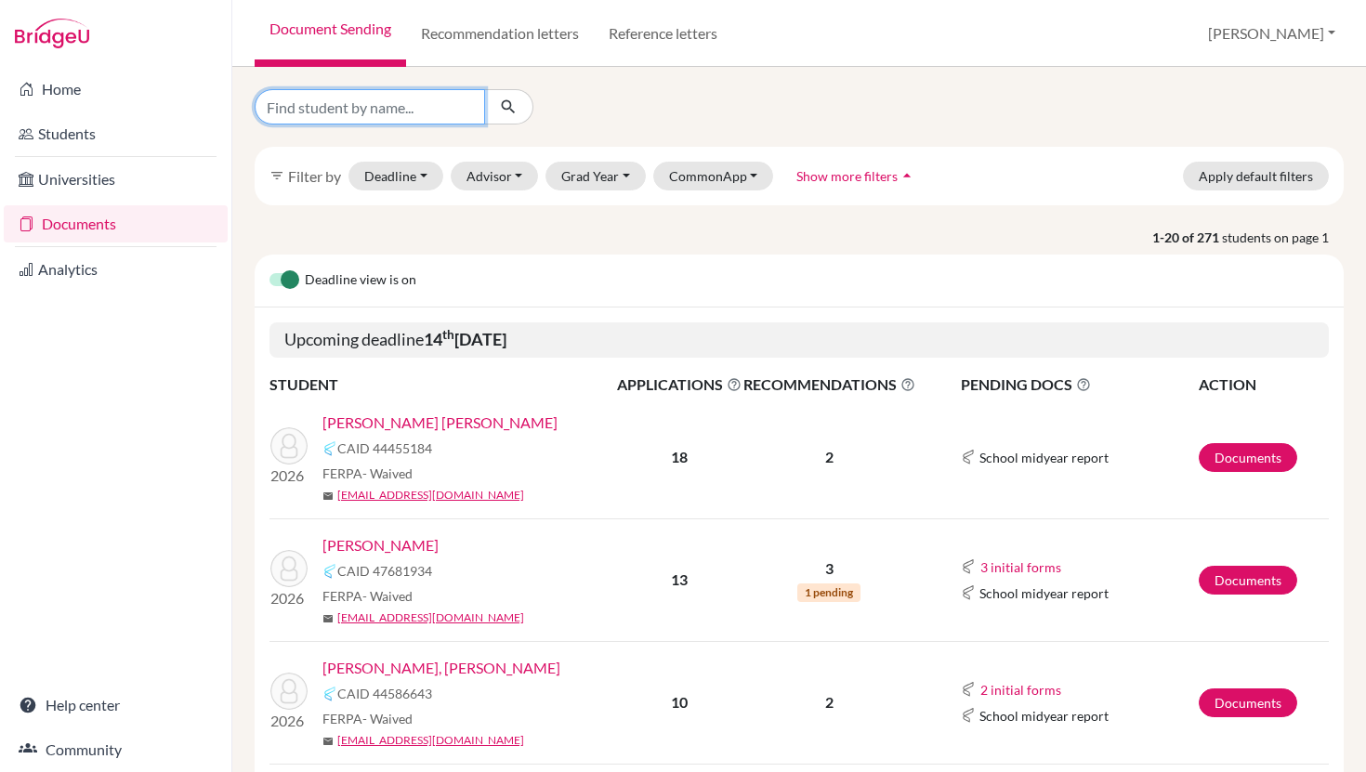
click at [395, 109] on input "Find student by name..." at bounding box center [370, 106] width 230 height 35
type input "pan"
click button "submit" at bounding box center [508, 106] width 49 height 35
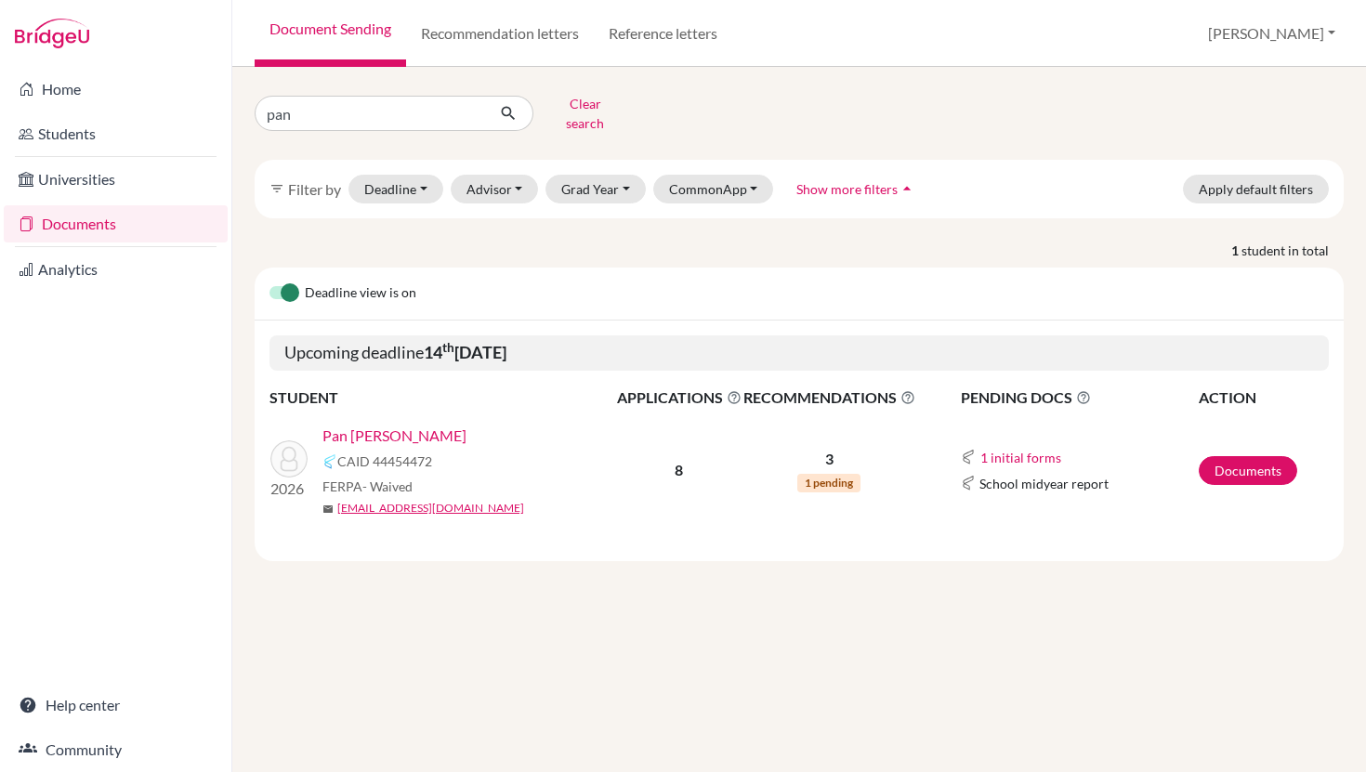
click at [379, 425] on link "Pan [PERSON_NAME]" at bounding box center [394, 436] width 144 height 22
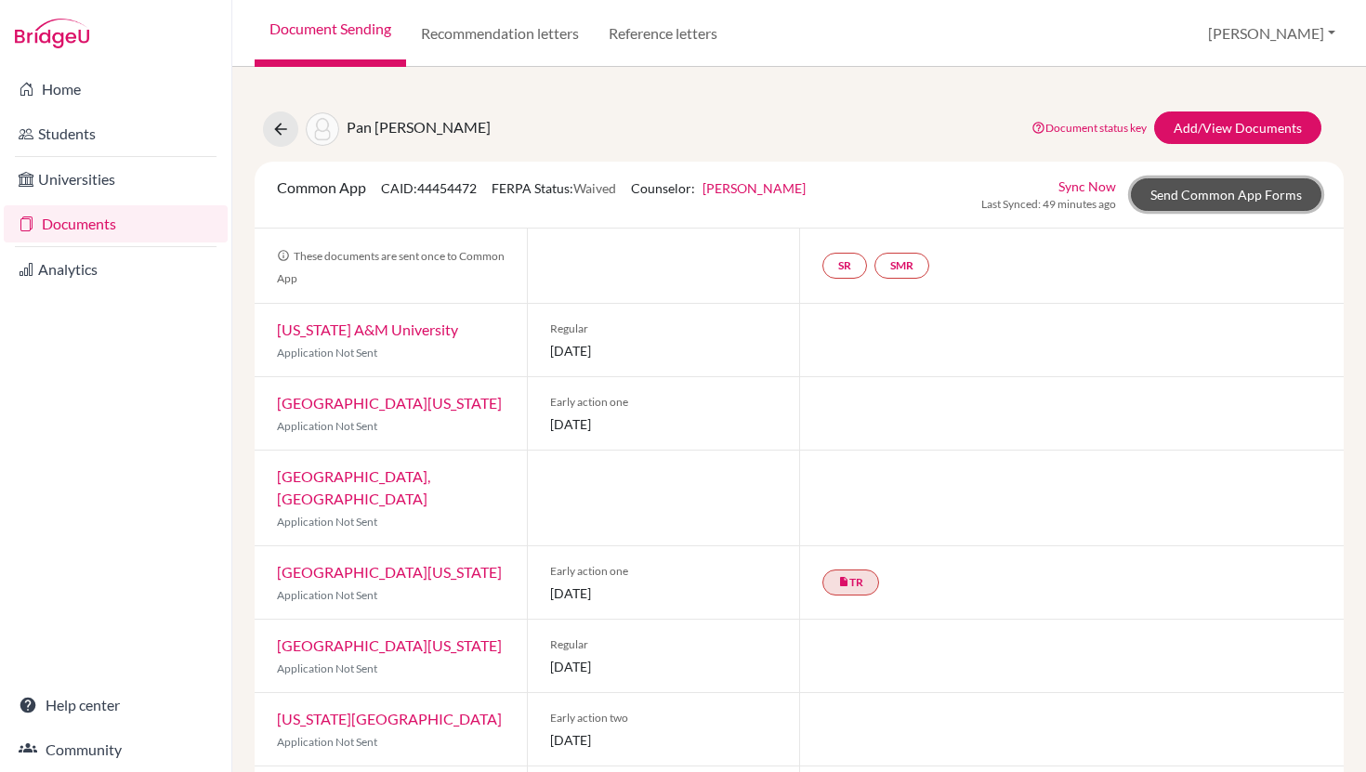
click at [1236, 195] on link "Send Common App Forms" at bounding box center [1226, 194] width 191 height 33
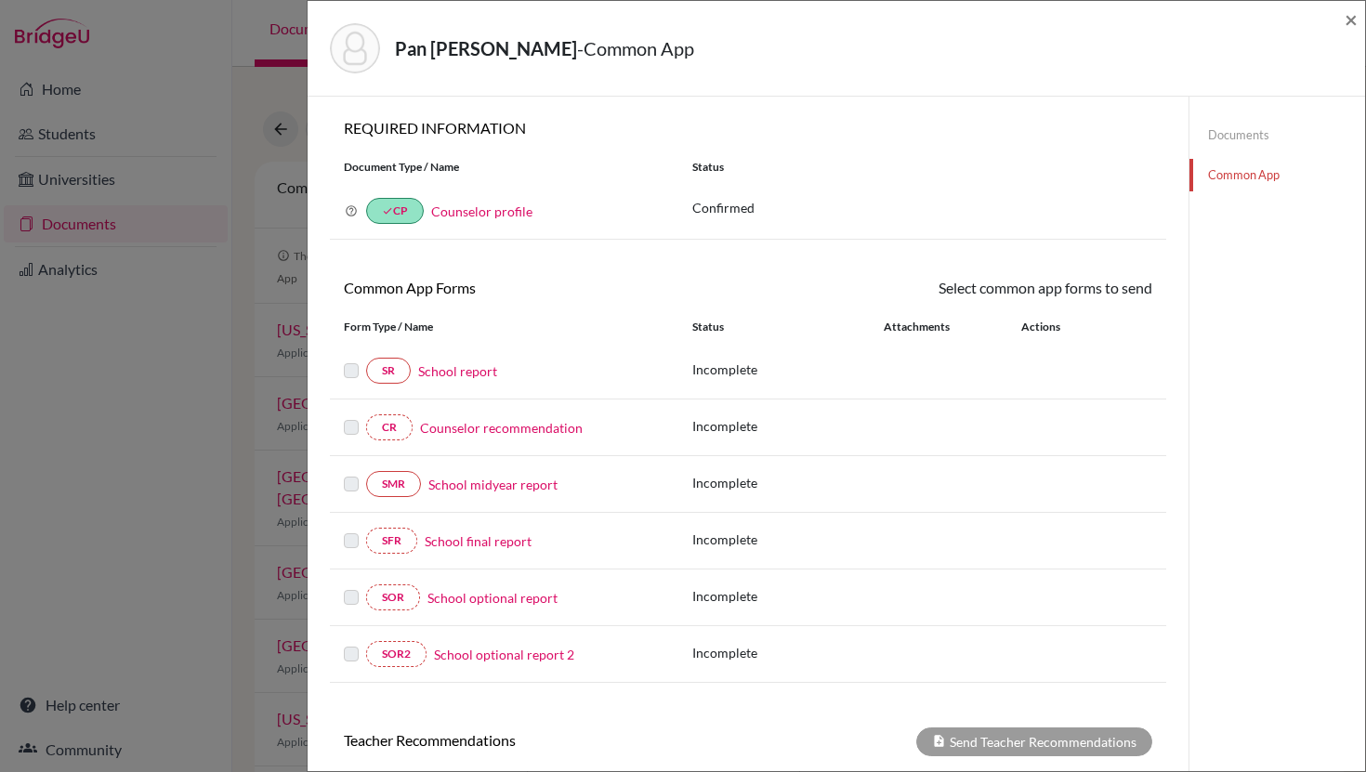
click at [1244, 143] on link "Documents" at bounding box center [1278, 135] width 176 height 33
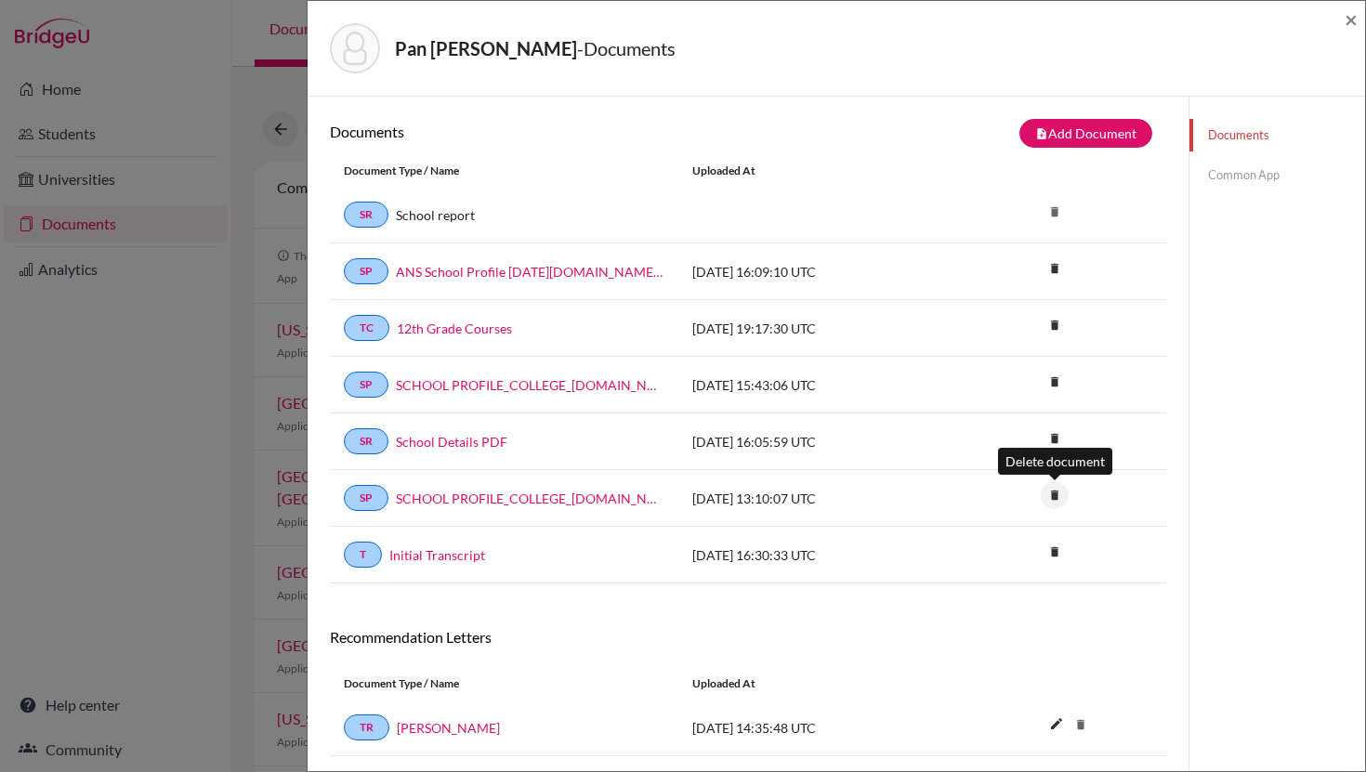
click at [1058, 497] on icon "delete" at bounding box center [1055, 495] width 28 height 28
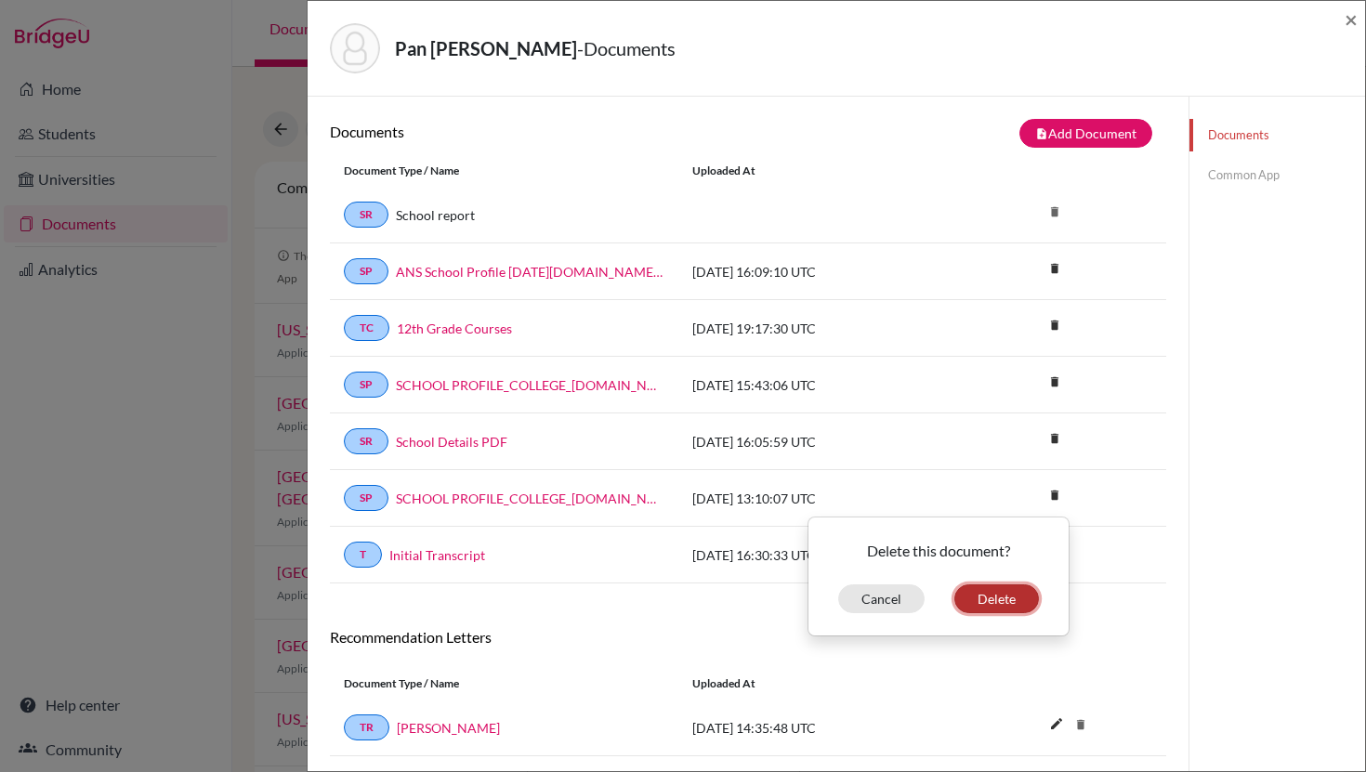
click at [987, 599] on button "Delete" at bounding box center [996, 599] width 85 height 29
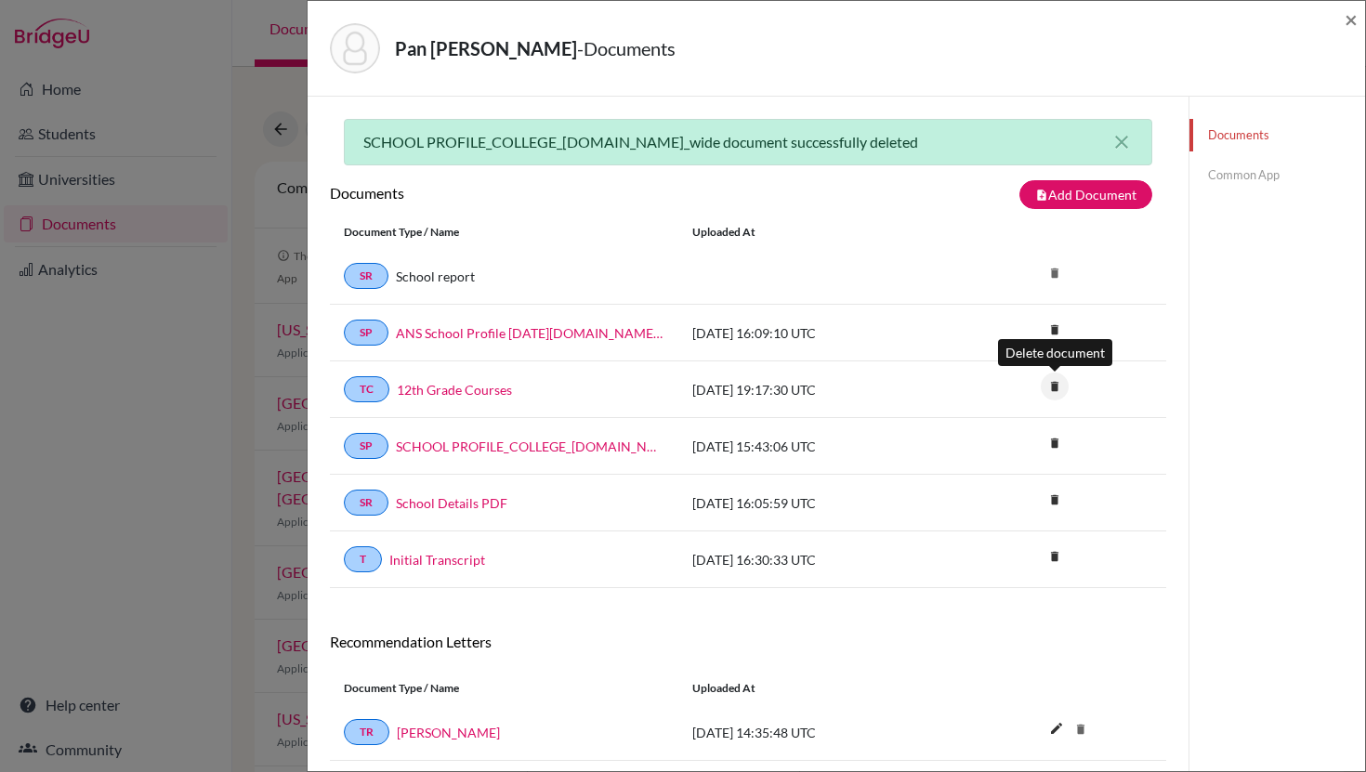
click at [1058, 388] on icon "delete" at bounding box center [1055, 387] width 28 height 28
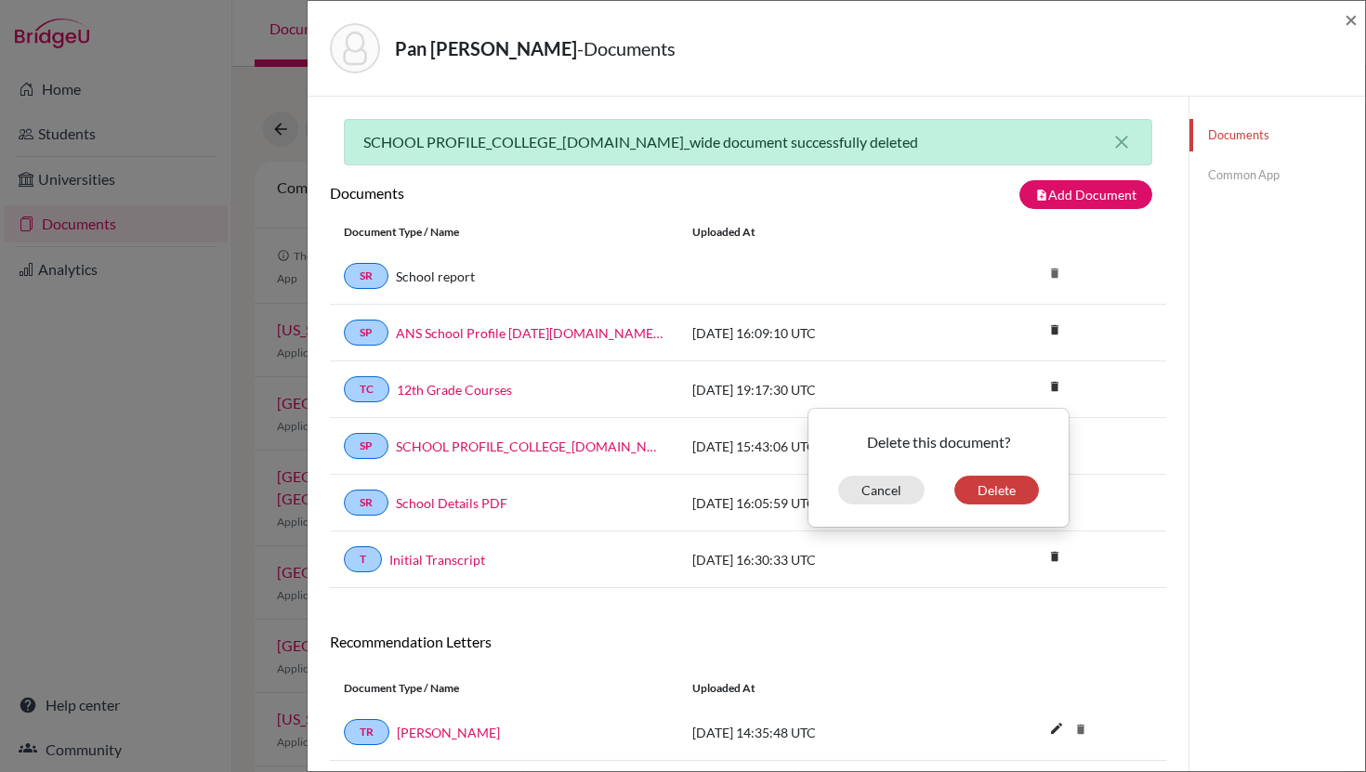
click at [1093, 388] on div "delete Delete this document? Cancel Delete" at bounding box center [1096, 389] width 139 height 23
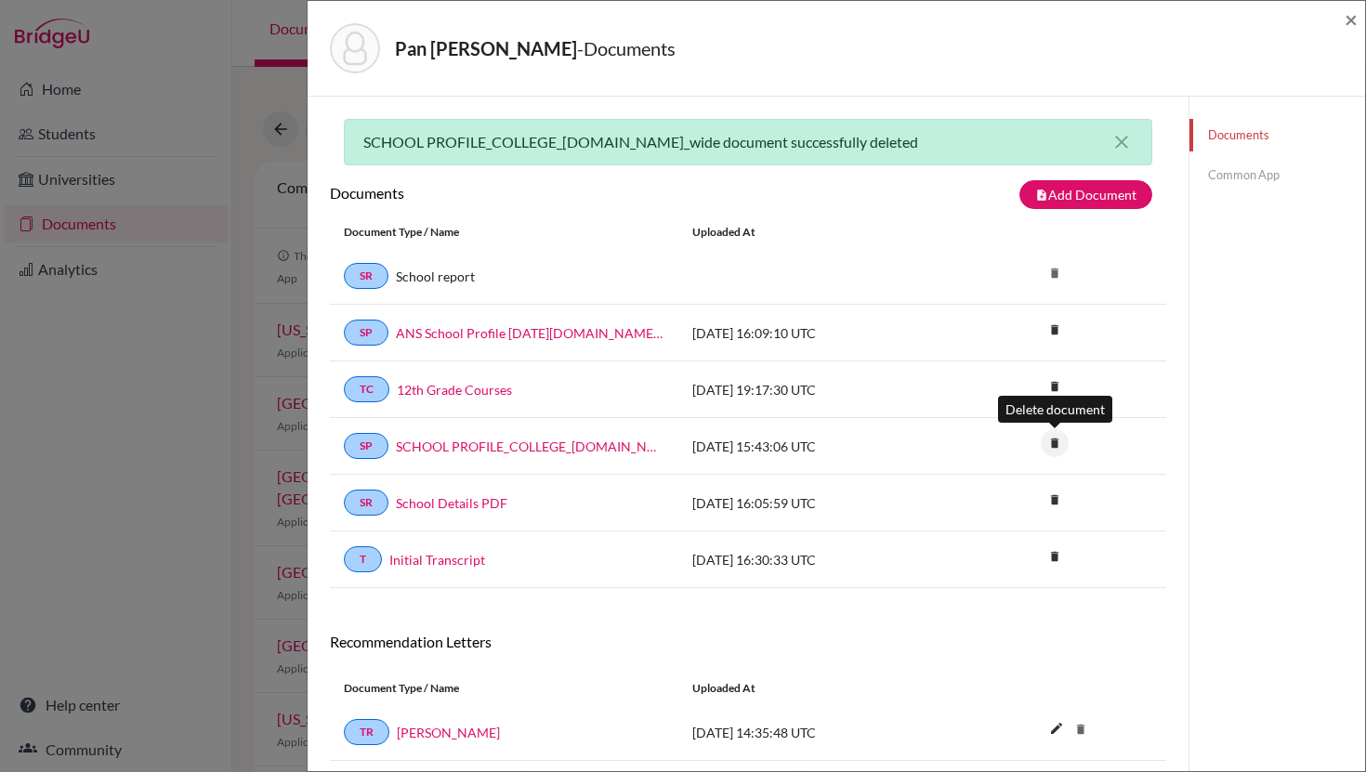
click at [1048, 445] on icon "delete" at bounding box center [1055, 443] width 28 height 28
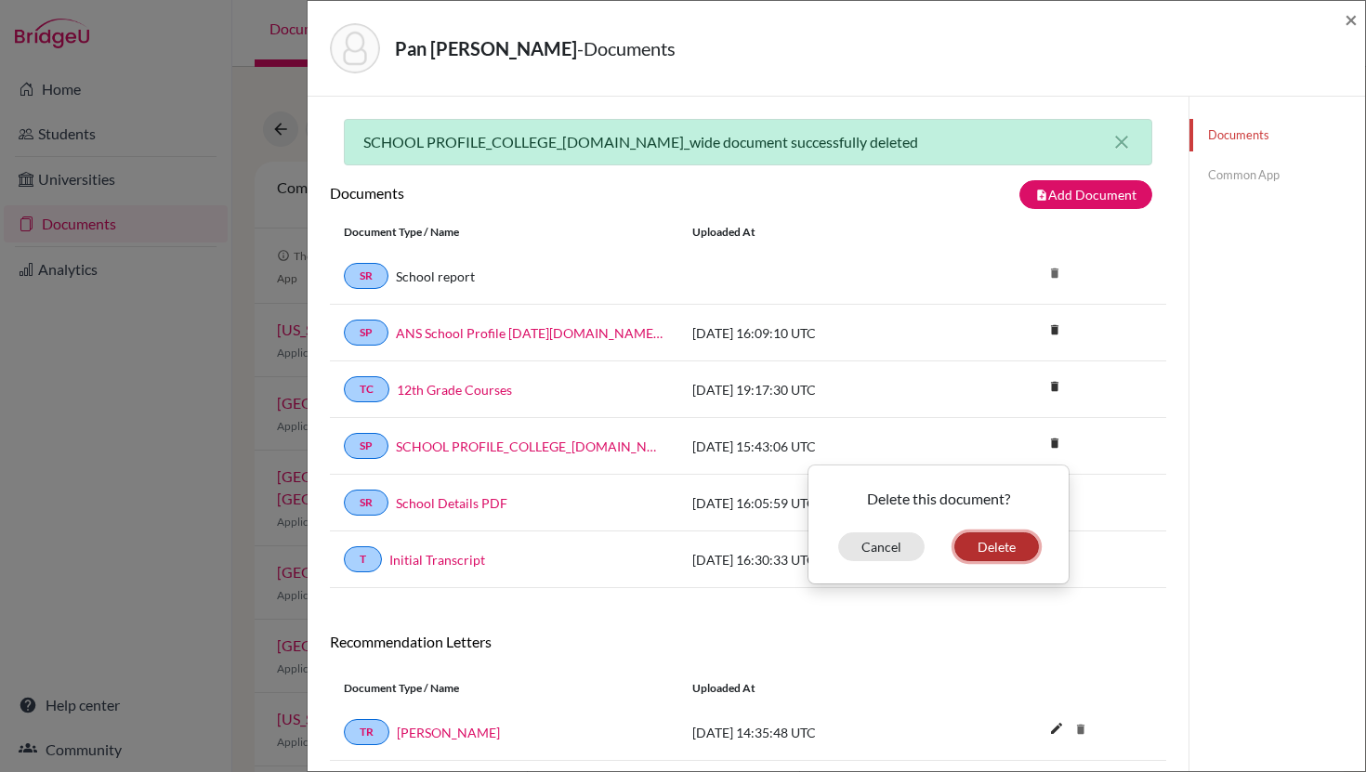
click at [1013, 548] on button "Delete" at bounding box center [996, 547] width 85 height 29
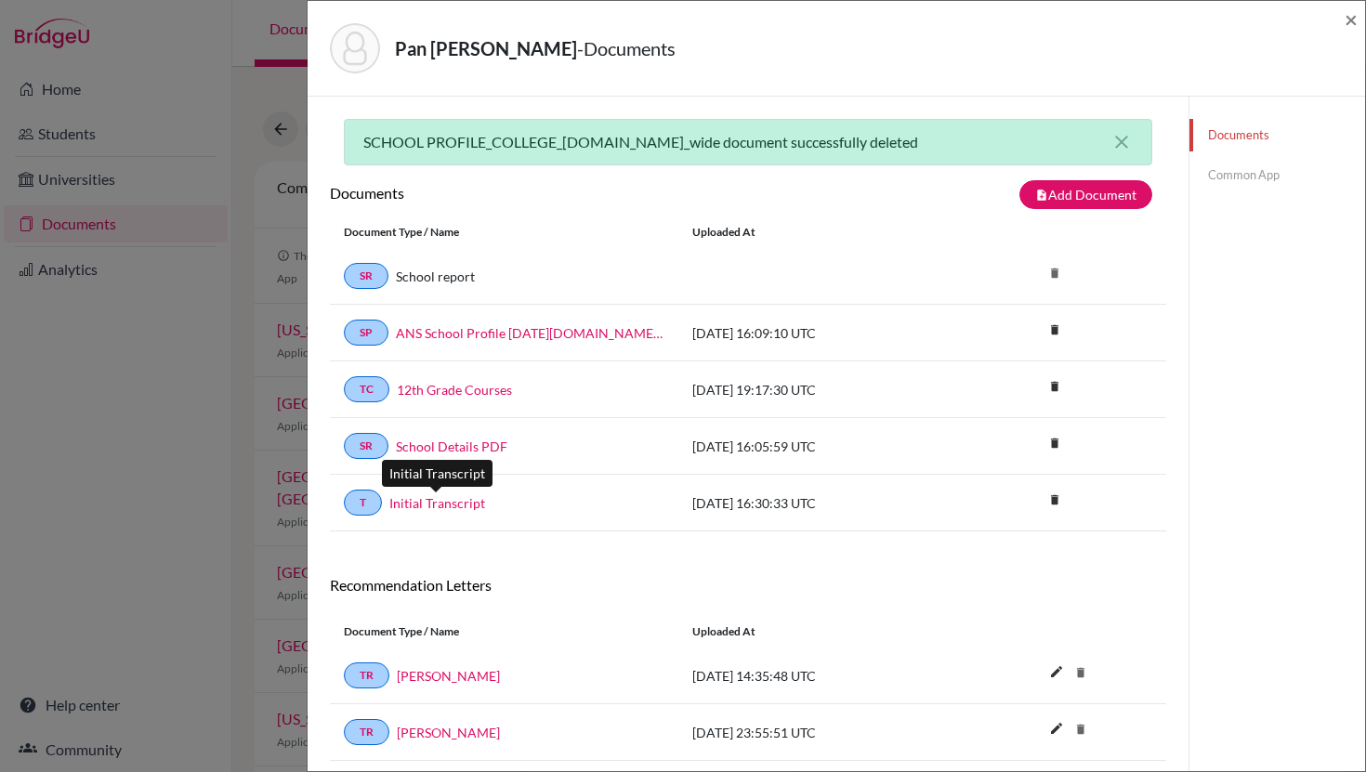
click at [445, 509] on link "Initial Transcript" at bounding box center [437, 503] width 96 height 20
click at [449, 394] on link "12th Grade Courses" at bounding box center [454, 390] width 115 height 20
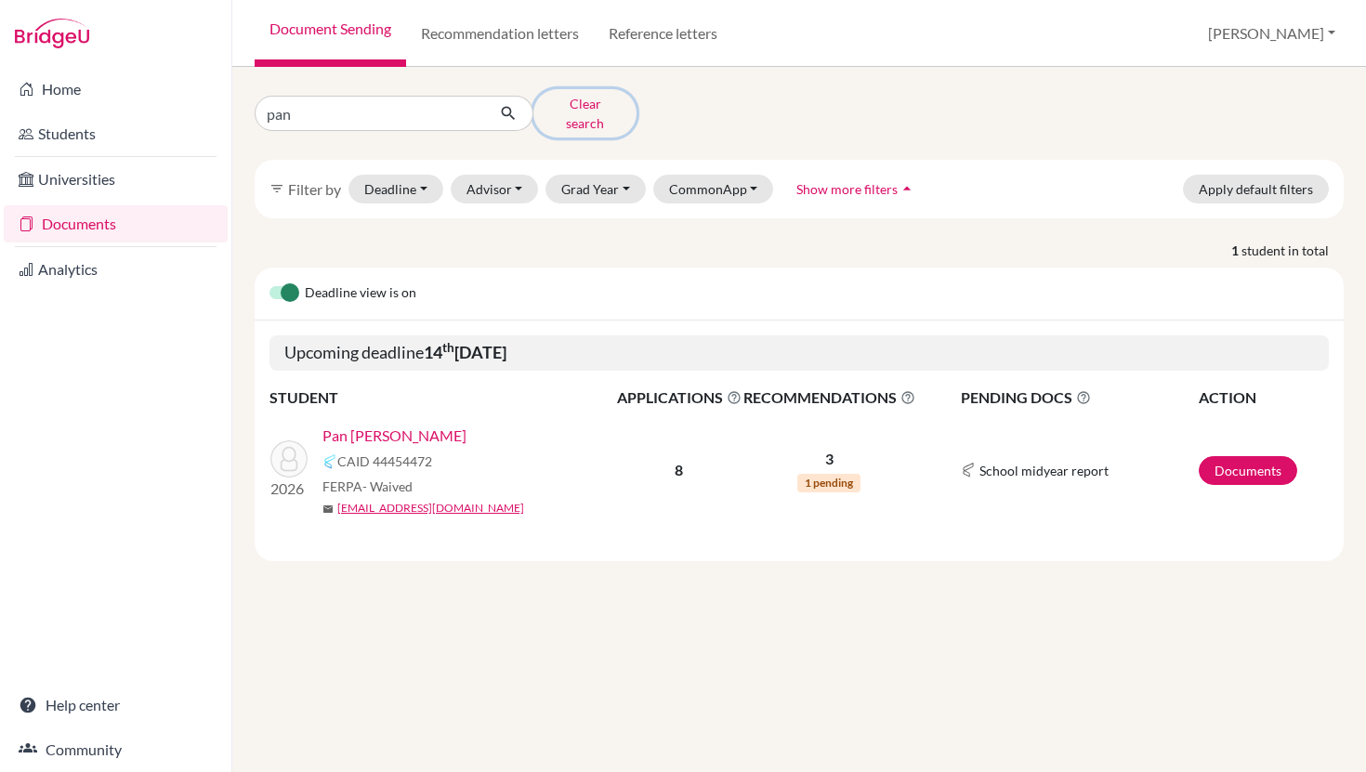
click at [580, 112] on button "Clear search" at bounding box center [584, 113] width 103 height 48
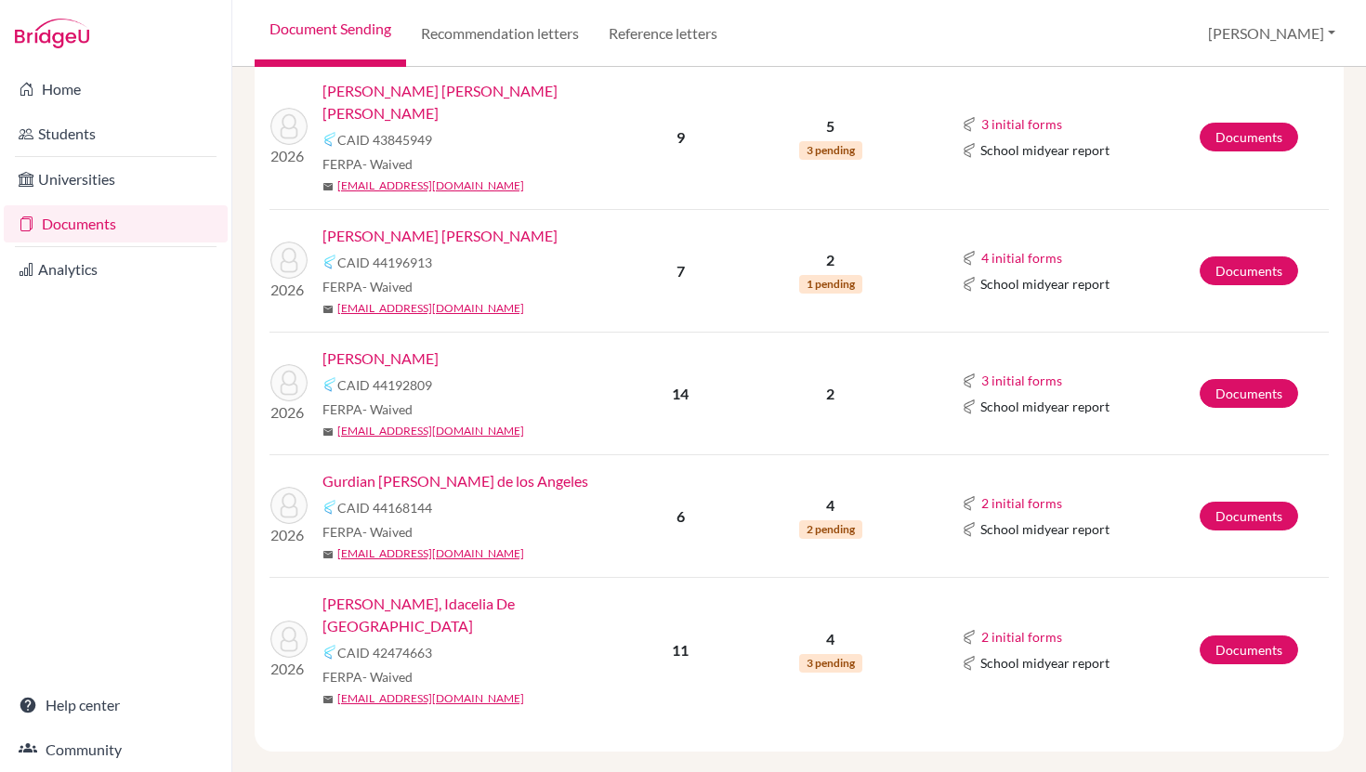
scroll to position [2341, 0]
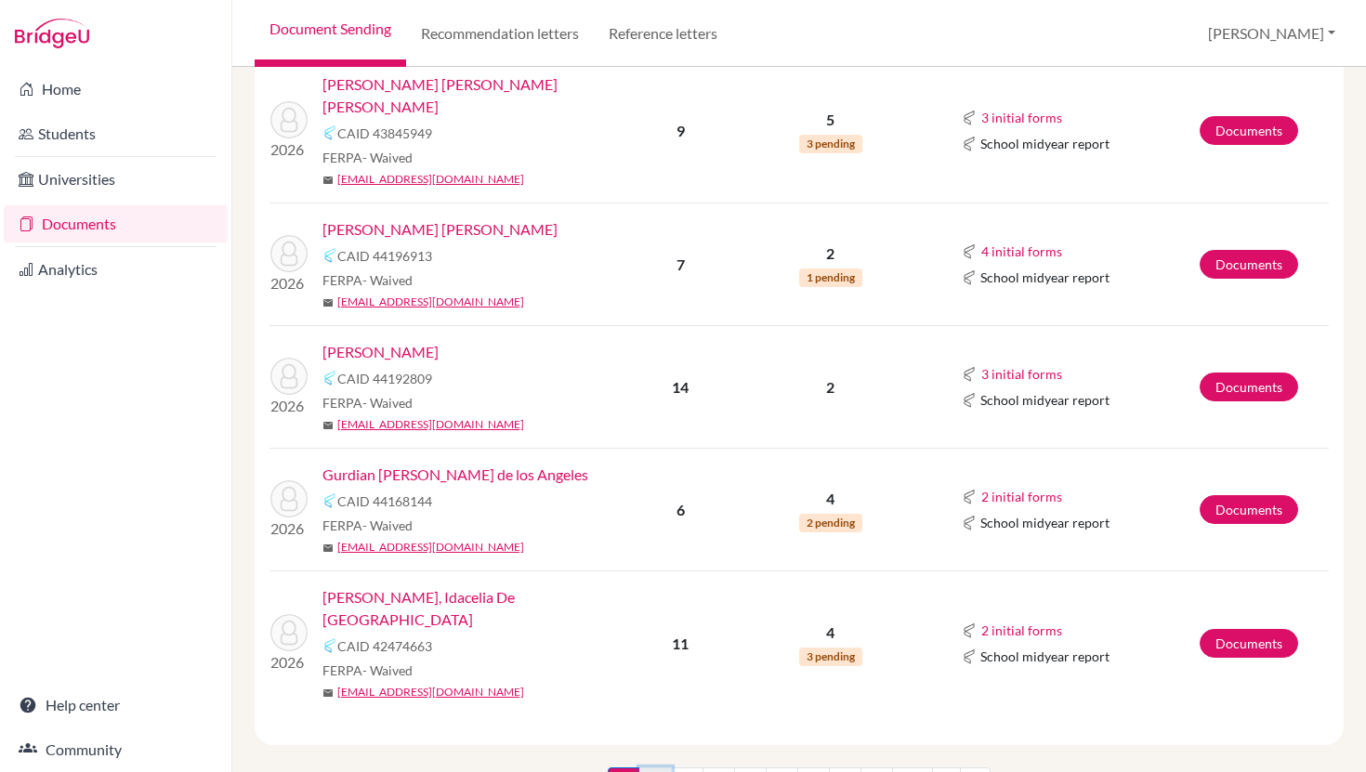
click at [663, 768] on link "2" at bounding box center [655, 785] width 33 height 35
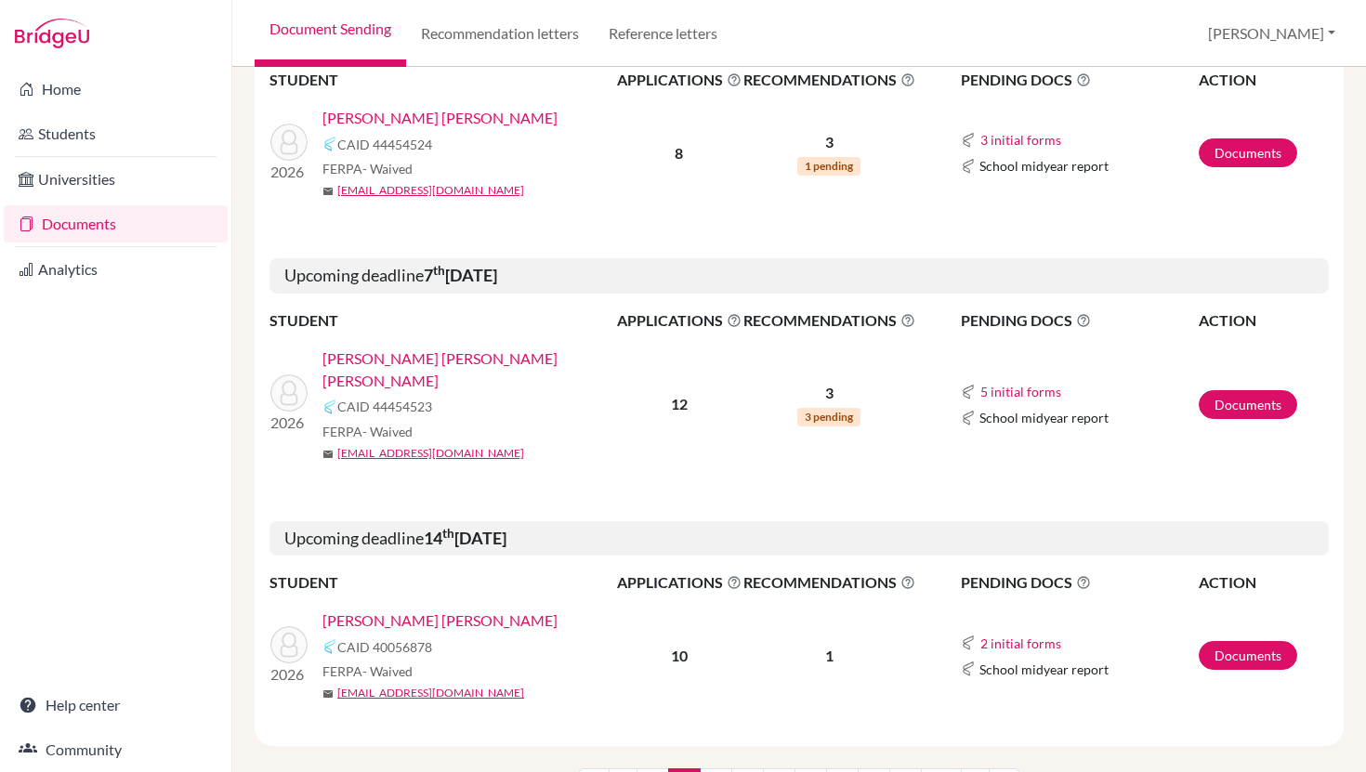
scroll to position [2528, 0]
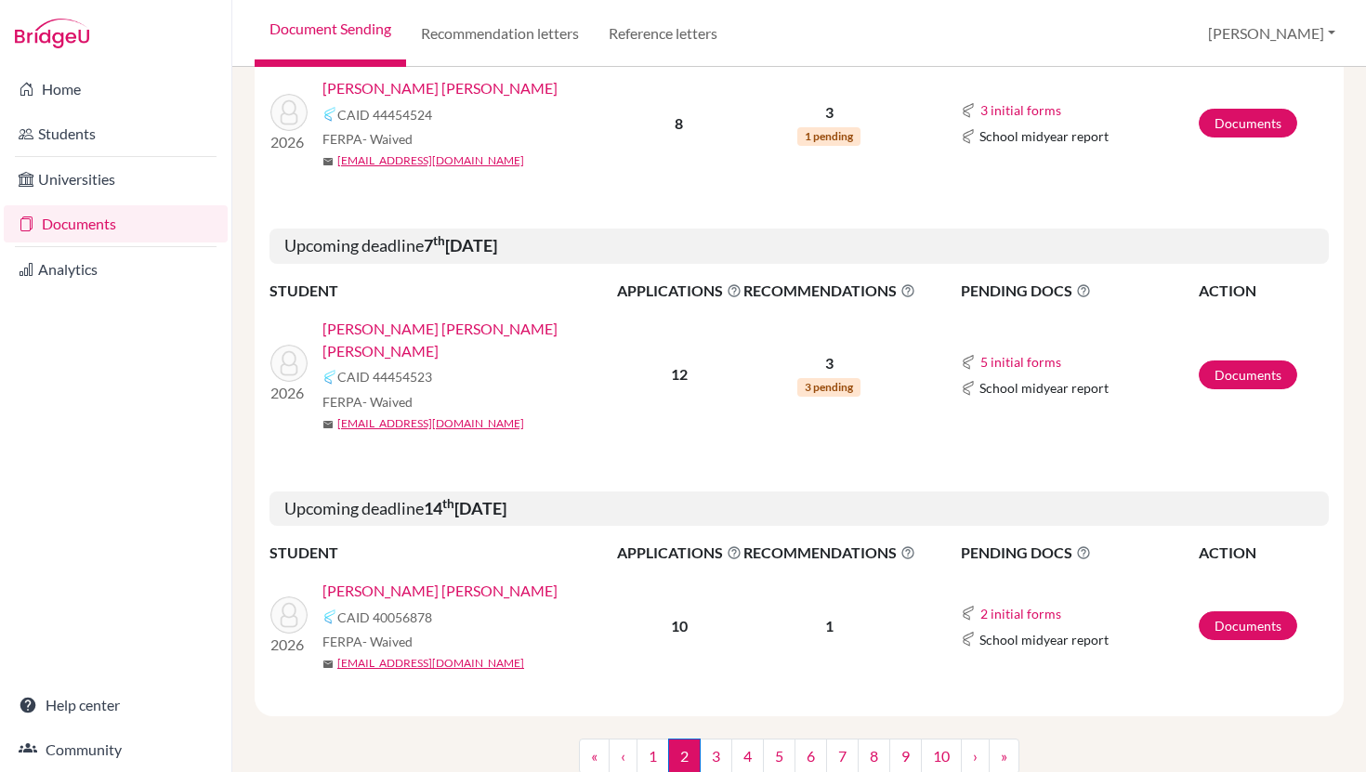
click at [501, 580] on link "[PERSON_NAME] [PERSON_NAME]" at bounding box center [439, 591] width 235 height 22
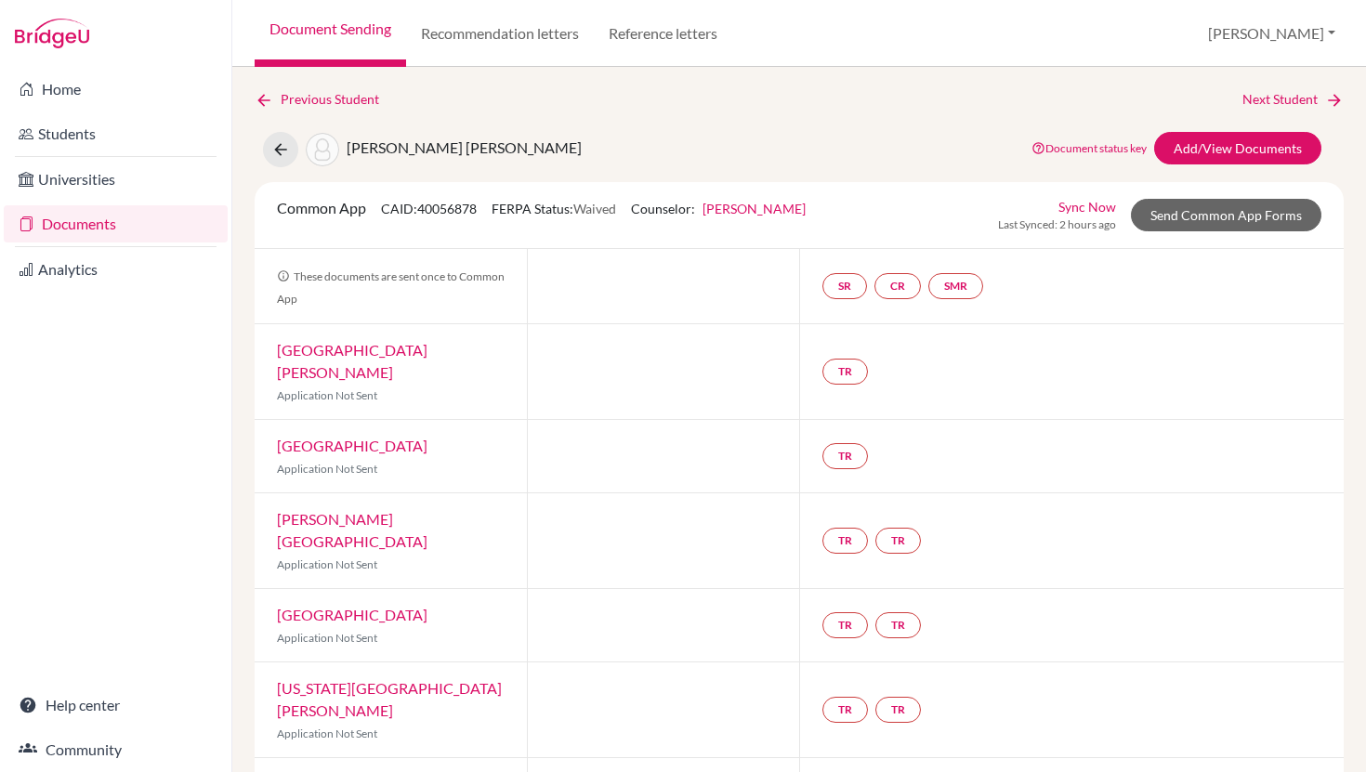
click at [336, 31] on link "Document Sending" at bounding box center [330, 33] width 151 height 67
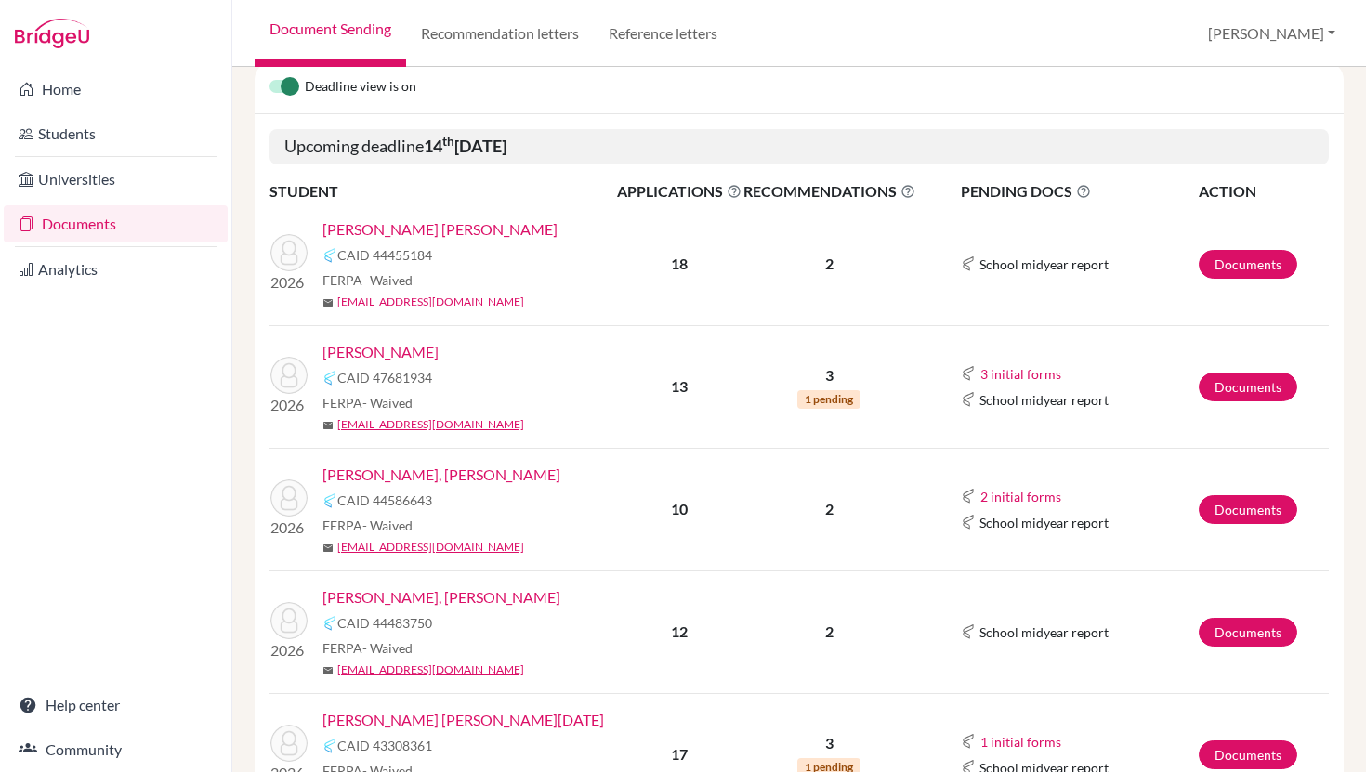
scroll to position [227, 0]
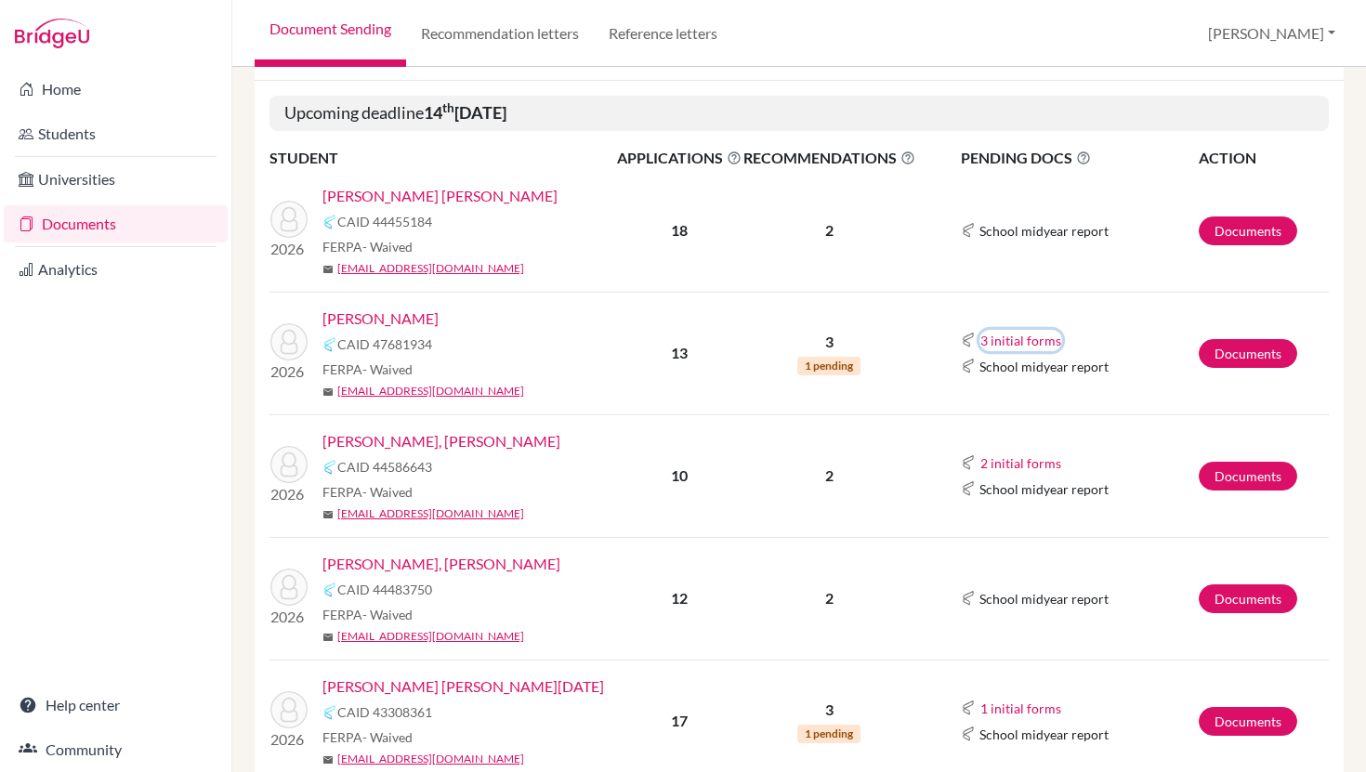
click at [1016, 339] on button "3 initial forms" at bounding box center [1021, 340] width 83 height 21
click at [898, 481] on p "2" at bounding box center [829, 476] width 172 height 22
click at [1024, 466] on button "2 initial forms" at bounding box center [1021, 463] width 83 height 21
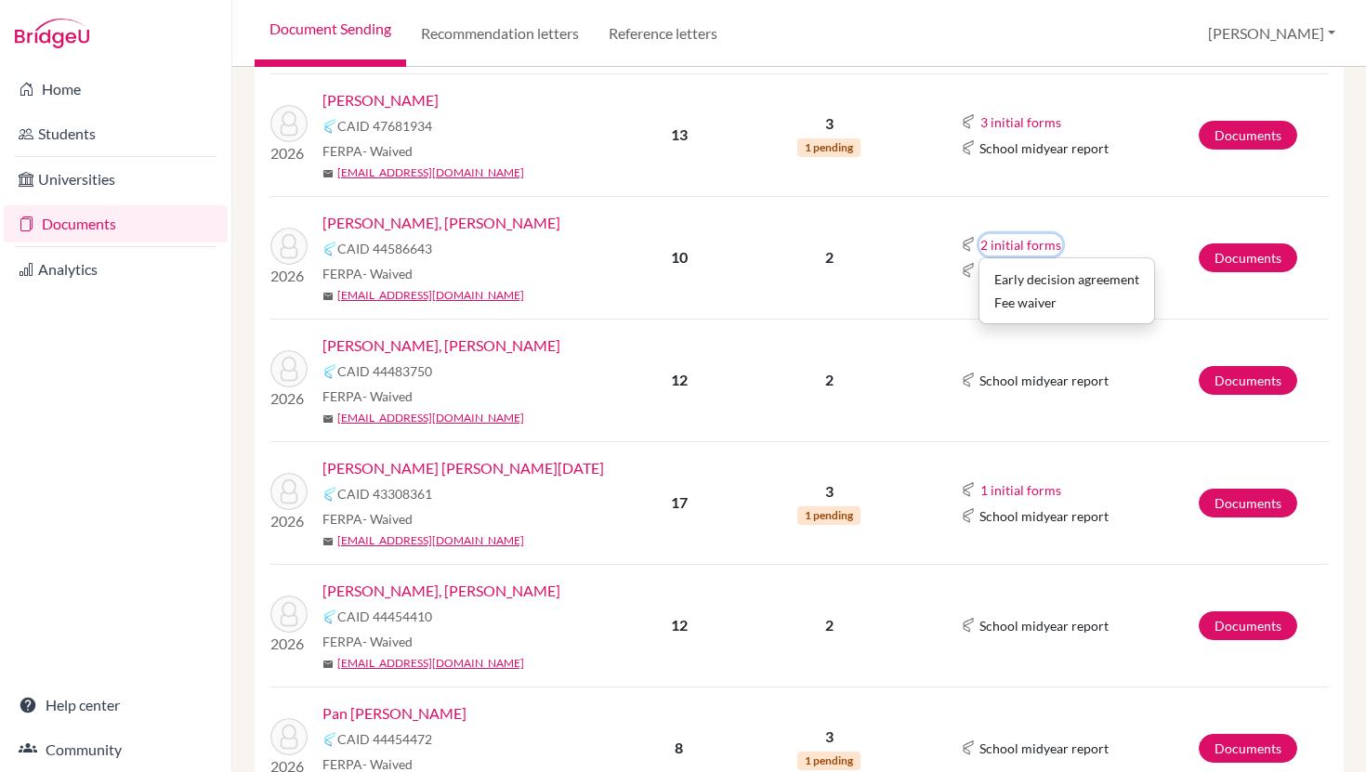
scroll to position [462, 0]
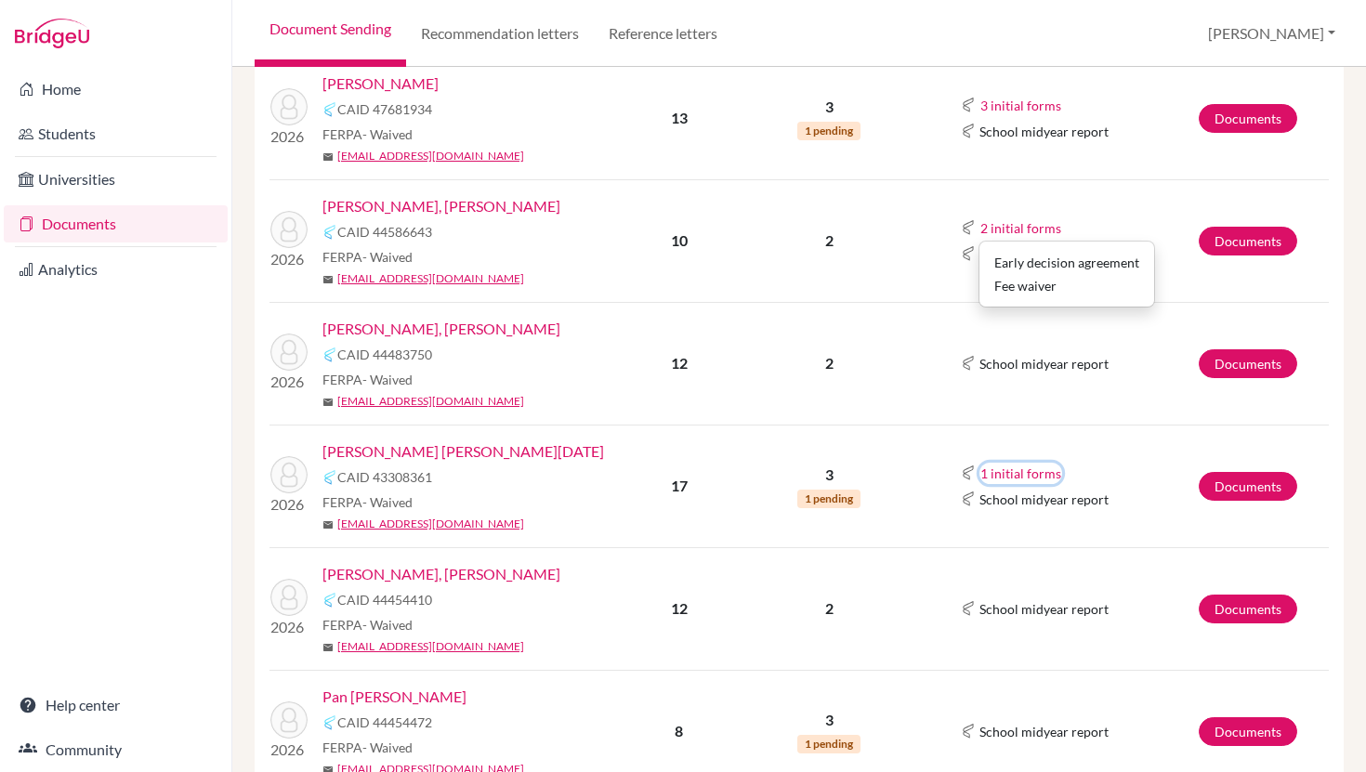
click at [996, 480] on button "1 initial forms" at bounding box center [1021, 473] width 83 height 21
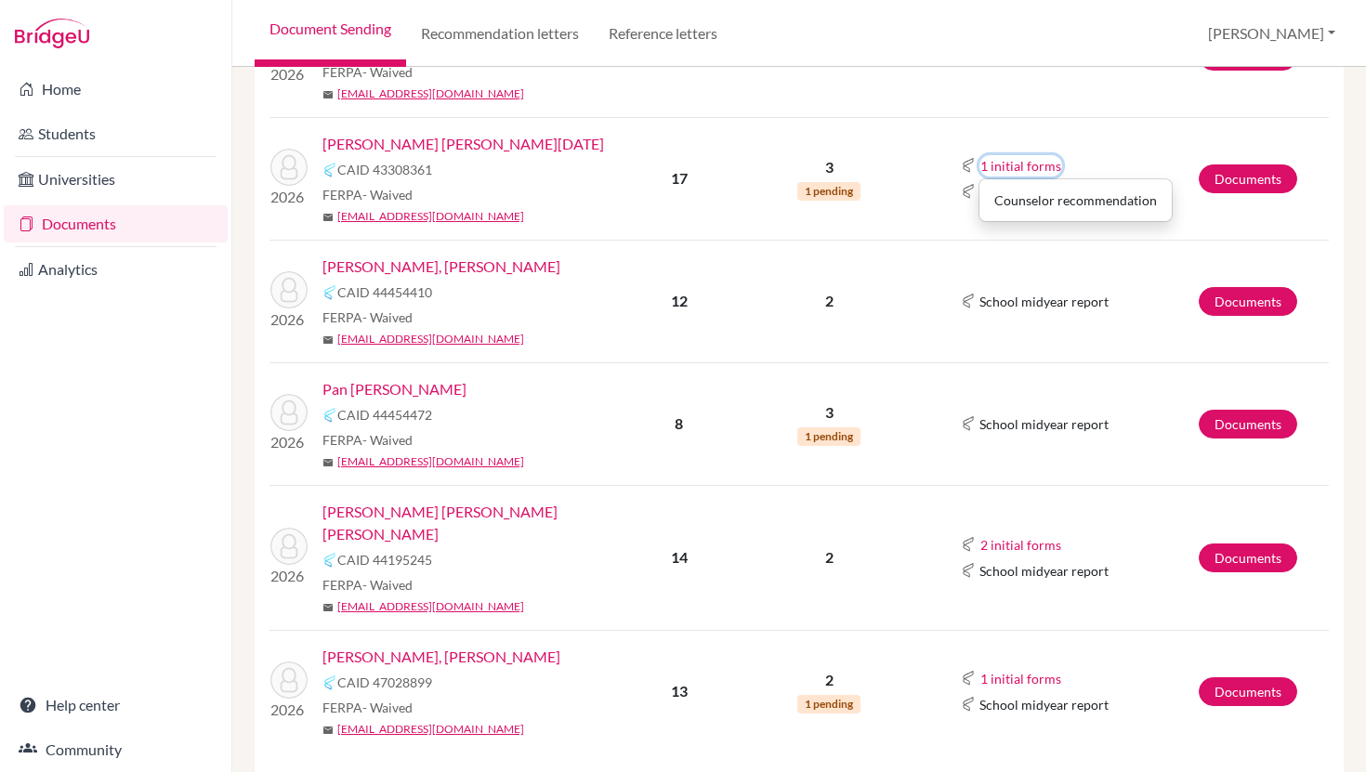
scroll to position [771, 0]
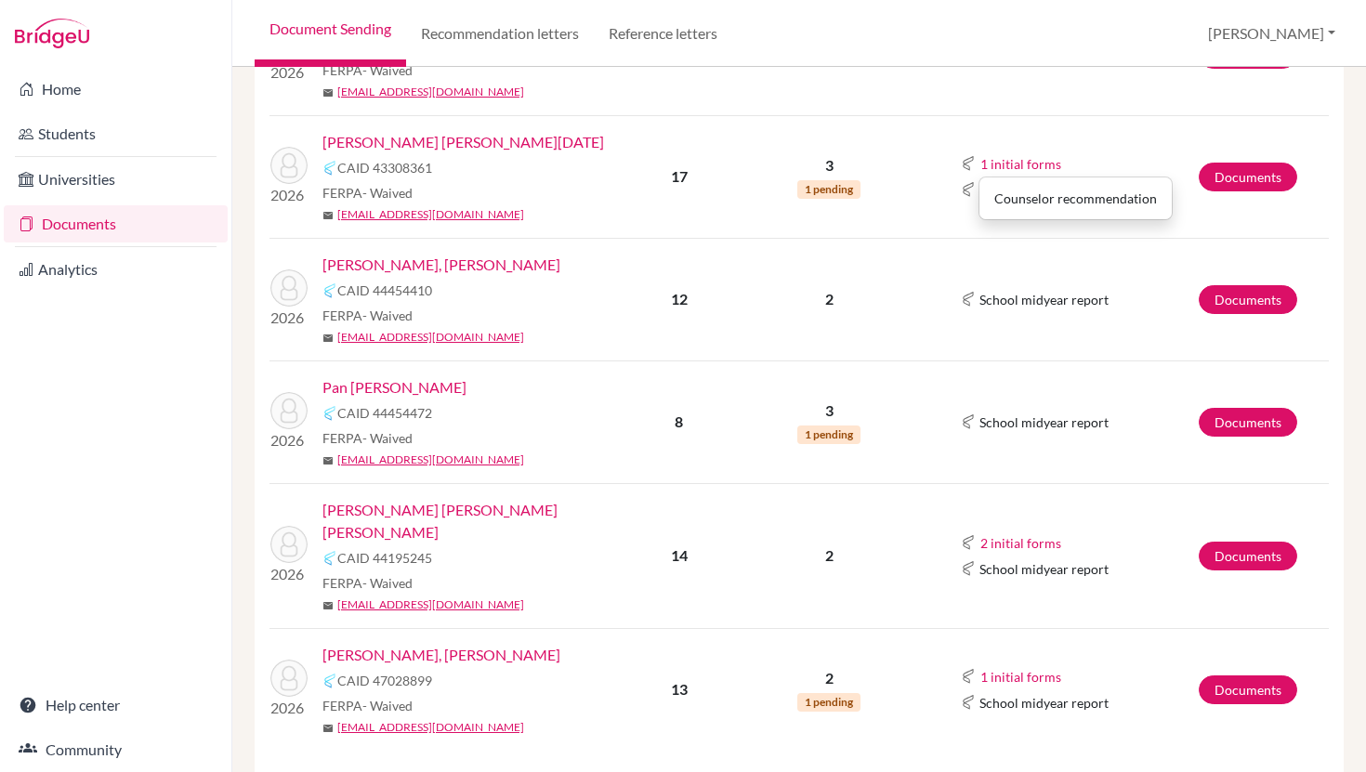
click at [983, 400] on td "School midyear report" at bounding box center [1057, 422] width 283 height 123
click at [1003, 533] on button "2 initial forms" at bounding box center [1021, 543] width 83 height 21
click at [963, 507] on td "2 initial forms Early decision agreement Fee waiver School midyear report" at bounding box center [1057, 555] width 283 height 145
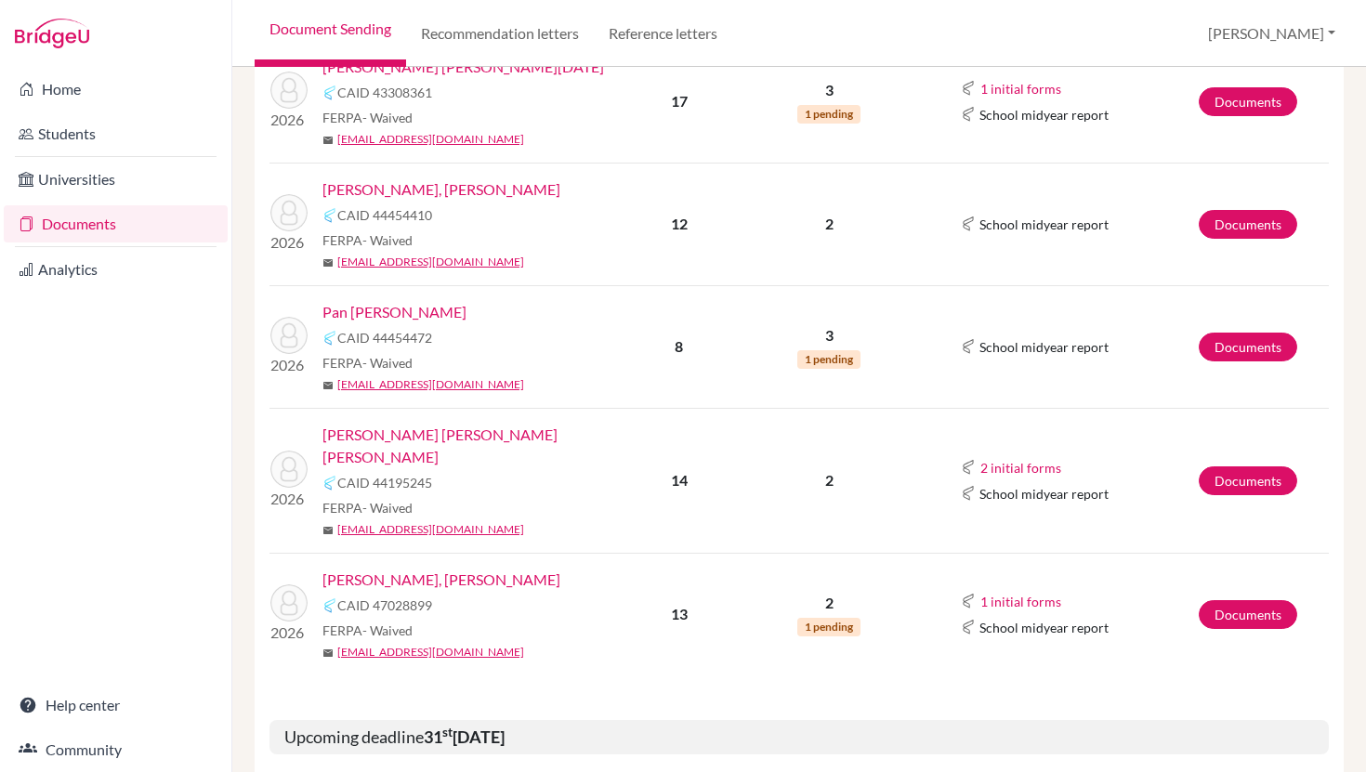
scroll to position [937, 0]
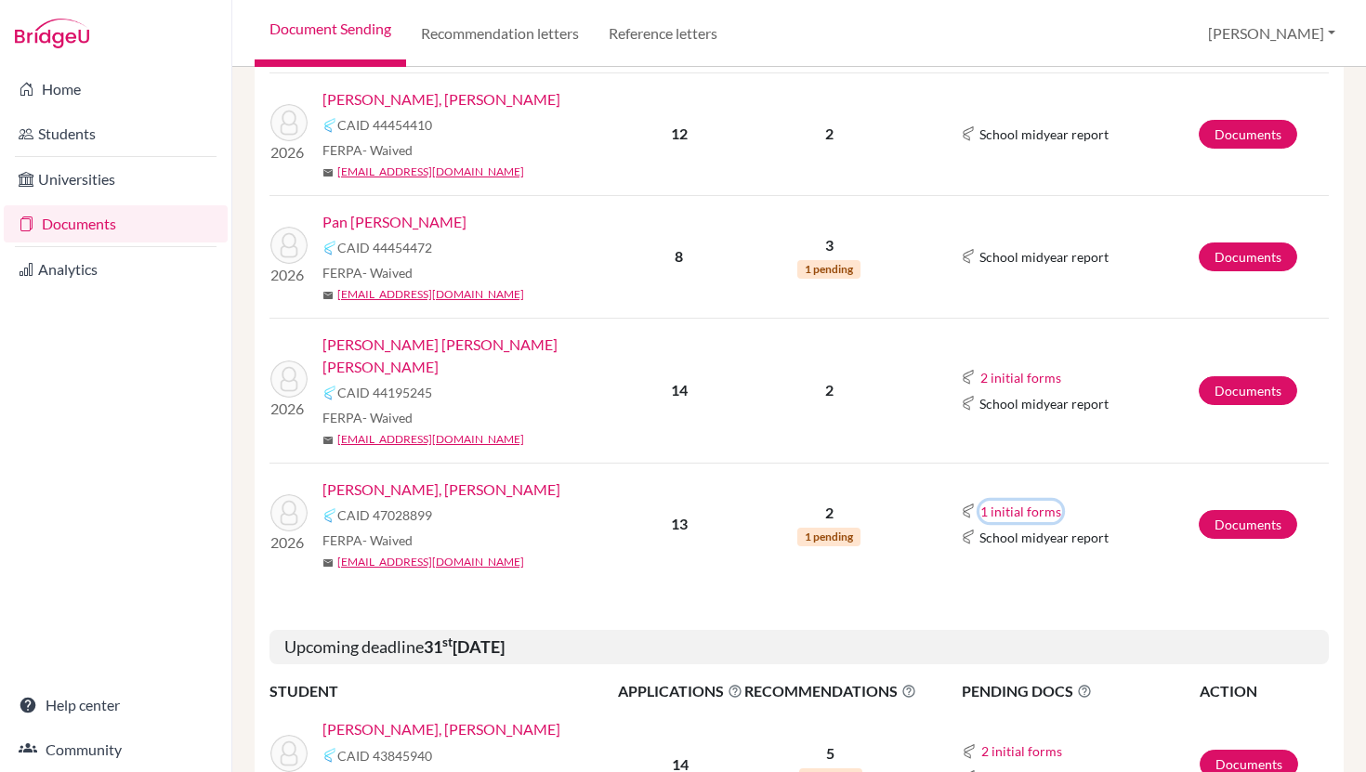
click at [1003, 501] on button "1 initial forms" at bounding box center [1021, 511] width 83 height 21
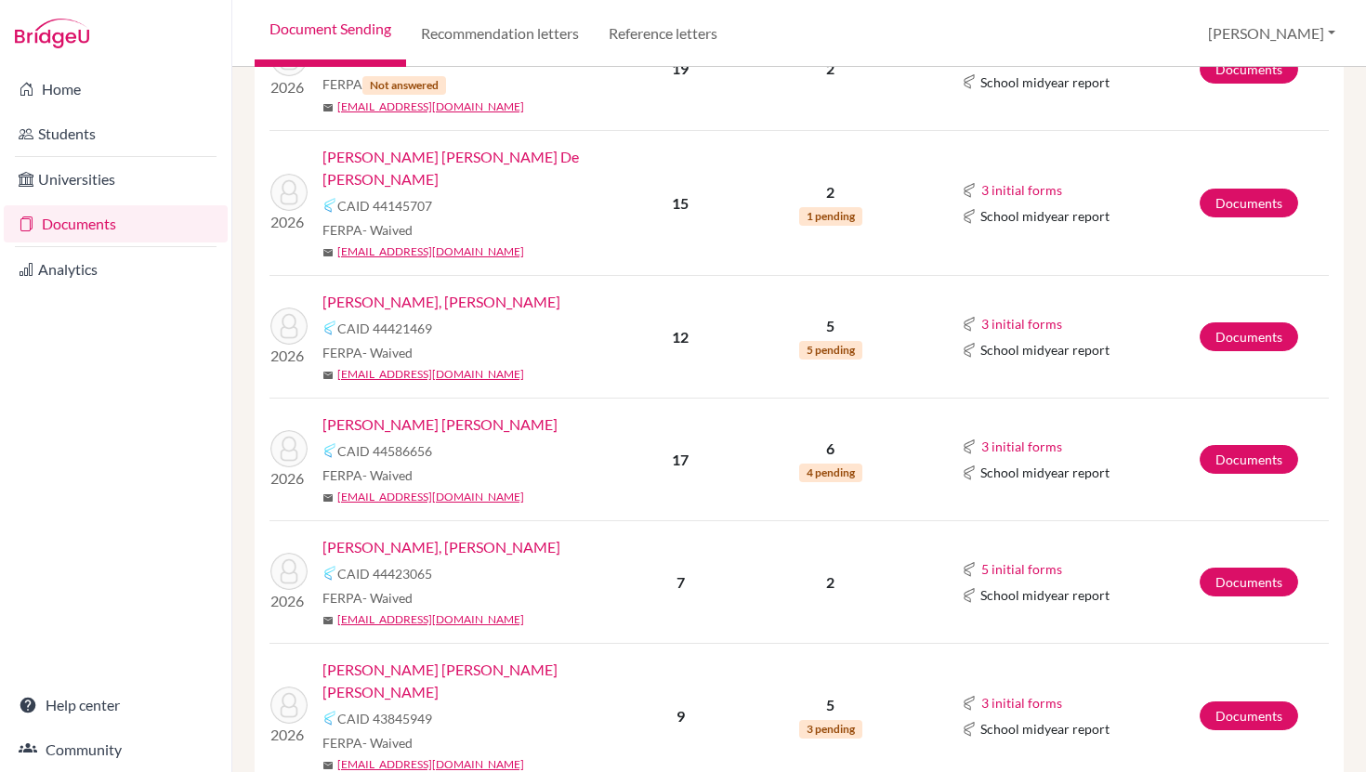
scroll to position [1758, 0]
